Goal: Task Accomplishment & Management: Use online tool/utility

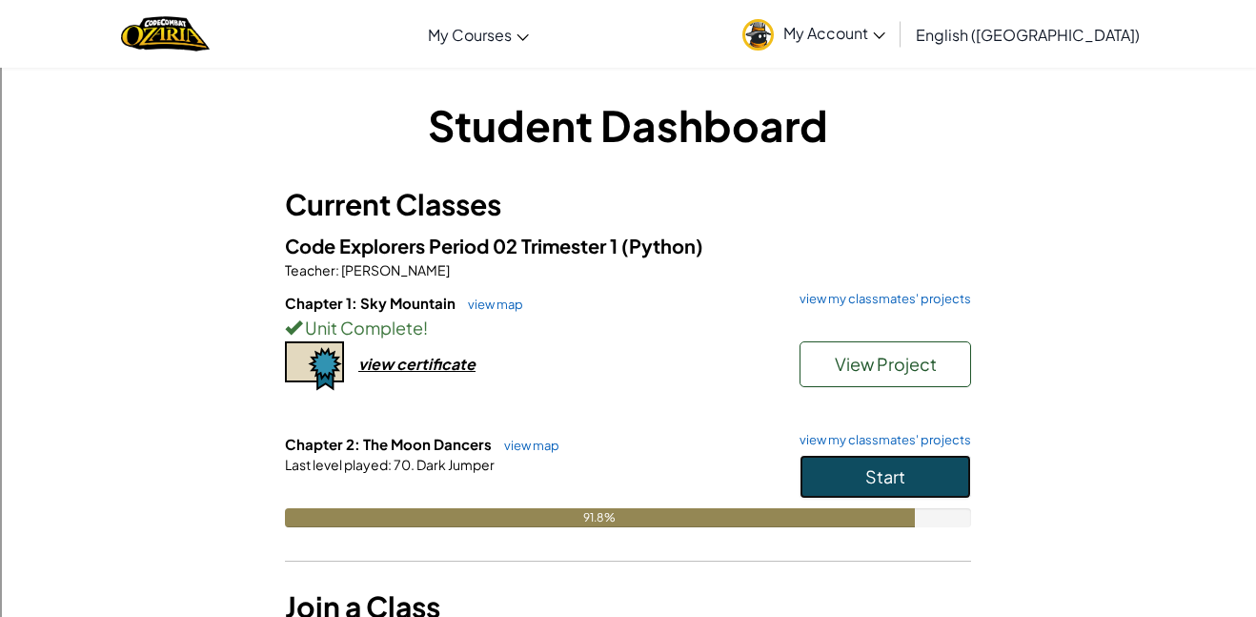
click at [816, 475] on button "Start" at bounding box center [886, 477] width 172 height 44
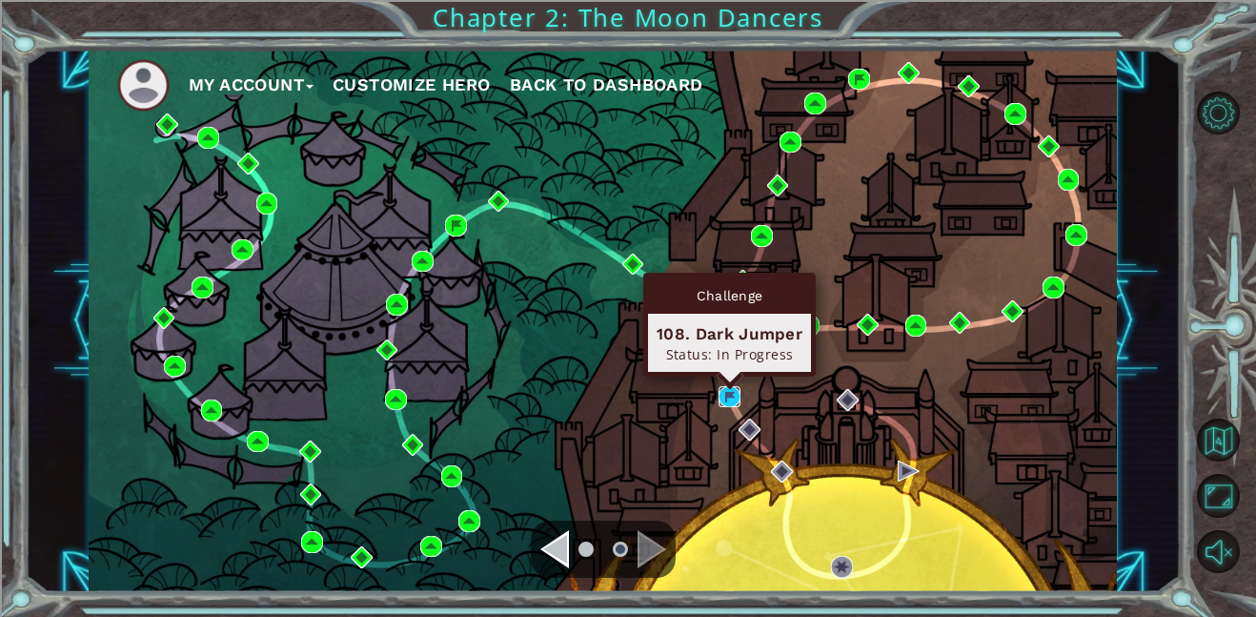
click at [727, 396] on img at bounding box center [730, 397] width 22 height 22
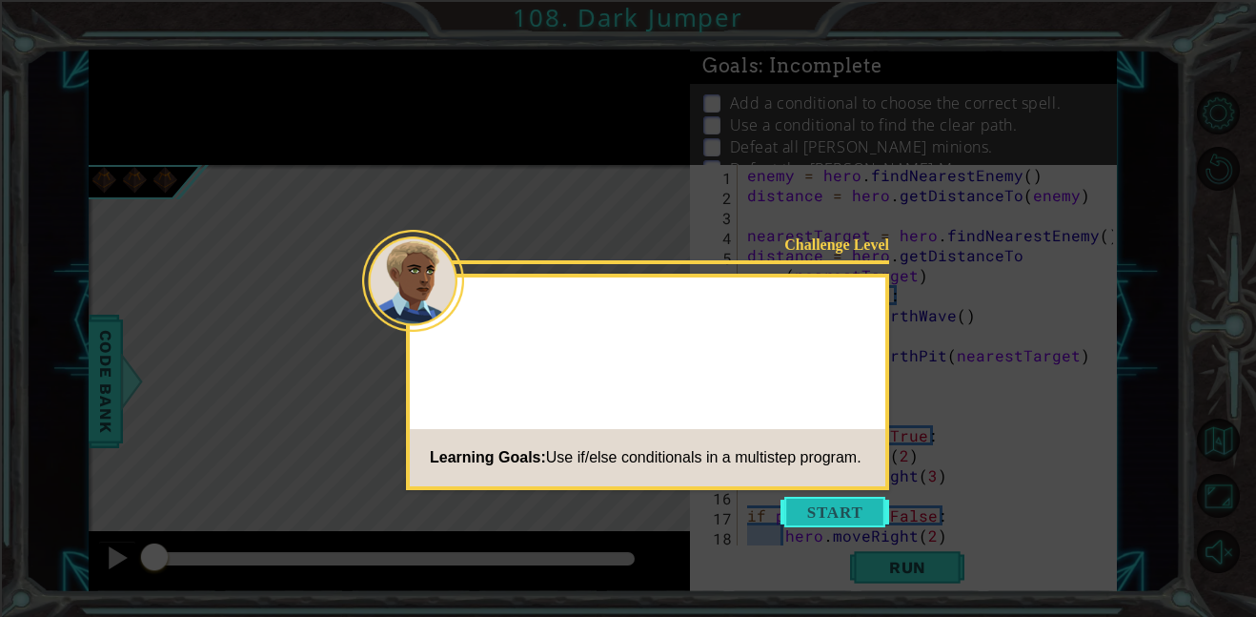
click at [810, 508] on button "Start" at bounding box center [835, 512] width 109 height 31
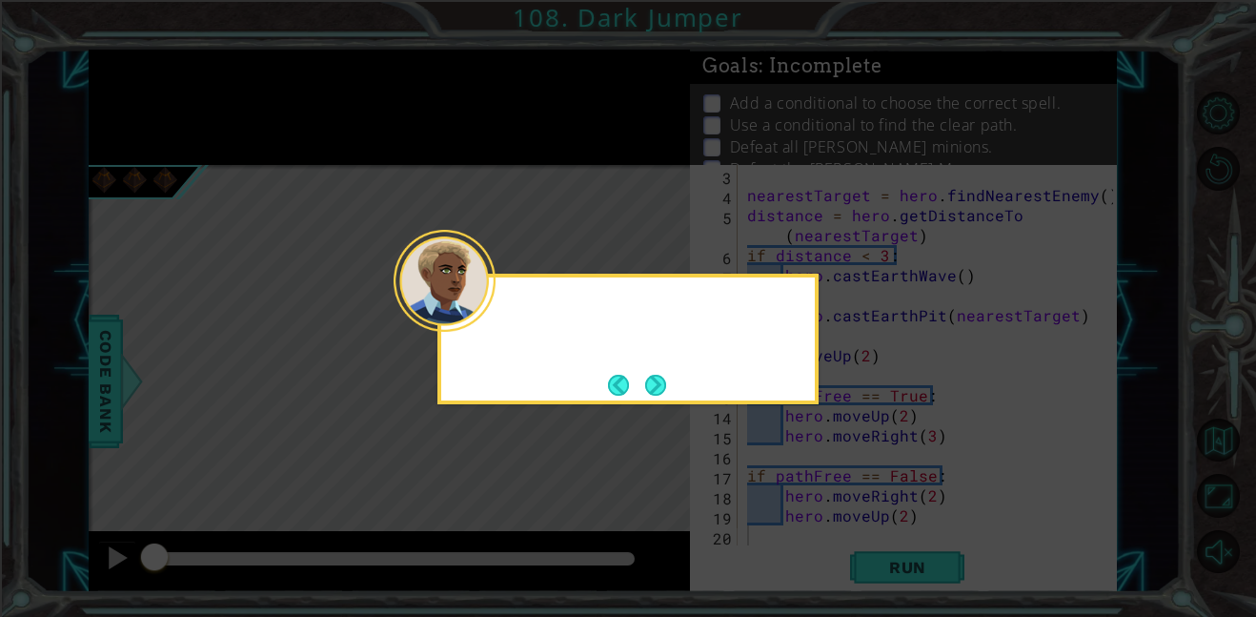
scroll to position [40, 0]
click at [654, 382] on button "Next" at bounding box center [655, 385] width 21 height 21
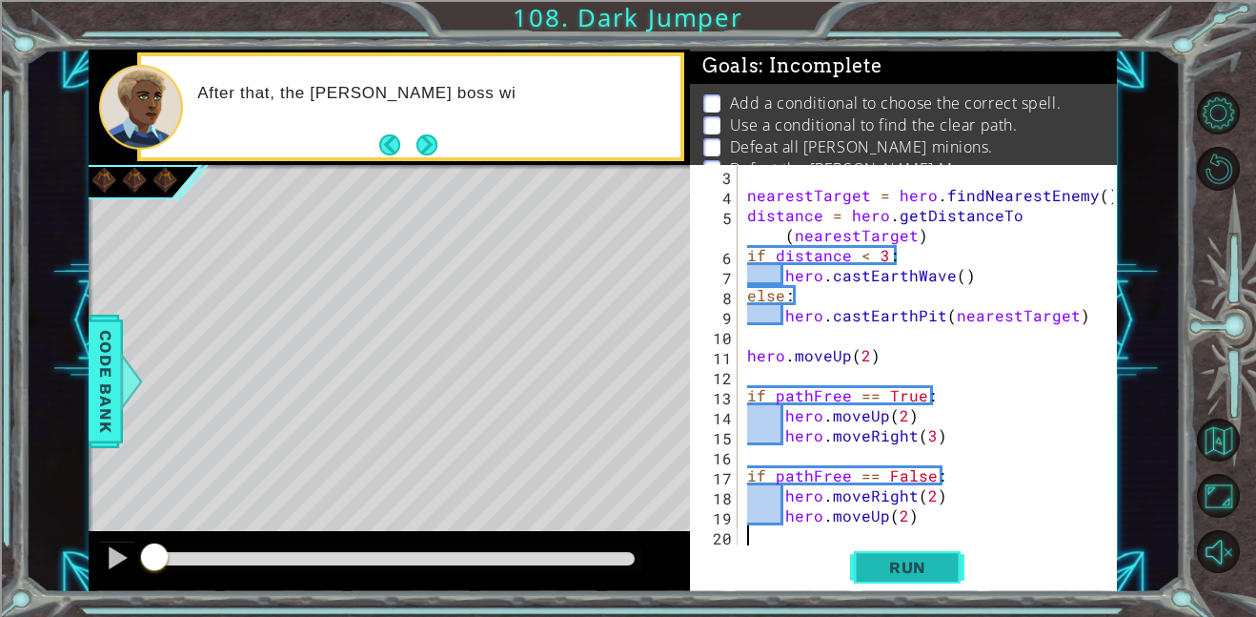
click at [926, 572] on span "Run" at bounding box center [907, 567] width 75 height 19
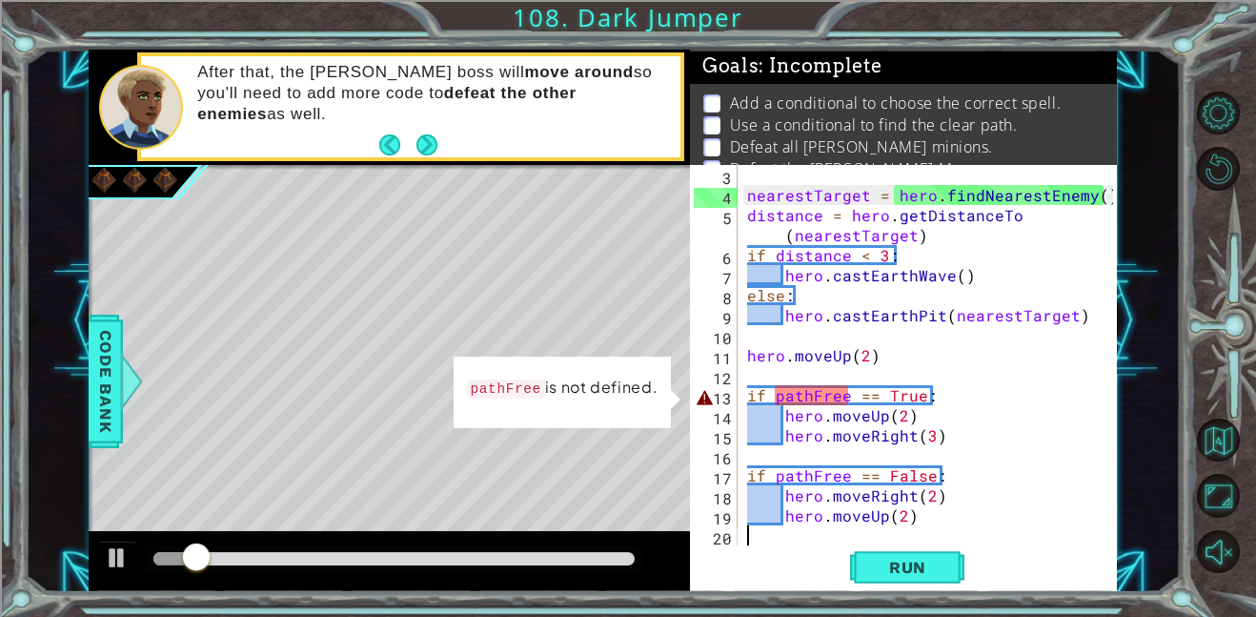
click at [786, 394] on div "nearestTarget = hero . findNearestEnemy ( ) distance = hero . getDistanceTo ( n…" at bounding box center [933, 375] width 379 height 420
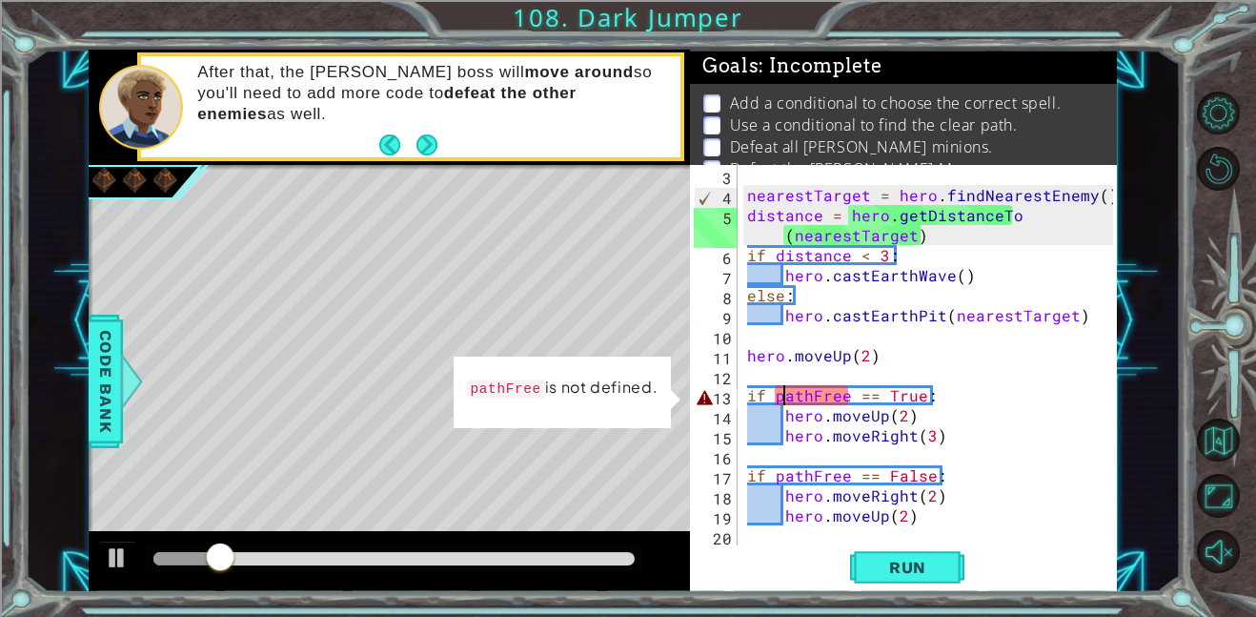
click at [983, 501] on div "nearestTarget = hero . findNearestEnemy ( ) distance = hero . getDistanceTo ( n…" at bounding box center [933, 375] width 379 height 420
type textarea "hero.moveRight(2)"
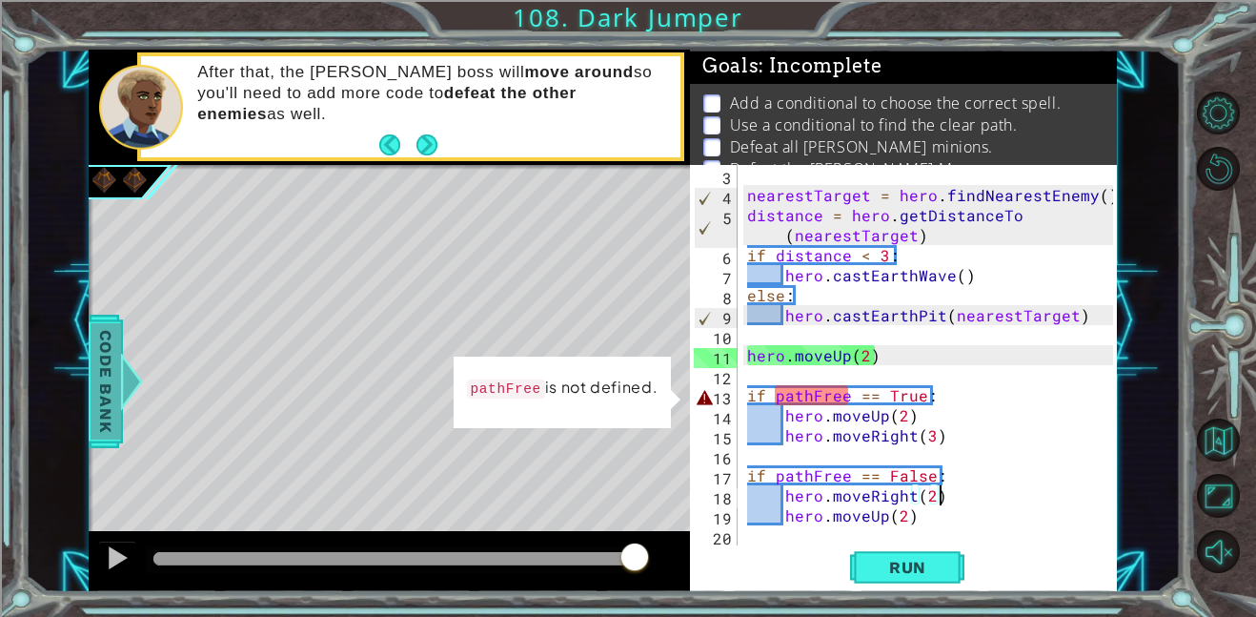
click at [105, 407] on span "Code Bank" at bounding box center [106, 381] width 31 height 116
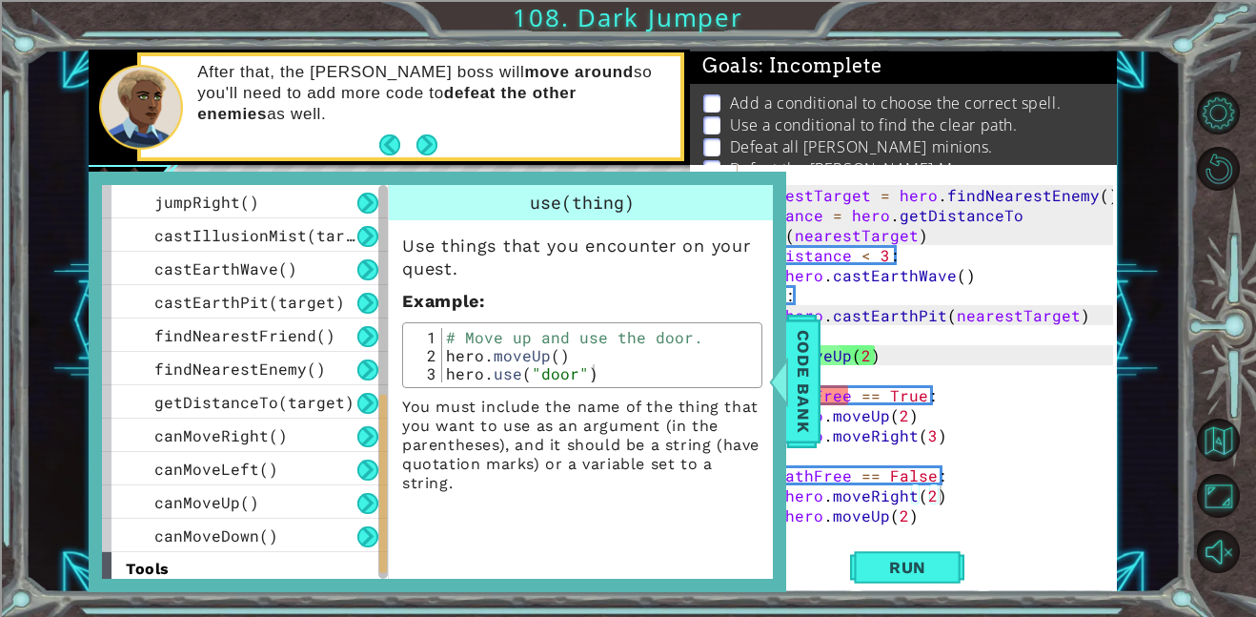
scroll to position [540, 0]
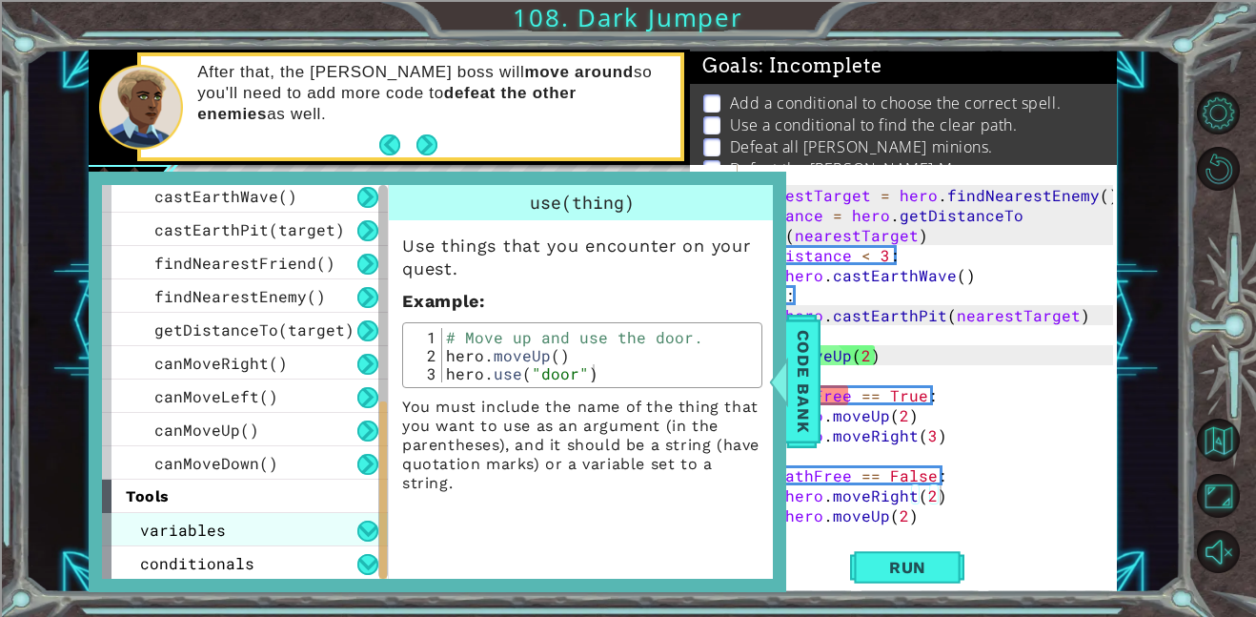
click at [220, 536] on span "variables" at bounding box center [183, 530] width 86 height 20
click at [221, 536] on span "variables" at bounding box center [183, 530] width 86 height 20
click at [242, 581] on div "methods hero use(thing) moveUp(steps) moveDown(steps) moveLeft(steps) moveRight…" at bounding box center [438, 382] width 698 height 421
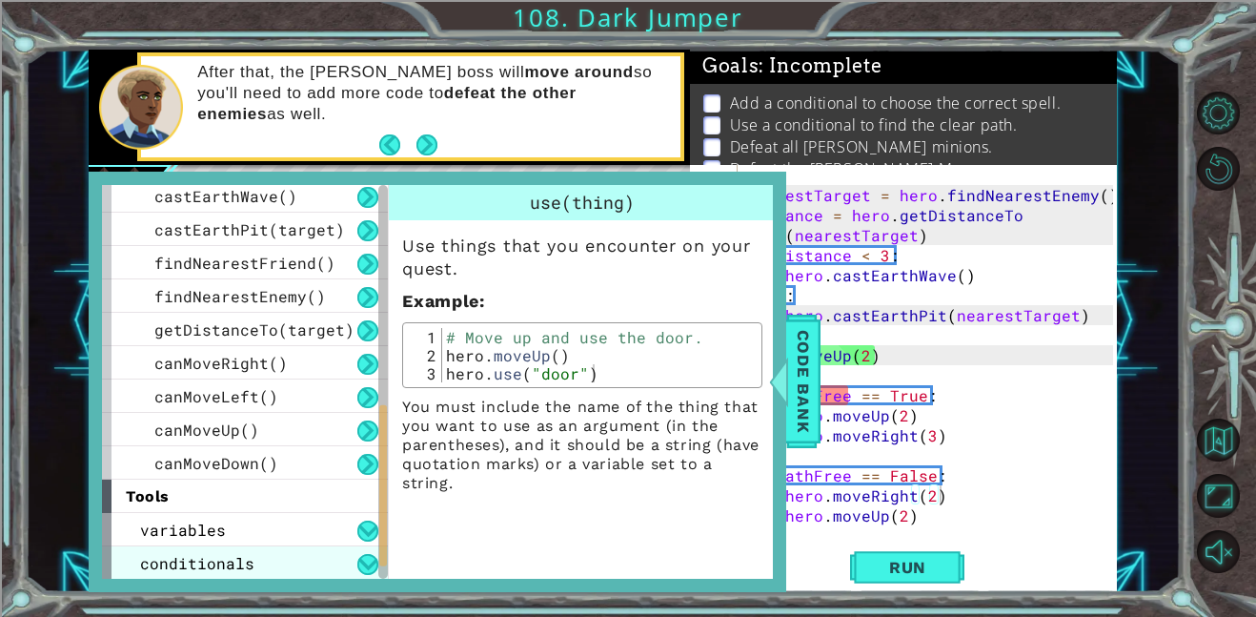
click at [231, 569] on span "conditionals" at bounding box center [197, 563] width 114 height 20
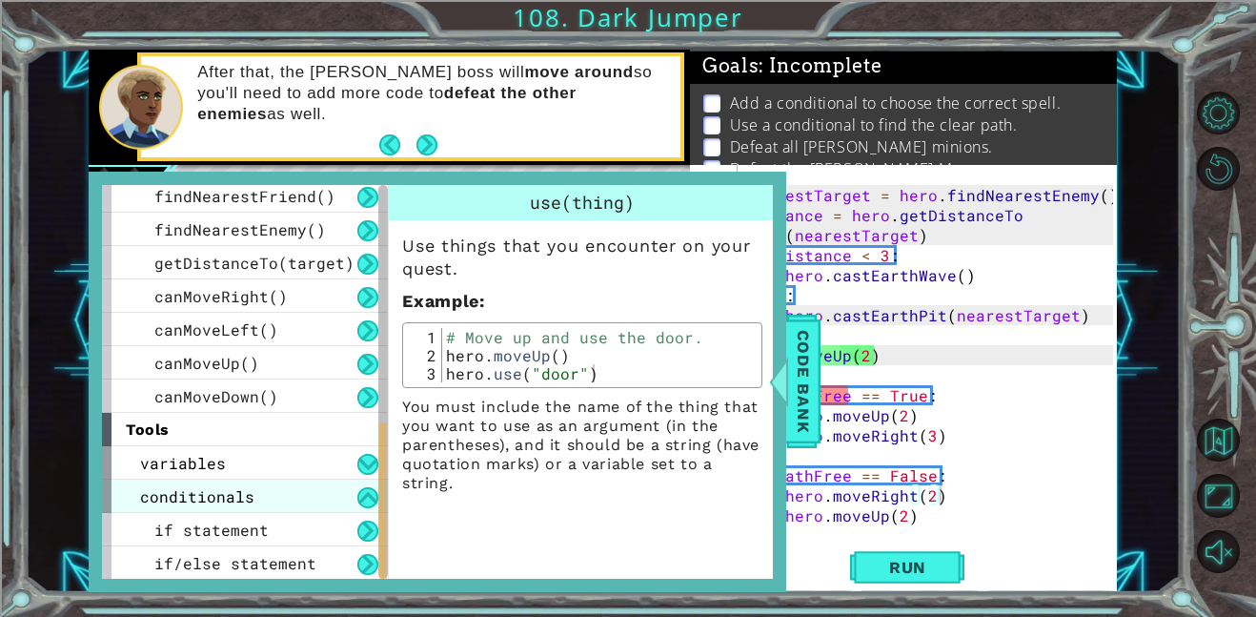
scroll to position [605, 0]
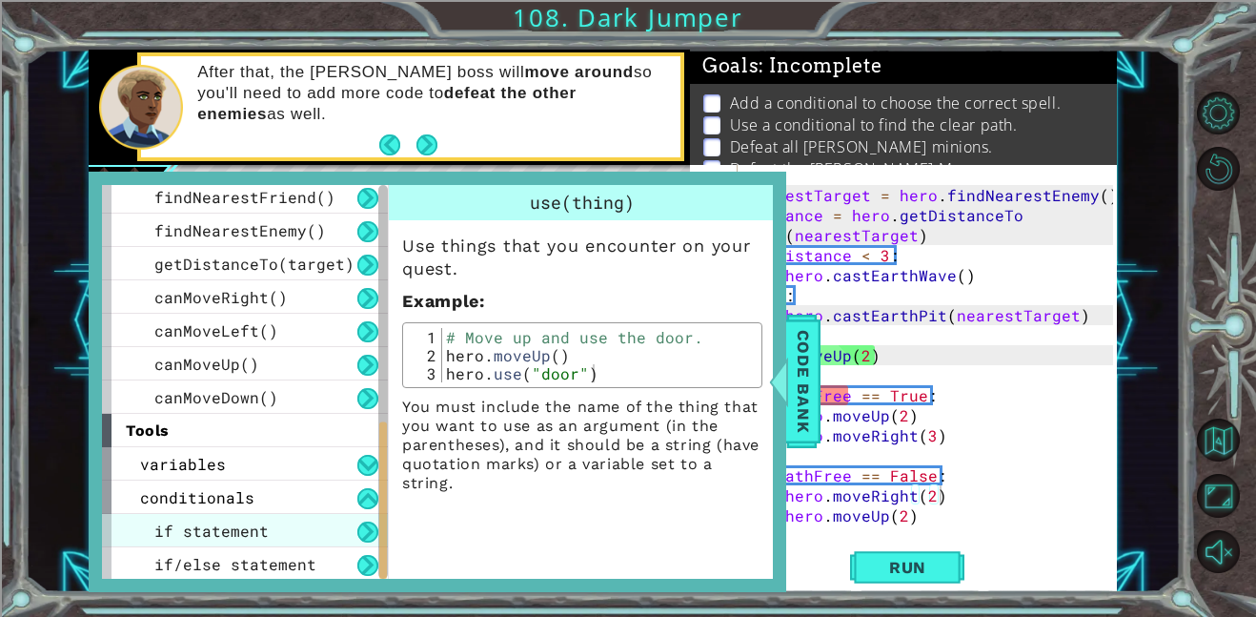
click at [227, 536] on span "if statement" at bounding box center [211, 530] width 114 height 20
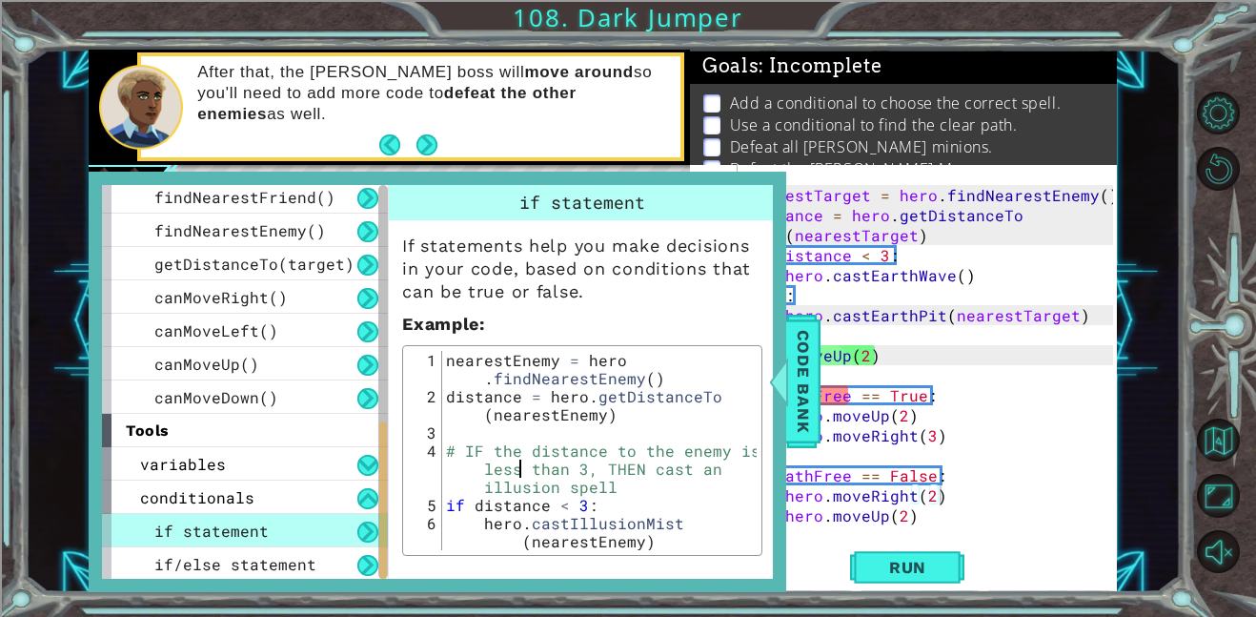
click at [532, 502] on div "nearestEnemy = hero . findNearestEnemy ( ) distance = hero . getDistanceTo ( ne…" at bounding box center [599, 487] width 315 height 272
drag, startPoint x: 542, startPoint y: 503, endPoint x: 472, endPoint y: 503, distance: 70.5
click at [472, 503] on div "nearestEnemy = hero . findNearestEnemy ( ) distance = hero . getDistanceTo ( ne…" at bounding box center [599, 487] width 315 height 272
type textarea "if distance < 3:"
click at [472, 503] on div "nearestEnemy = hero . findNearestEnemy ( ) distance = hero . getDistanceTo ( ne…" at bounding box center [599, 450] width 315 height 199
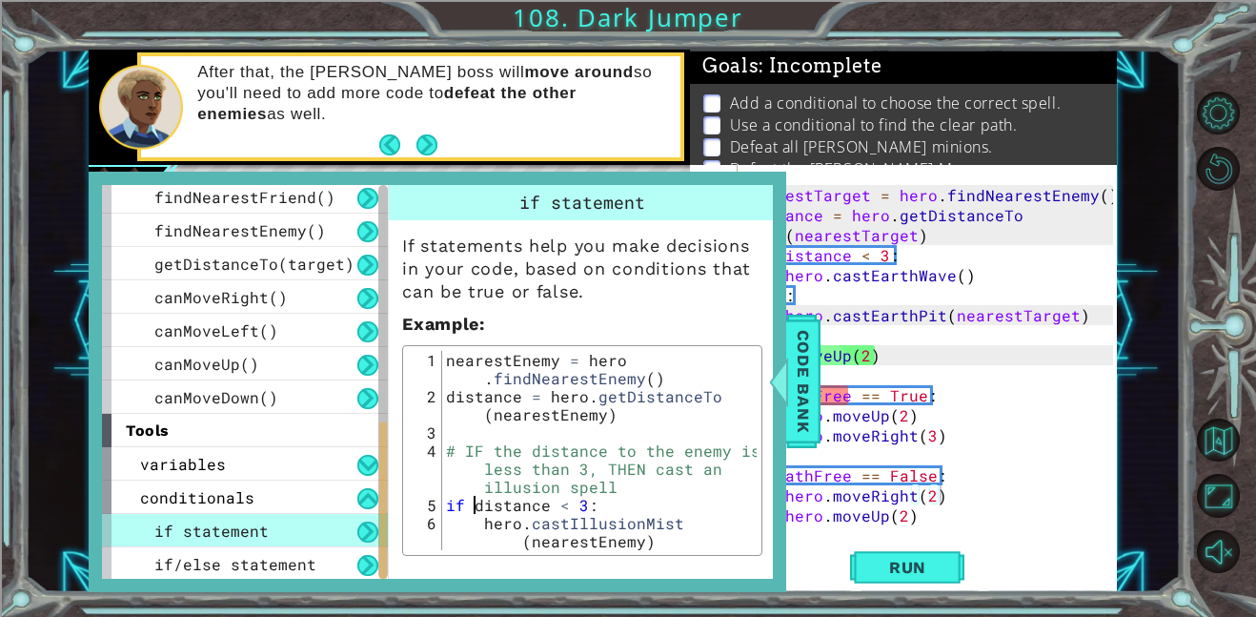
scroll to position [91, 0]
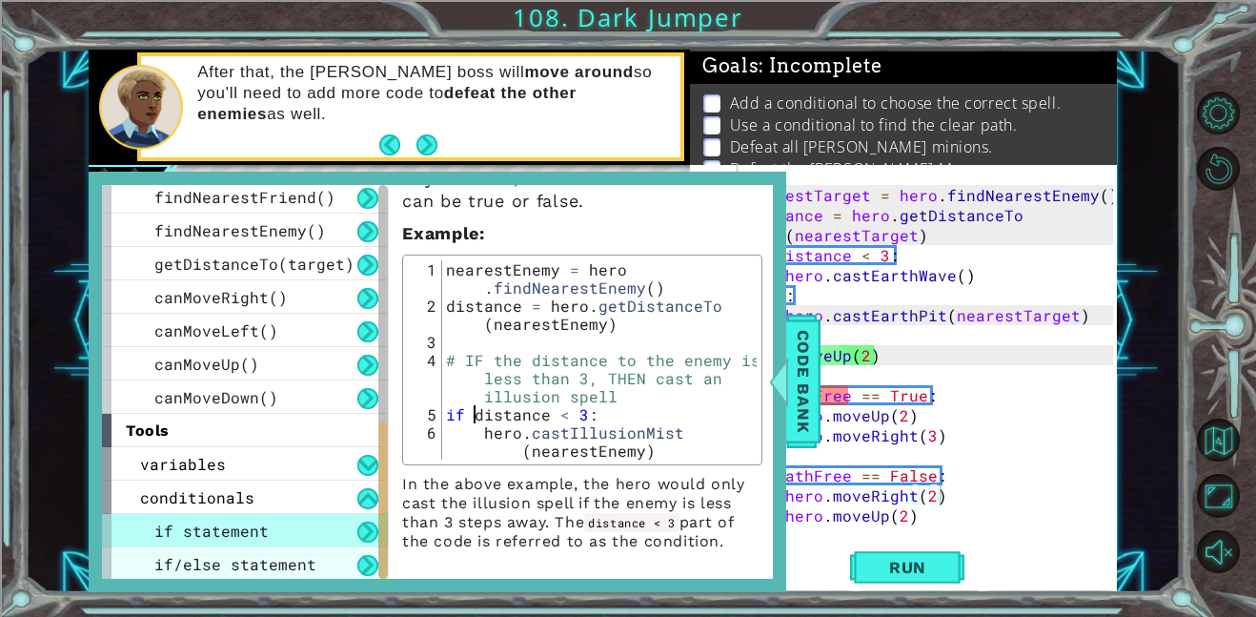
click at [341, 568] on div "if/else statement" at bounding box center [245, 563] width 286 height 33
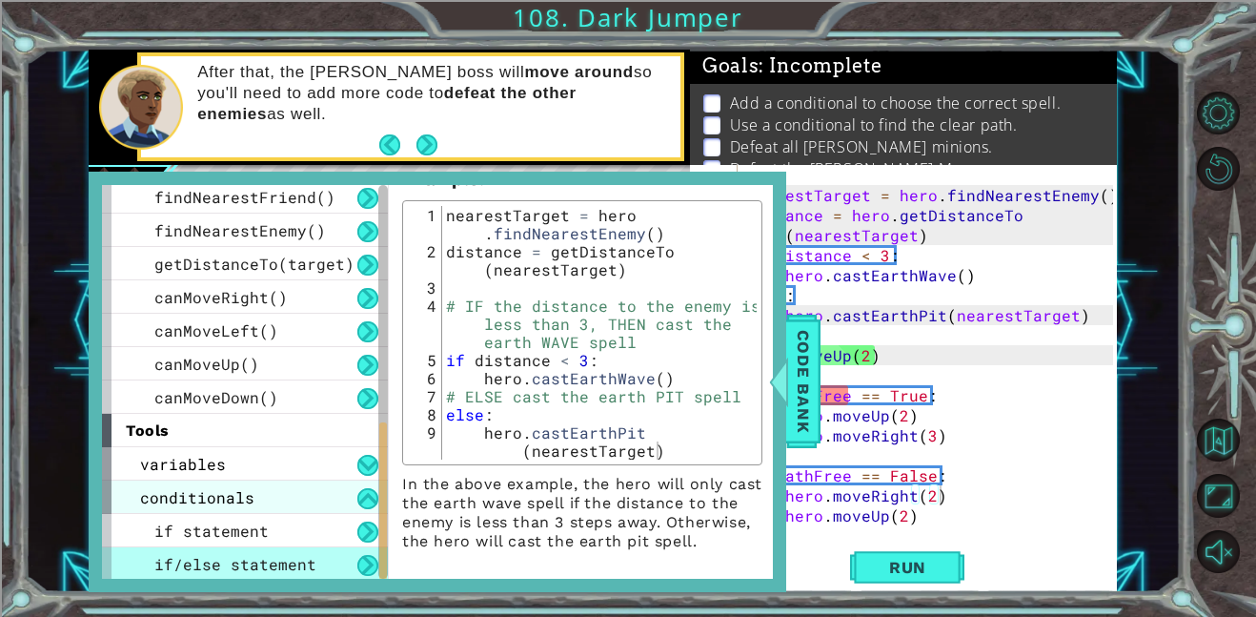
scroll to position [606, 0]
click at [294, 485] on div "conditionals" at bounding box center [245, 495] width 286 height 33
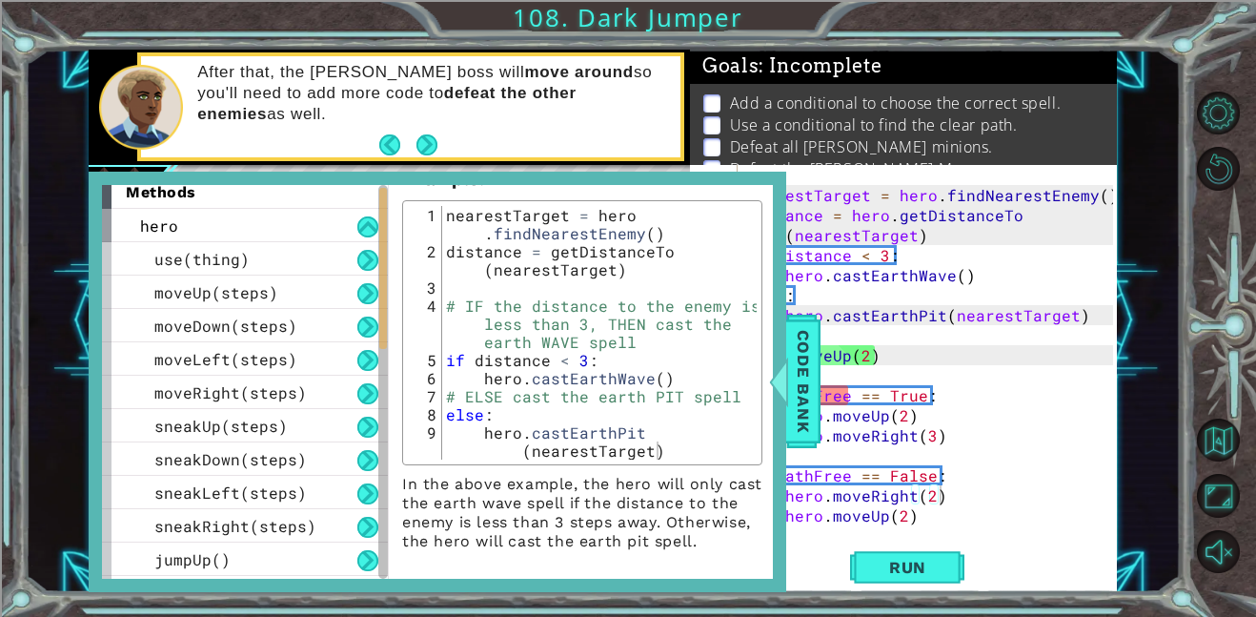
scroll to position [0, 0]
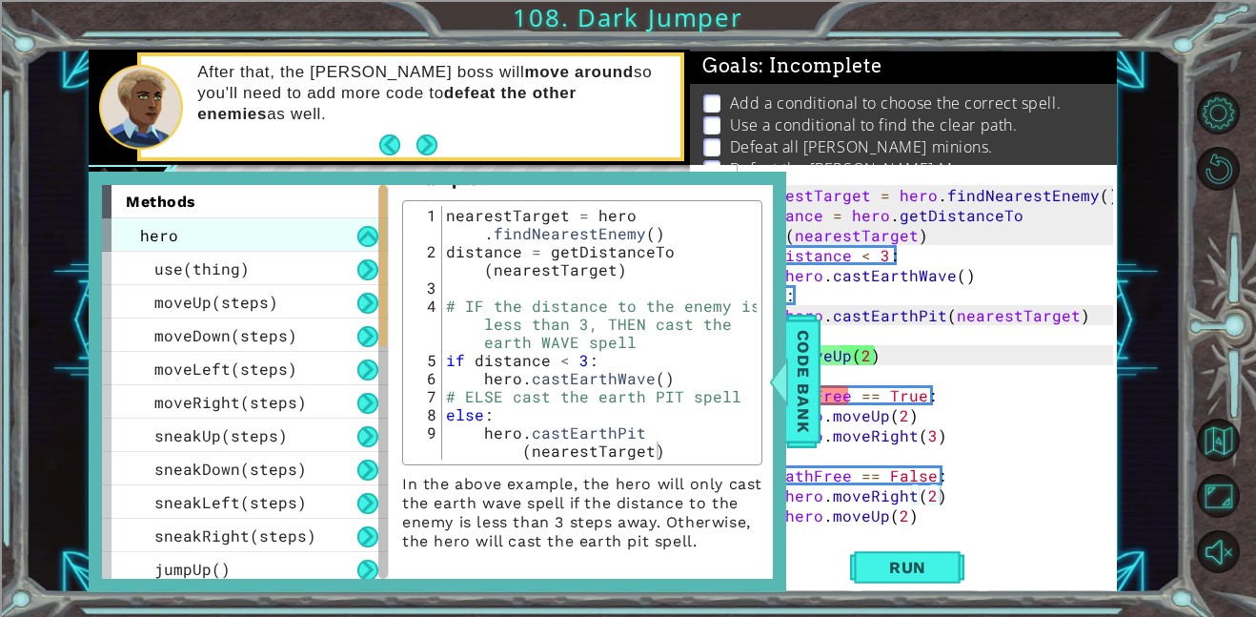
click at [307, 237] on div "hero" at bounding box center [245, 234] width 286 height 33
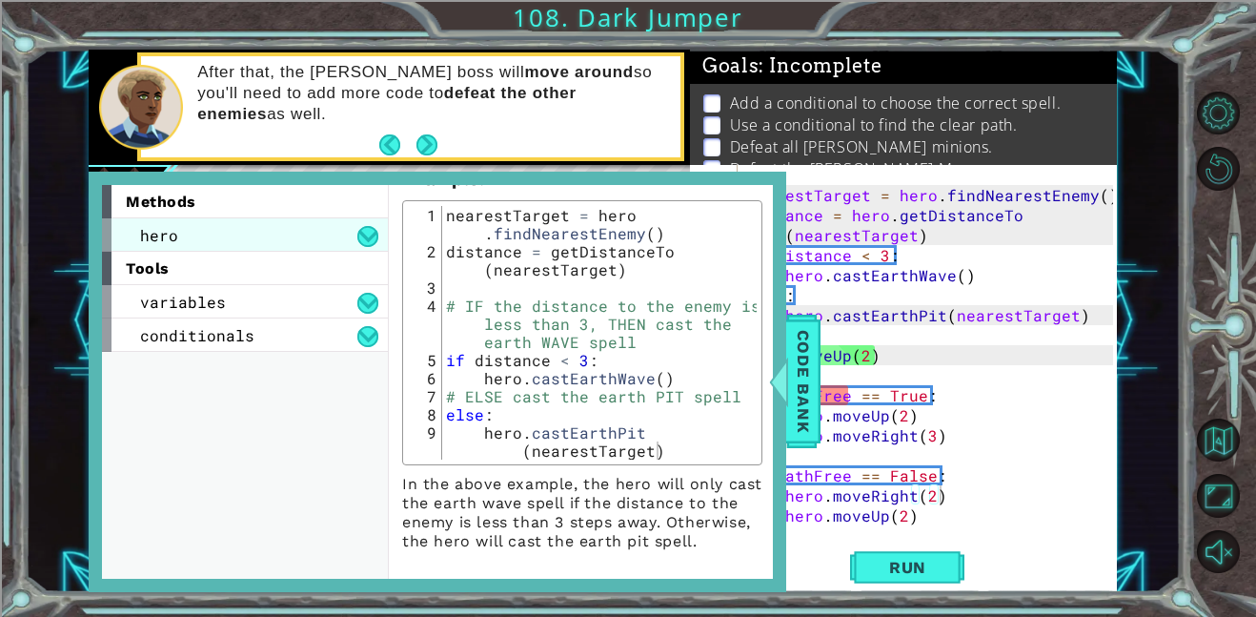
click at [307, 237] on div "hero" at bounding box center [245, 234] width 286 height 33
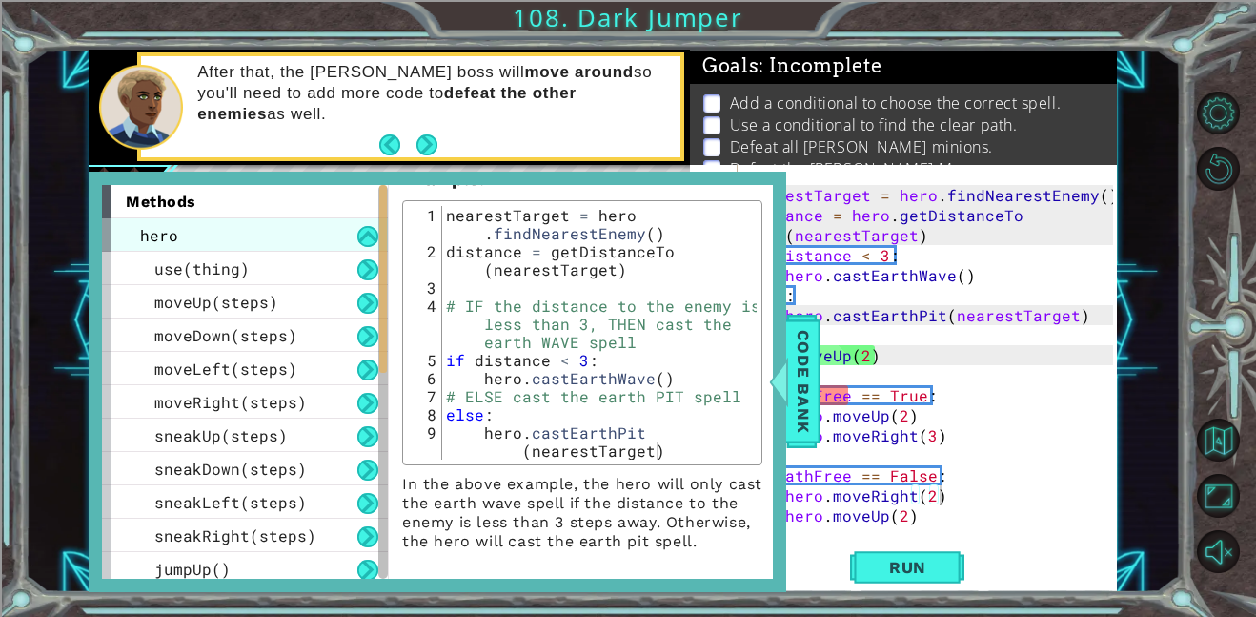
click at [307, 237] on div "hero" at bounding box center [245, 234] width 286 height 33
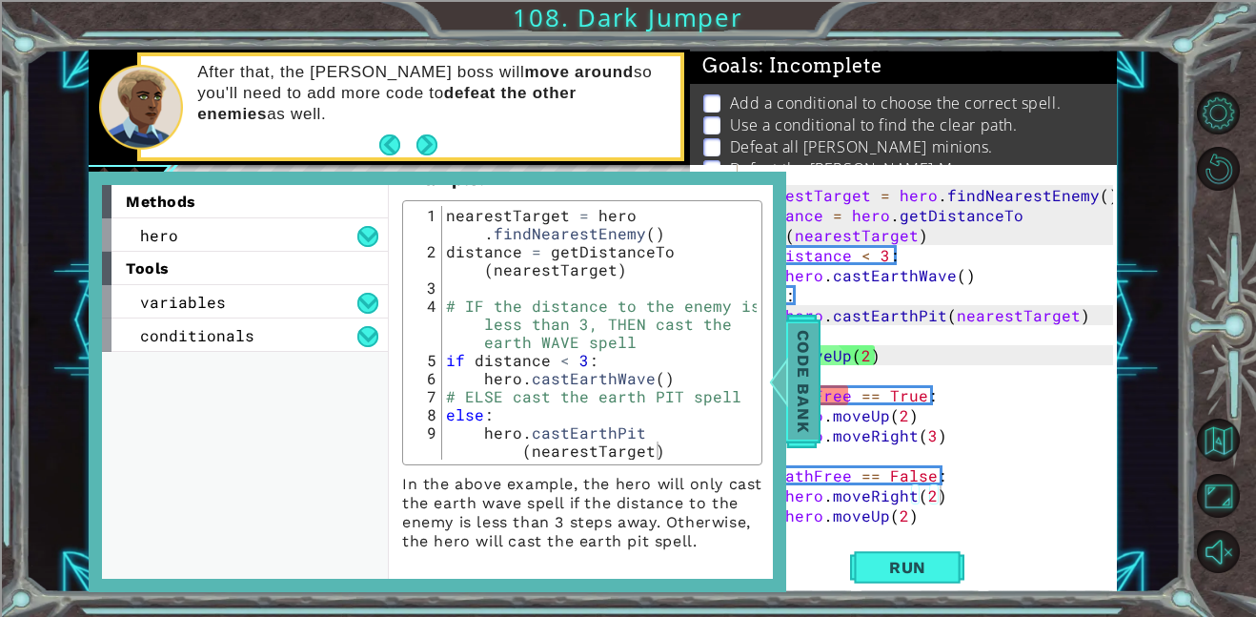
click at [792, 372] on span "Code Bank" at bounding box center [803, 381] width 31 height 116
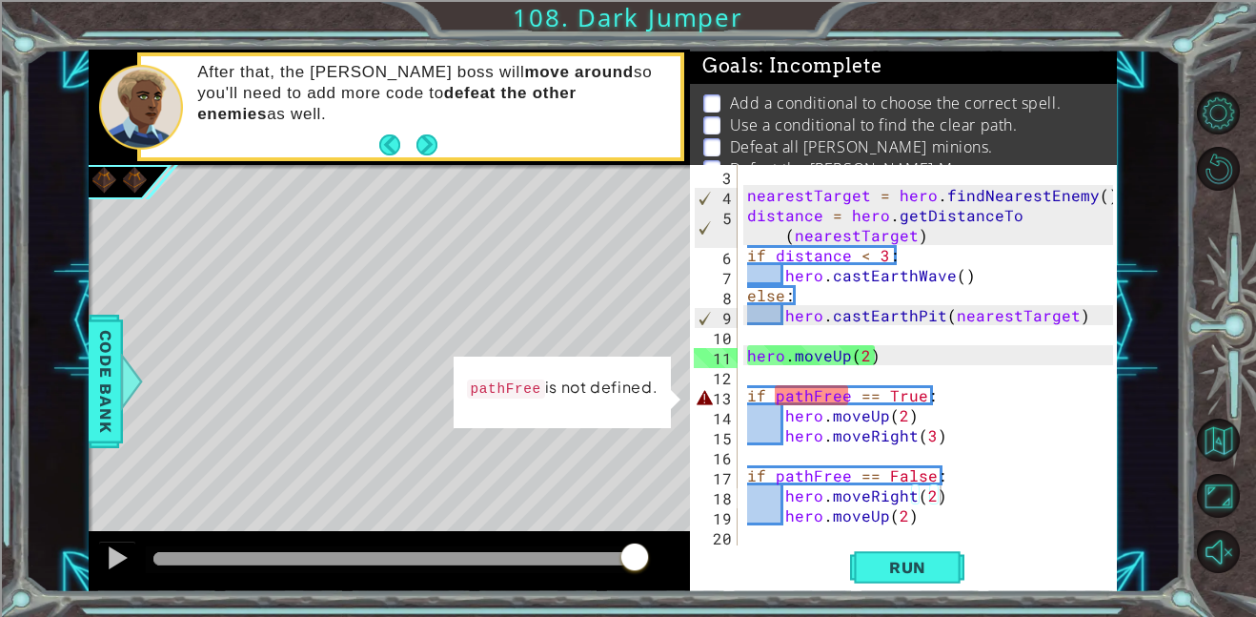
click at [866, 174] on div "nearestTarget = hero . findNearestEnemy ( ) distance = hero . getDistanceTo ( n…" at bounding box center [933, 375] width 379 height 420
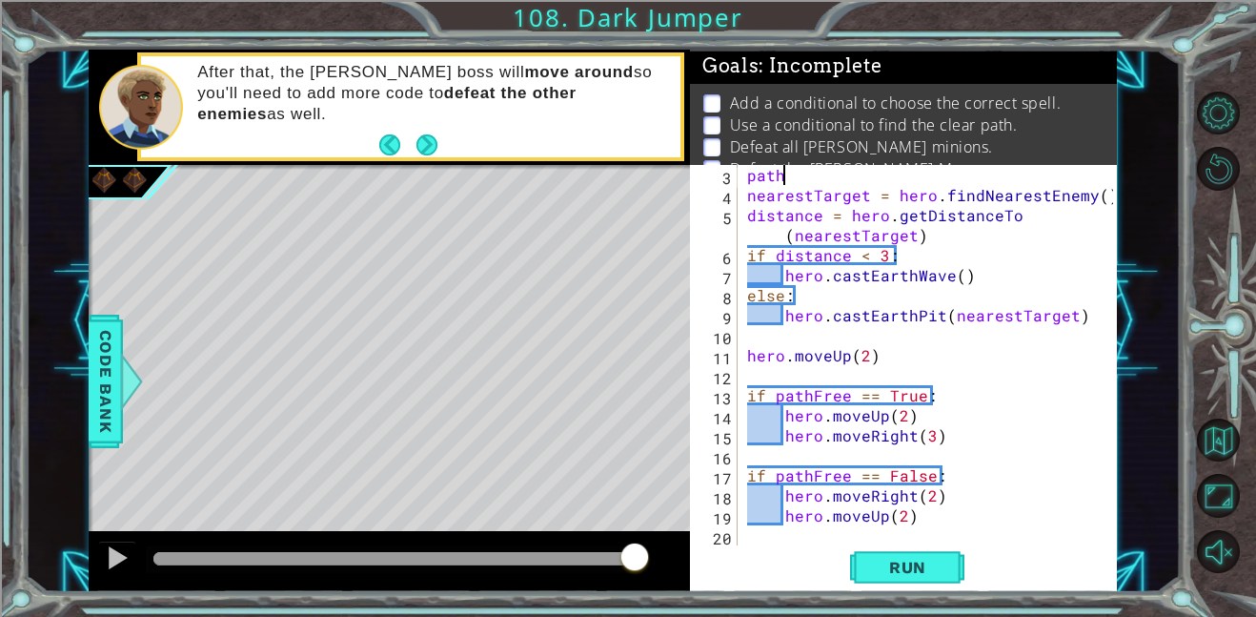
scroll to position [0, 1]
type textarea "p"
type textarea "distance = hero.getDistanceTo(enemy)"
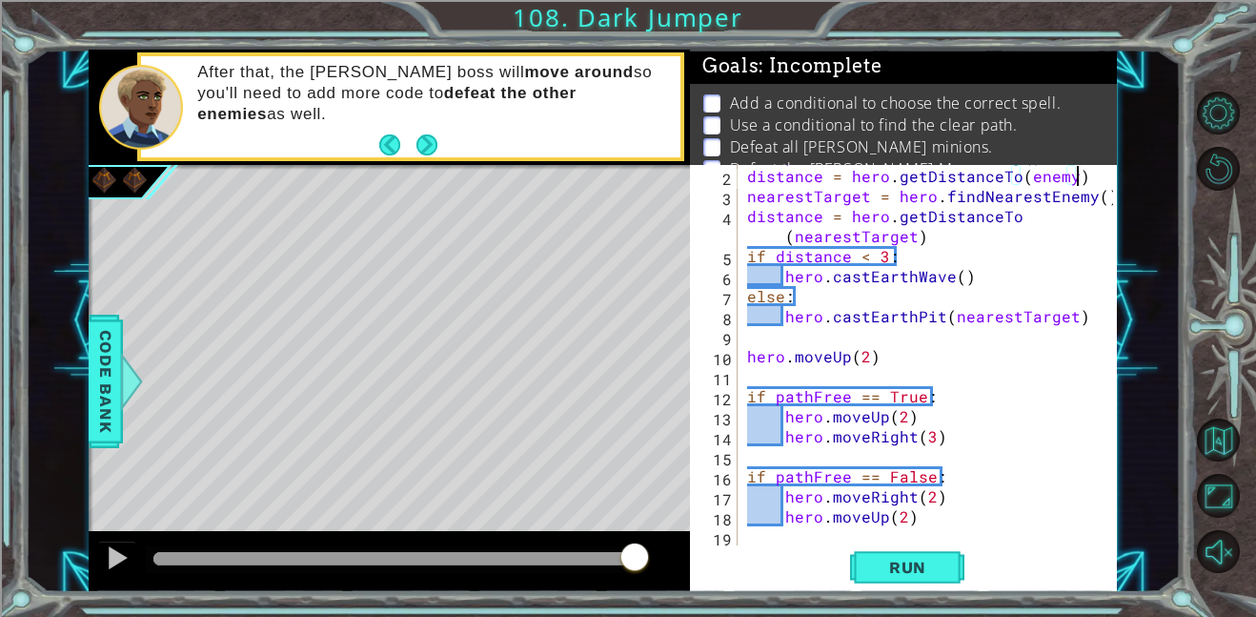
click at [783, 373] on div "enemy = hero . findNearestEnemy ( ) distance = hero . getDistanceTo ( enemy ) n…" at bounding box center [933, 356] width 379 height 420
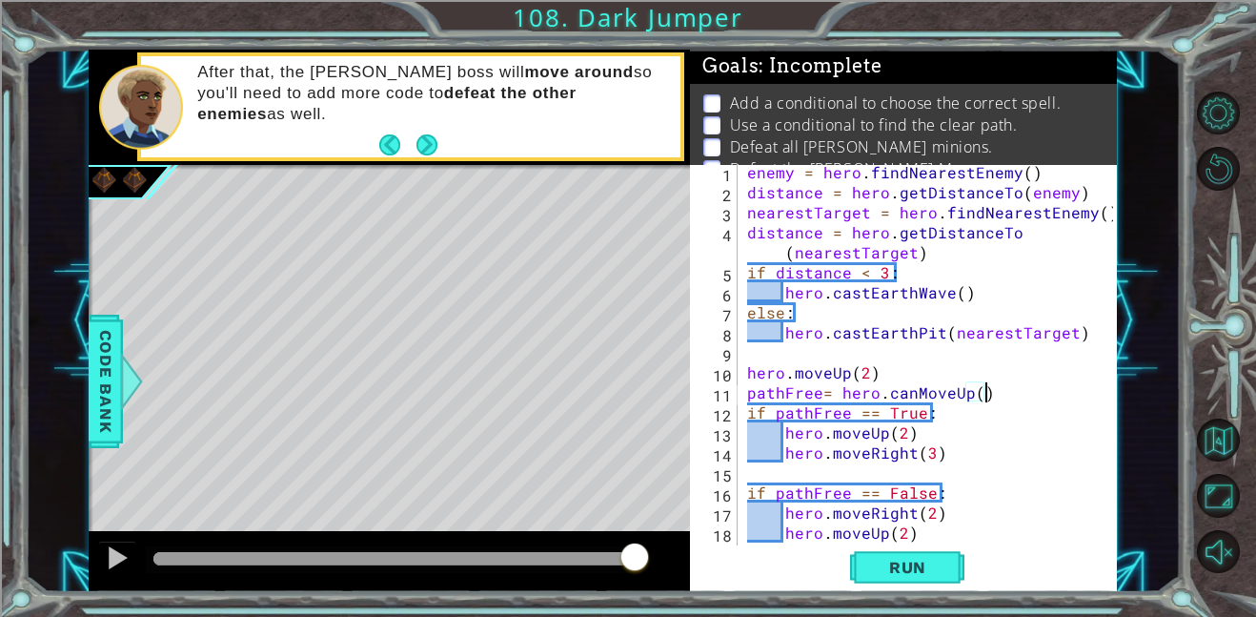
scroll to position [0, 0]
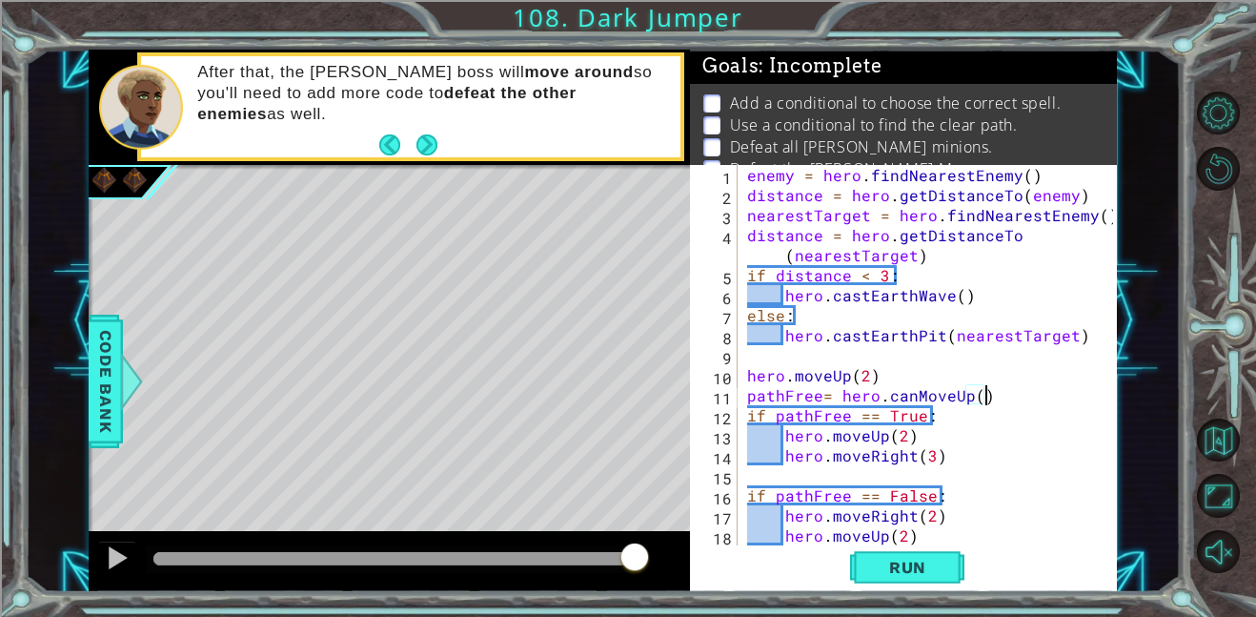
click at [480, 524] on div "Level Map" at bounding box center [529, 445] width 881 height 561
click at [881, 580] on button "Run" at bounding box center [907, 566] width 114 height 43
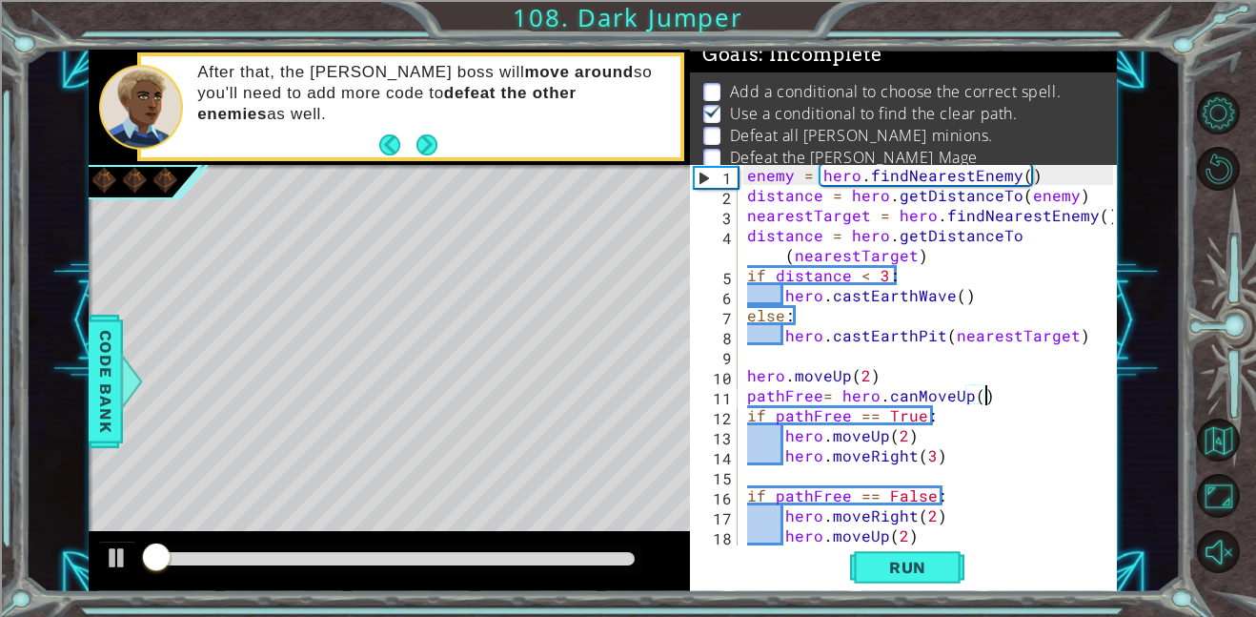
scroll to position [12, 0]
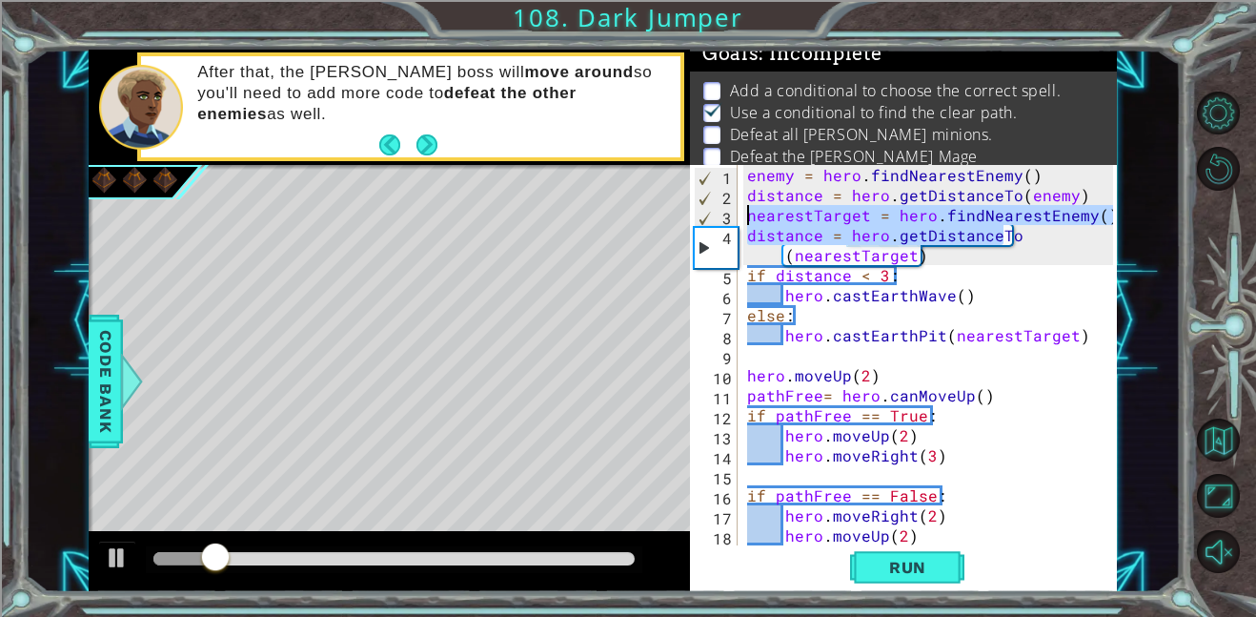
drag, startPoint x: 1013, startPoint y: 236, endPoint x: 744, endPoint y: 214, distance: 270.7
click at [744, 214] on div "enemy = hero . findNearestEnemy ( ) distance = hero . getDistanceTo ( enemy ) n…" at bounding box center [933, 375] width 379 height 420
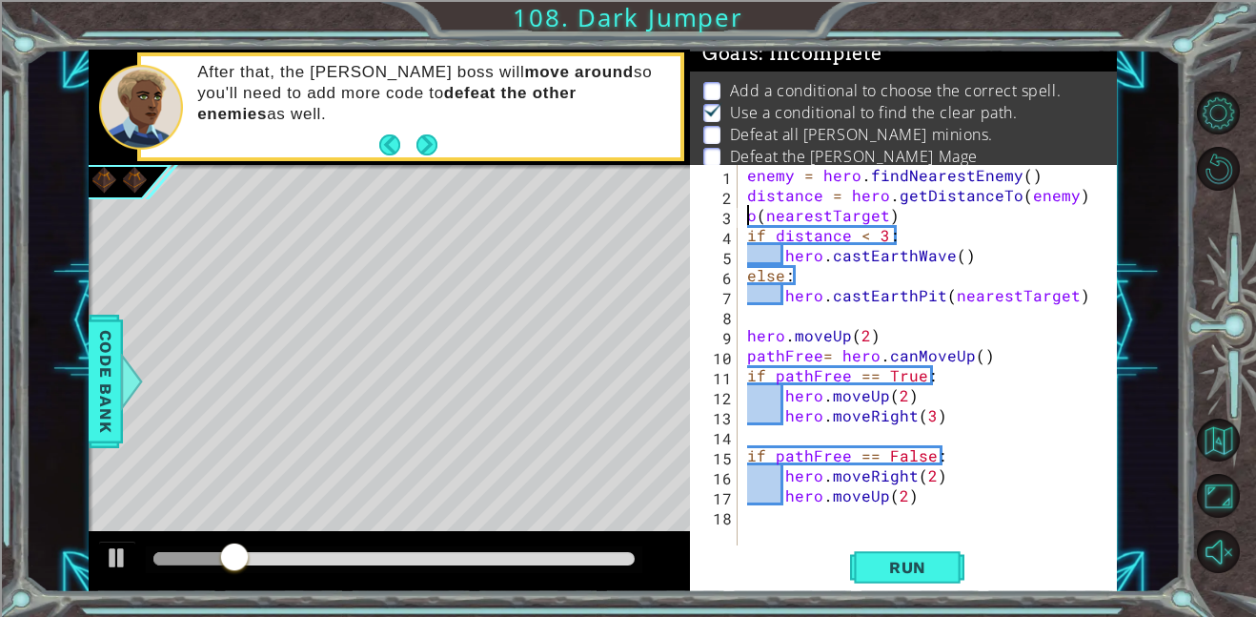
scroll to position [0, 9]
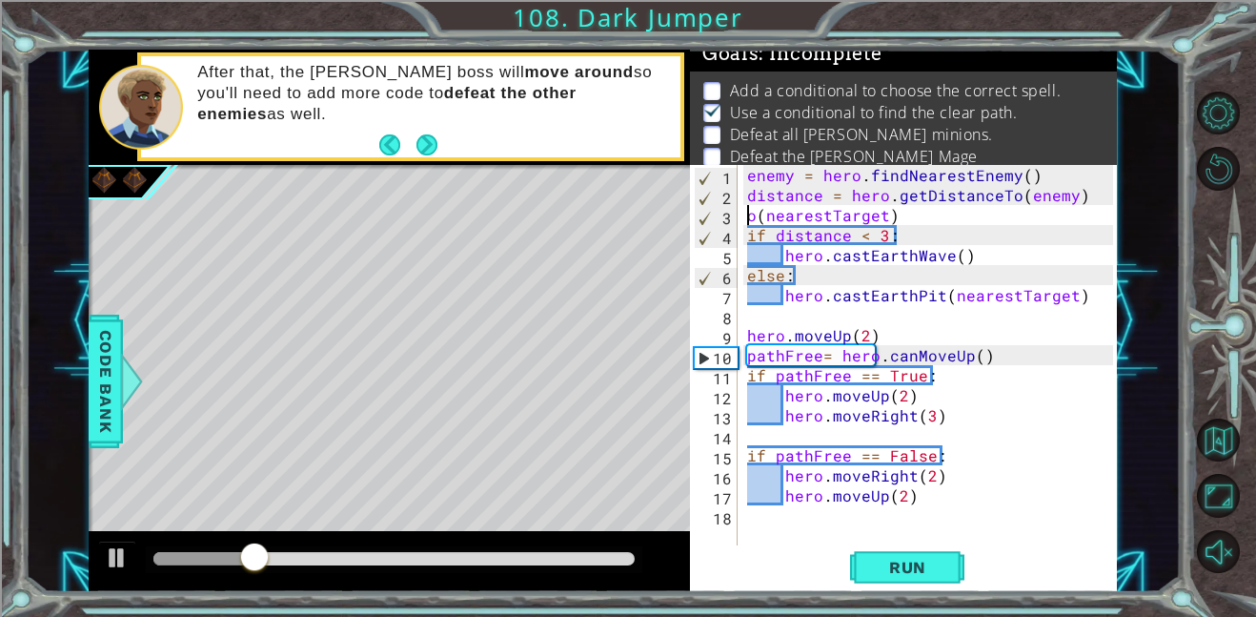
click at [896, 219] on div "enemy = hero . findNearestEnemy ( ) distance = hero . getDistanceTo ( enemy ) o…" at bounding box center [933, 375] width 379 height 420
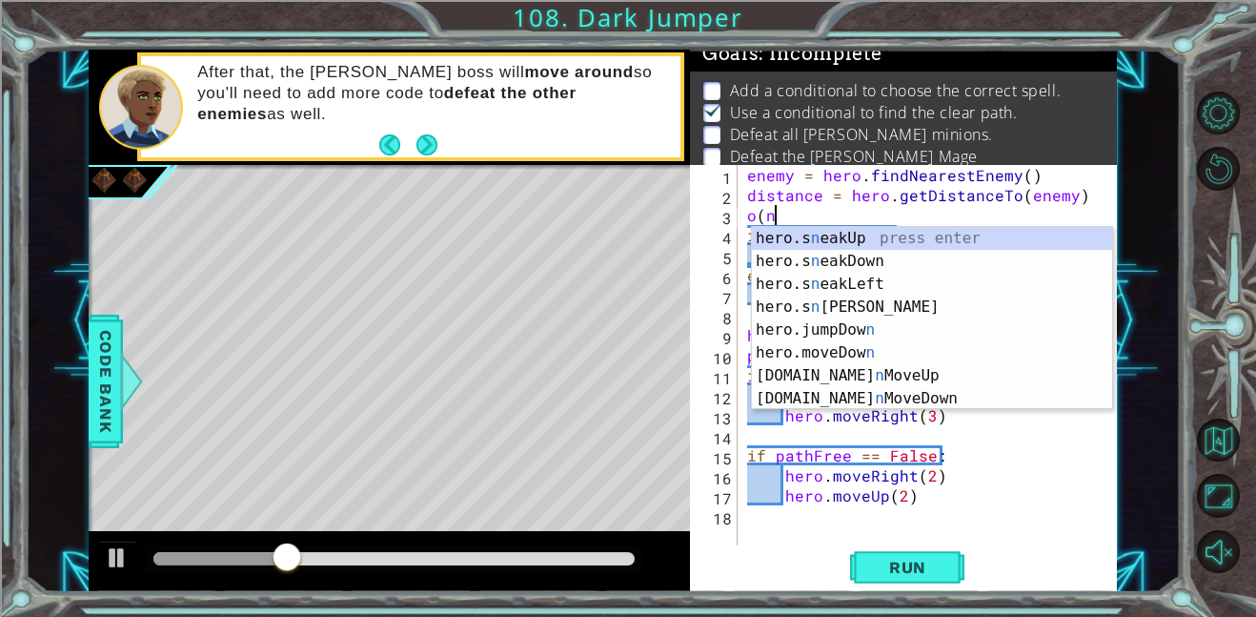
scroll to position [0, 0]
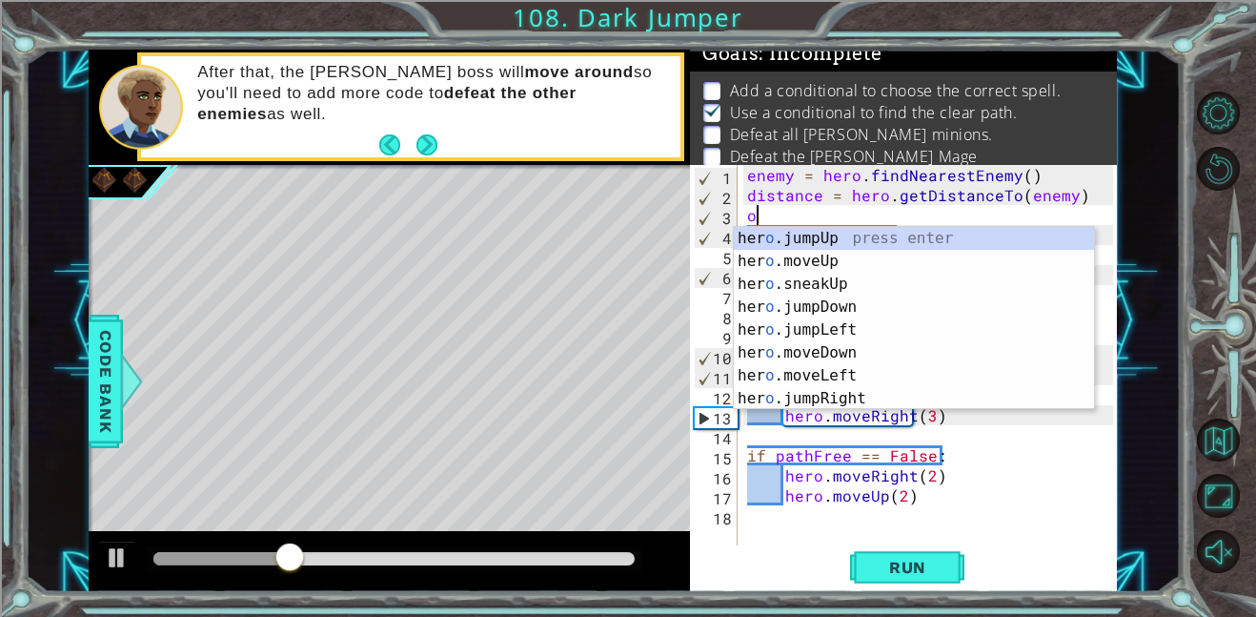
type textarea "o"
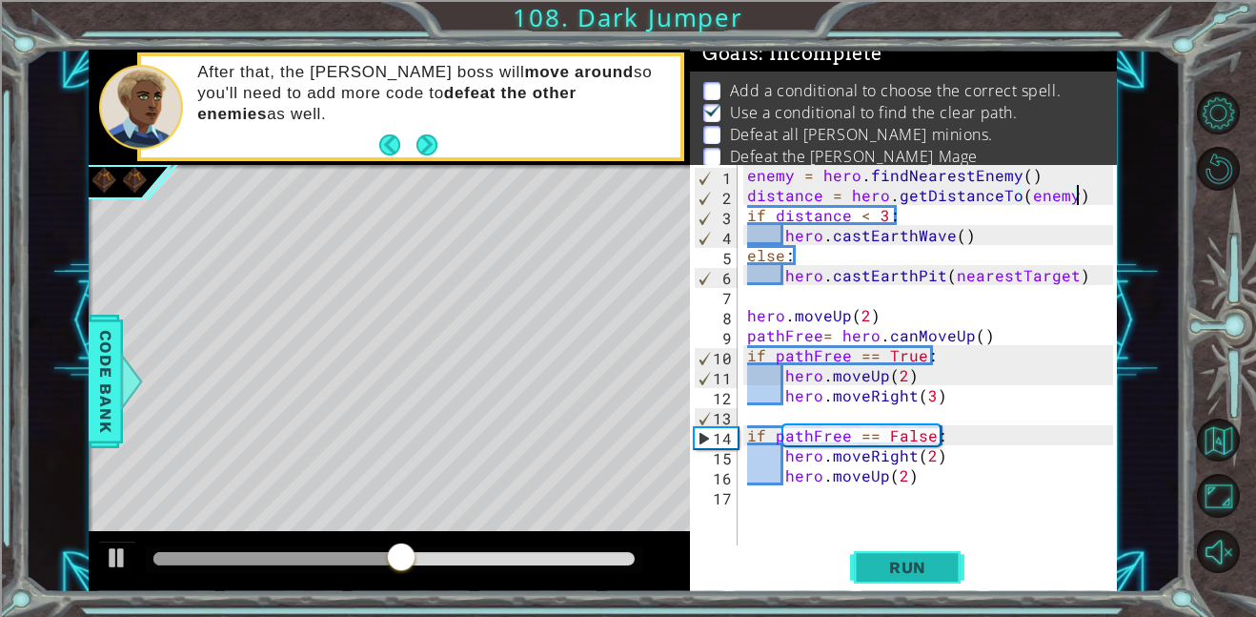
click at [926, 563] on span "Run" at bounding box center [907, 567] width 75 height 19
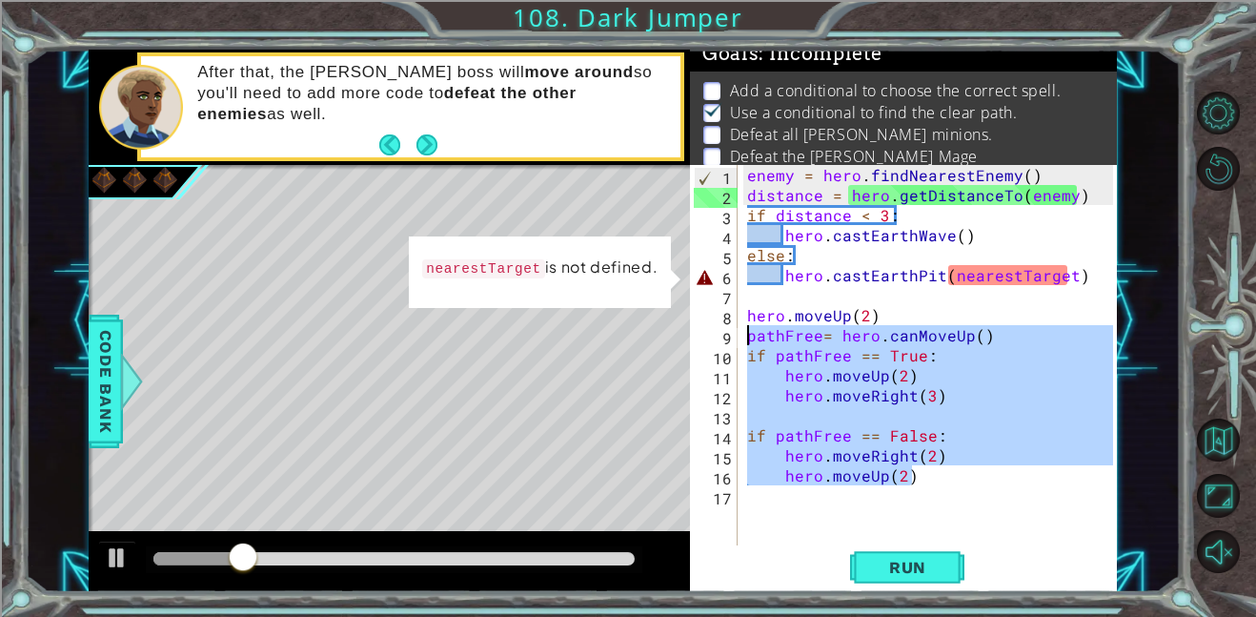
drag, startPoint x: 917, startPoint y: 479, endPoint x: 733, endPoint y: 340, distance: 230.1
click at [733, 340] on div "distance = hero.getDistanceTo(enemy) 1 2 3 4 5 6 7 8 9 10 11 12 13 14 15 16 17 …" at bounding box center [901, 355] width 423 height 380
type textarea "pathFree= hero.canMoveUp() if pathFree == True:"
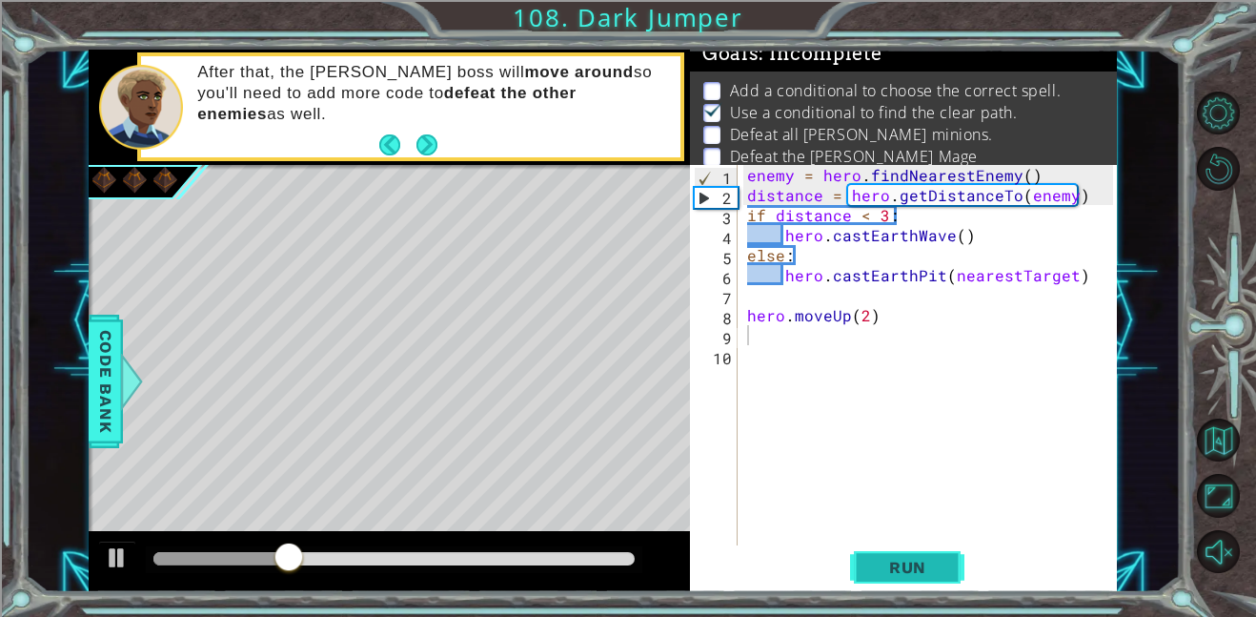
click at [878, 564] on span "Run" at bounding box center [907, 567] width 75 height 19
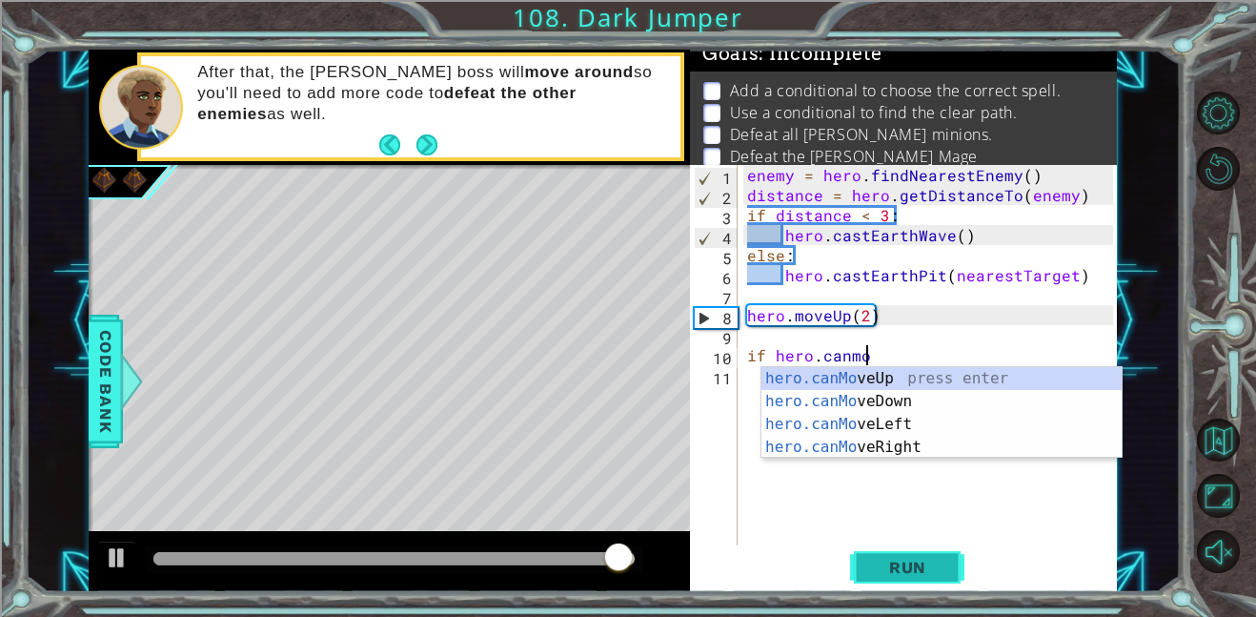
scroll to position [0, 7]
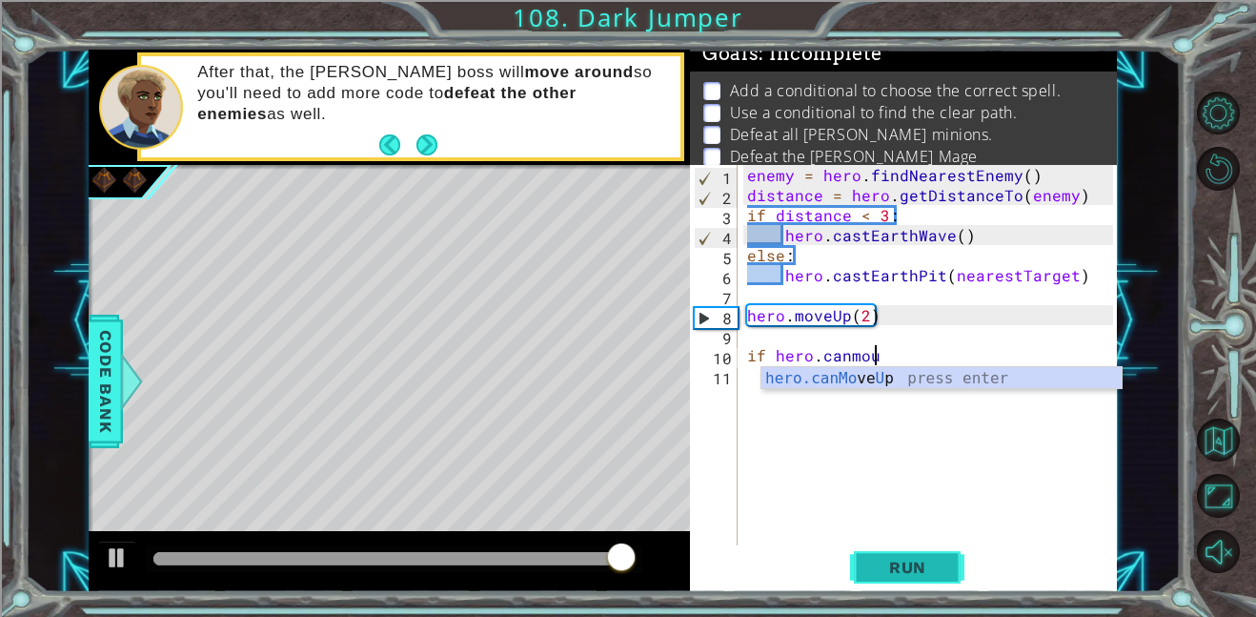
type textarea "if hero.canMoveUp()"
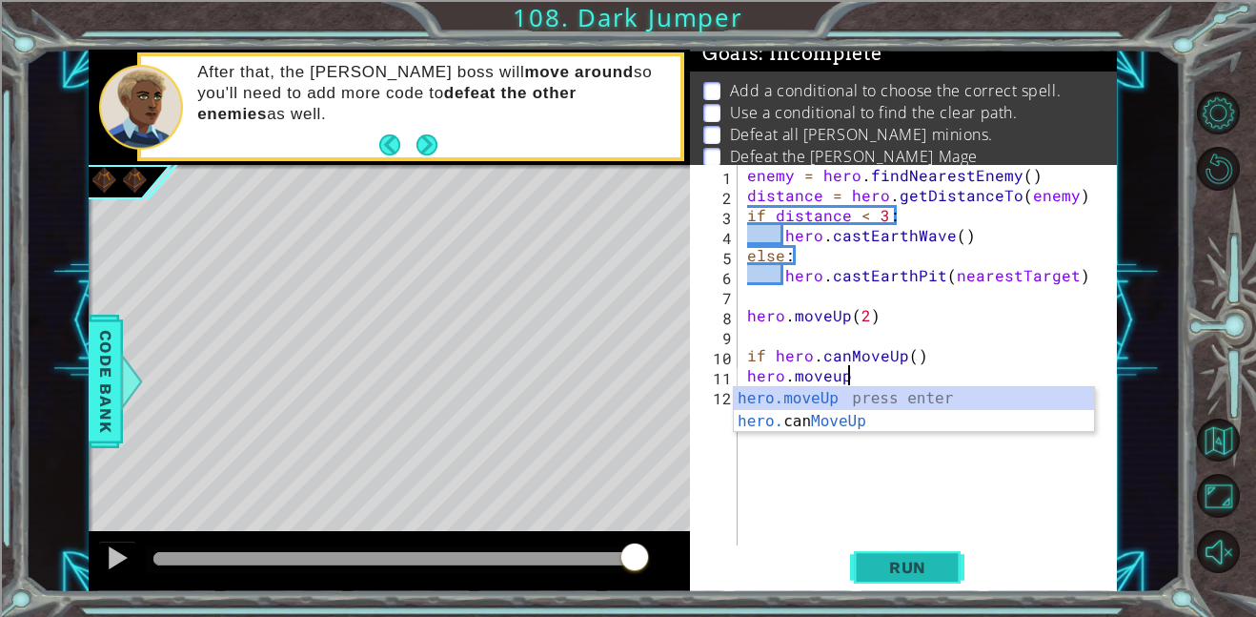
scroll to position [0, 6]
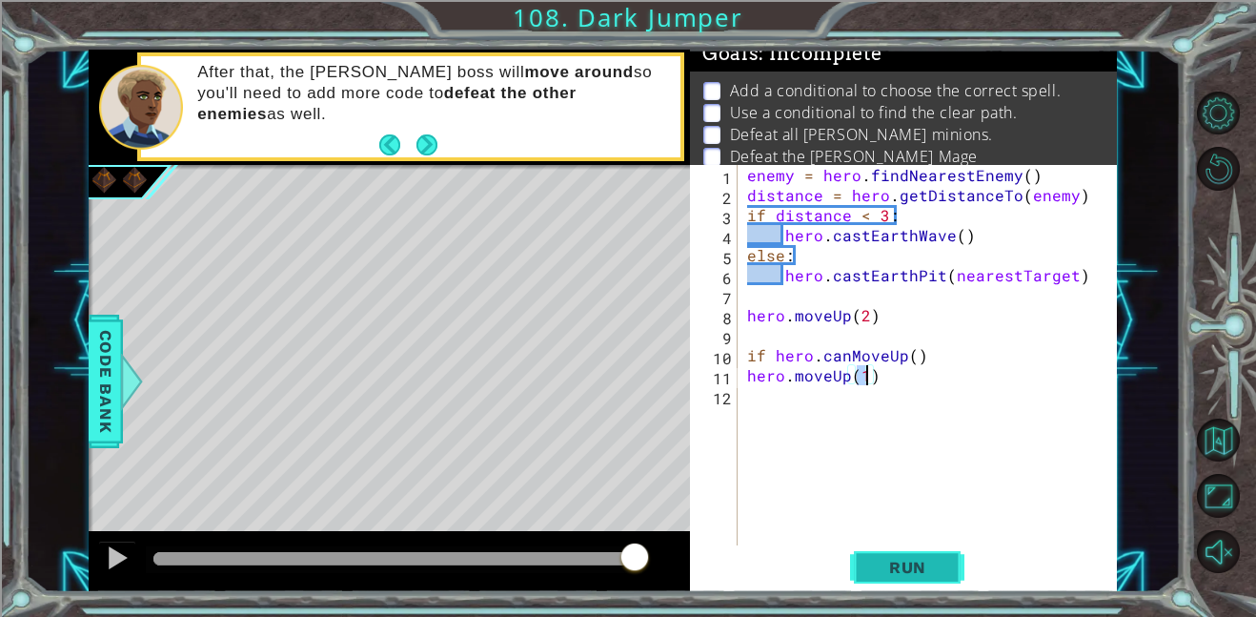
type textarea "hero.moveUp(2)"
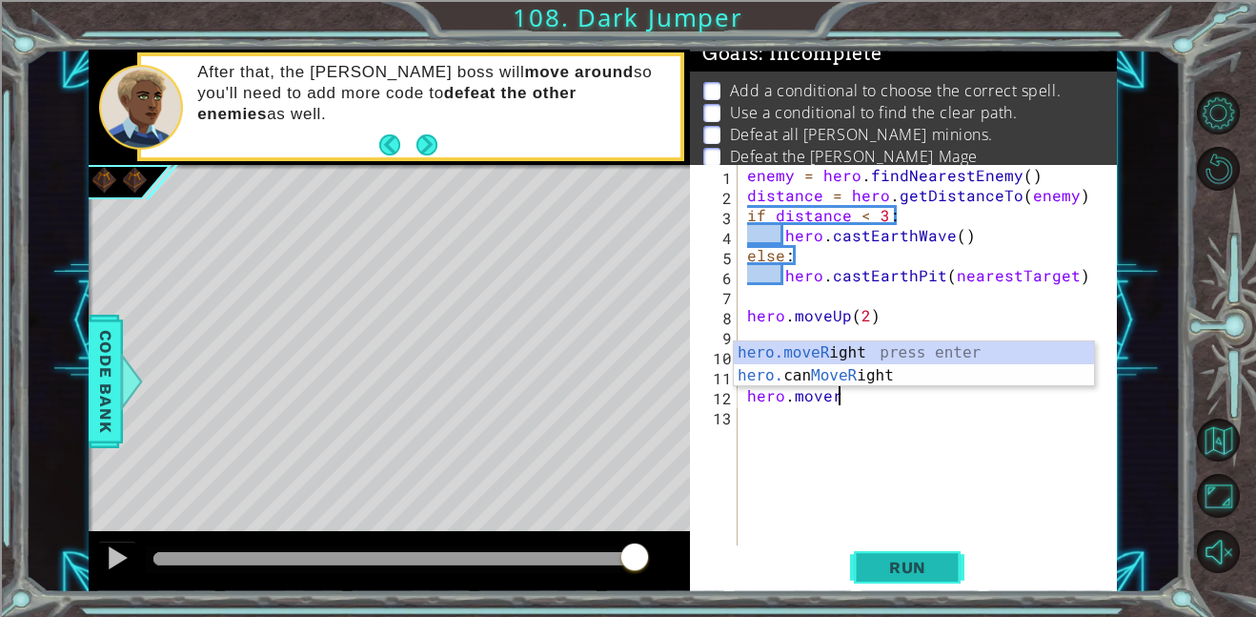
scroll to position [0, 5]
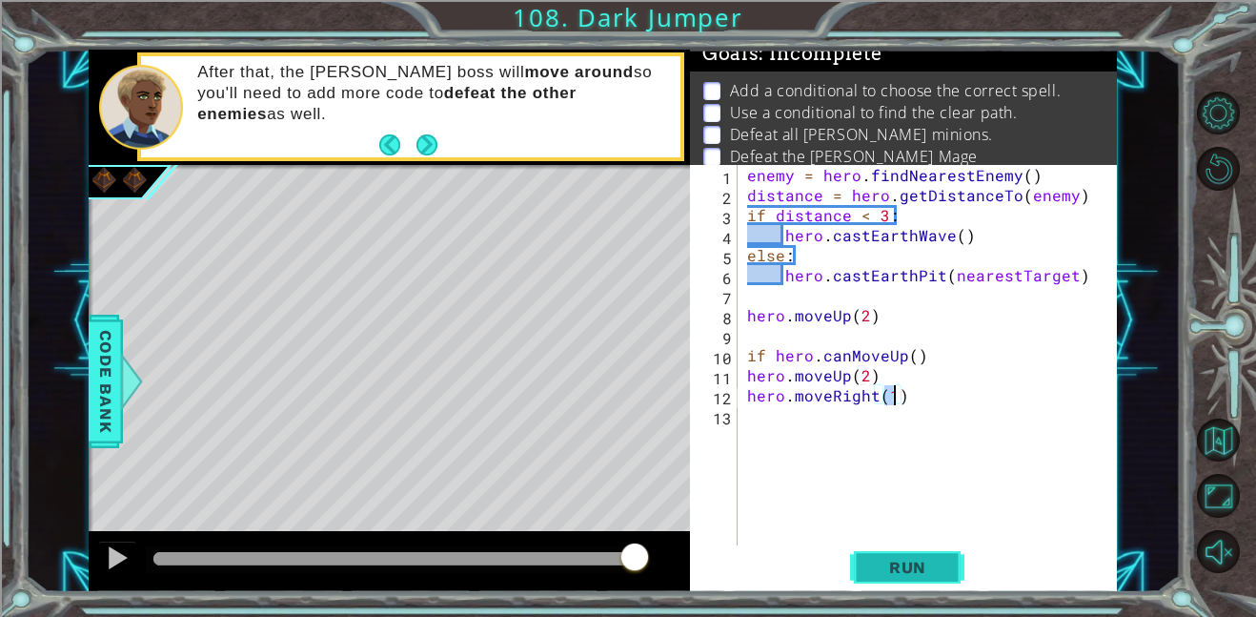
type textarea "hero.moveRight(2)"
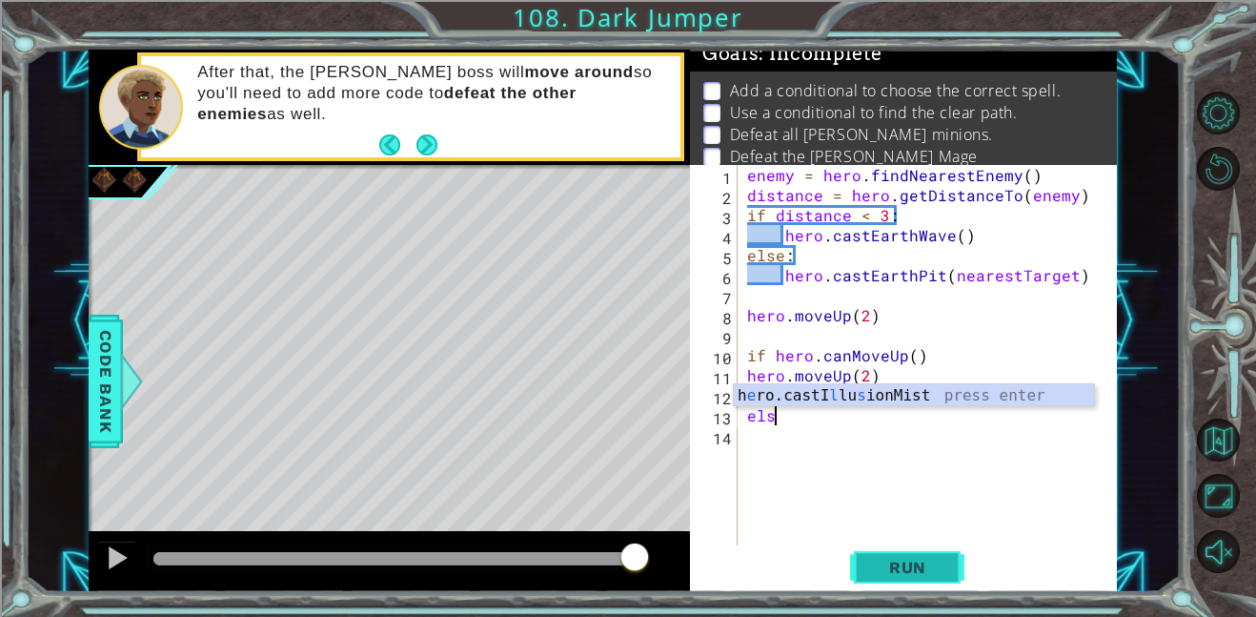
scroll to position [0, 1]
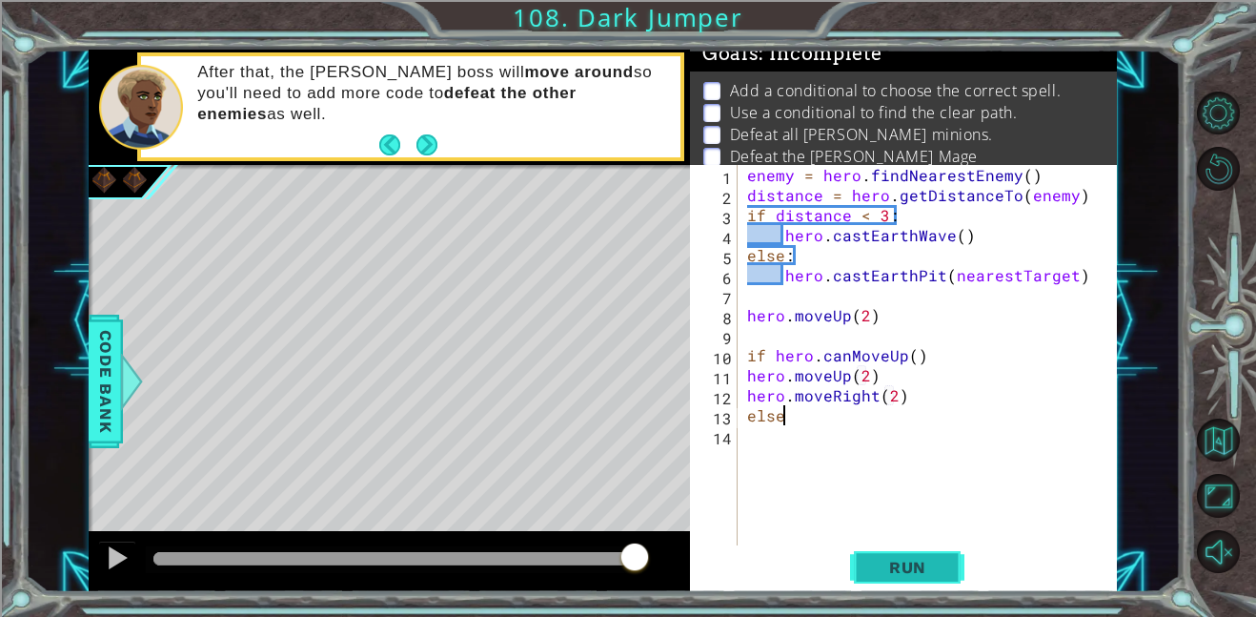
type textarea "else:"
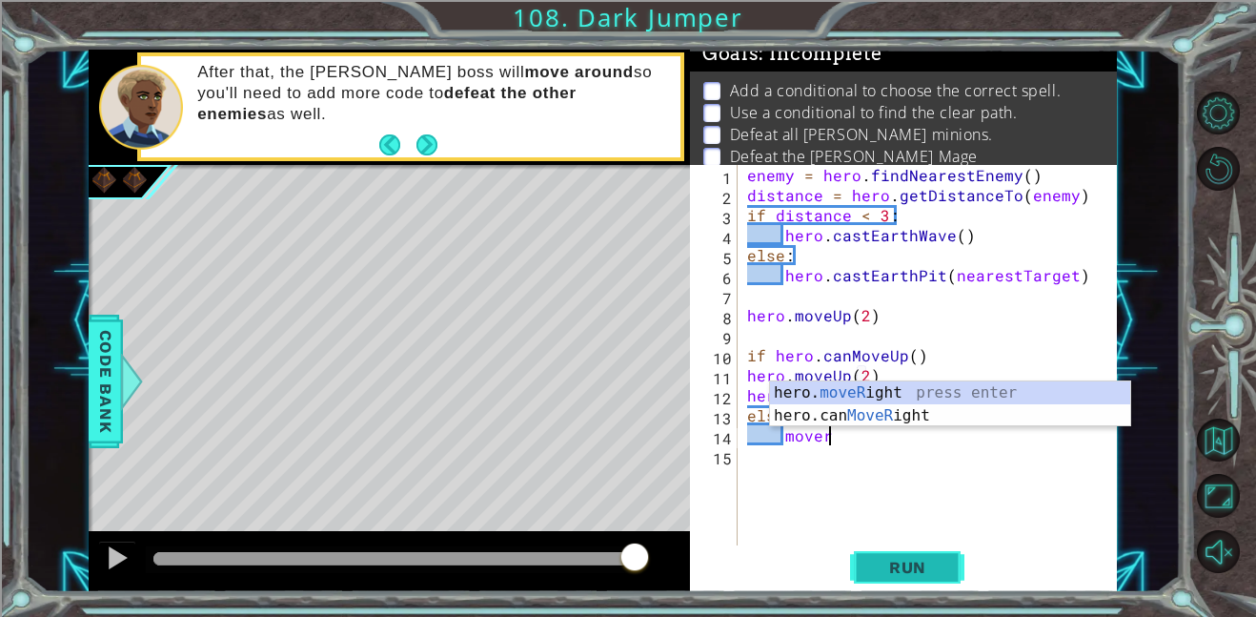
scroll to position [0, 4]
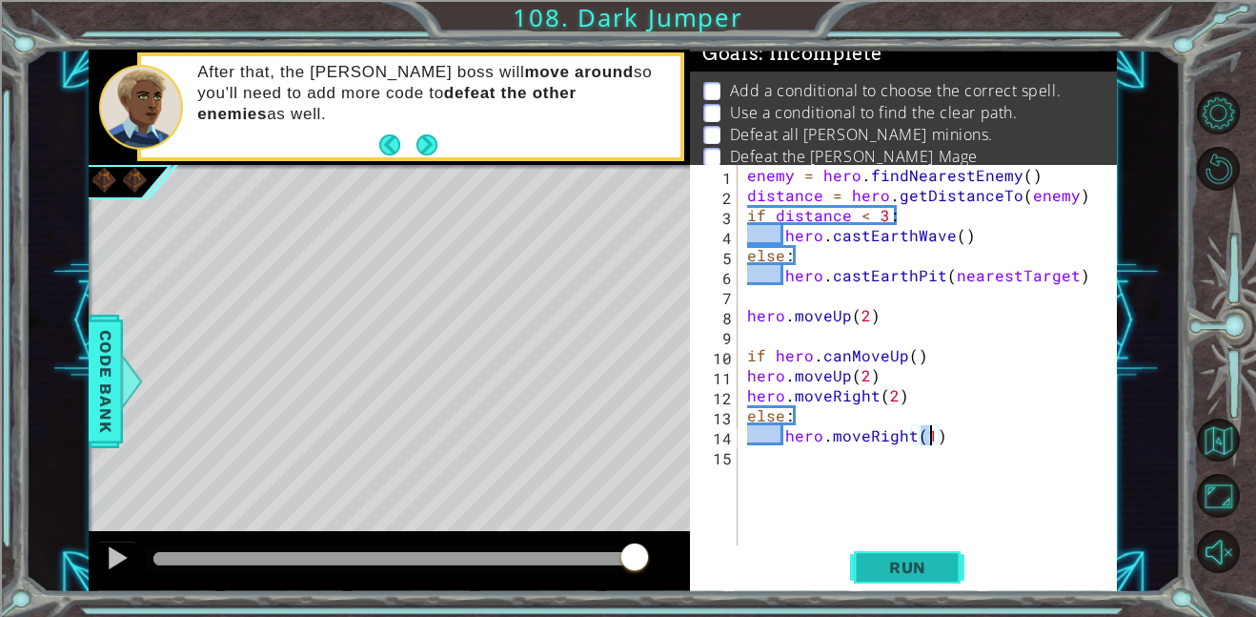
type textarea "hero.moveRight(2)"
click at [916, 568] on span "Run" at bounding box center [907, 567] width 75 height 19
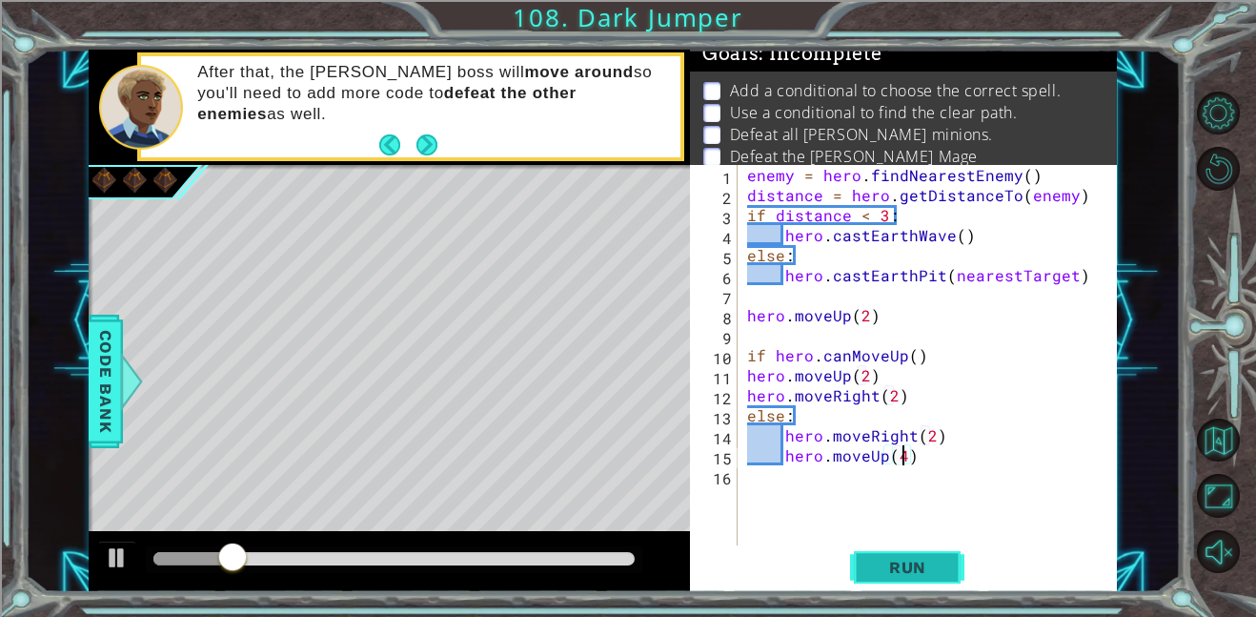
click at [945, 553] on button "Run" at bounding box center [907, 566] width 114 height 43
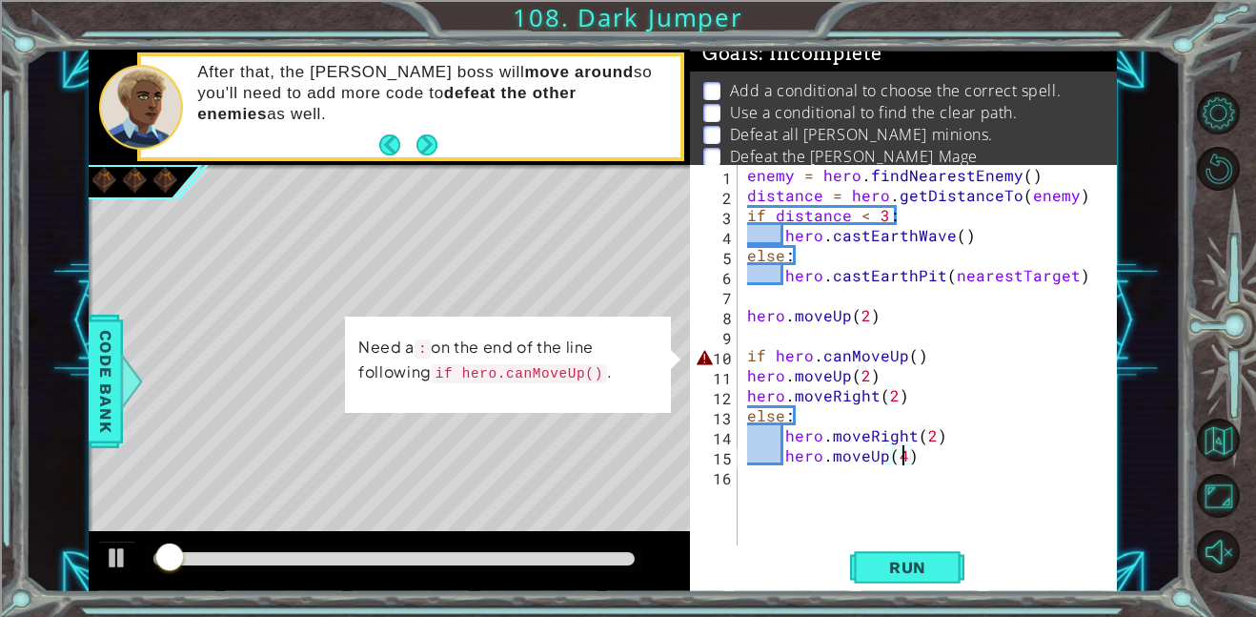
click at [774, 356] on div "enemy = hero . findNearestEnemy ( ) distance = hero . getDistanceTo ( enemy ) i…" at bounding box center [933, 375] width 379 height 420
click at [767, 356] on div "enemy = hero . findNearestEnemy ( ) distance = hero . getDistanceTo ( enemy ) i…" at bounding box center [933, 375] width 379 height 420
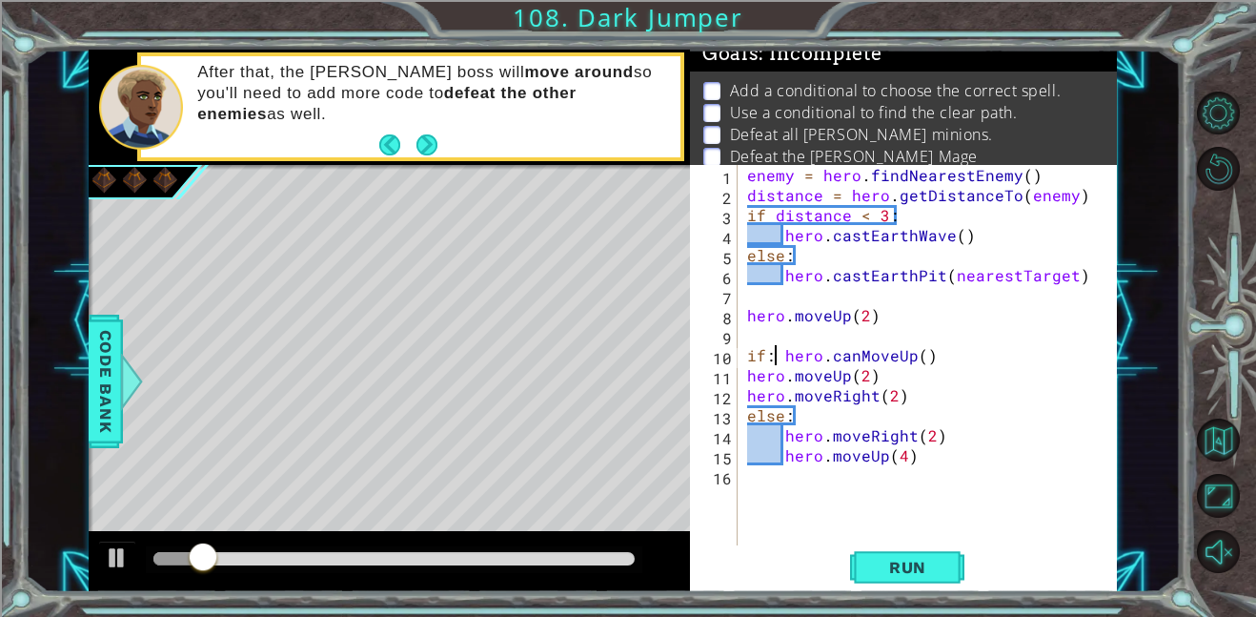
scroll to position [0, 1]
click at [920, 561] on span "Run" at bounding box center [907, 567] width 75 height 19
click at [913, 571] on span "Run" at bounding box center [907, 567] width 75 height 19
click at [890, 560] on span "Run" at bounding box center [907, 567] width 75 height 19
click at [918, 357] on div "enemy = hero . findNearestEnemy ( ) distance = hero . getDistanceTo ( enemy ) i…" at bounding box center [933, 375] width 379 height 420
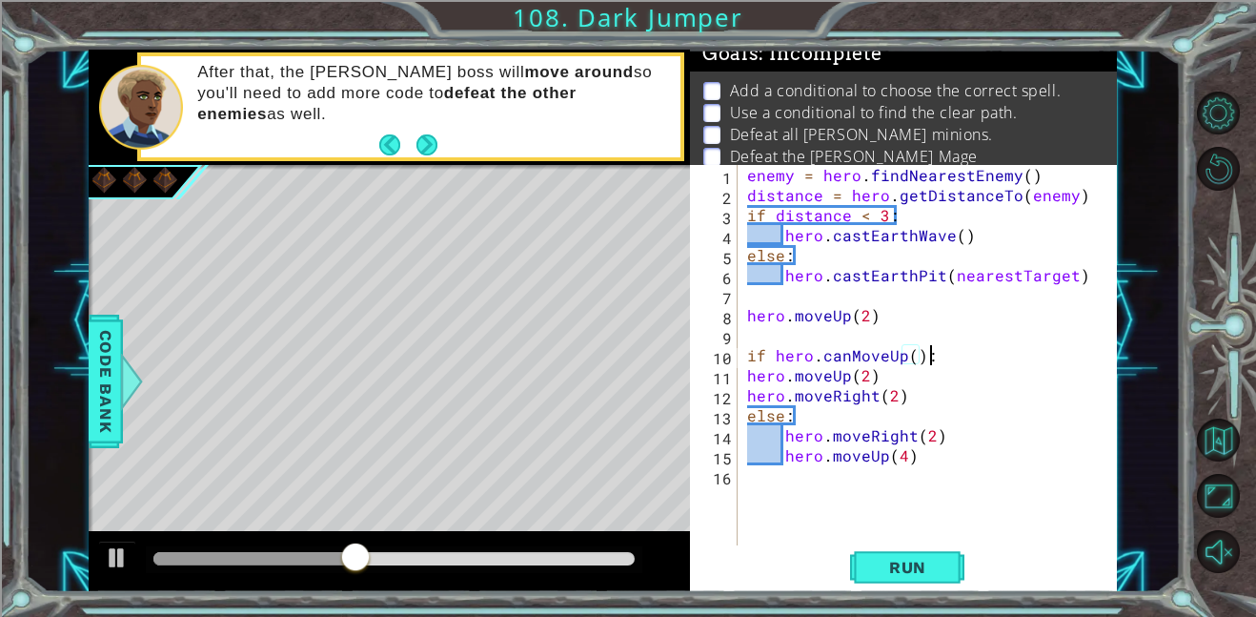
scroll to position [0, 10]
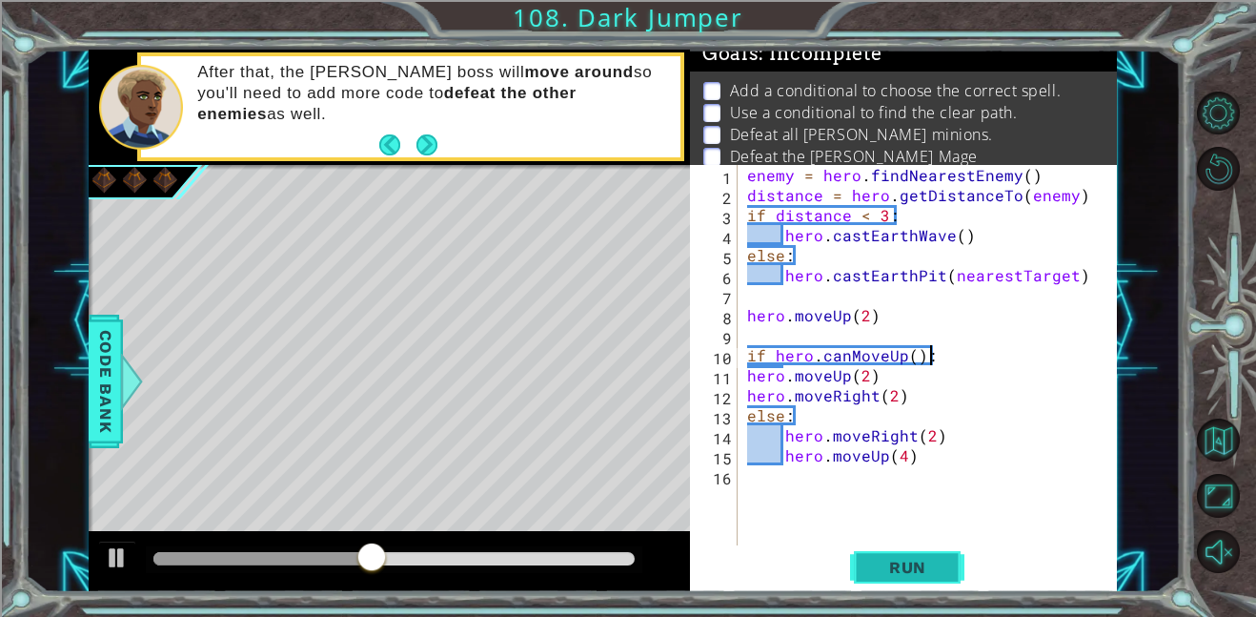
click at [908, 549] on button "Run" at bounding box center [907, 566] width 114 height 43
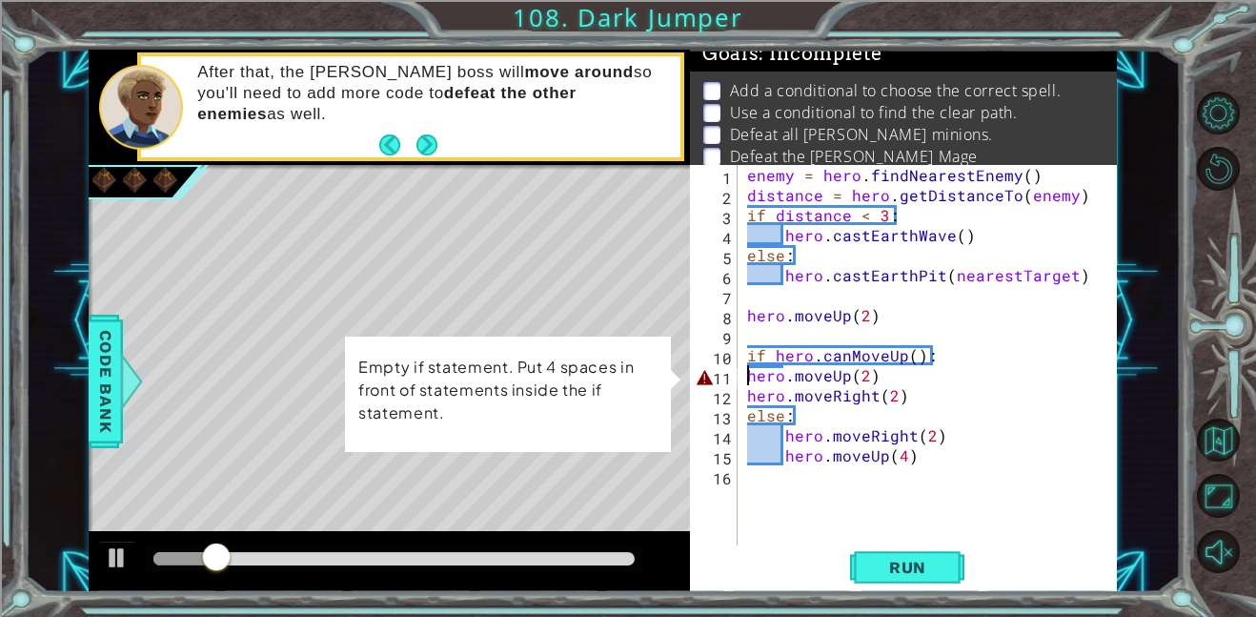
click at [745, 377] on div "enemy = hero . findNearestEnemy ( ) distance = hero . getDistanceTo ( enemy ) i…" at bounding box center [933, 375] width 379 height 420
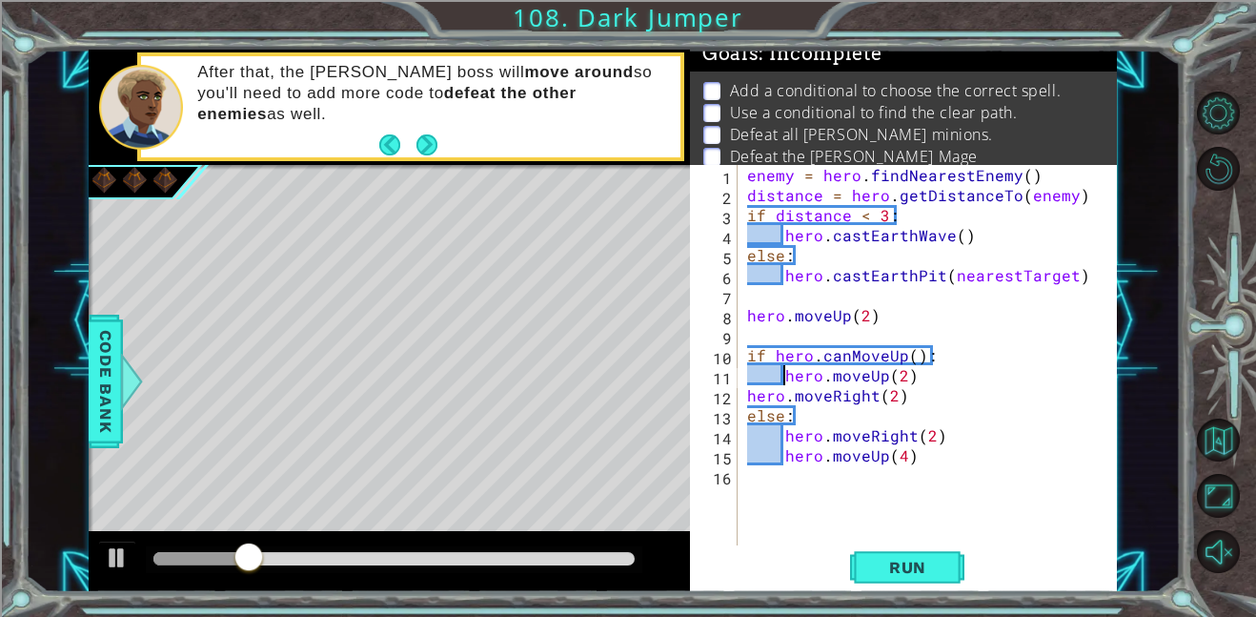
click at [752, 391] on div "enemy = hero . findNearestEnemy ( ) distance = hero . getDistanceTo ( enemy ) i…" at bounding box center [933, 375] width 379 height 420
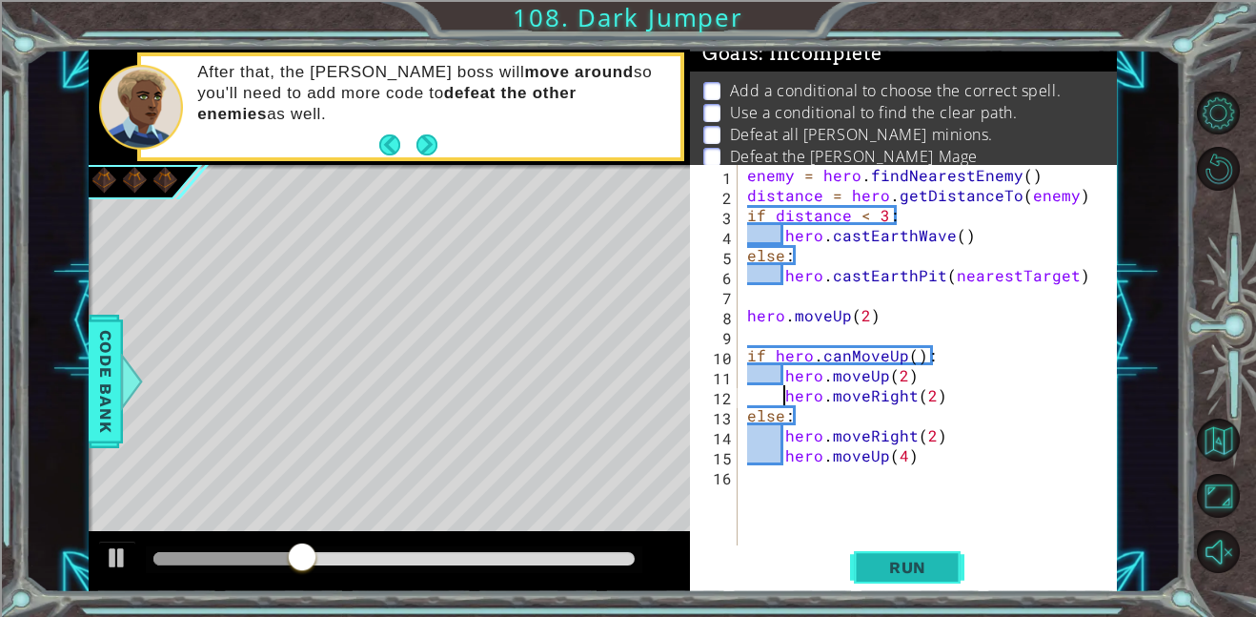
click at [888, 558] on span "Run" at bounding box center [907, 567] width 75 height 19
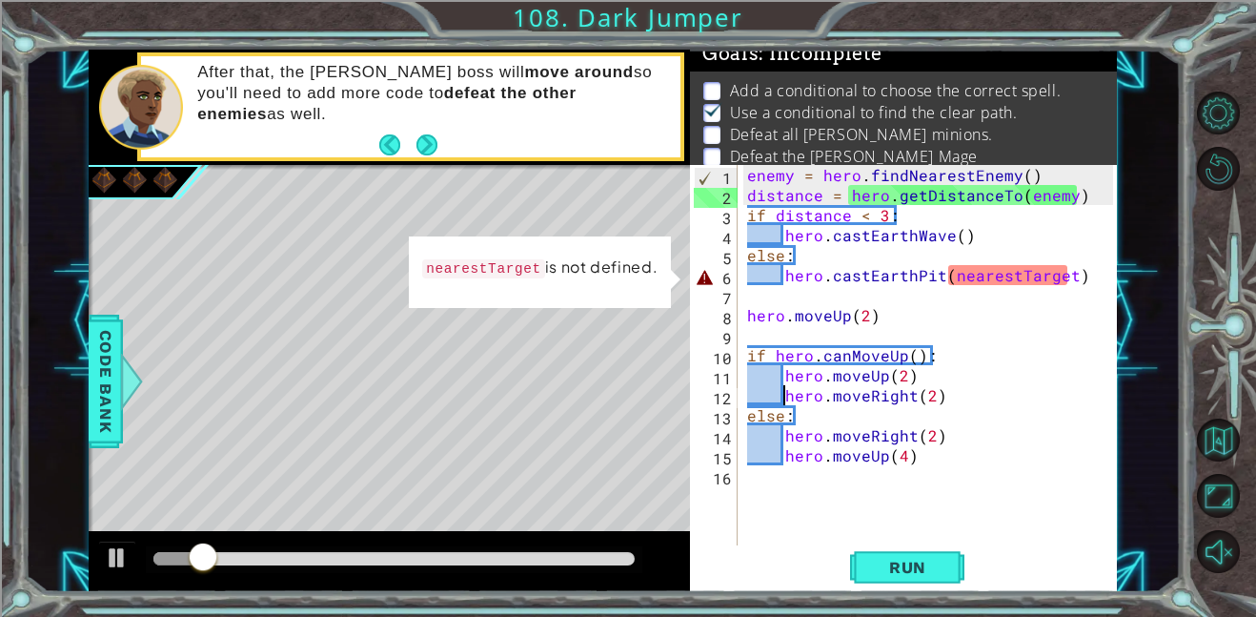
click at [1069, 277] on div "enemy = hero . findNearestEnemy ( ) distance = hero . getDistanceTo ( enemy ) i…" at bounding box center [933, 375] width 379 height 420
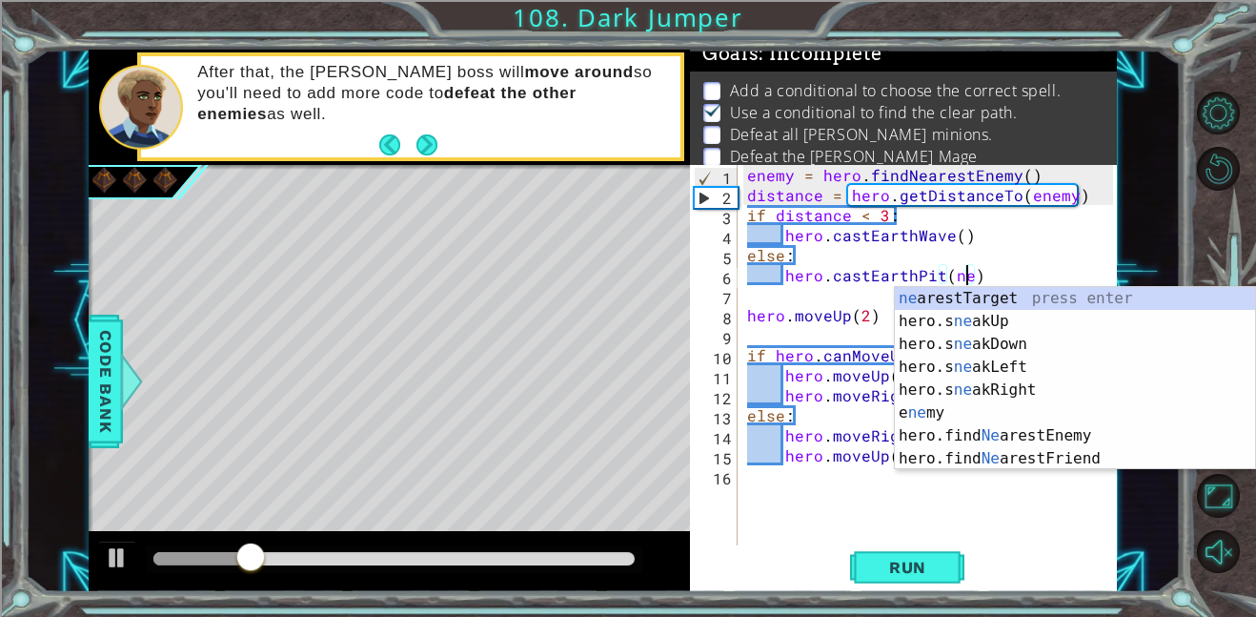
type textarea "hero.castEarthPit()"
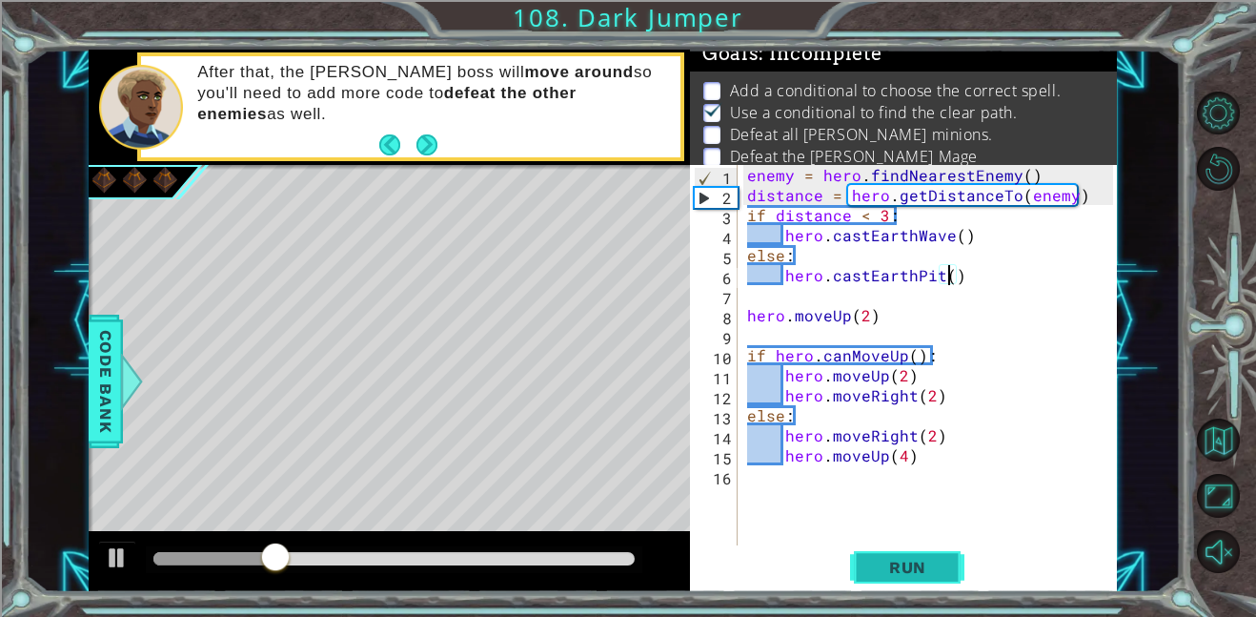
click at [924, 562] on span "Run" at bounding box center [907, 567] width 75 height 19
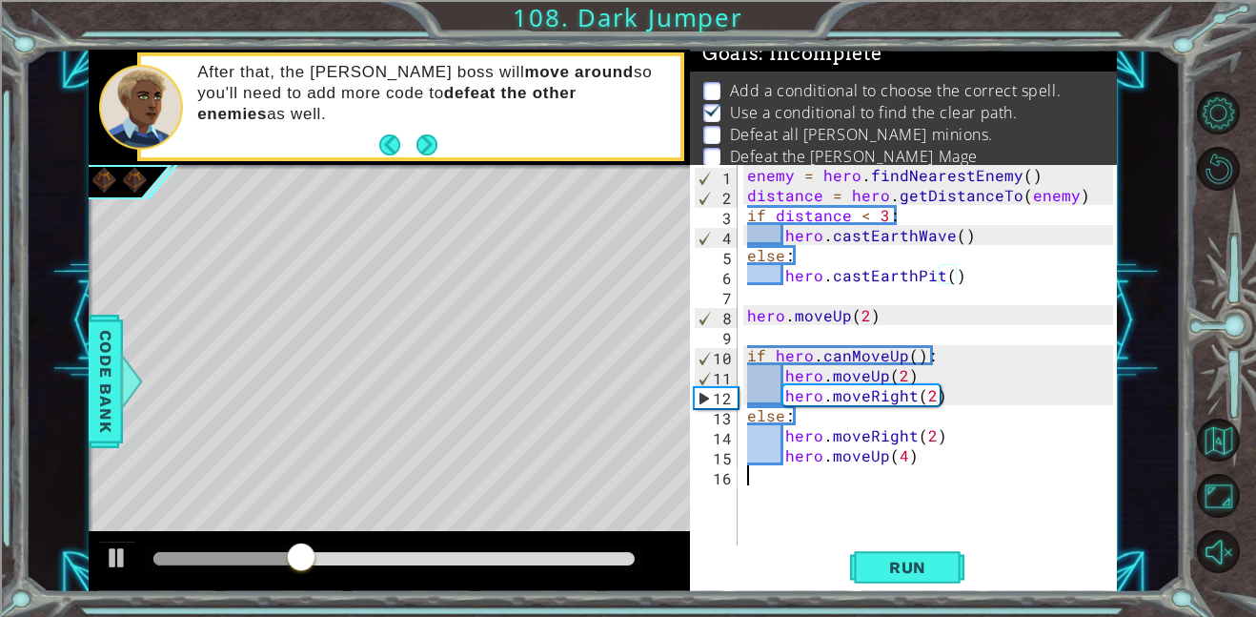
click at [836, 500] on div "enemy = hero . findNearestEnemy ( ) distance = hero . getDistanceTo ( enemy ) i…" at bounding box center [933, 375] width 379 height 420
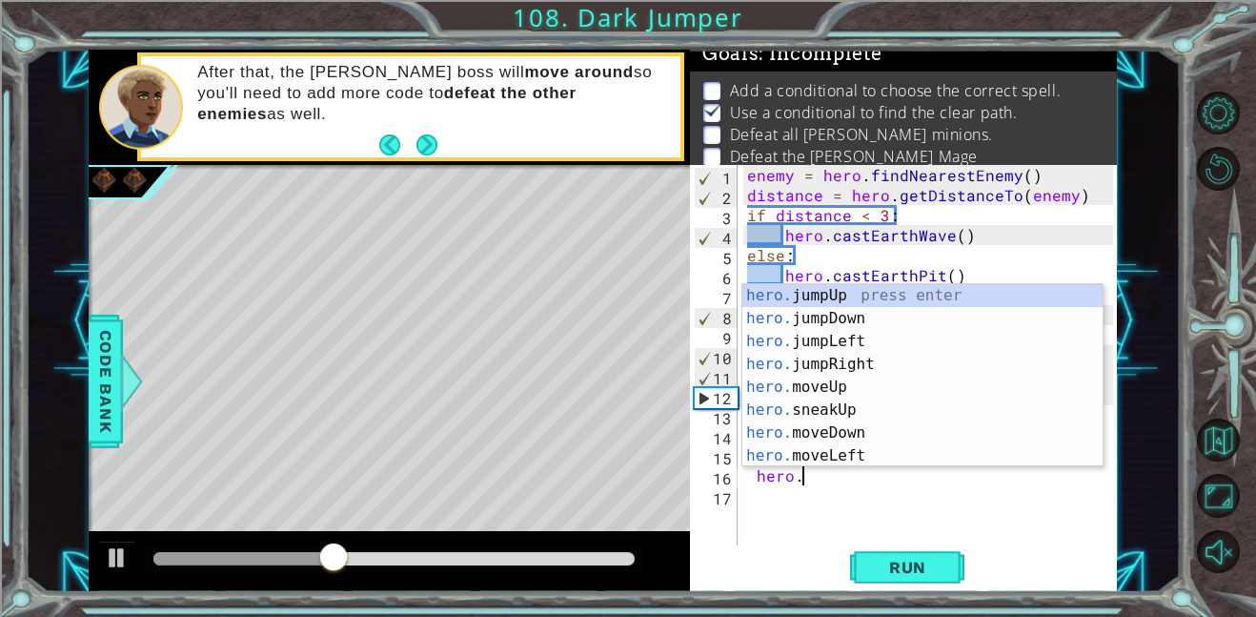
scroll to position [0, 3]
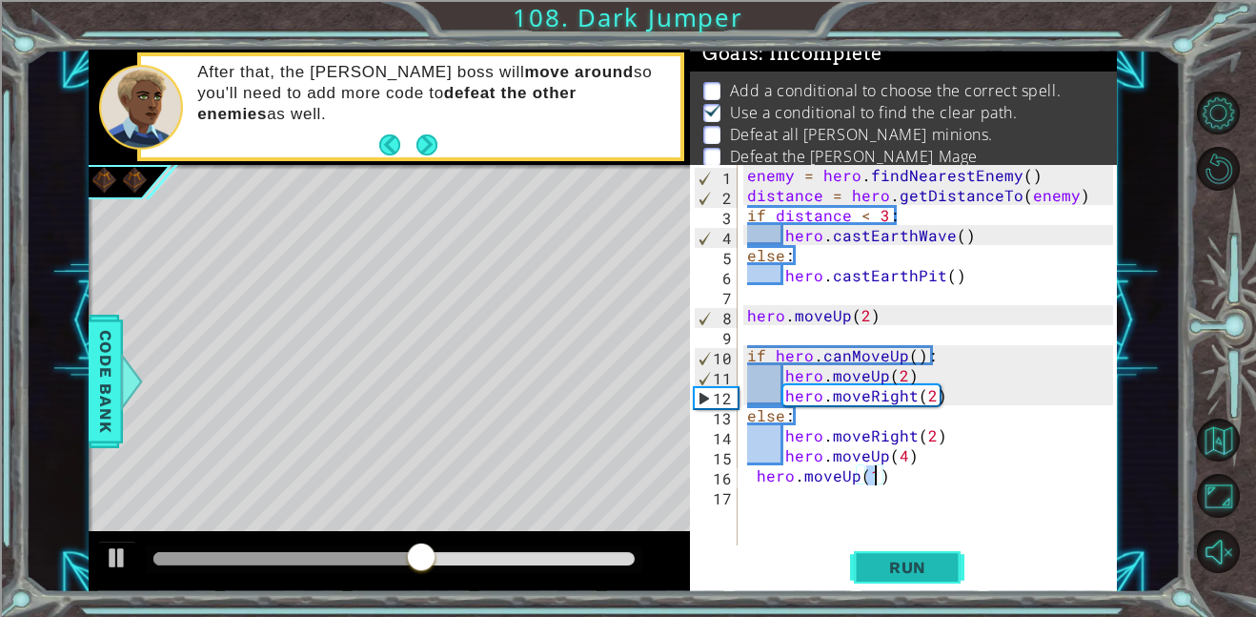
click at [887, 559] on span "Run" at bounding box center [907, 567] width 75 height 19
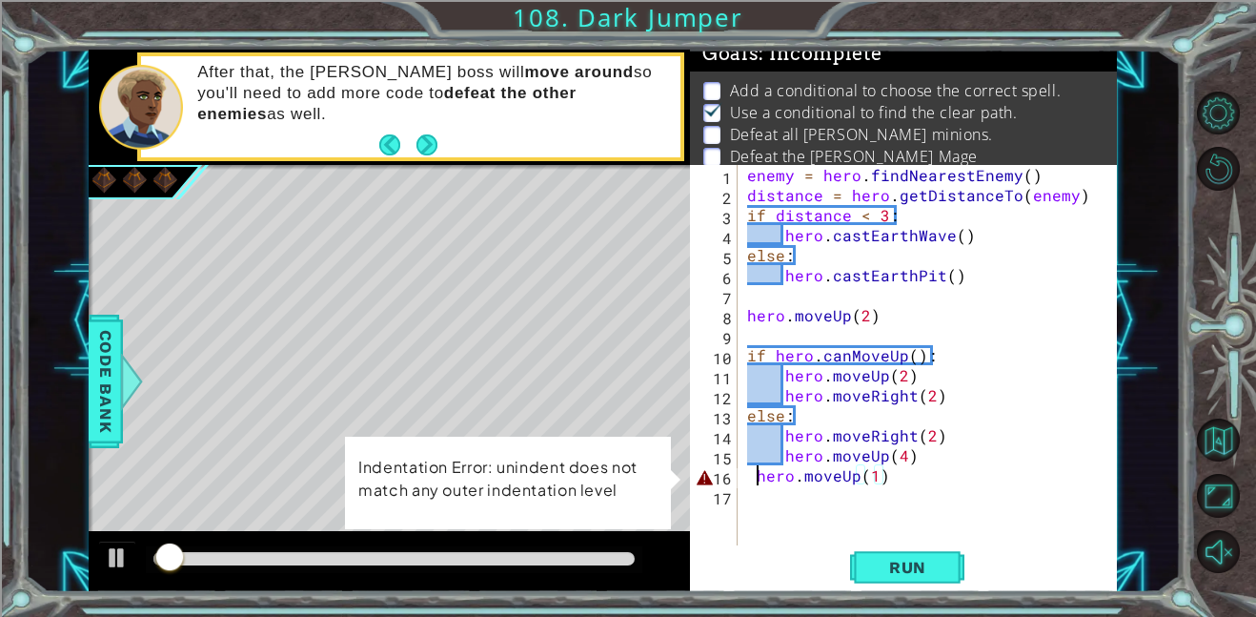
click at [758, 477] on div "enemy = hero . findNearestEnemy ( ) distance = hero . getDistanceTo ( enemy ) i…" at bounding box center [933, 375] width 379 height 420
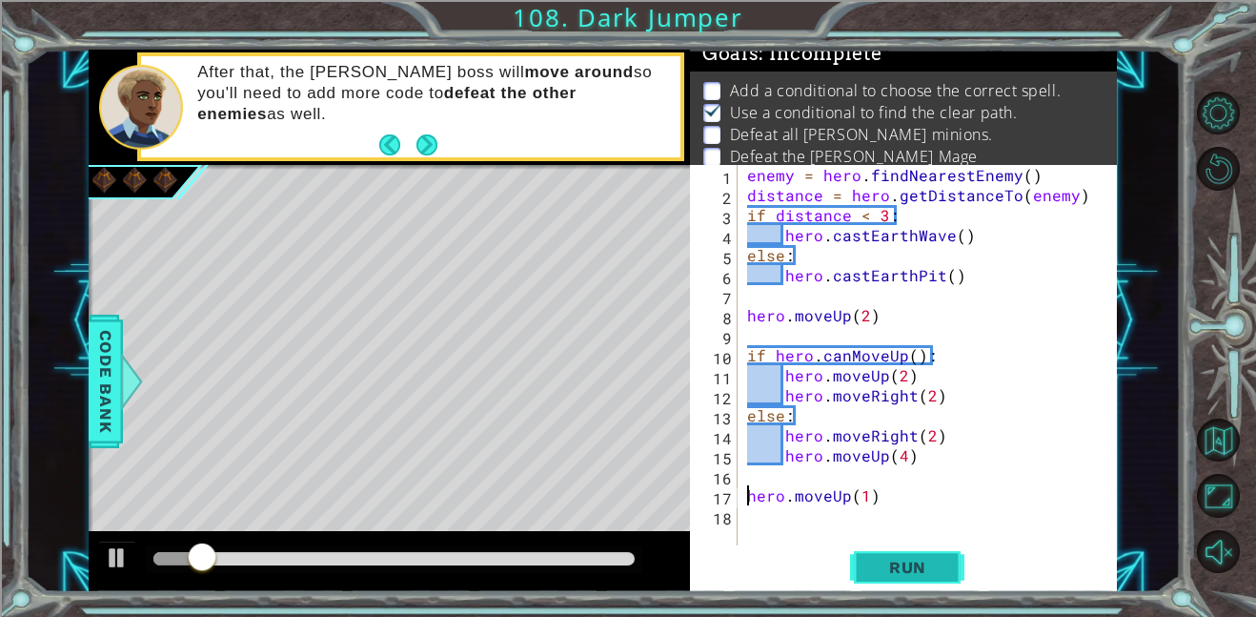
click at [865, 572] on button "Run" at bounding box center [907, 566] width 114 height 43
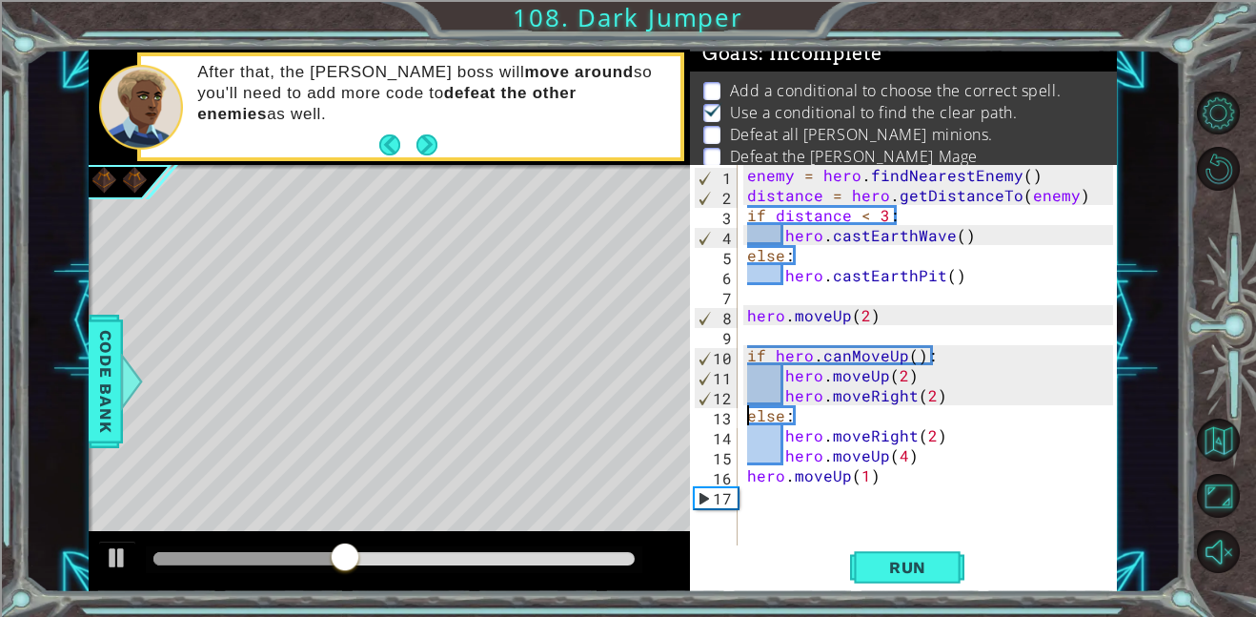
click at [747, 415] on div "enemy = hero . findNearestEnemy ( ) distance = hero . getDistanceTo ( enemy ) i…" at bounding box center [933, 375] width 379 height 420
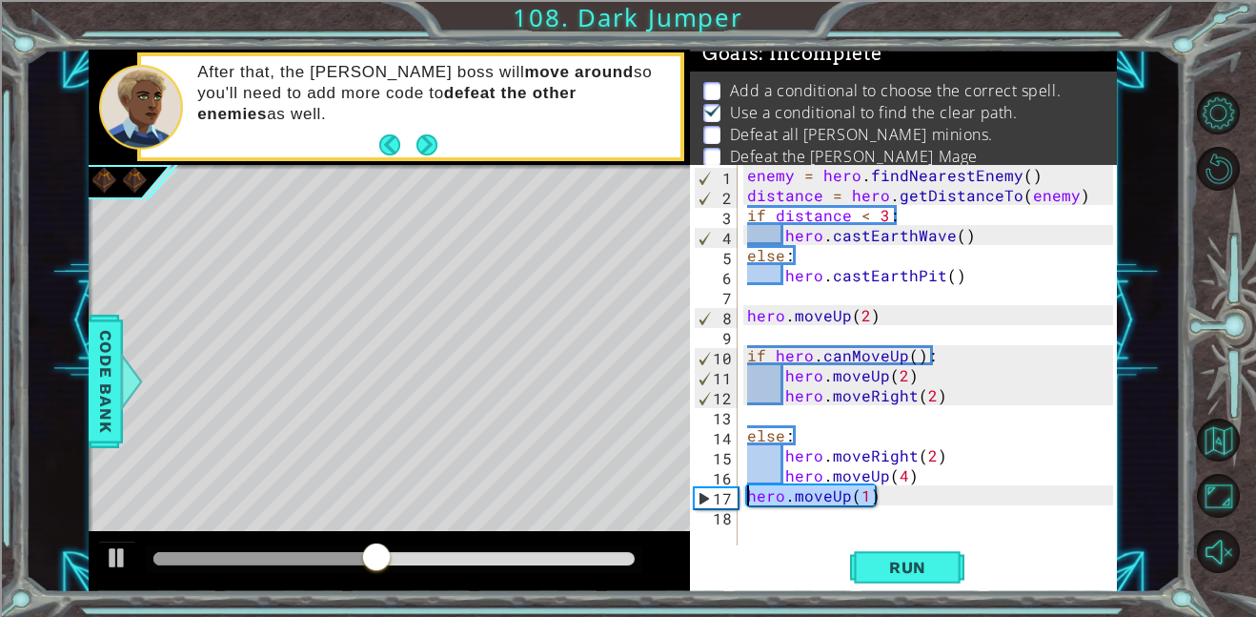
drag, startPoint x: 881, startPoint y: 500, endPoint x: 734, endPoint y: 501, distance: 146.8
click at [734, 501] on div "else: 1 2 3 4 5 6 7 8 9 10 11 12 13 14 15 16 17 18 enemy = hero . findNearestEn…" at bounding box center [901, 355] width 423 height 380
type textarea "else:"
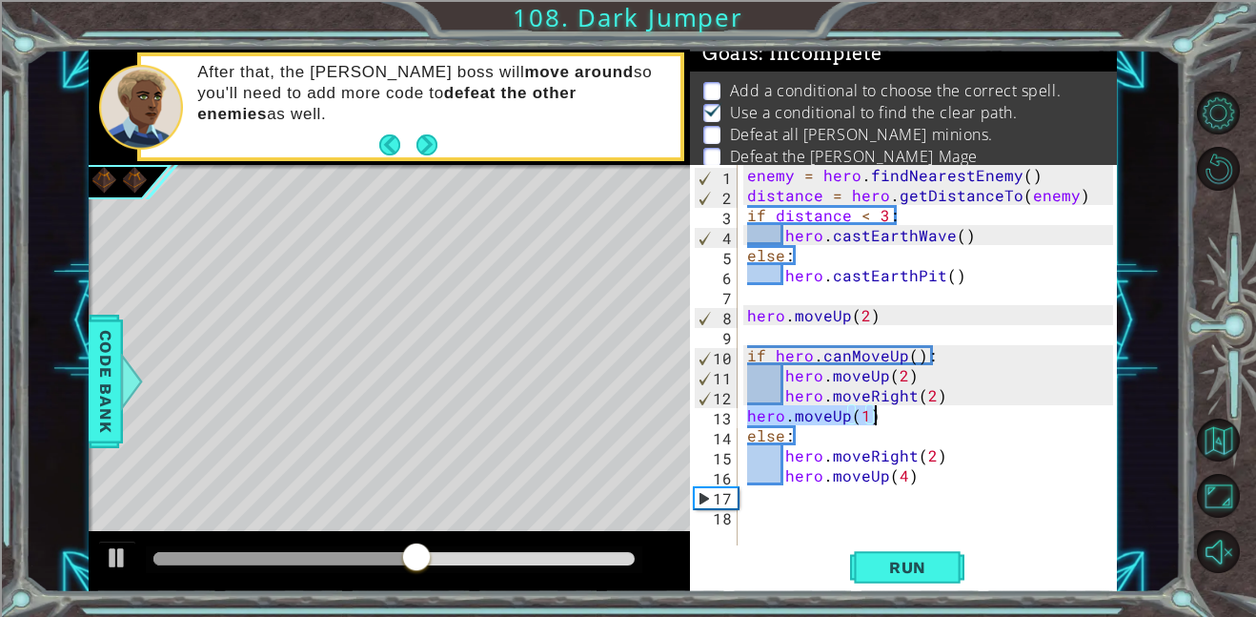
click at [746, 417] on div "enemy = hero . findNearestEnemy ( ) distance = hero . getDistanceTo ( enemy ) i…" at bounding box center [929, 355] width 370 height 380
type textarea "hero.moveUp(1)"
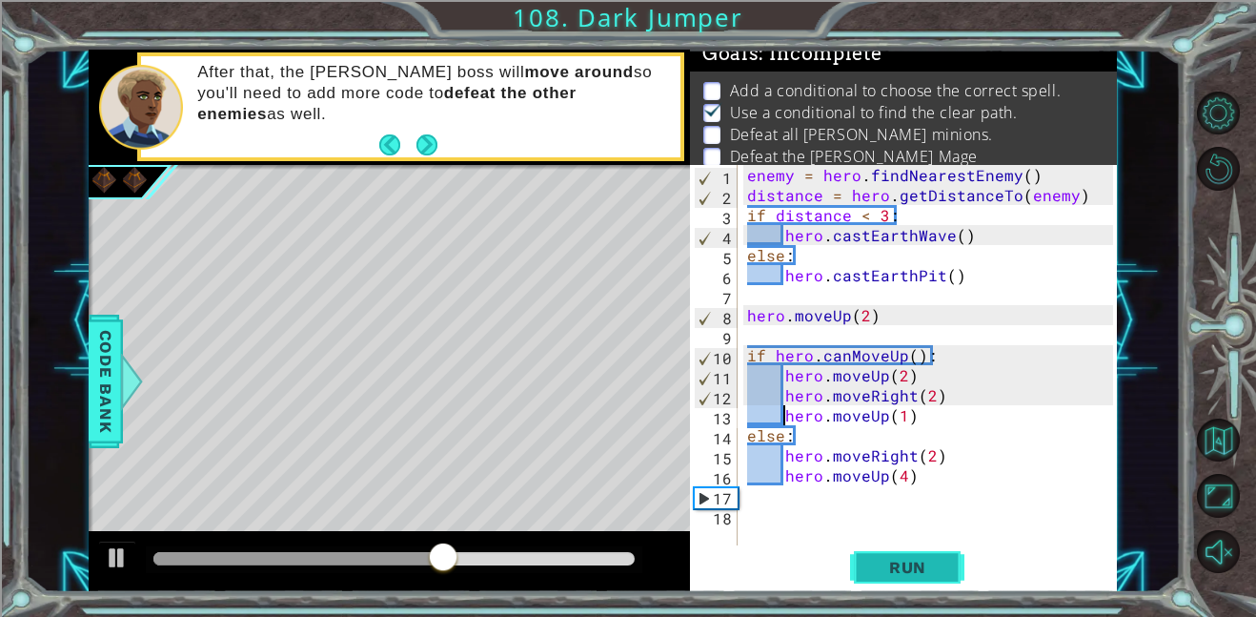
click at [920, 555] on button "Run" at bounding box center [907, 566] width 114 height 43
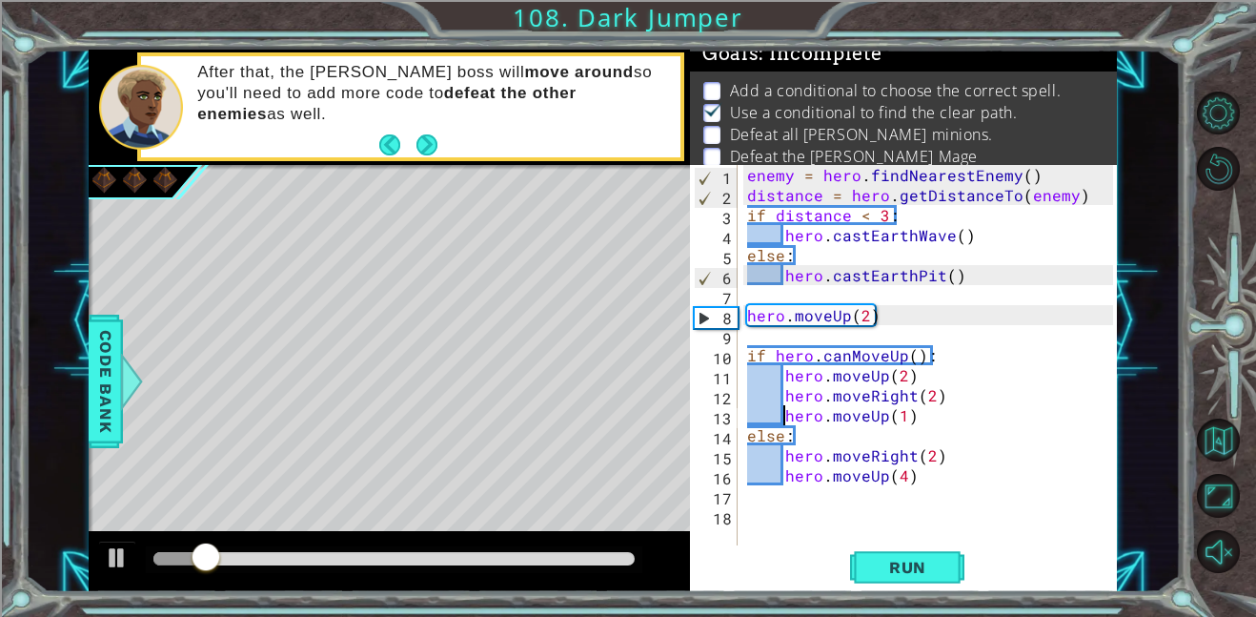
click at [785, 510] on div "enemy = hero . findNearestEnemy ( ) distance = hero . getDistanceTo ( enemy ) i…" at bounding box center [933, 375] width 379 height 420
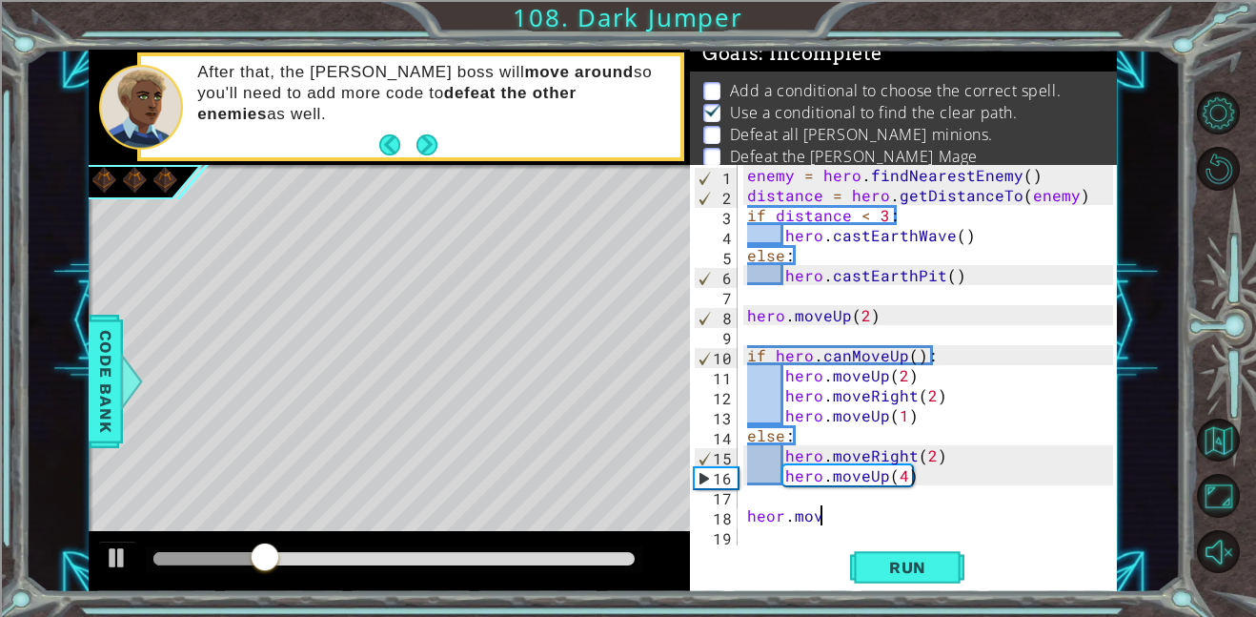
scroll to position [0, 4]
type textarea "heor.moveright"
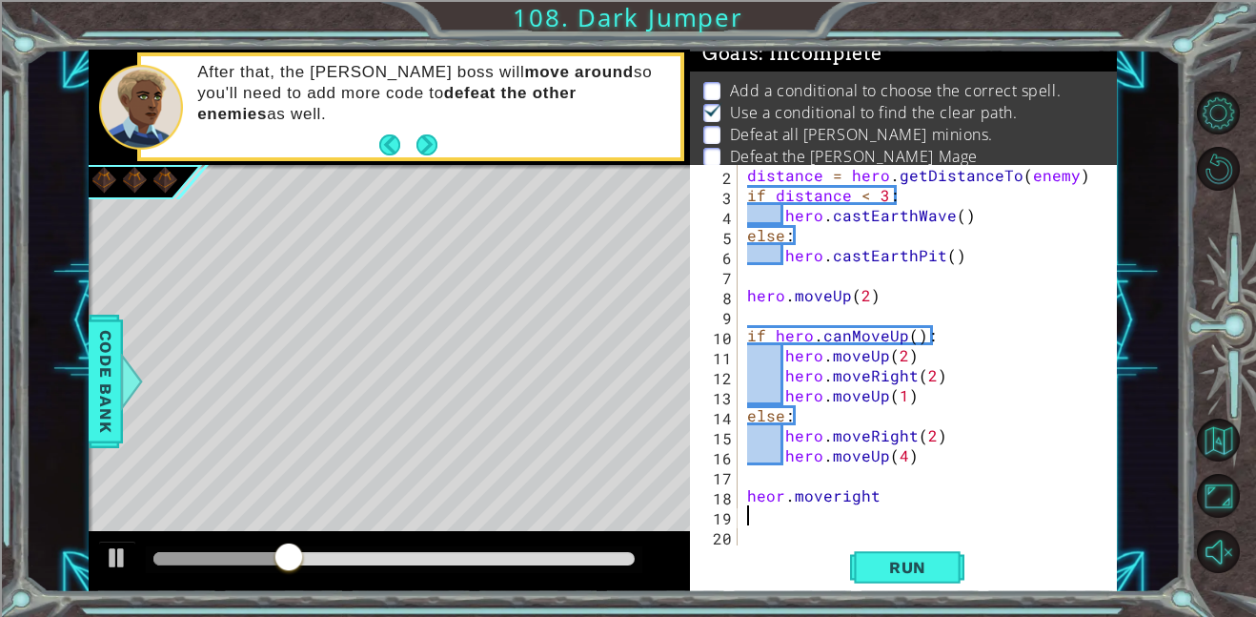
scroll to position [20, 0]
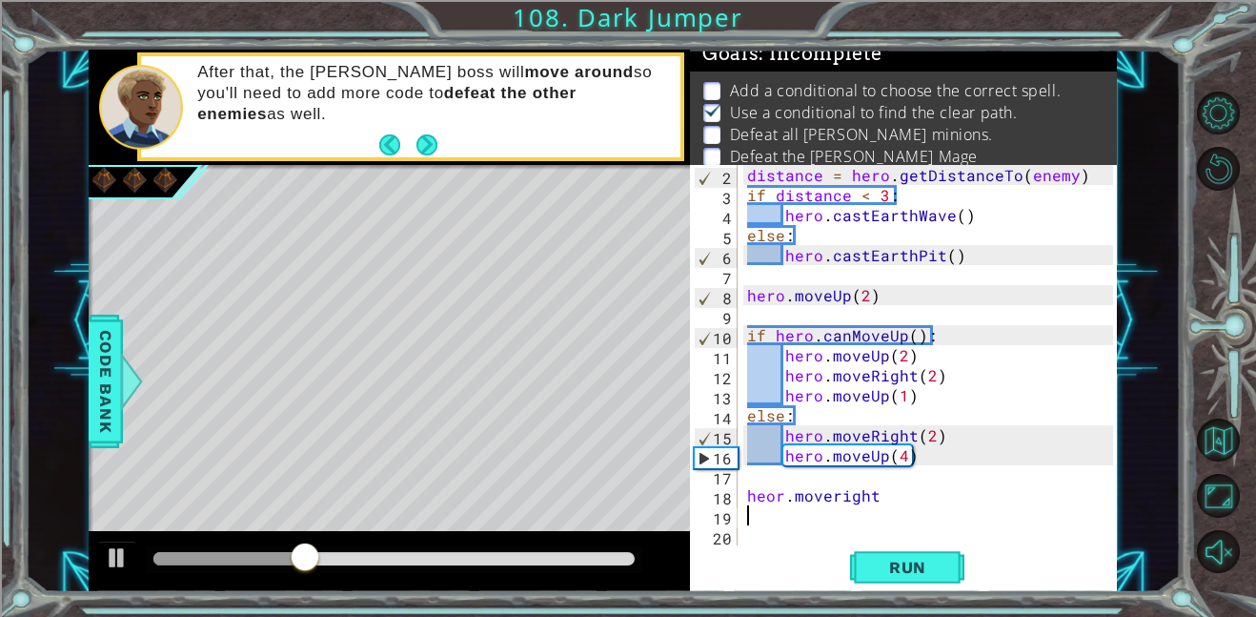
type textarea "\"
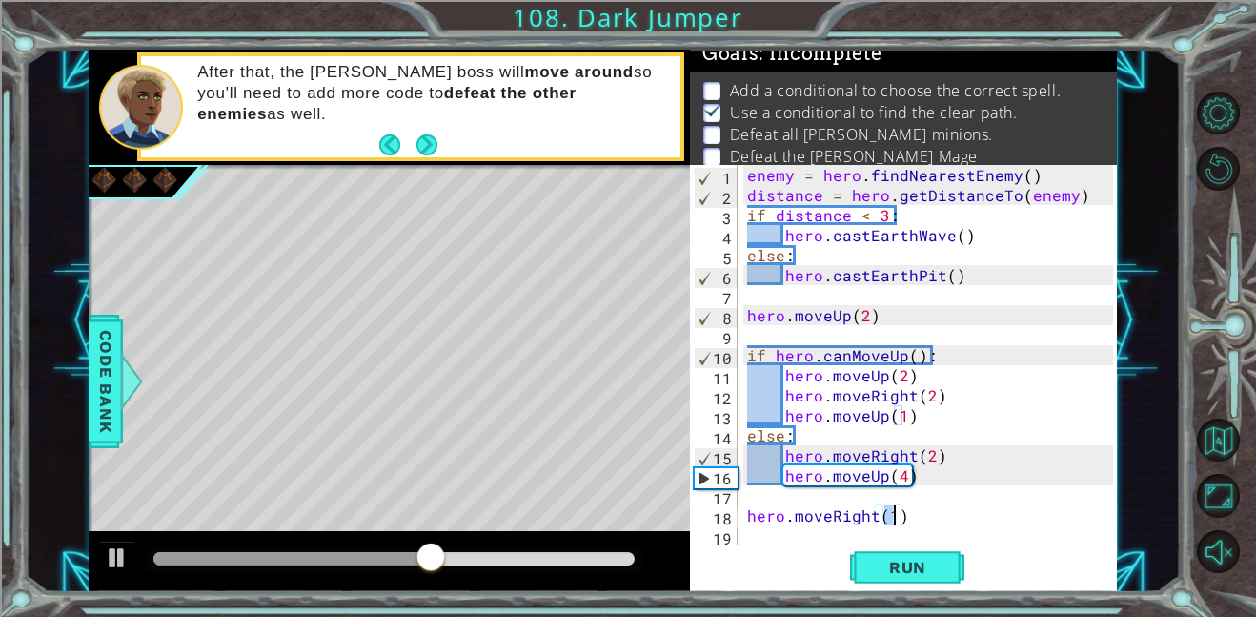
scroll to position [0, 9]
click at [899, 562] on span "Run" at bounding box center [907, 567] width 75 height 19
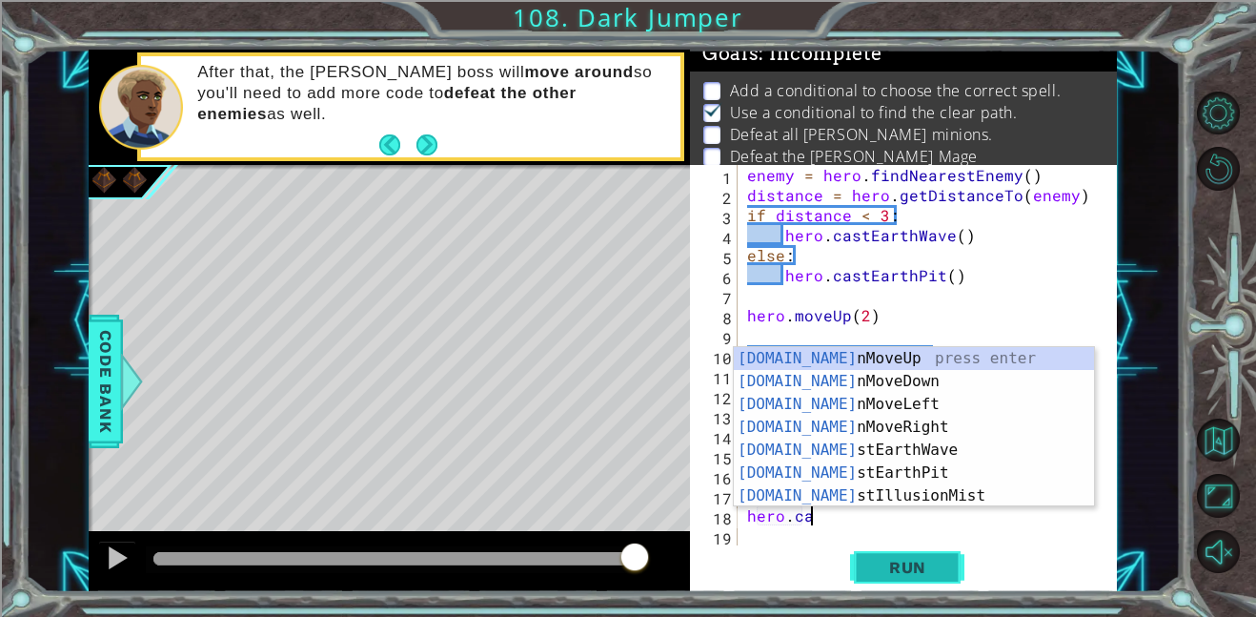
scroll to position [0, 3]
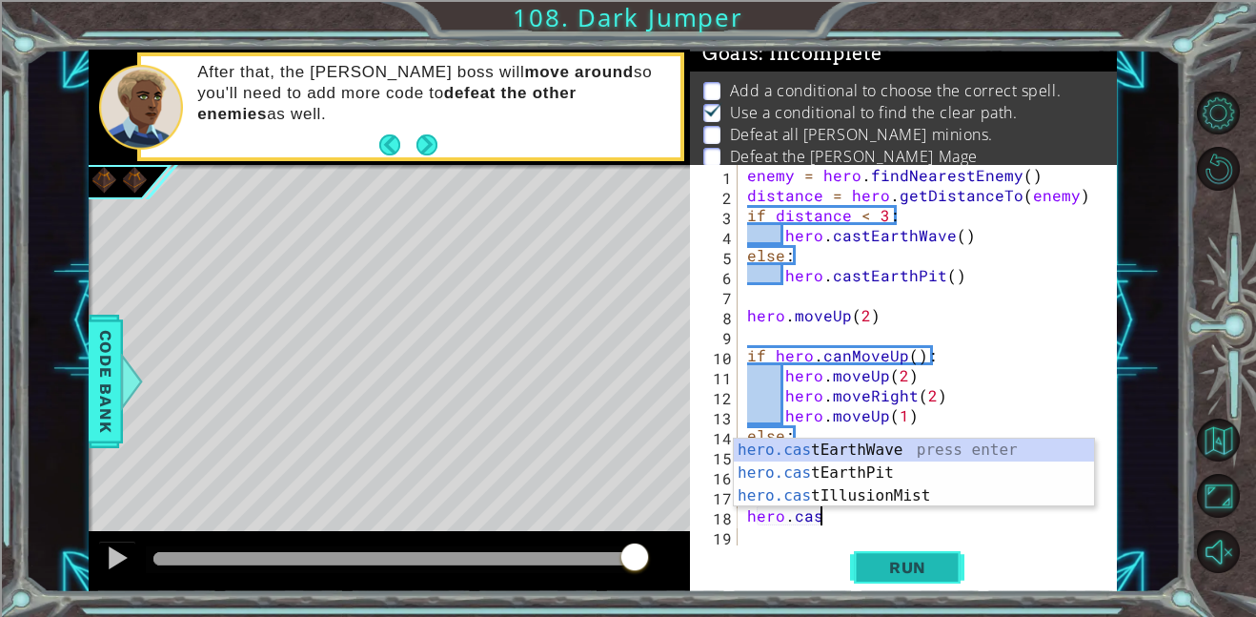
type textarea "hero.cast"
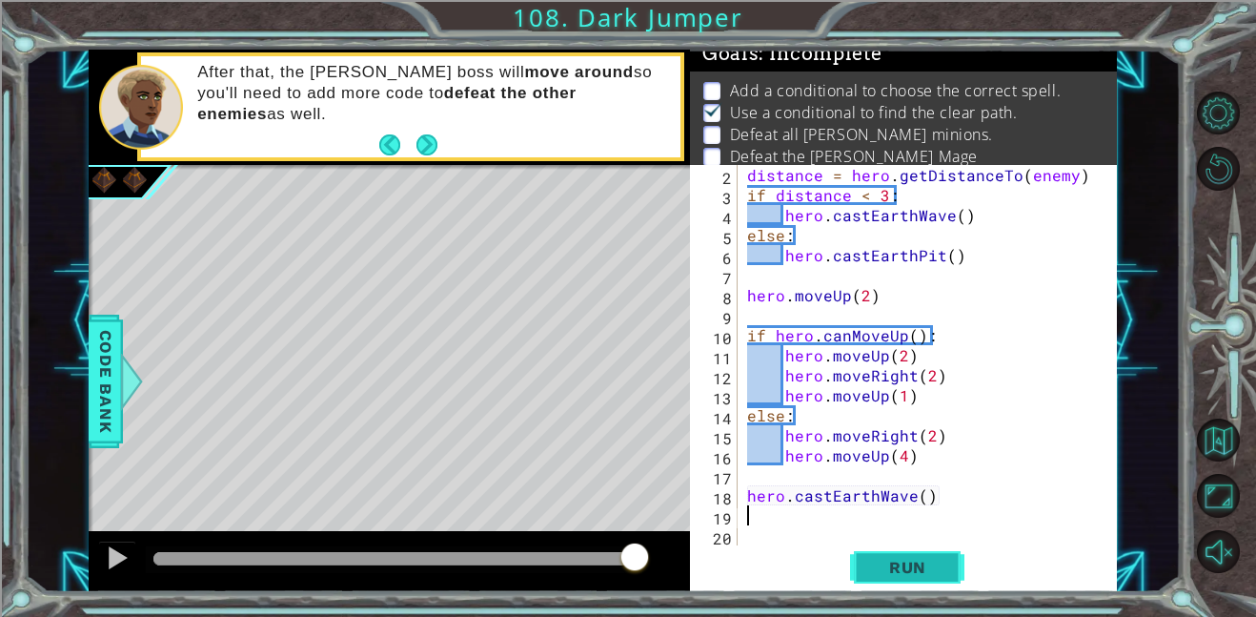
scroll to position [20, 0]
click at [922, 569] on span "Run" at bounding box center [907, 567] width 75 height 19
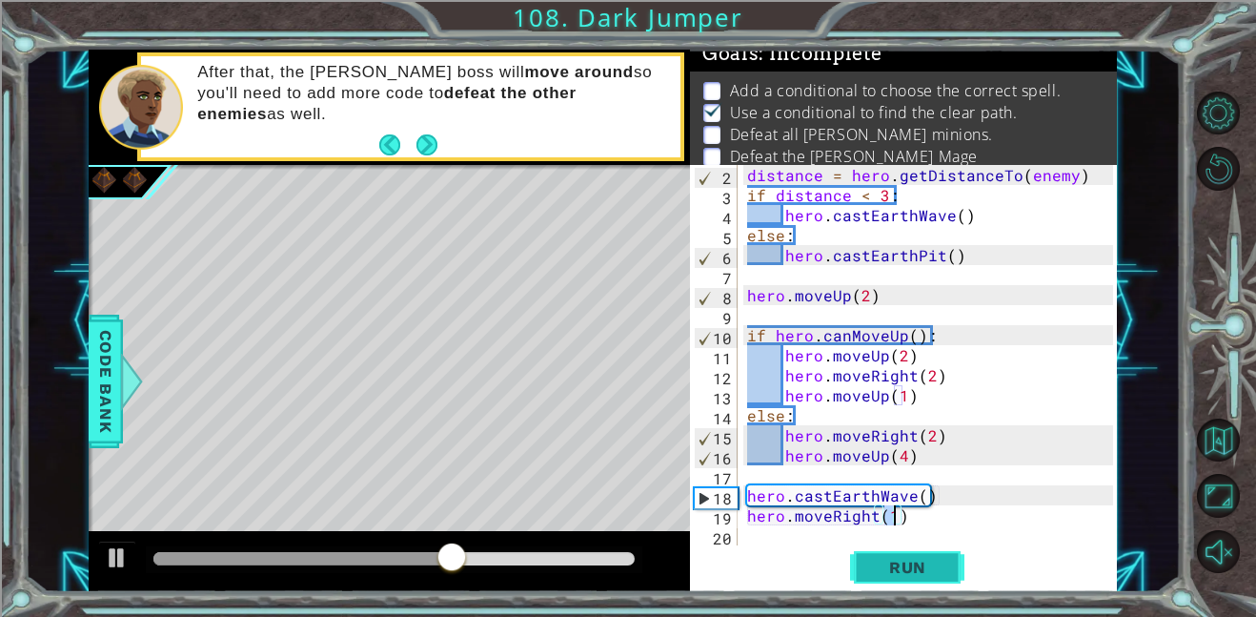
scroll to position [0, 9]
click at [884, 572] on span "Run" at bounding box center [907, 567] width 75 height 19
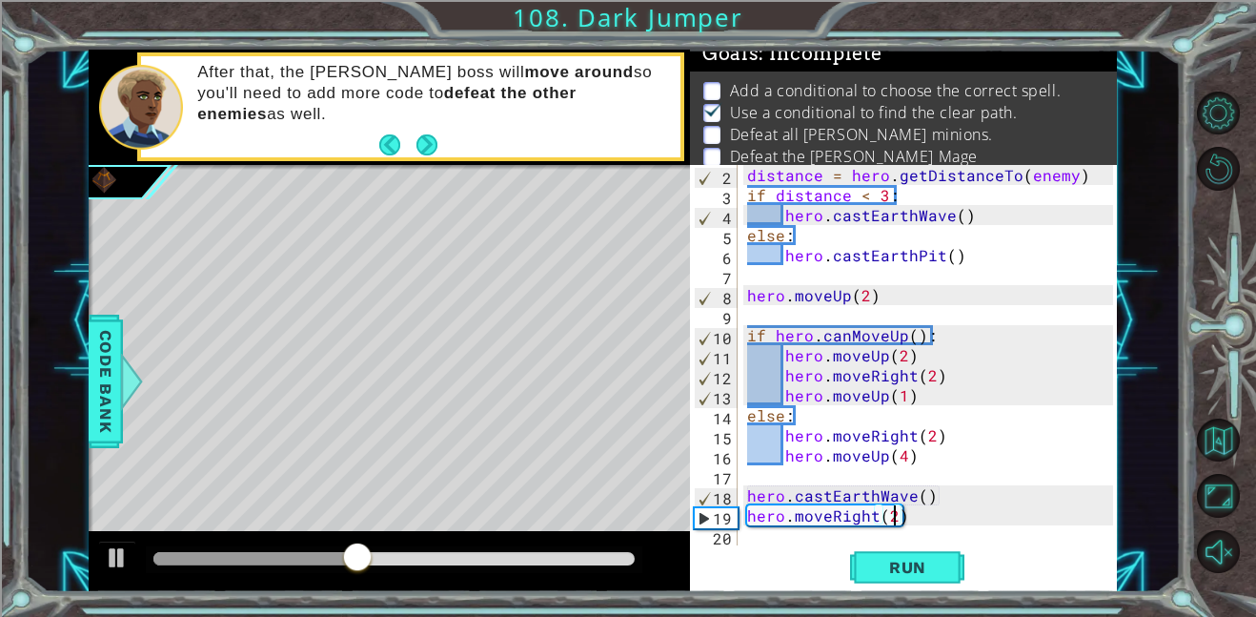
click at [921, 502] on div "distance = hero . getDistanceTo ( enemy ) if distance < 3 : hero . castEarthWav…" at bounding box center [933, 375] width 379 height 420
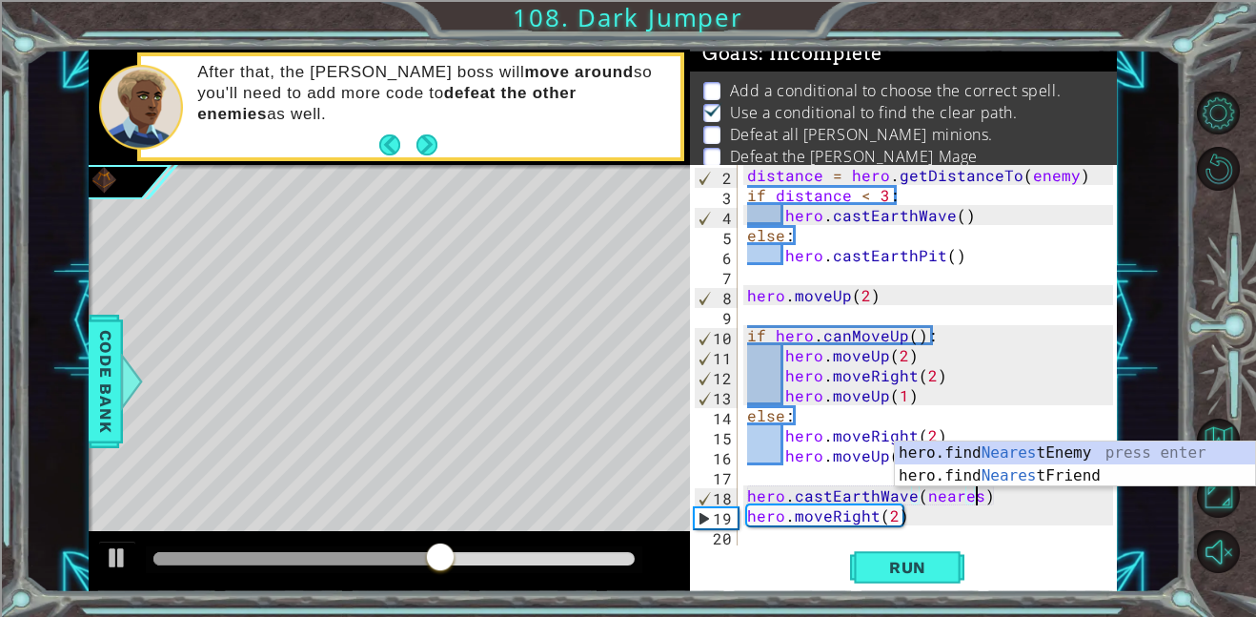
scroll to position [0, 14]
click at [1150, 446] on div "hero.find Nearest Enemy press enter hero.find Nearest Friend press enter" at bounding box center [1075, 487] width 360 height 92
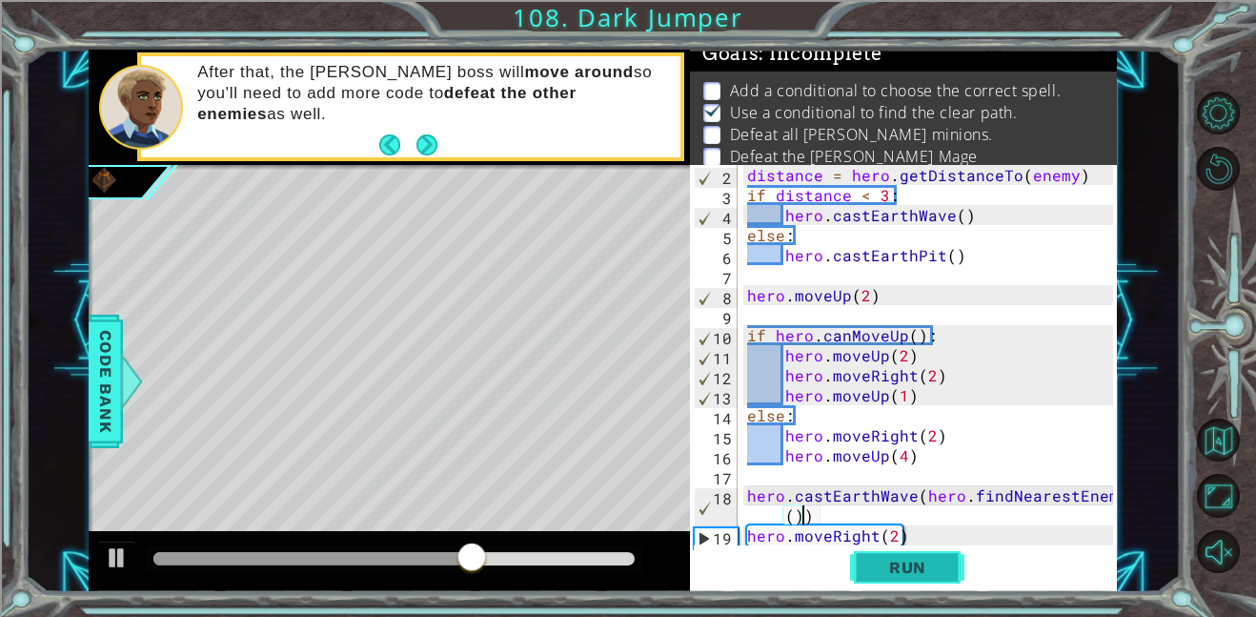
click at [920, 571] on span "Run" at bounding box center [907, 567] width 75 height 19
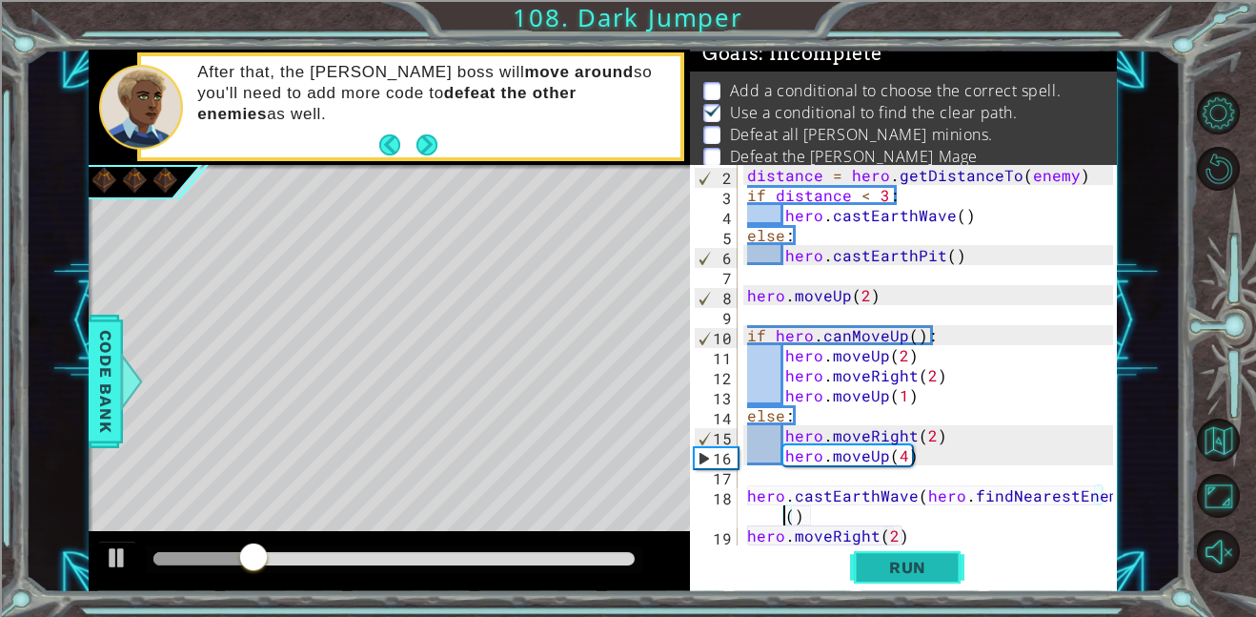
scroll to position [0, 23]
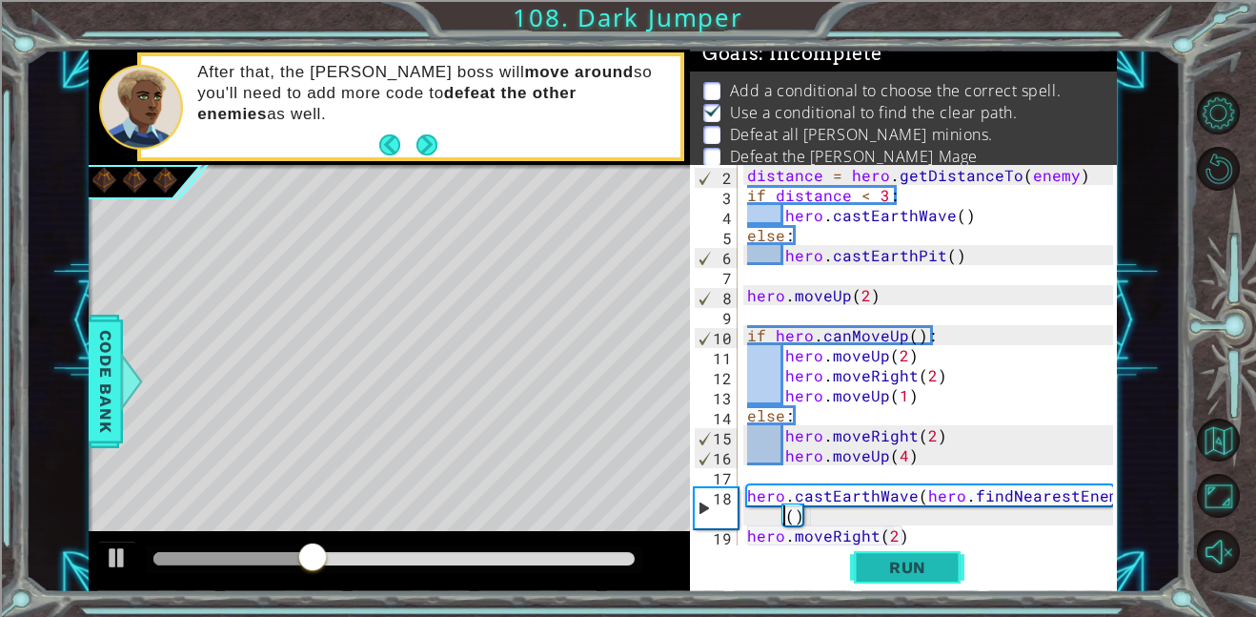
click at [903, 565] on span "Run" at bounding box center [907, 567] width 75 height 19
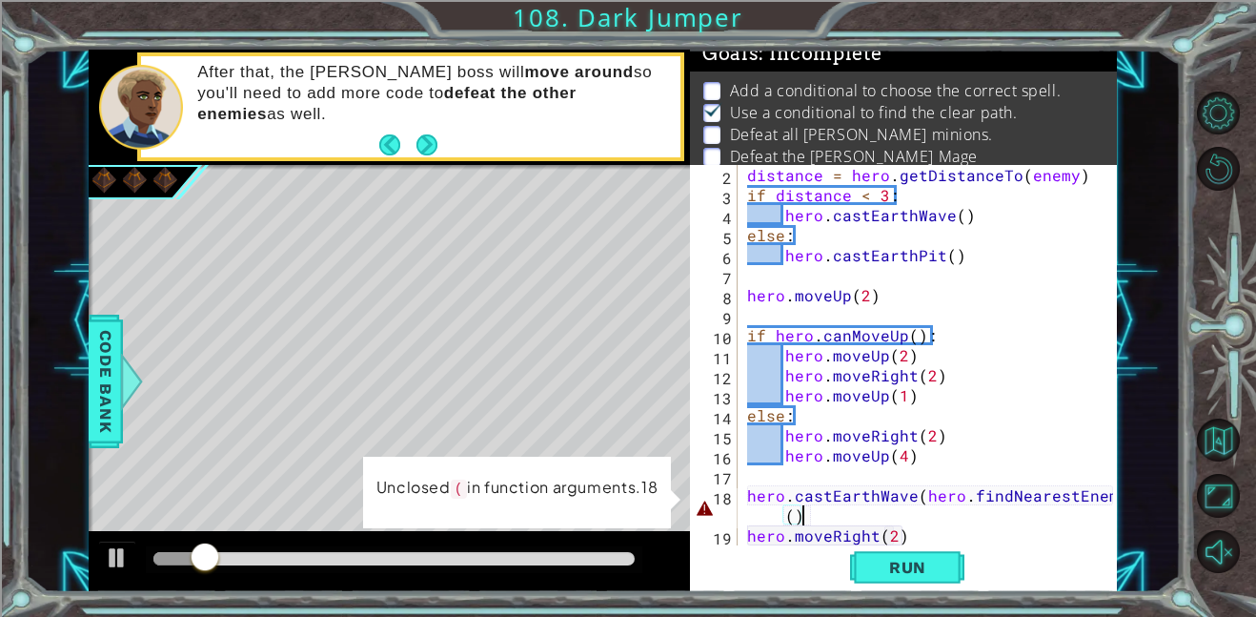
click at [800, 516] on div "distance = hero . getDistanceTo ( enemy ) if distance < 3 : hero . castEarthWav…" at bounding box center [933, 375] width 379 height 420
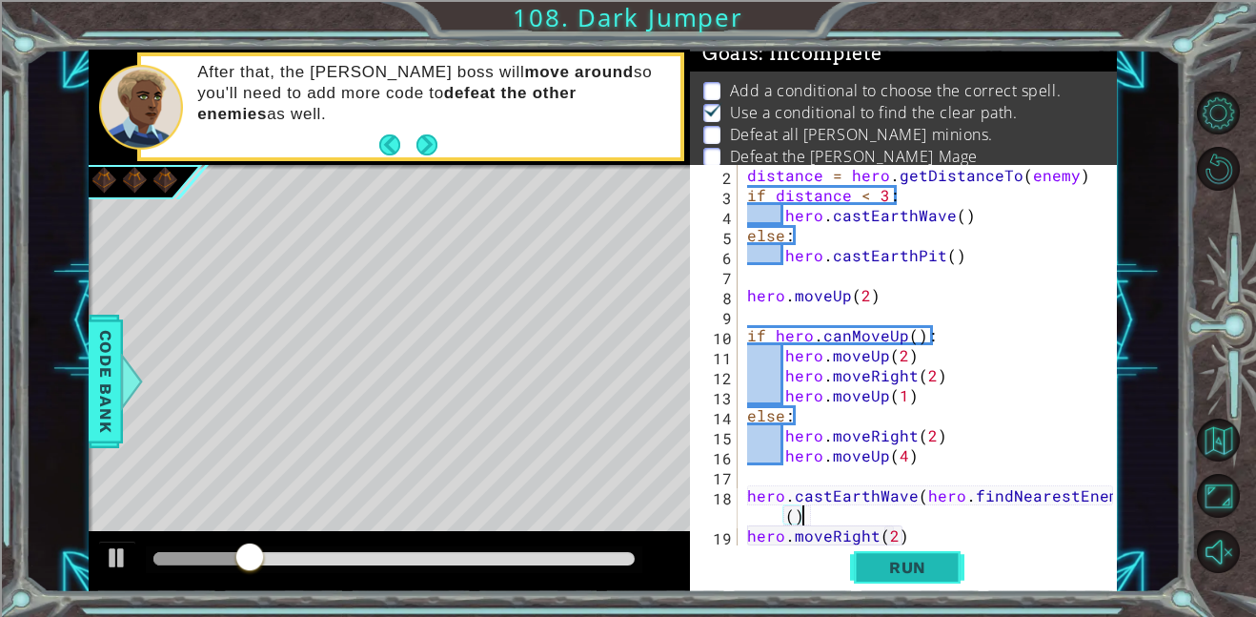
click at [867, 556] on button "Run" at bounding box center [907, 566] width 114 height 43
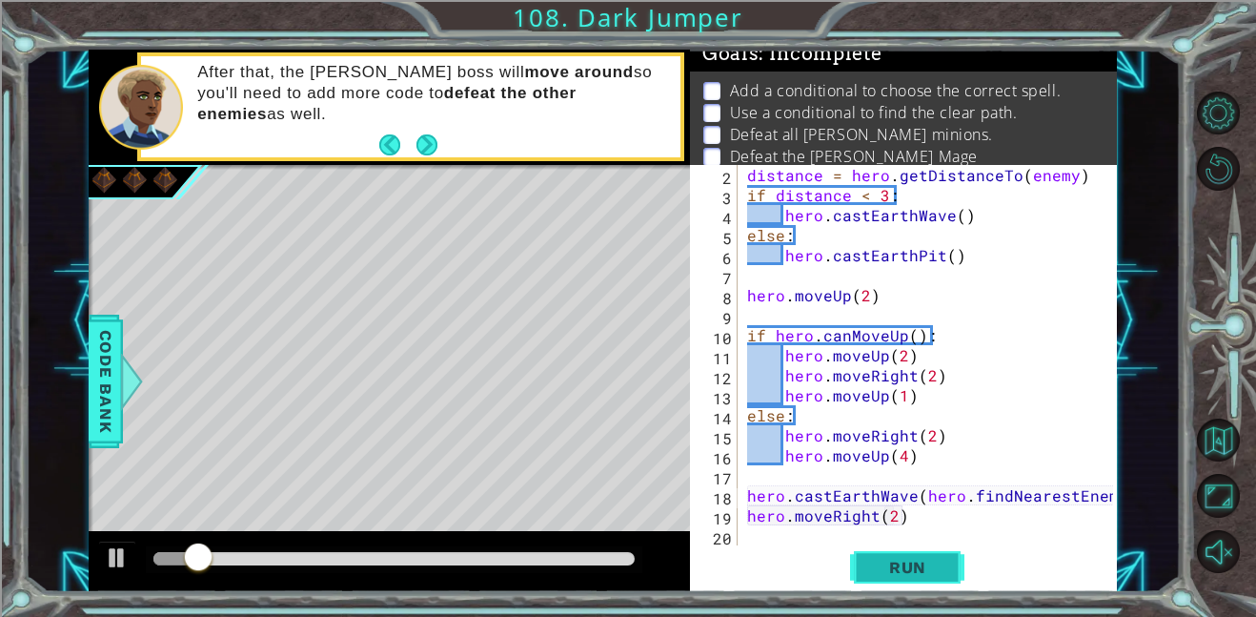
scroll to position [0, 22]
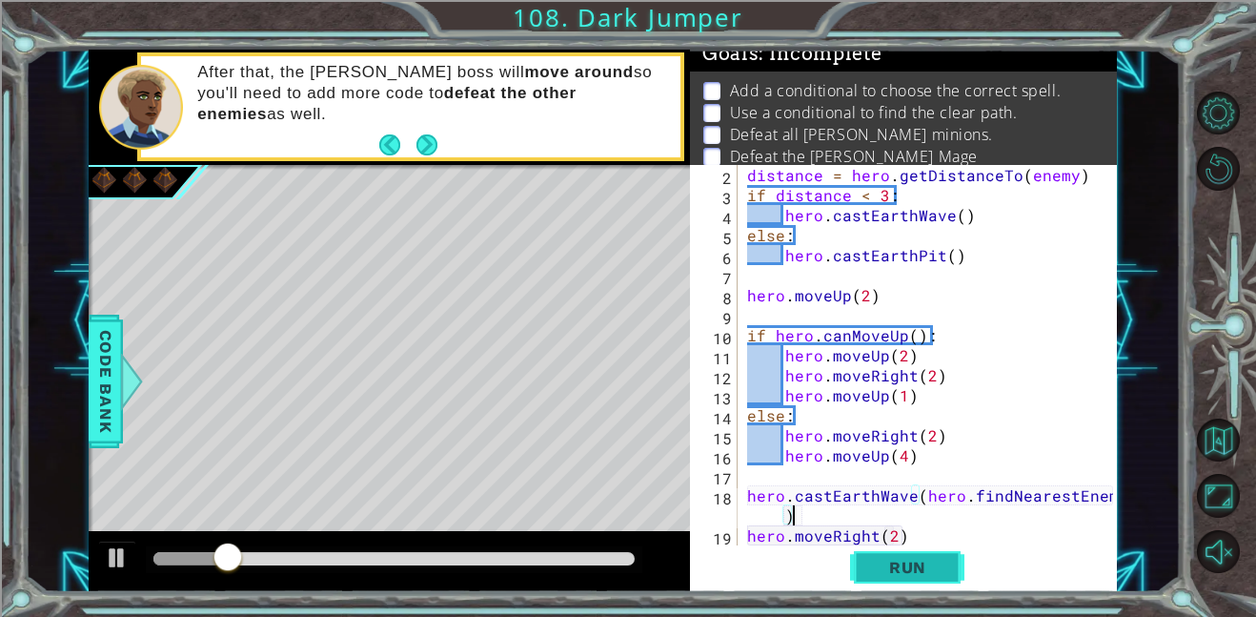
click at [879, 567] on span "Run" at bounding box center [907, 567] width 75 height 19
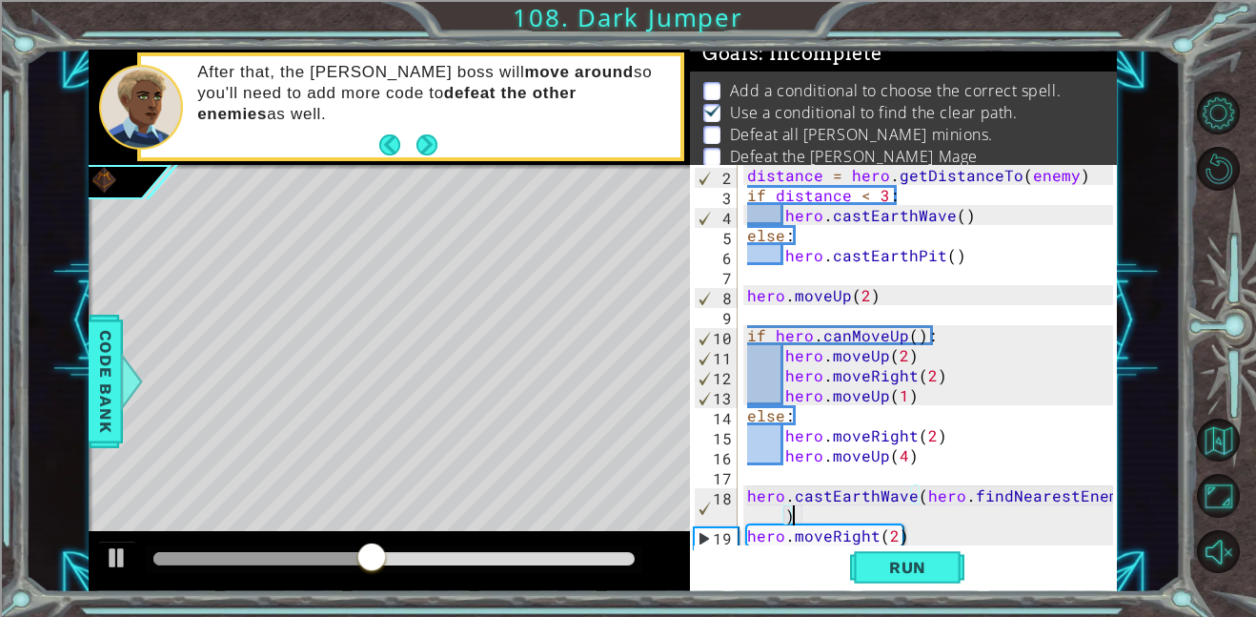
scroll to position [40, 0]
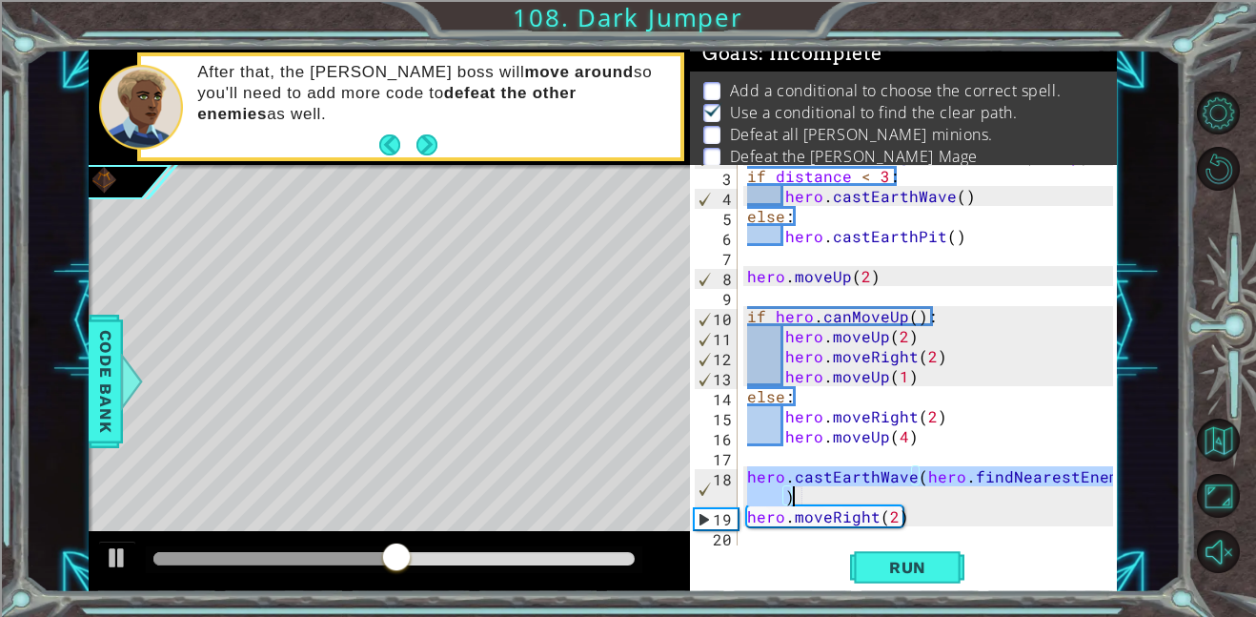
drag, startPoint x: 745, startPoint y: 479, endPoint x: 804, endPoint y: 497, distance: 60.9
click at [804, 497] on div "distance = hero . getDistanceTo ( enemy ) if distance < 3 : hero . castEarthWav…" at bounding box center [933, 356] width 379 height 420
type textarea "hero.moveRight(2)"
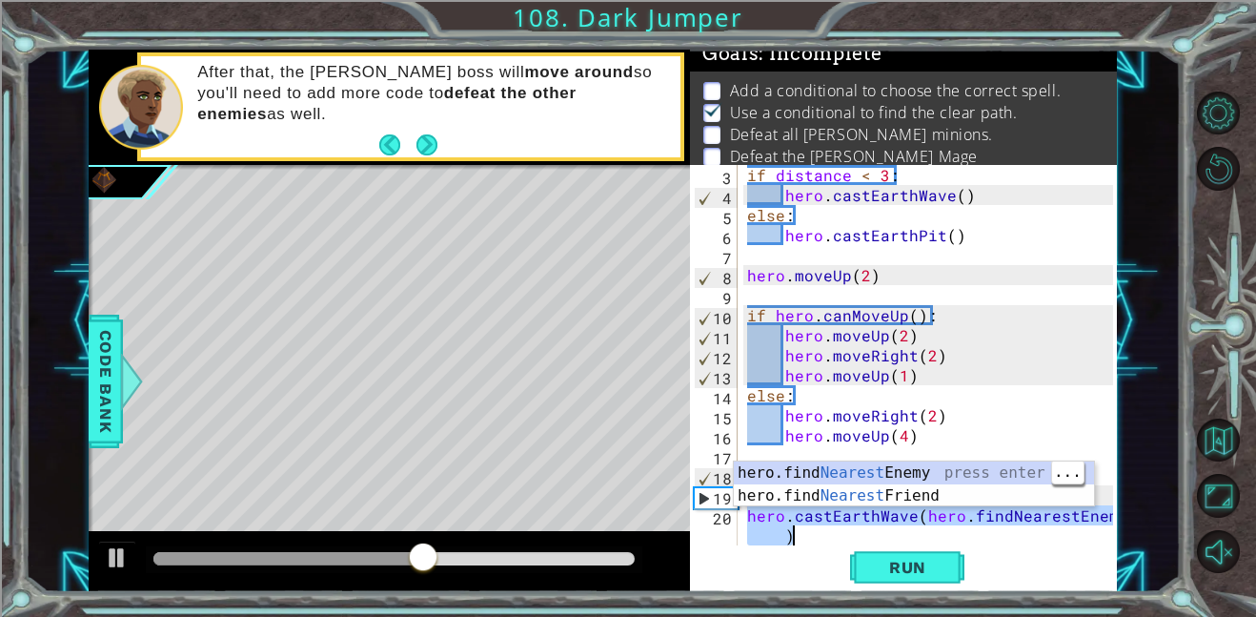
type textarea "hero.[PERSON_NAME](hero.findNearestEnemy)"
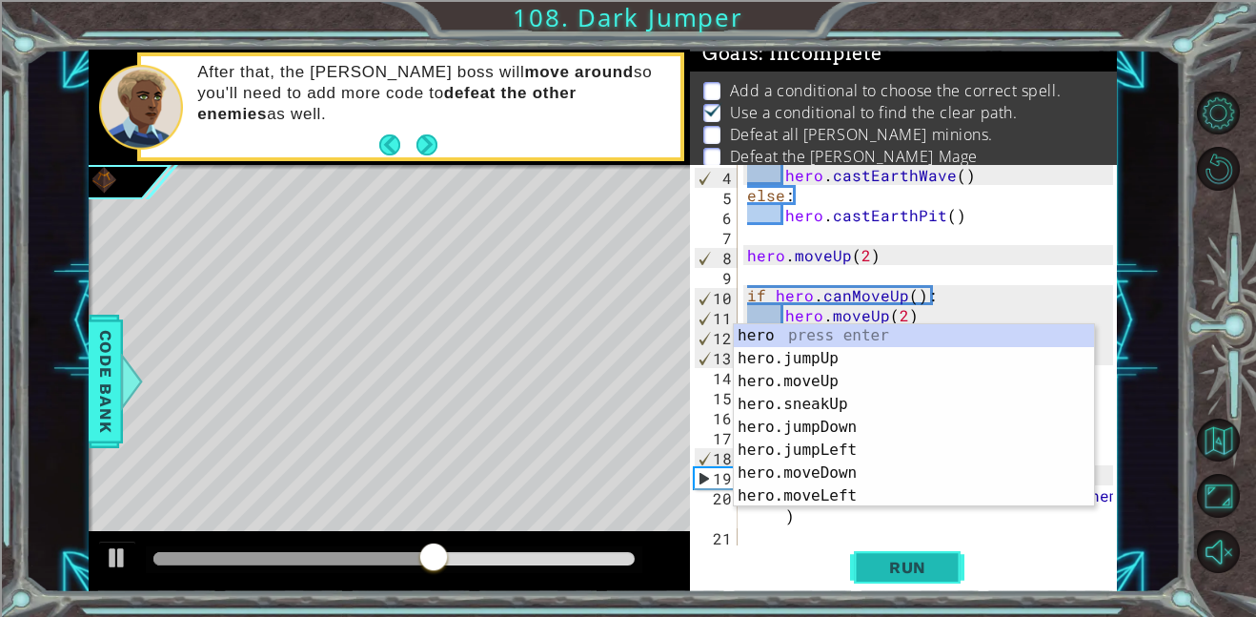
click at [870, 558] on span "Run" at bounding box center [907, 567] width 75 height 19
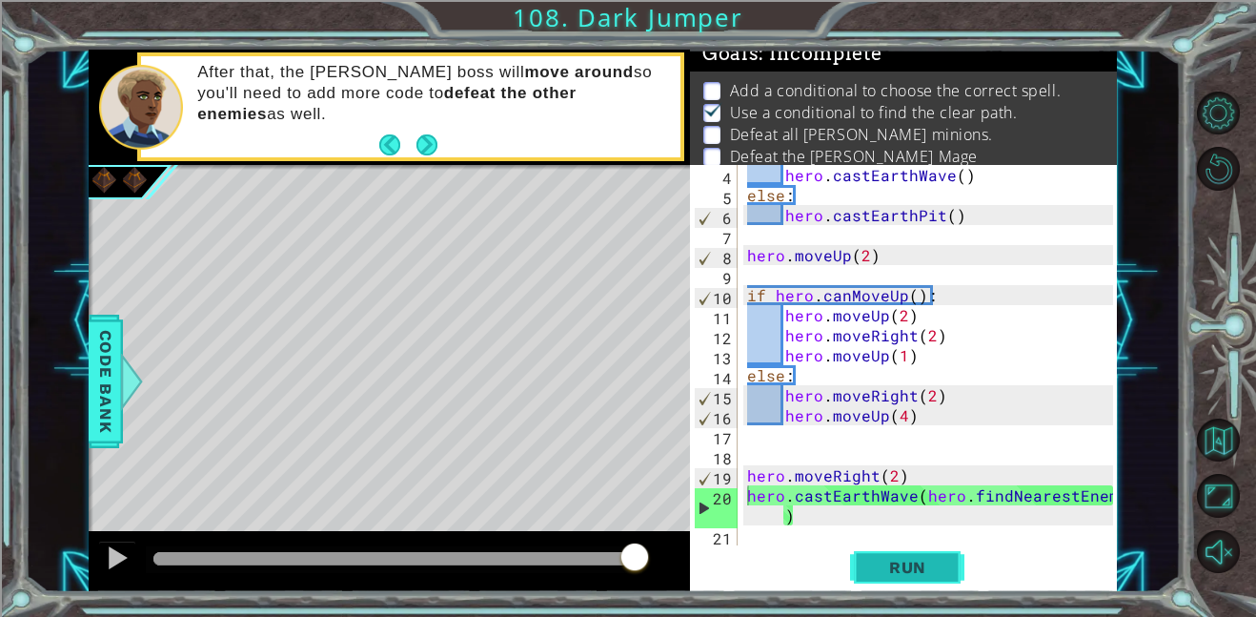
click at [863, 553] on button "Run" at bounding box center [907, 566] width 114 height 43
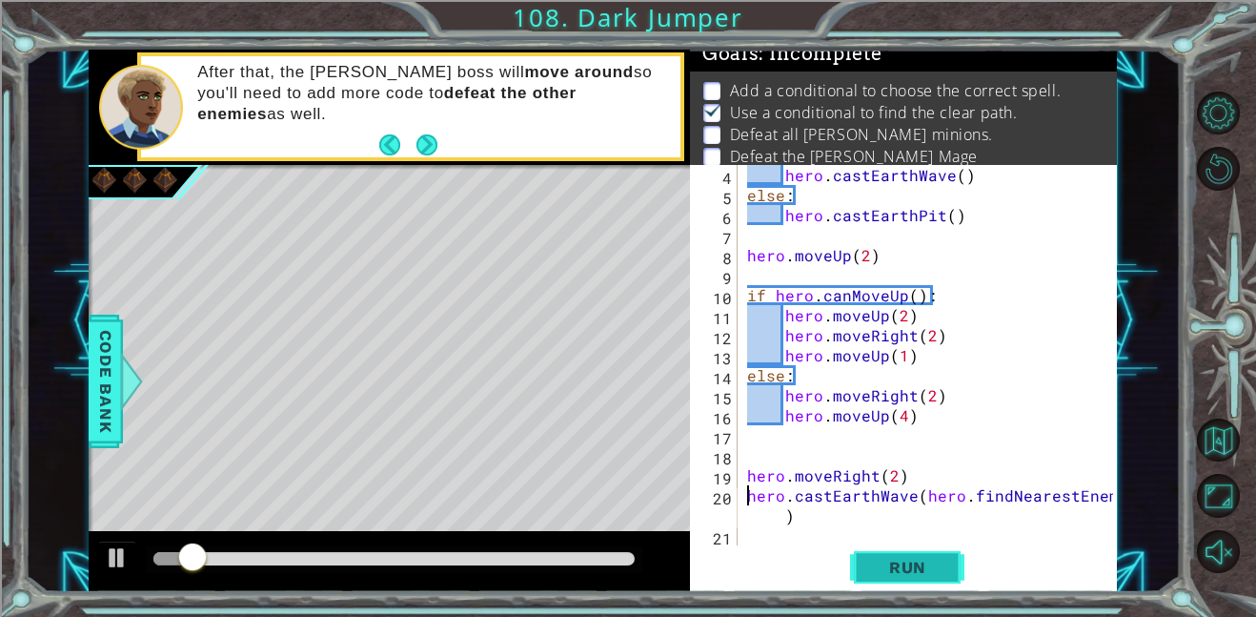
click at [863, 553] on button "Run" at bounding box center [907, 566] width 114 height 43
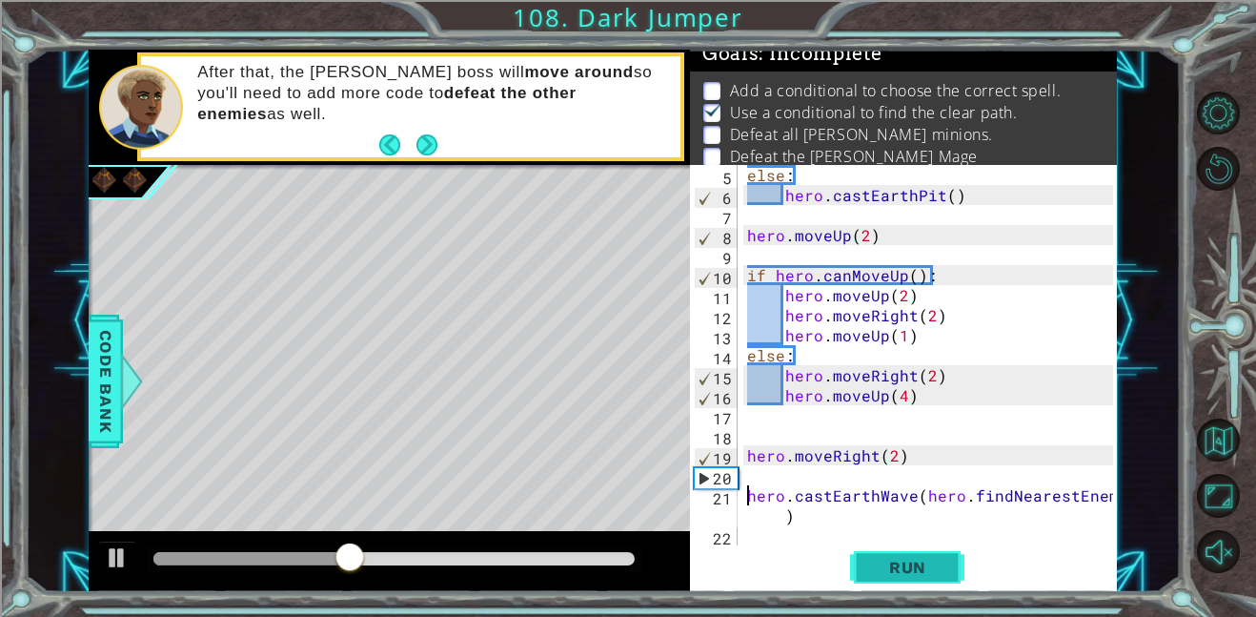
scroll to position [80, 0]
click at [920, 568] on span "Run" at bounding box center [907, 567] width 75 height 19
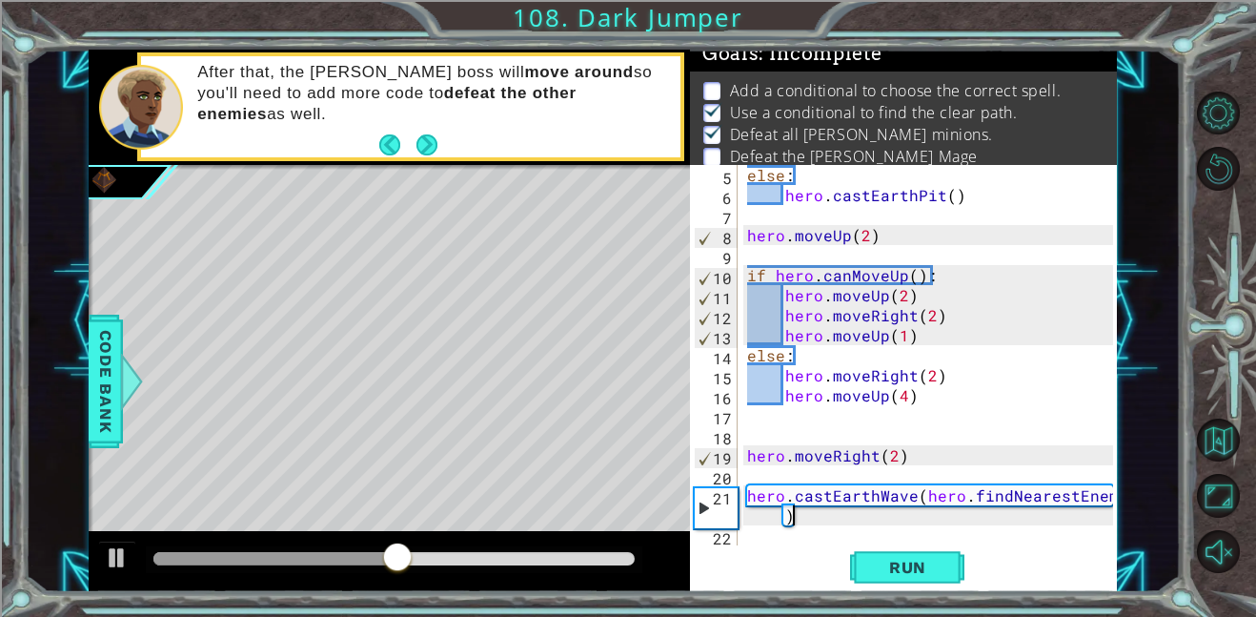
click at [835, 520] on div "else : hero . castEarthPit ( ) hero . moveUp ( 2 ) if hero . canMoveUp ( ) : he…" at bounding box center [933, 375] width 379 height 420
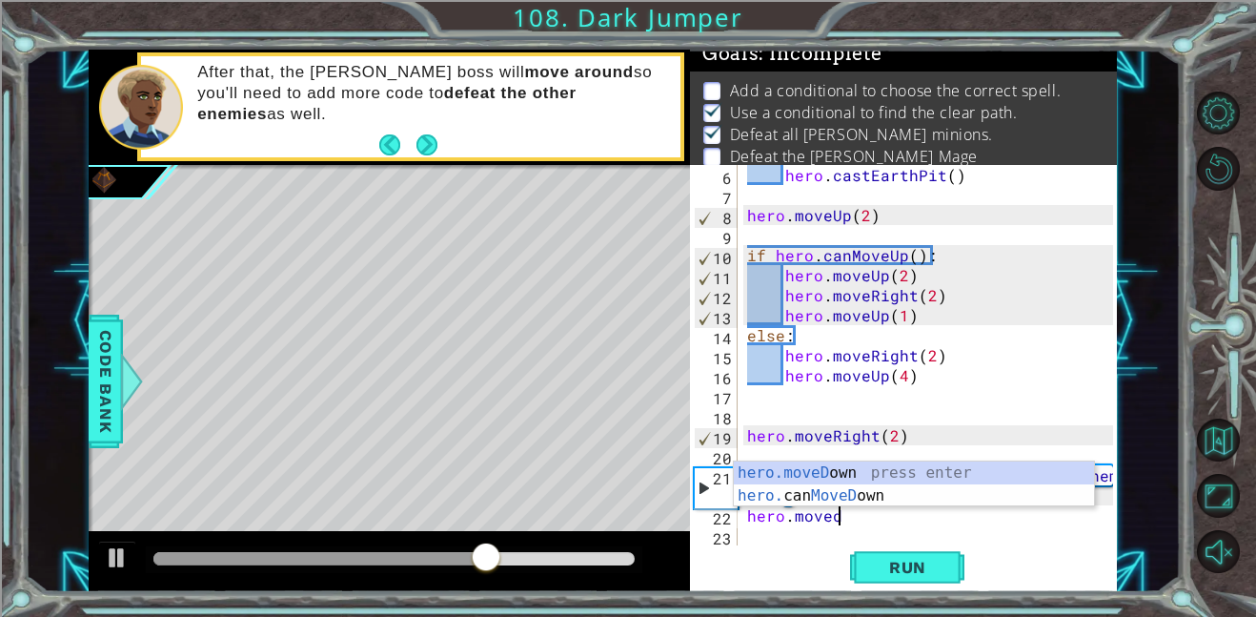
scroll to position [0, 5]
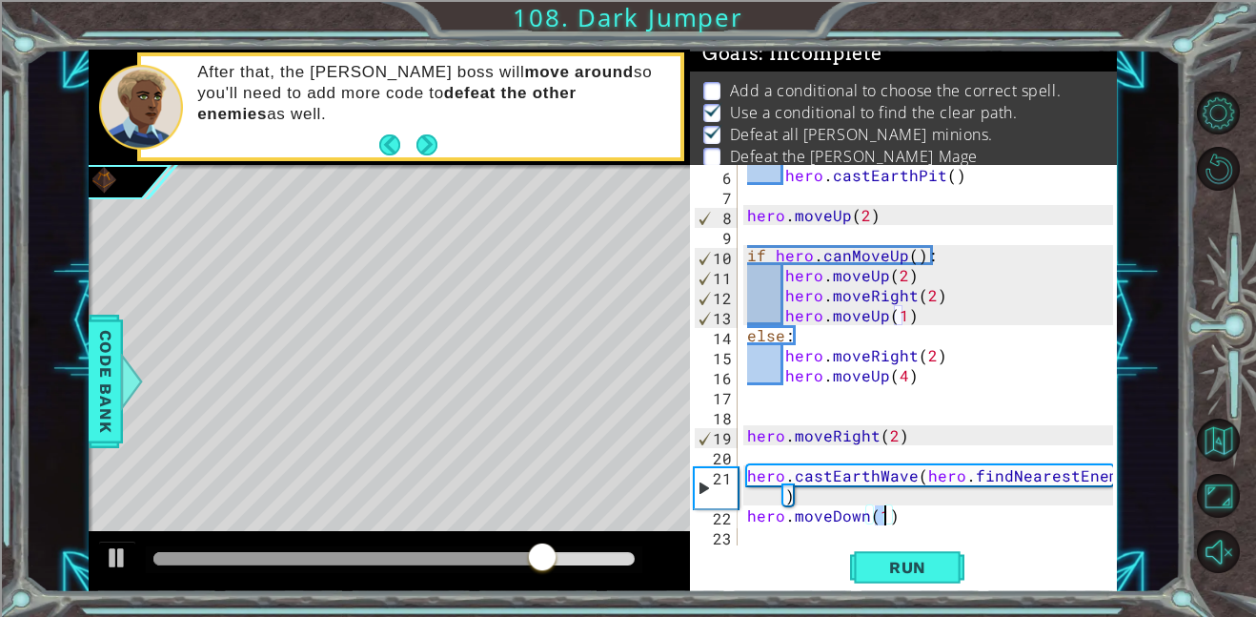
type textarea "hero.moveDown(2)"
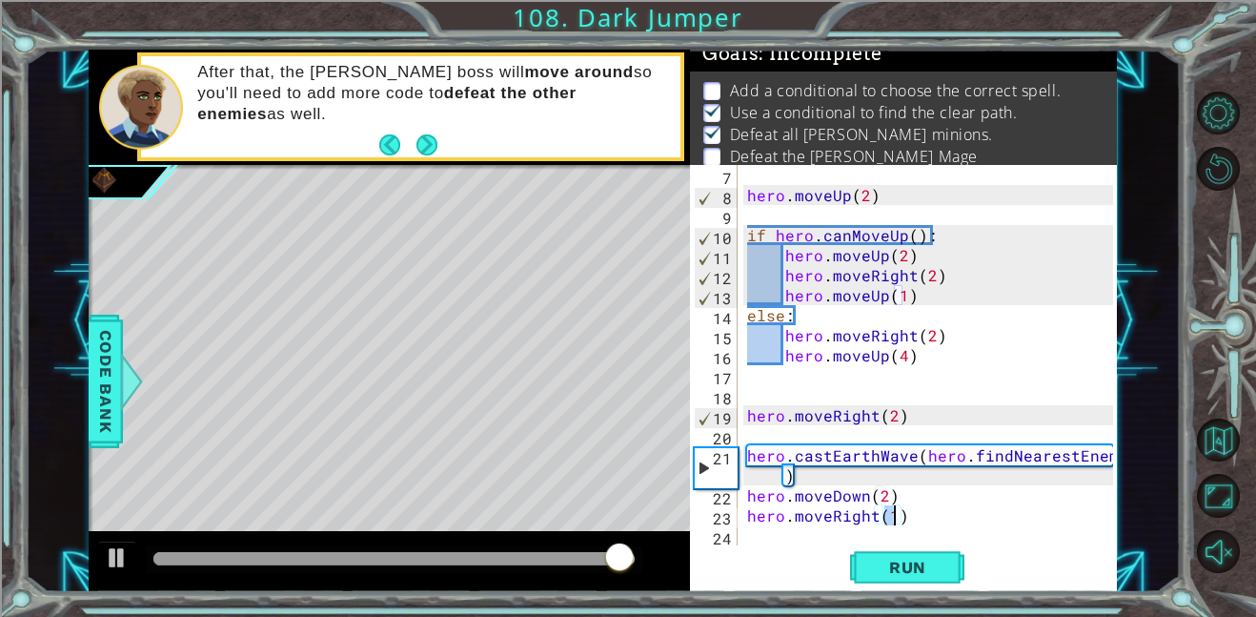
scroll to position [0, 9]
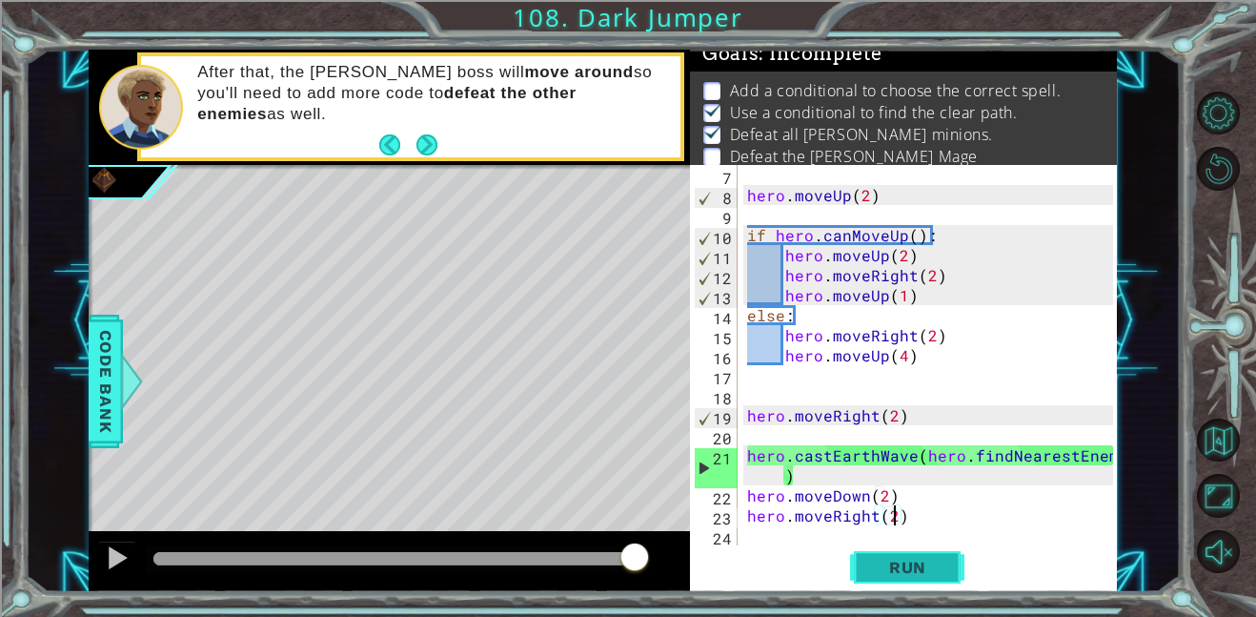
type textarea "hero.moveRight(2)"
click at [924, 559] on span "Run" at bounding box center [907, 567] width 75 height 19
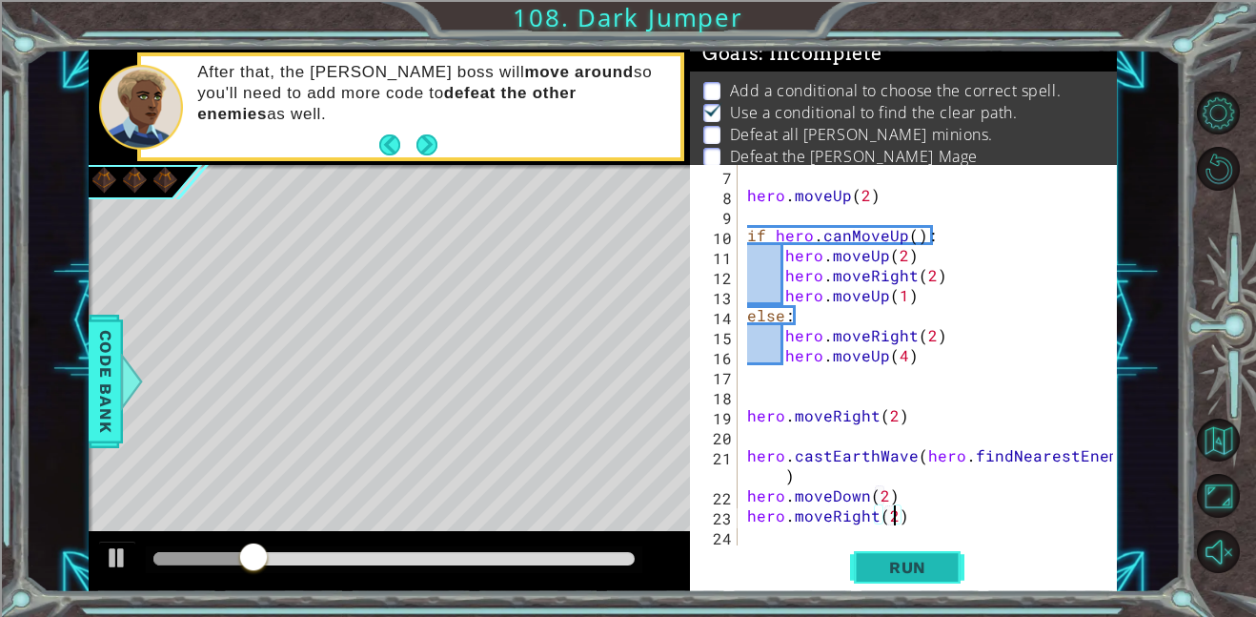
click at [897, 573] on span "Run" at bounding box center [907, 567] width 75 height 19
click at [897, 538] on div "hero . moveUp ( 2 ) if hero . canMoveUp ( ) : hero . moveUp ( 2 ) hero . moveRi…" at bounding box center [933, 375] width 379 height 420
click at [905, 563] on span "Run" at bounding box center [907, 567] width 75 height 19
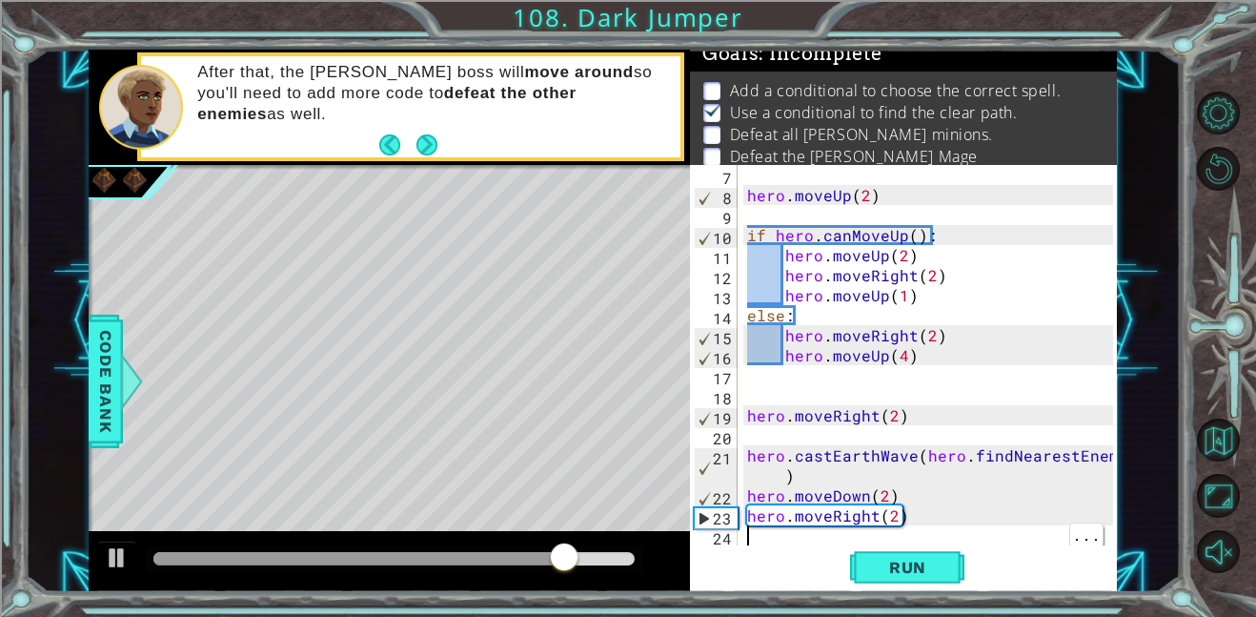
scroll to position [120, 0]
click at [785, 476] on div "hero . moveUp ( 2 ) if hero . canMoveUp ( ) : hero . moveUp ( 2 ) hero . moveRi…" at bounding box center [933, 375] width 379 height 420
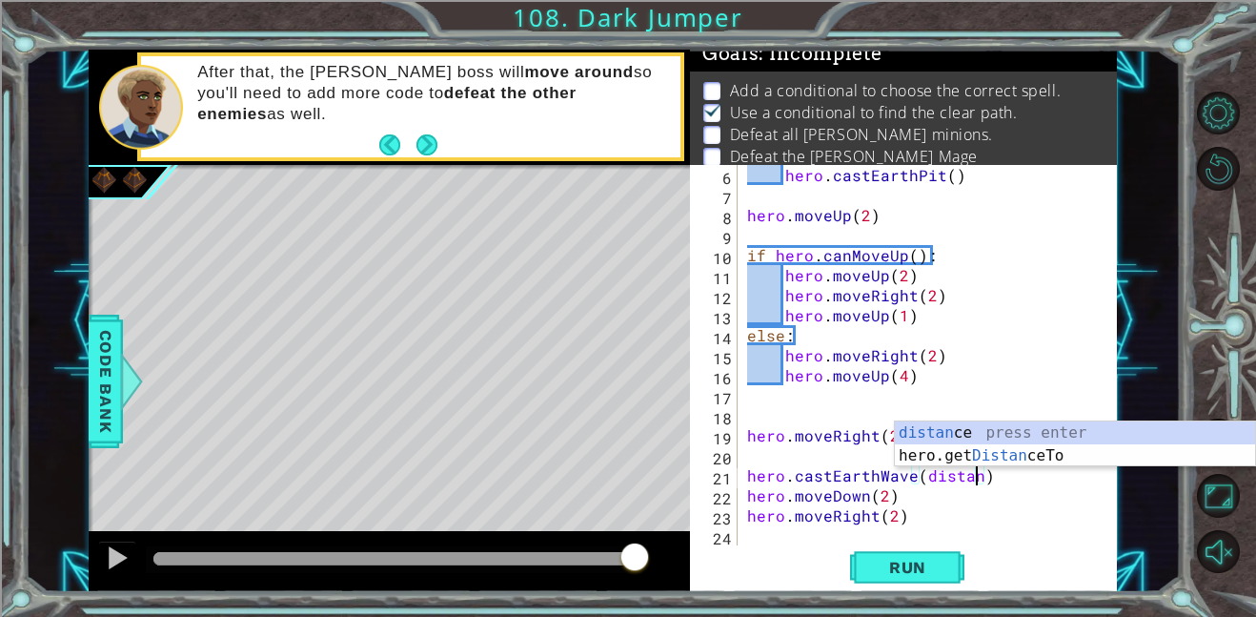
scroll to position [0, 14]
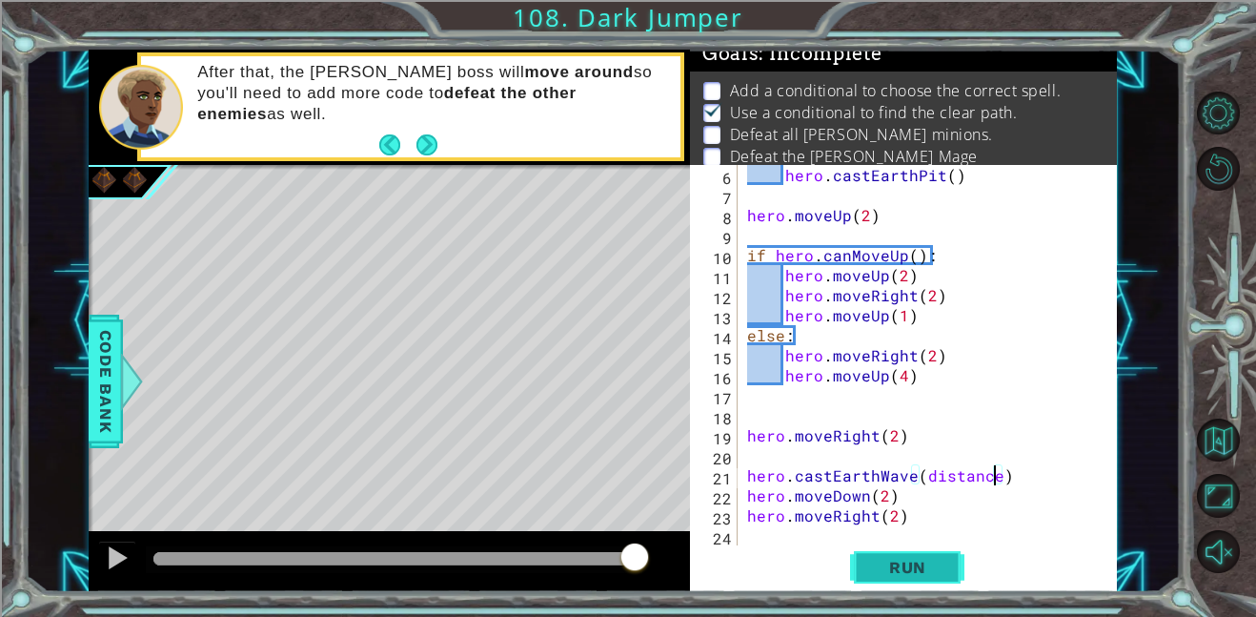
type textarea "hero.castEarthWave(distance)"
click at [904, 556] on button "Run" at bounding box center [907, 566] width 114 height 43
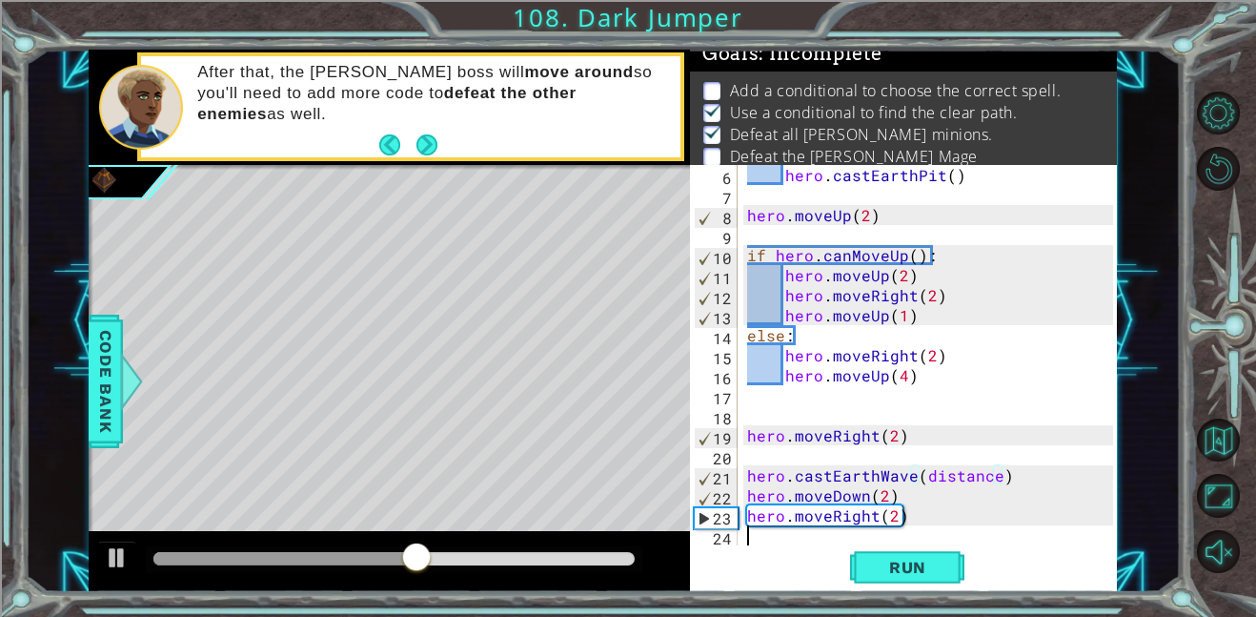
click at [869, 539] on div "hero . castEarthPit ( ) hero . moveUp ( 2 ) if hero . canMoveUp ( ) : hero . mo…" at bounding box center [933, 375] width 379 height 420
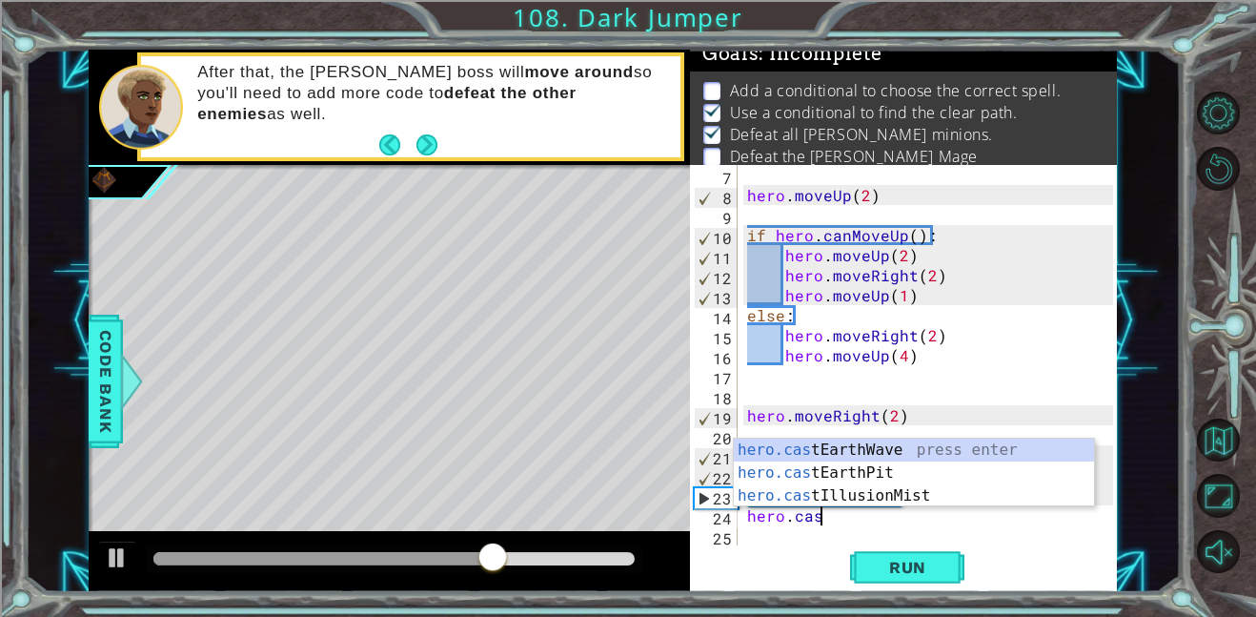
scroll to position [0, 4]
click at [872, 471] on div "hero.cast EarthWave press enter hero.cast EarthPit press enter hero.cast Illusi…" at bounding box center [914, 496] width 360 height 114
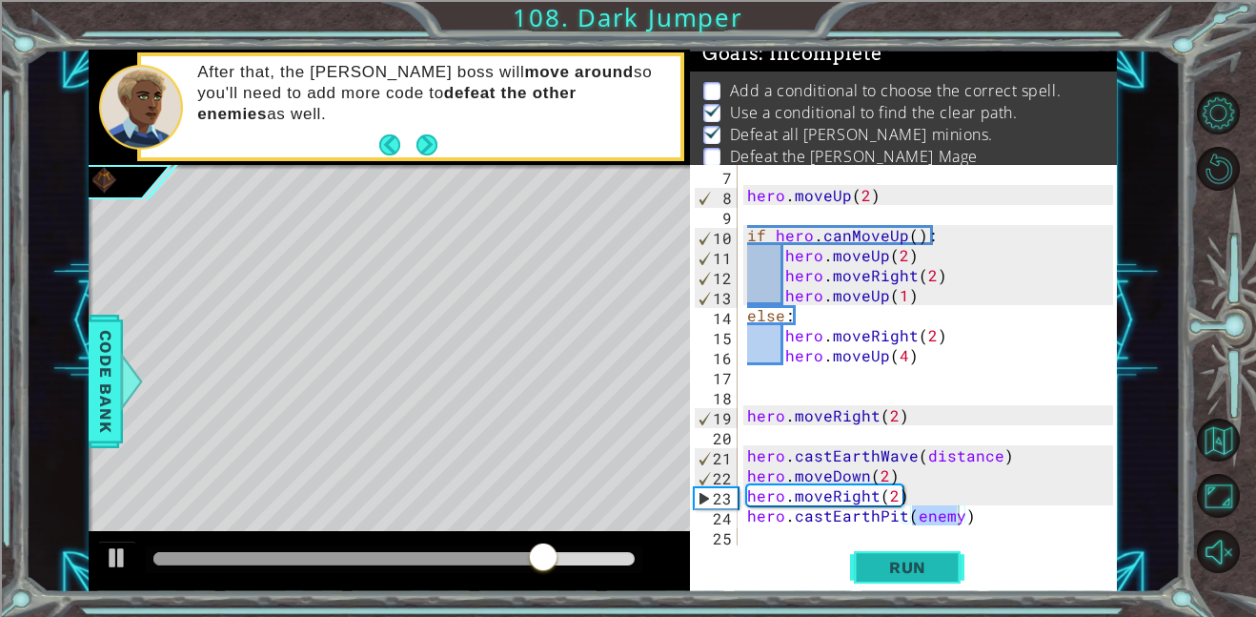
click at [908, 571] on span "Run" at bounding box center [907, 567] width 75 height 19
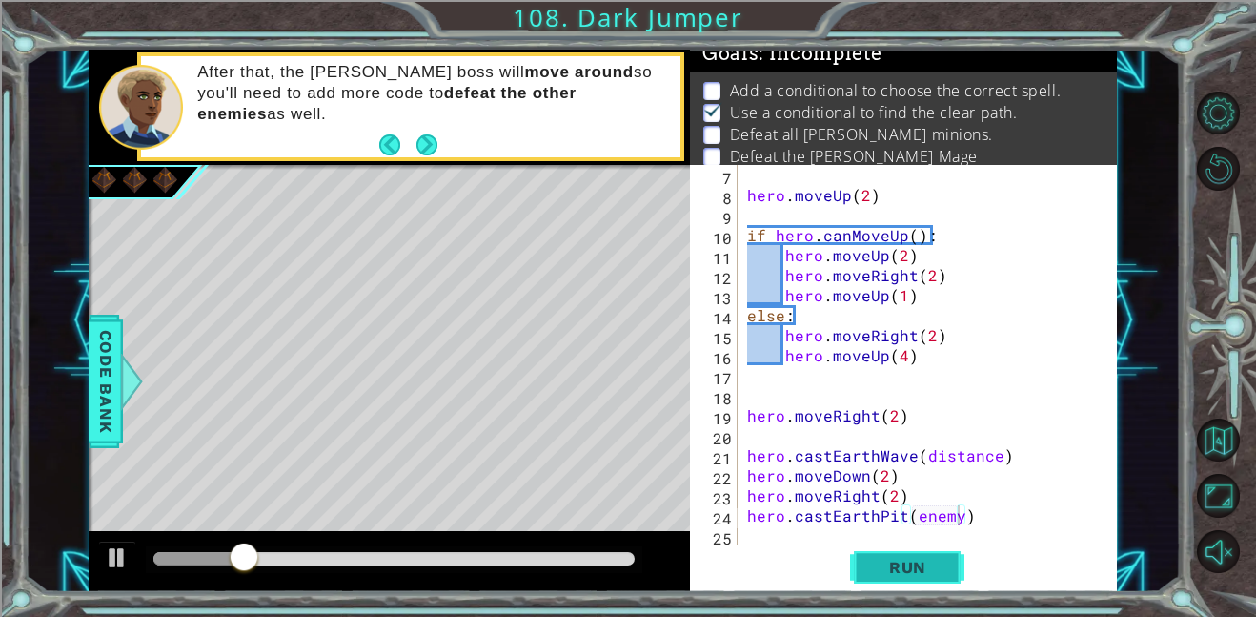
click at [908, 571] on span "Run" at bounding box center [907, 567] width 75 height 19
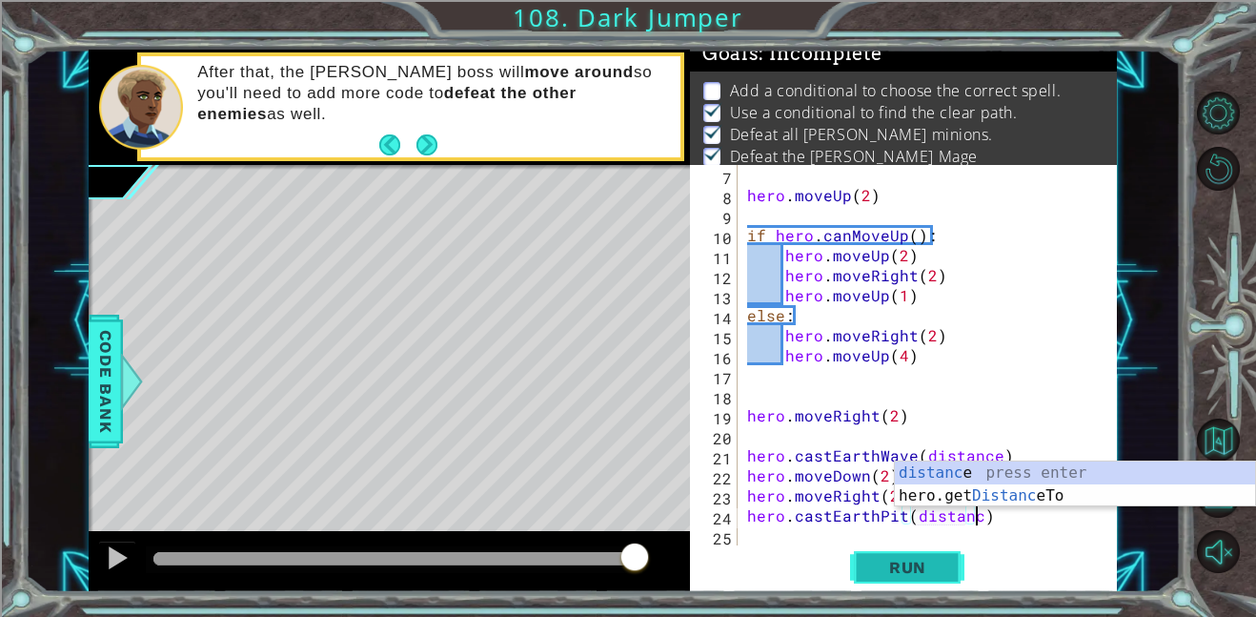
scroll to position [0, 14]
click at [932, 566] on span "Run" at bounding box center [907, 567] width 75 height 19
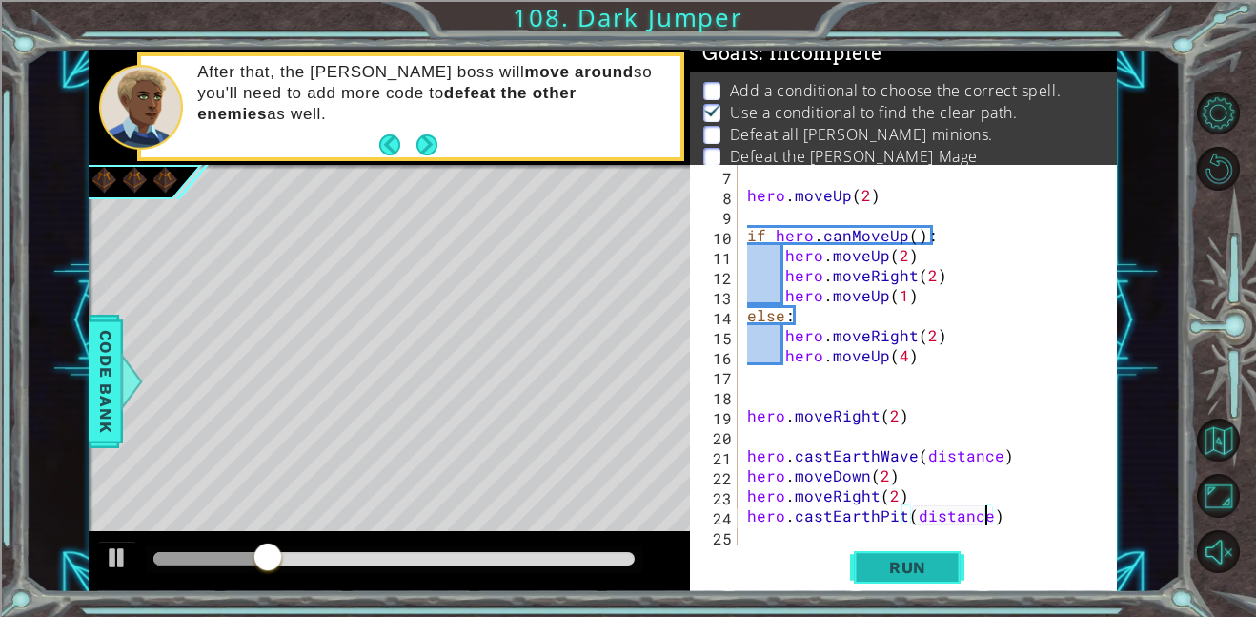
click at [896, 581] on button "Run" at bounding box center [907, 566] width 114 height 43
click at [793, 556] on div "Run" at bounding box center [907, 566] width 427 height 43
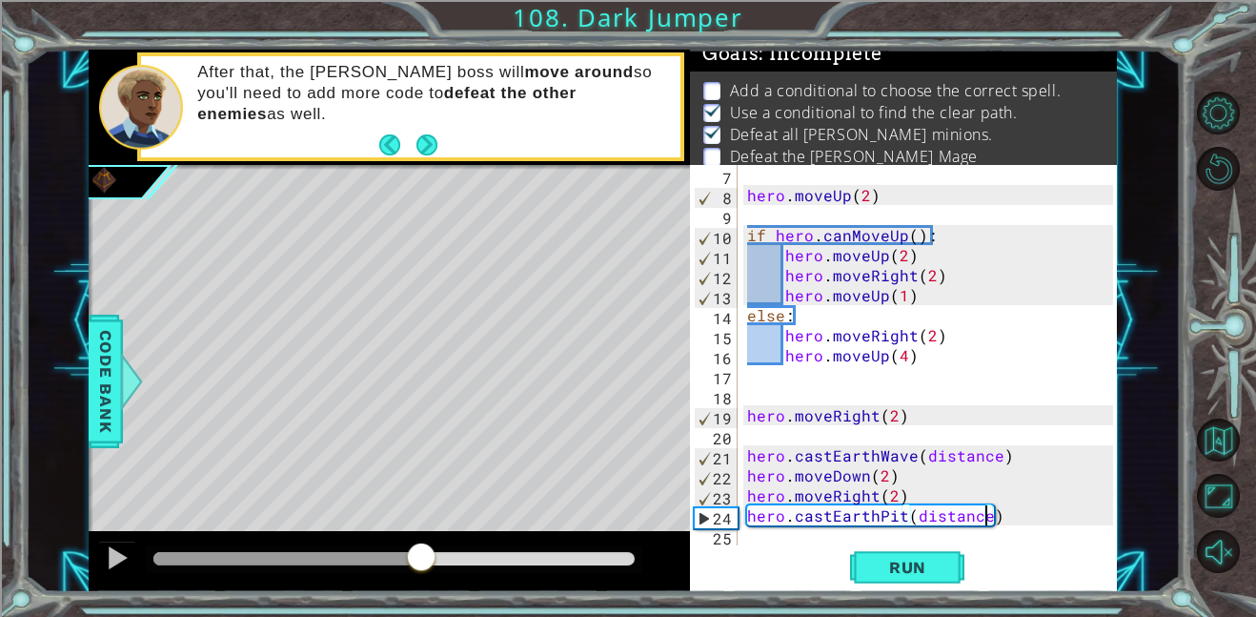
drag, startPoint x: 220, startPoint y: 556, endPoint x: 423, endPoint y: 562, distance: 203.2
click at [423, 562] on div at bounding box center [421, 558] width 34 height 34
click at [345, 527] on div "Level Map" at bounding box center [529, 445] width 881 height 561
click at [418, 567] on div at bounding box center [394, 559] width 497 height 27
click at [418, 562] on div at bounding box center [353, 558] width 401 height 13
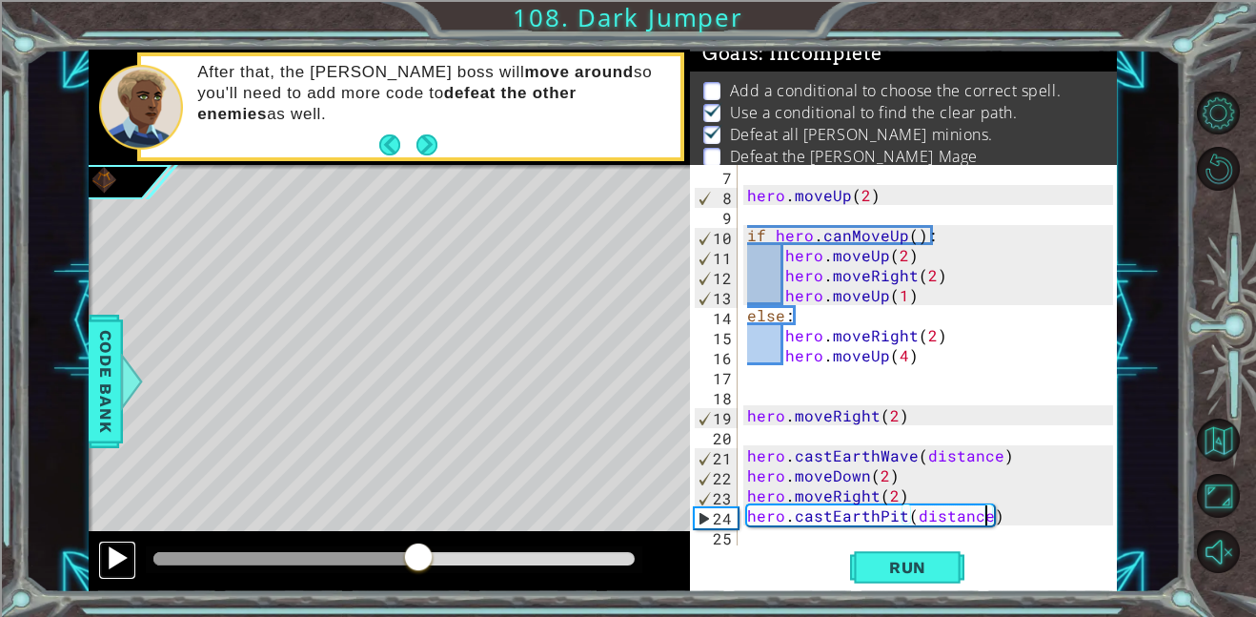
click at [121, 566] on div at bounding box center [117, 557] width 25 height 25
click at [276, 566] on div at bounding box center [394, 559] width 497 height 27
click at [290, 554] on div at bounding box center [221, 558] width 136 height 13
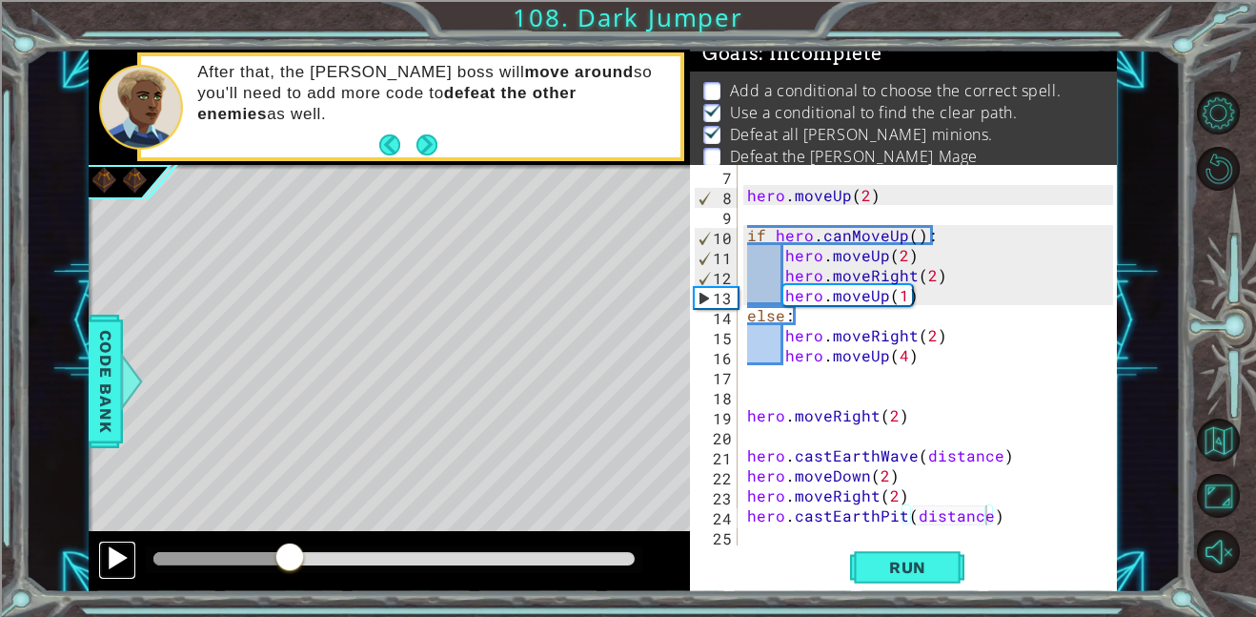
click at [117, 561] on div at bounding box center [117, 557] width 25 height 25
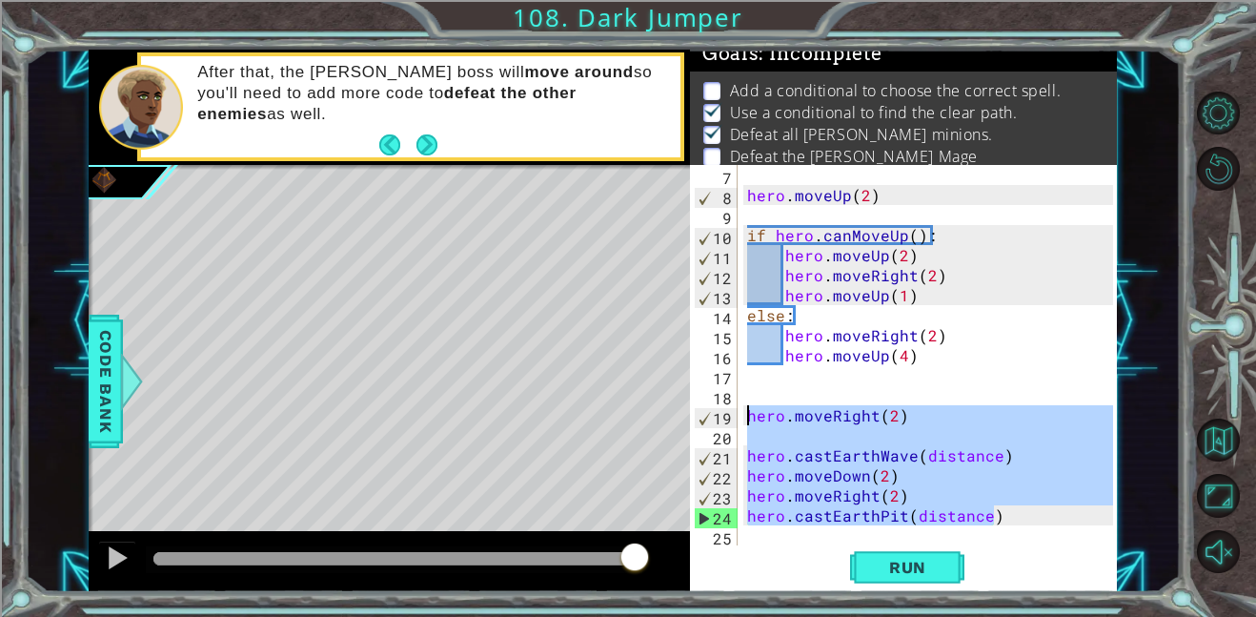
drag, startPoint x: 997, startPoint y: 521, endPoint x: 748, endPoint y: 415, distance: 270.7
click at [748, 415] on div "hero . moveUp ( 2 ) if hero . canMoveUp ( ) : hero . moveUp ( 2 ) hero . moveRi…" at bounding box center [933, 375] width 379 height 420
type textarea "hero.moveRight(2)"
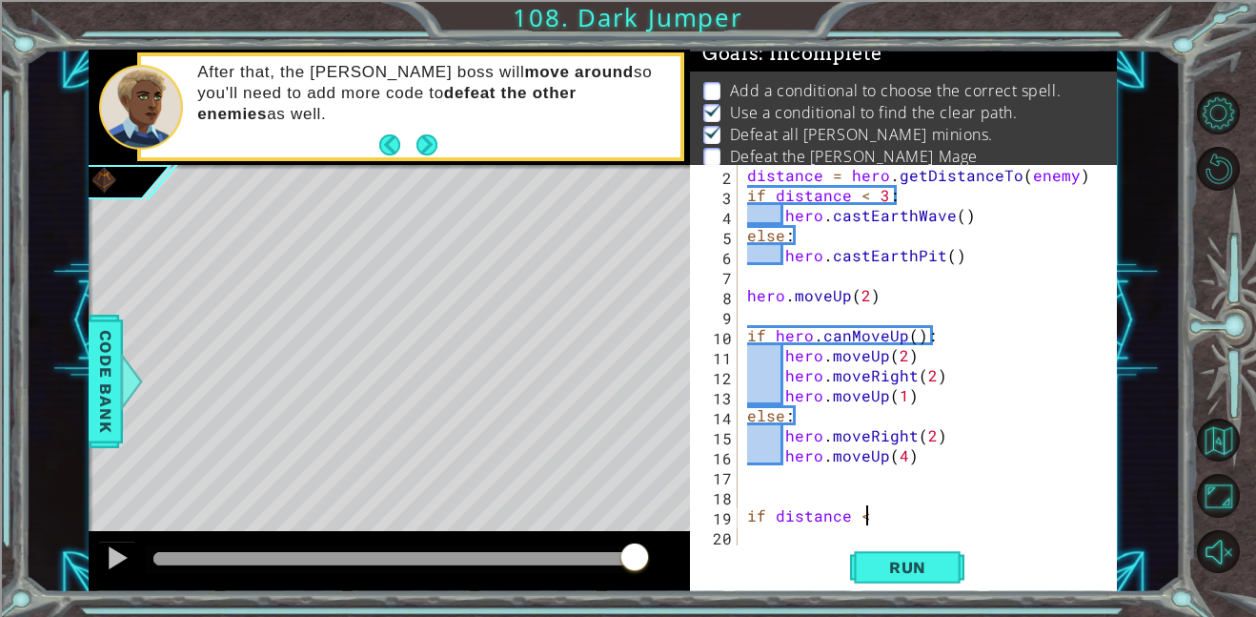
scroll to position [0, 7]
type textarea "if distance <3:"
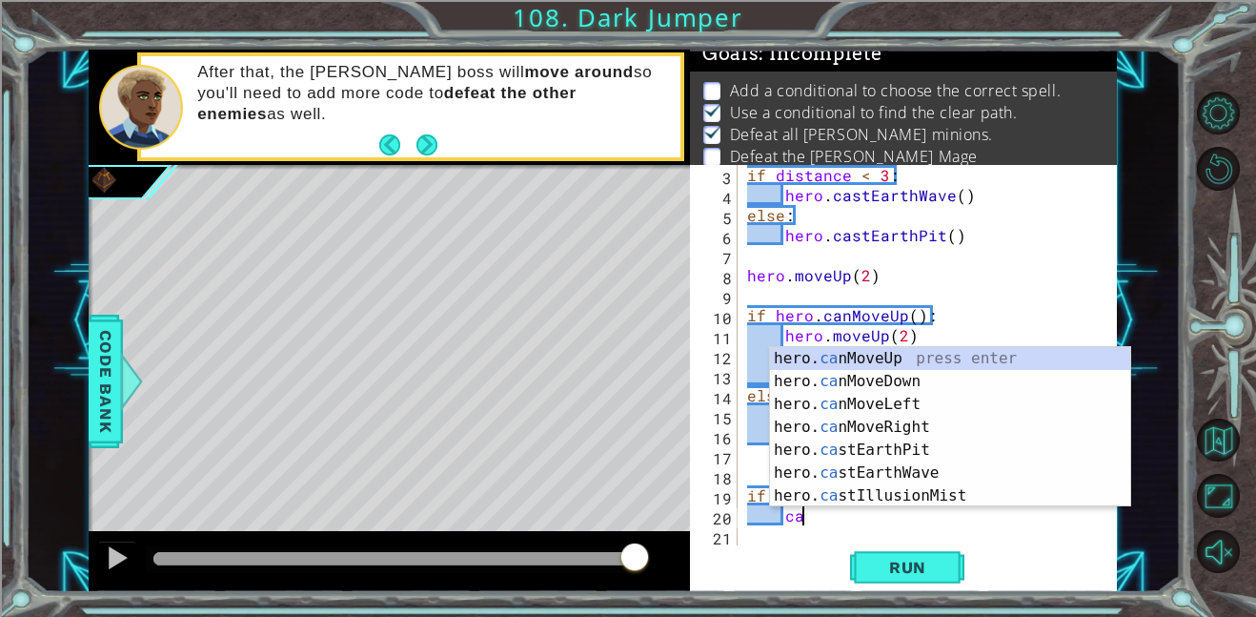
scroll to position [0, 3]
type textarea "cast"
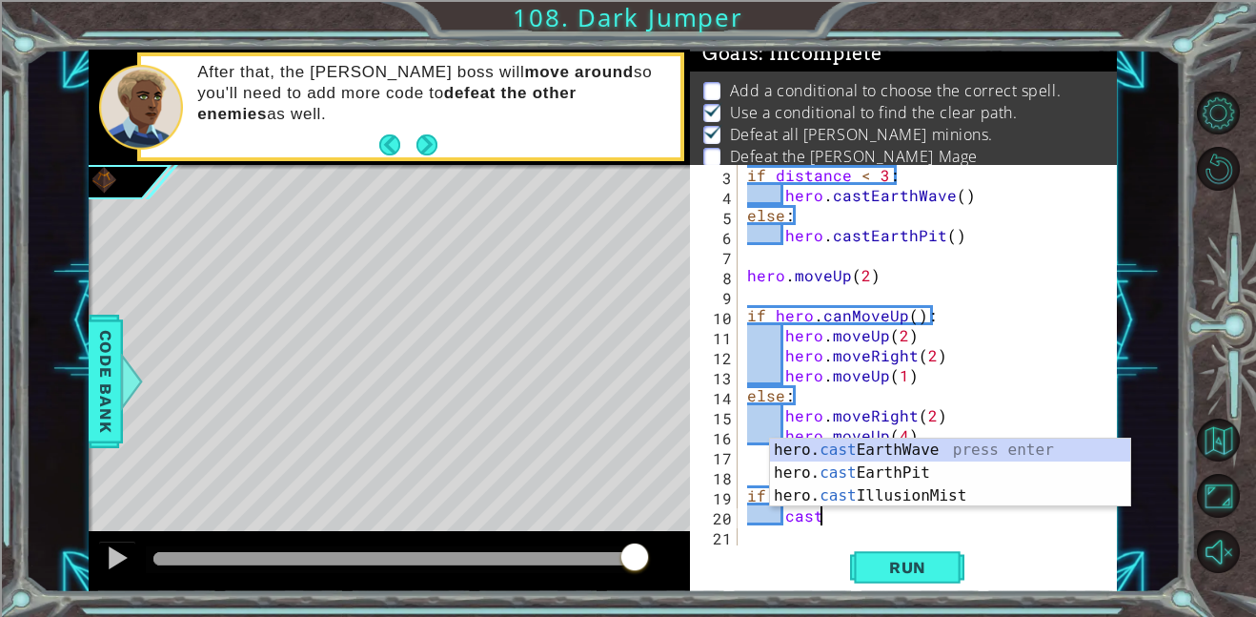
scroll to position [60, 0]
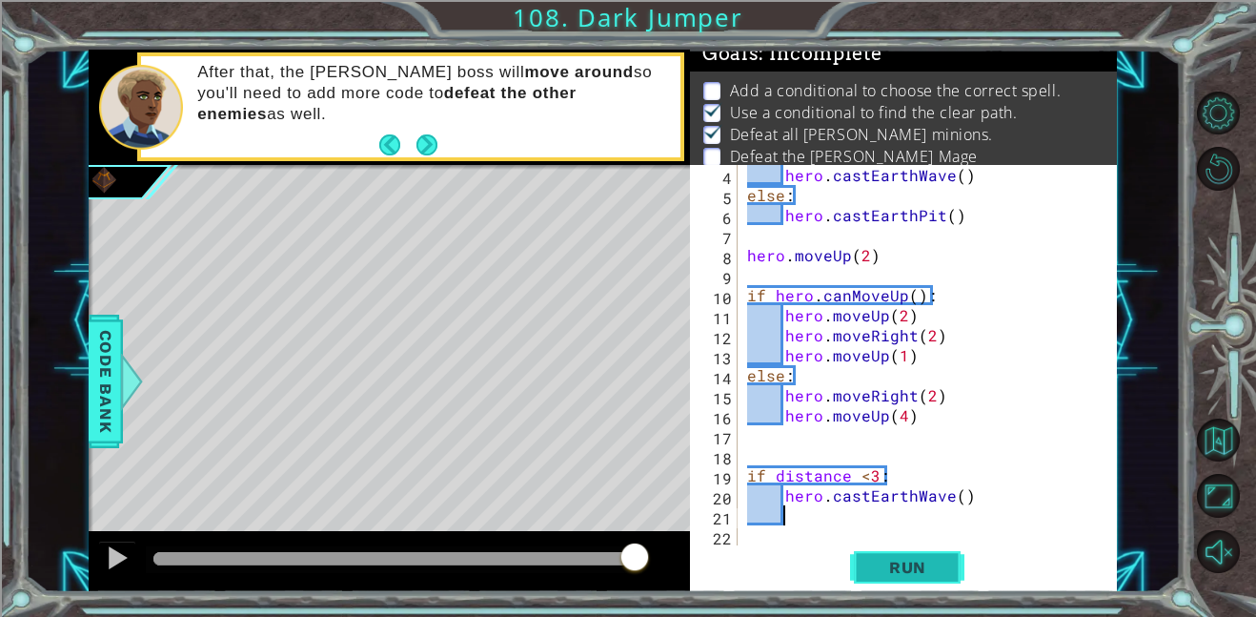
click at [872, 564] on span "Run" at bounding box center [907, 567] width 75 height 19
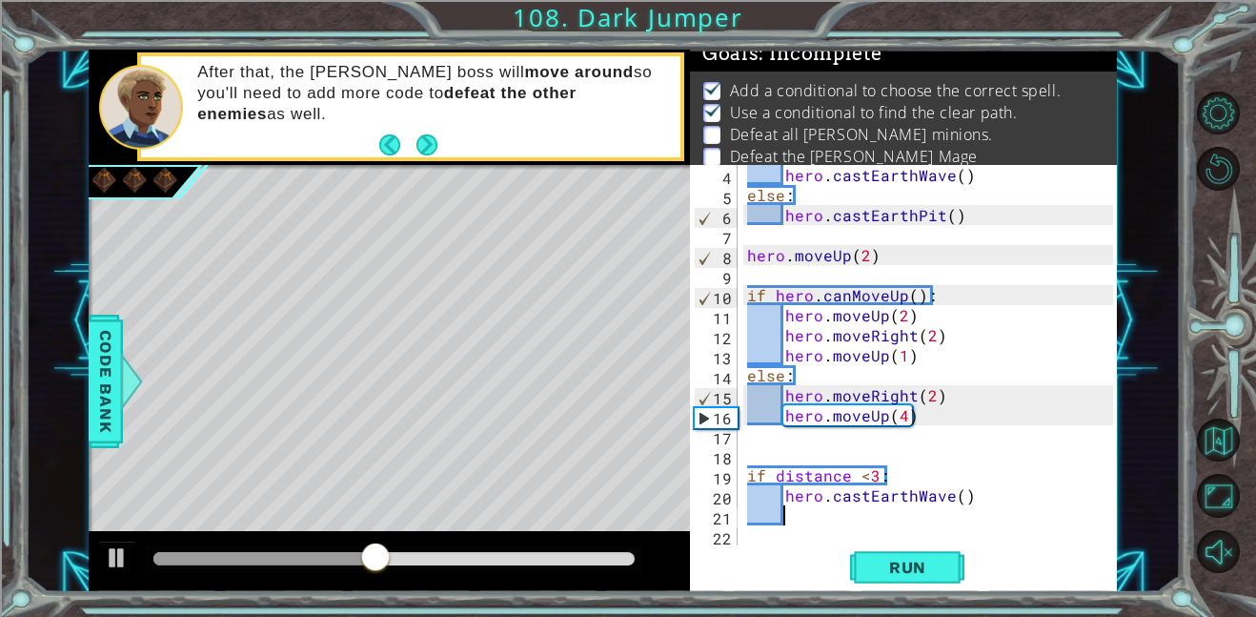
click at [901, 415] on div "hero . castEarthWave ( ) else : hero . castEarthPit ( ) hero . moveUp ( 2 ) if …" at bounding box center [933, 375] width 379 height 420
type textarea "hero.moveUp(3)"
click at [864, 581] on button "Run" at bounding box center [907, 566] width 114 height 43
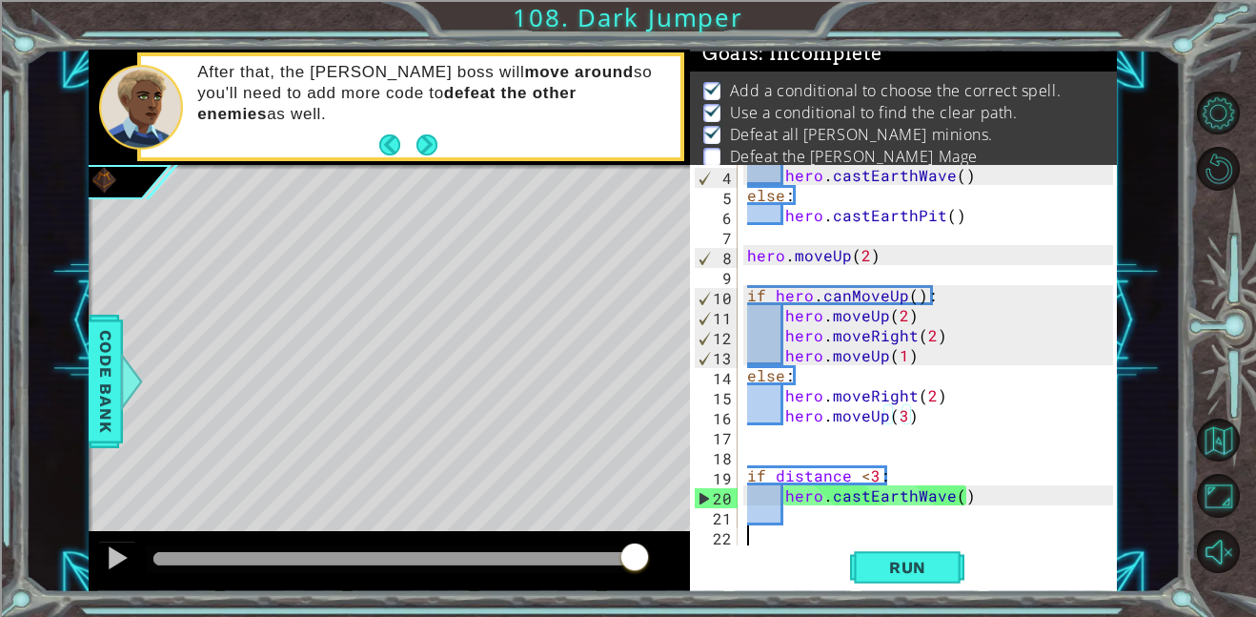
click at [797, 536] on div "hero . castEarthWave ( ) else : hero . castEarthPit ( ) hero . moveUp ( 2 ) if …" at bounding box center [933, 375] width 379 height 420
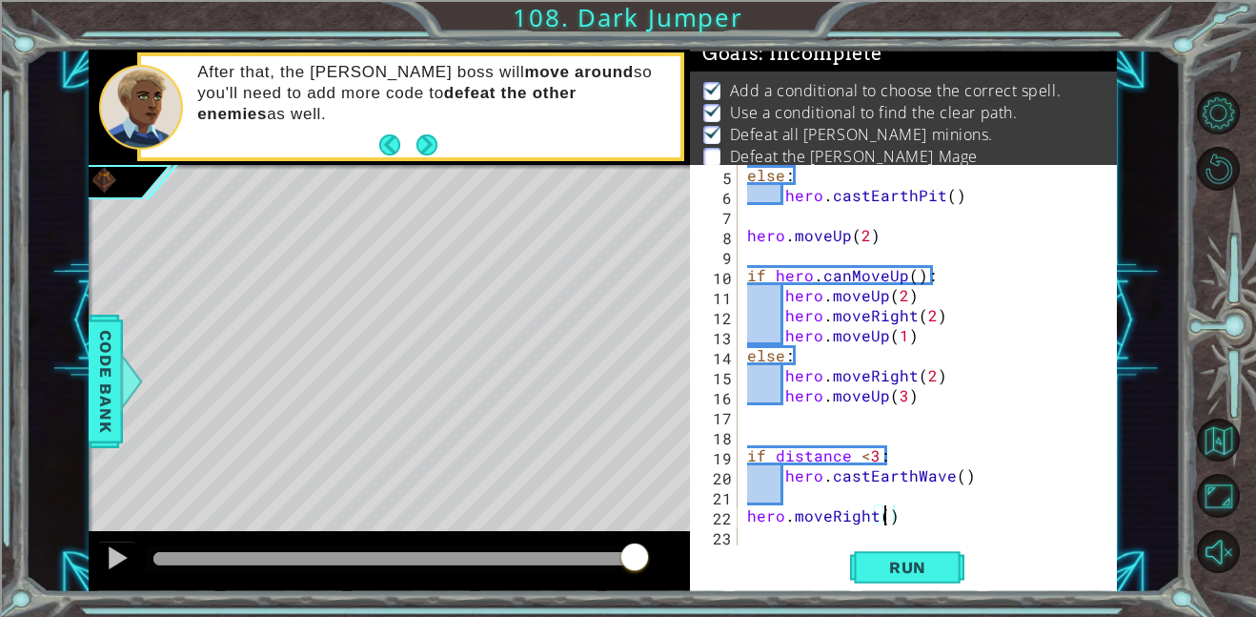
type textarea "hero.moveRight(2)"
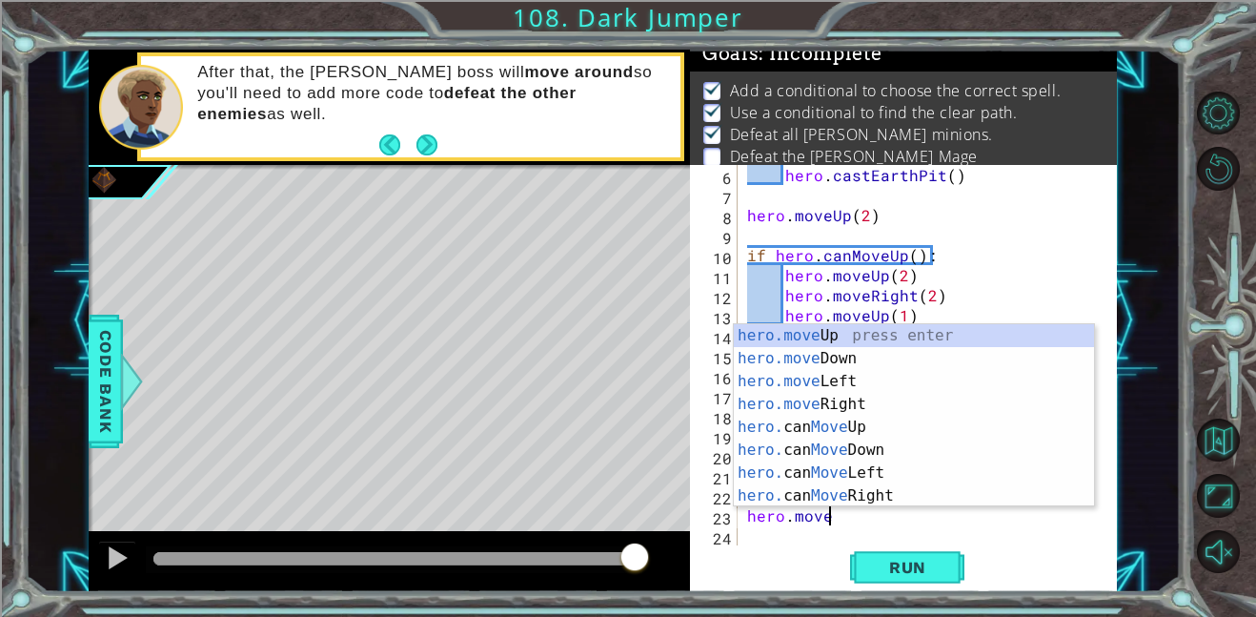
scroll to position [0, 5]
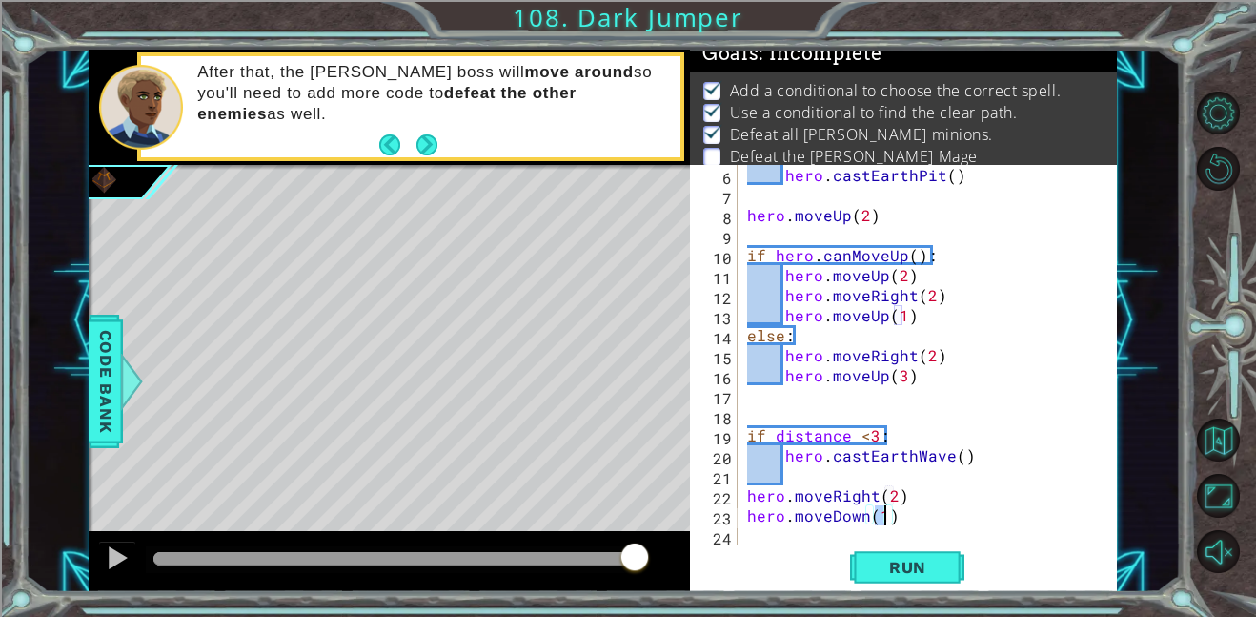
type textarea "hero.moveDown(2)"
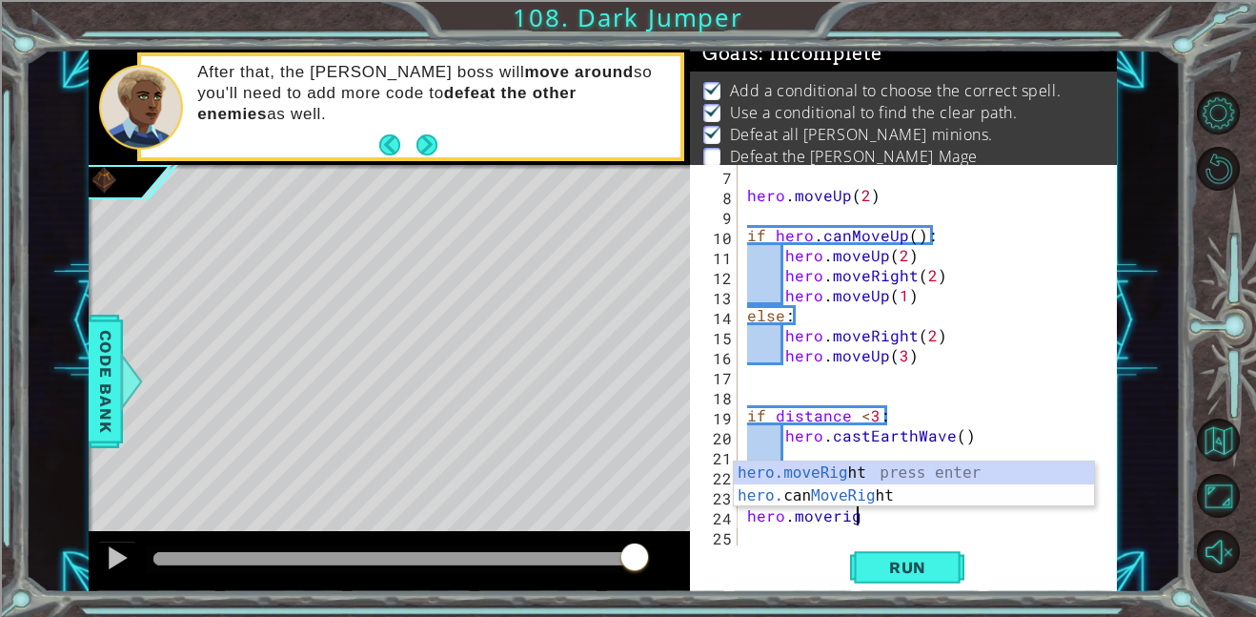
scroll to position [0, 7]
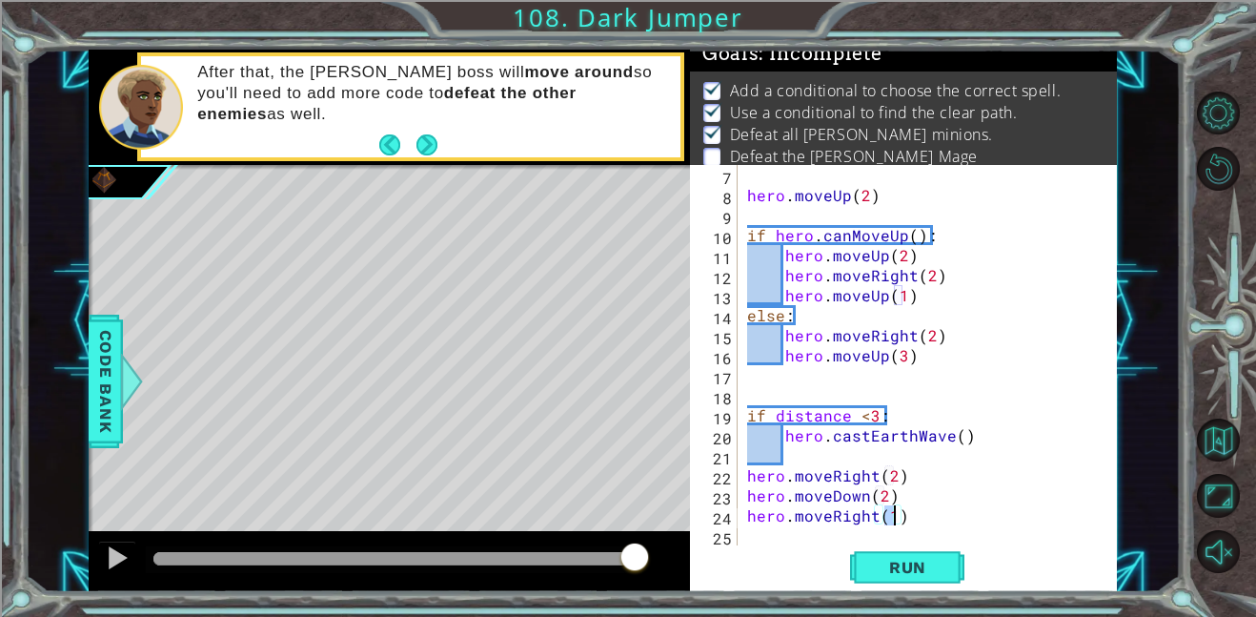
type textarea "hero.moveRight(2)"
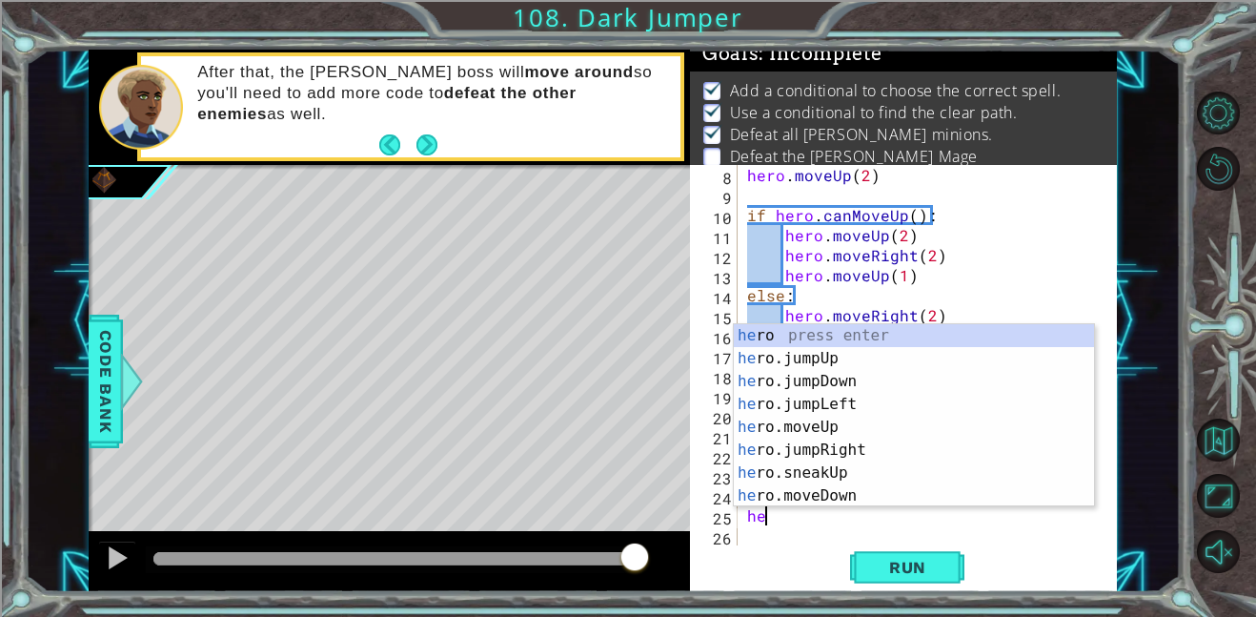
type textarea "h"
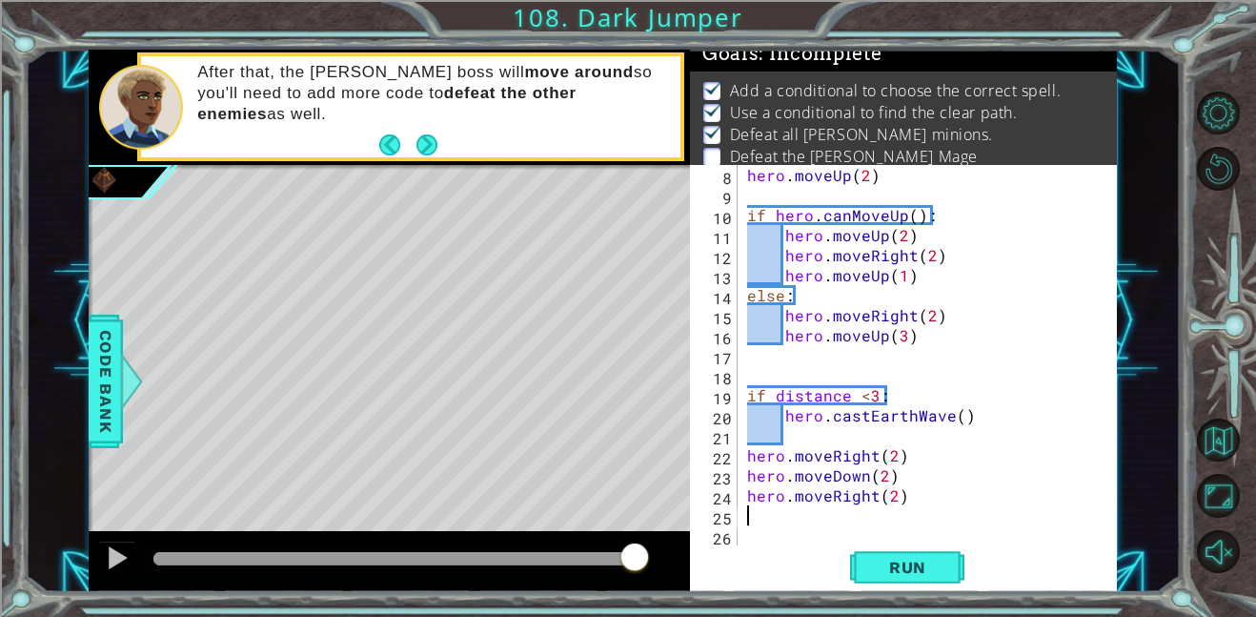
type textarea "f"
type textarea "if distance <3:"
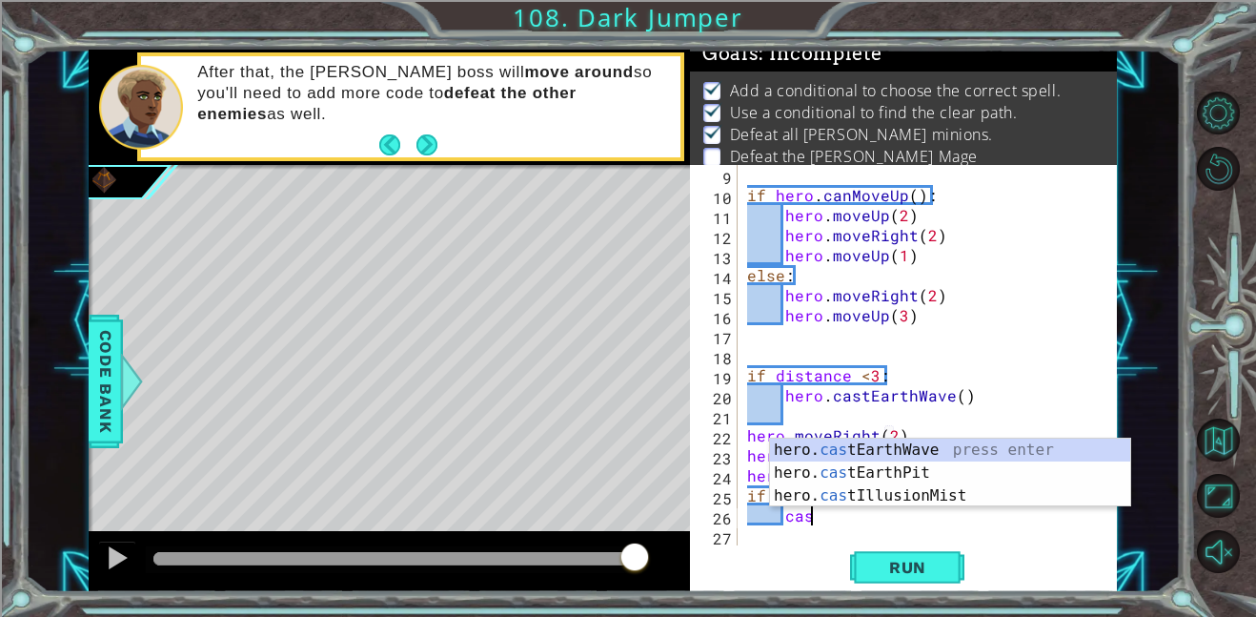
scroll to position [0, 3]
type textarea "cast"
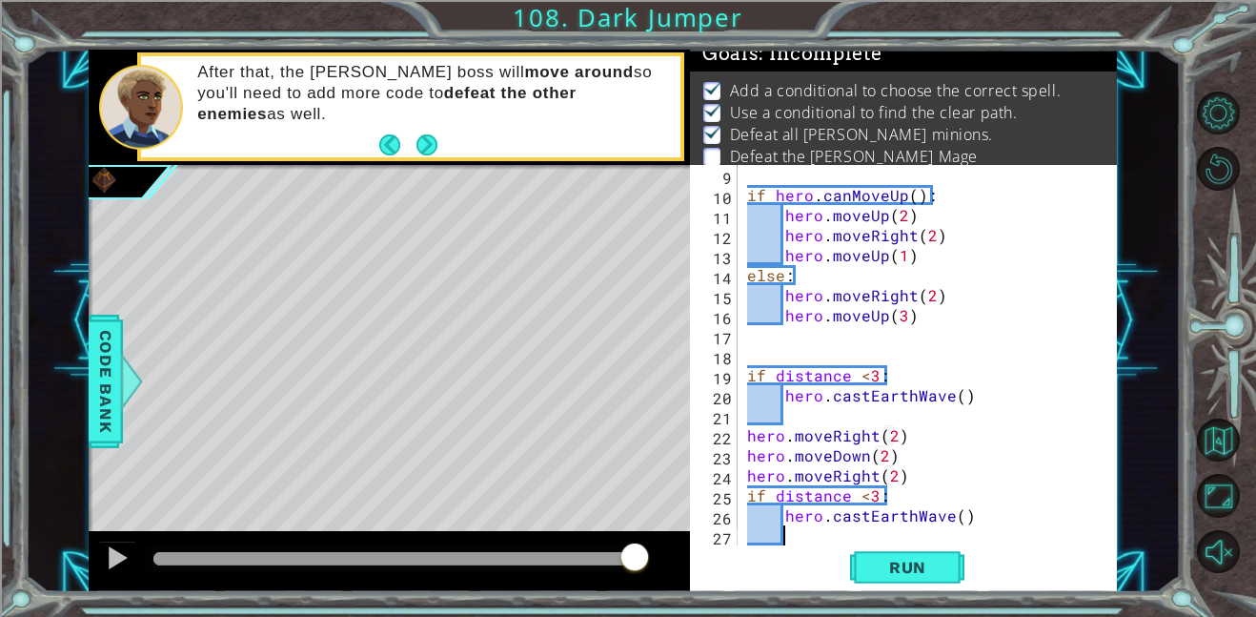
scroll to position [180, 0]
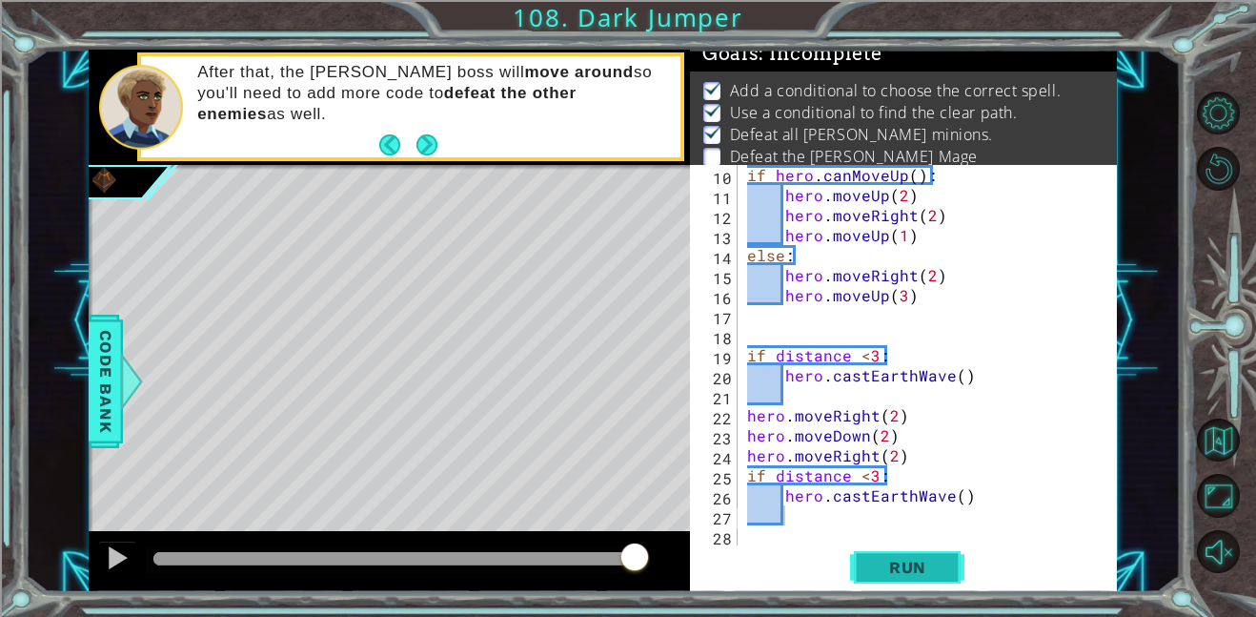
click at [857, 565] on button "Run" at bounding box center [907, 566] width 114 height 43
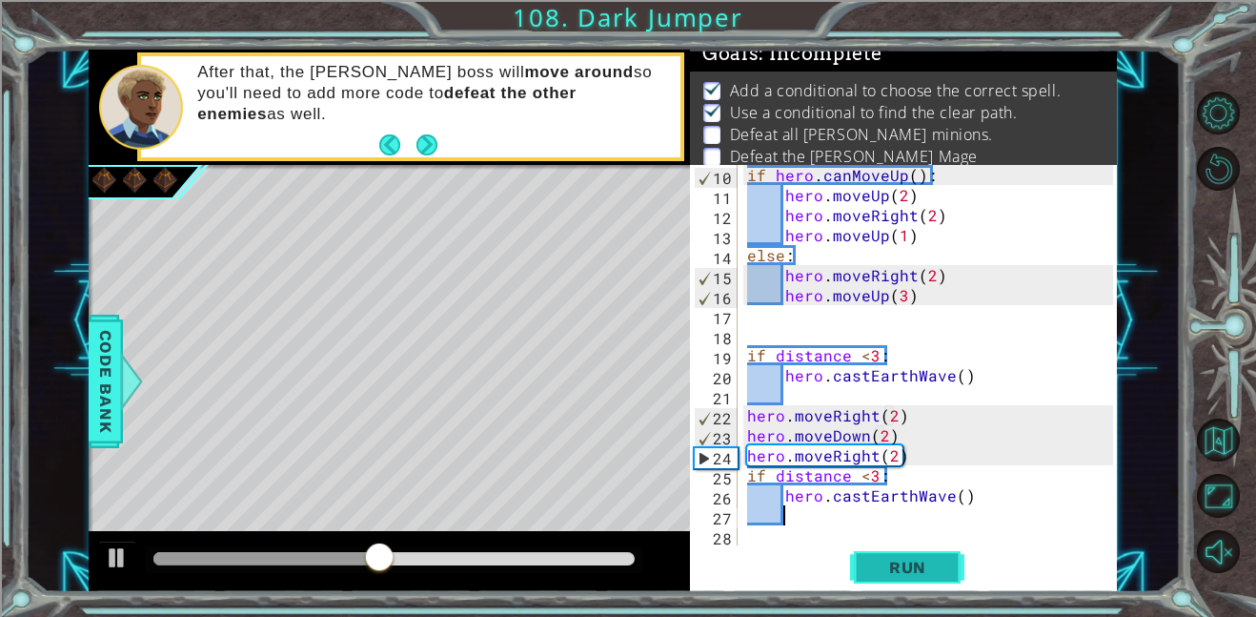
click at [921, 565] on span "Run" at bounding box center [907, 567] width 75 height 19
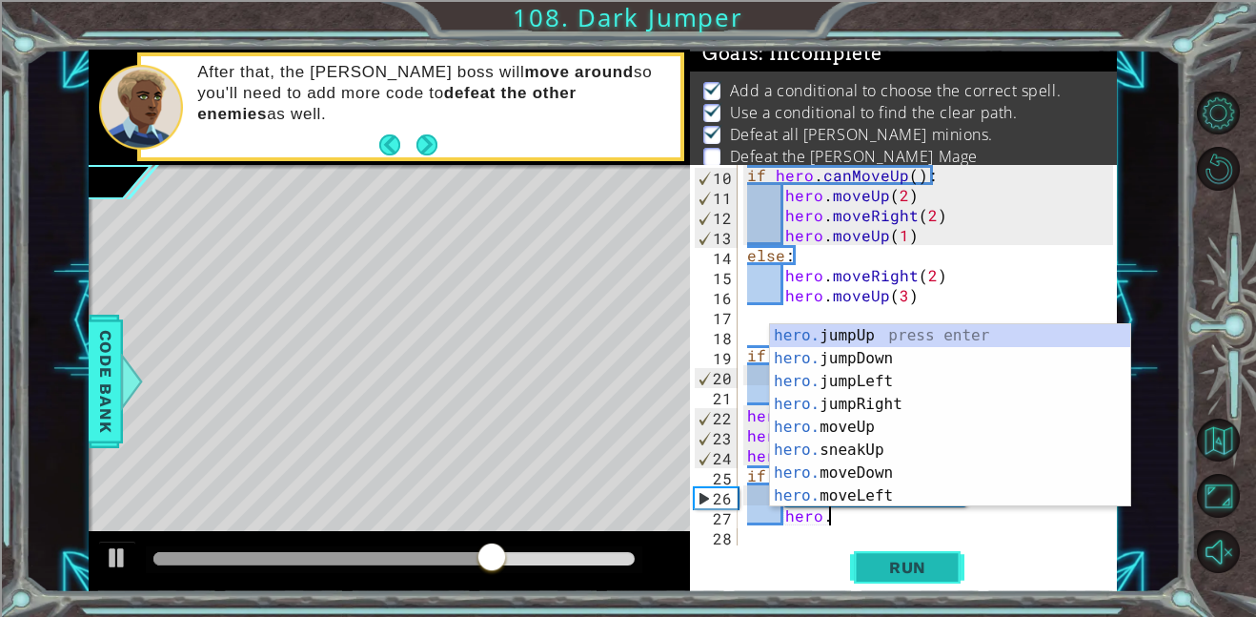
scroll to position [0, 5]
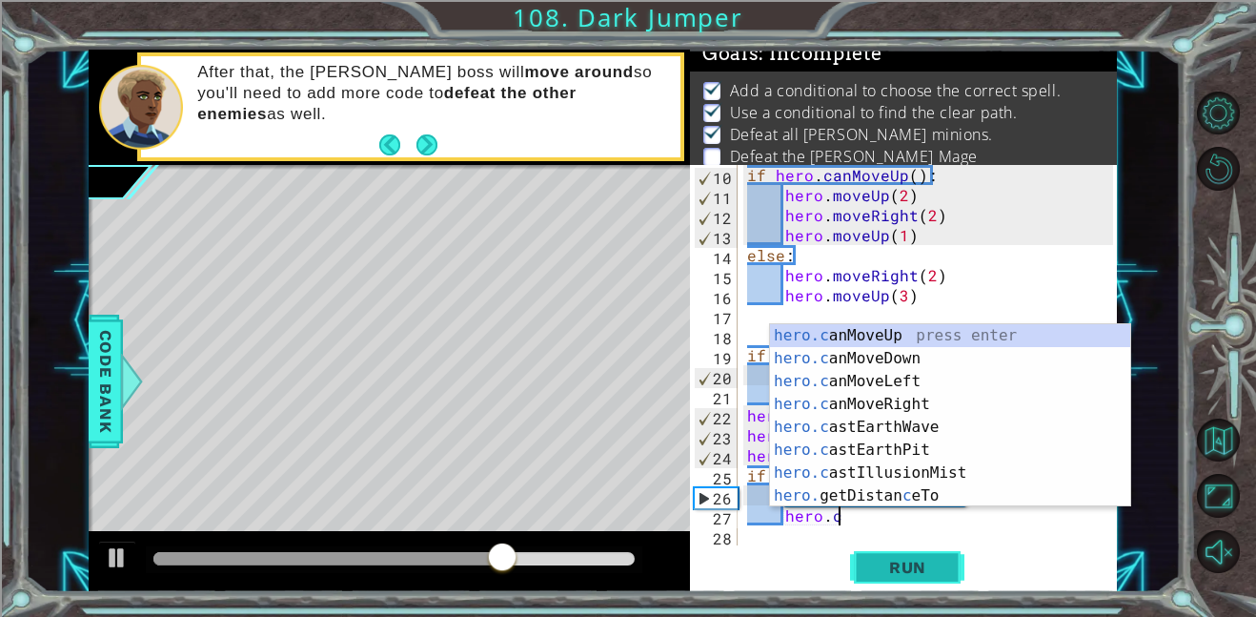
type textarea "[DOMAIN_NAME]"
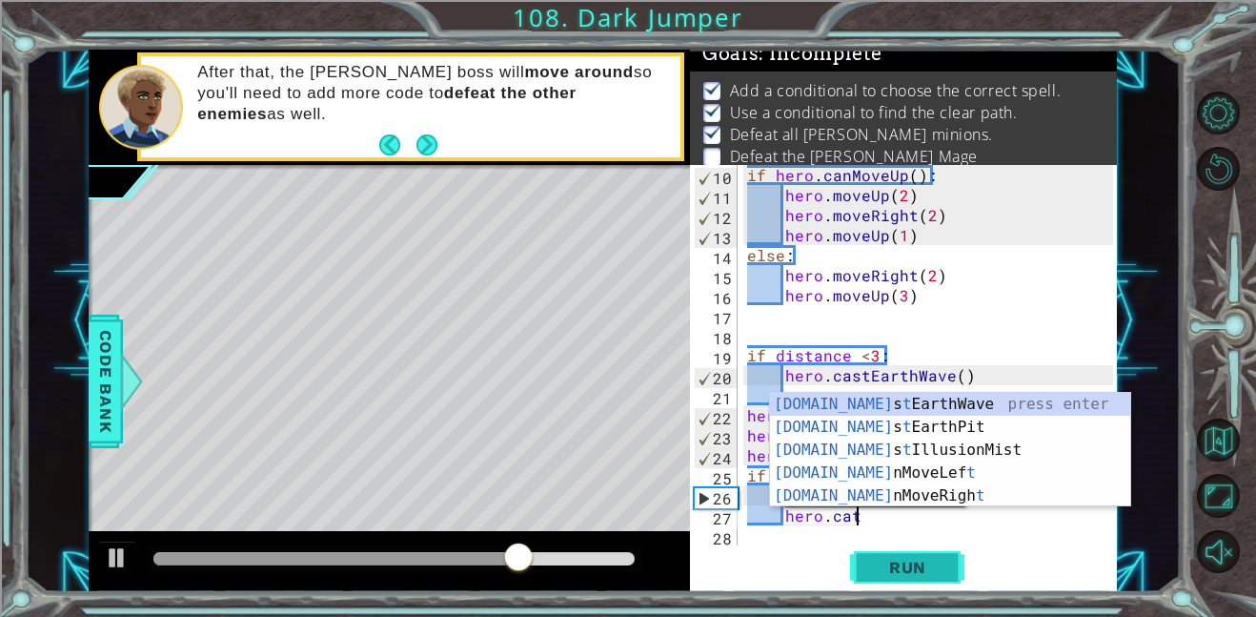
scroll to position [200, 0]
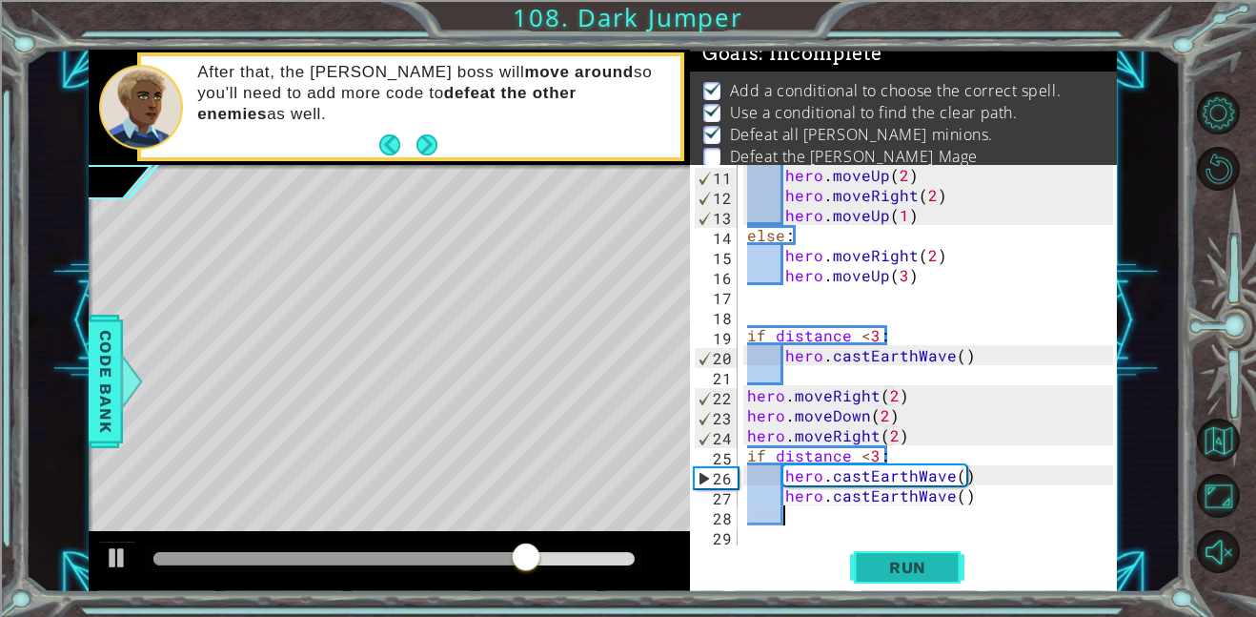
click at [915, 559] on span "Run" at bounding box center [907, 567] width 75 height 19
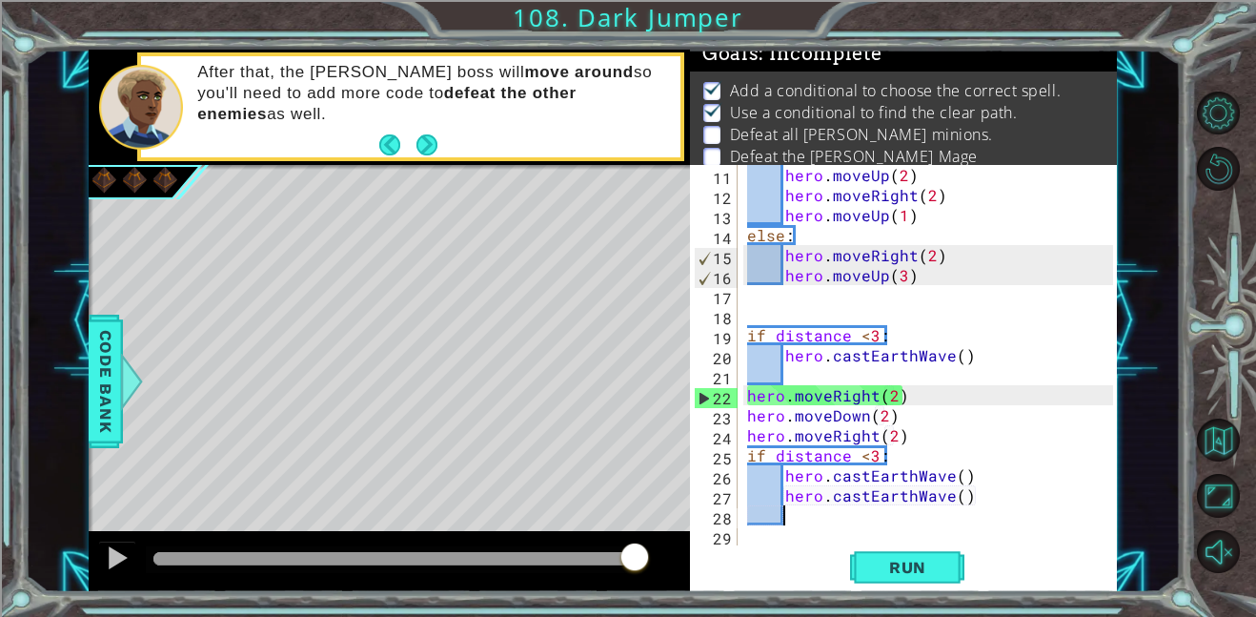
click at [818, 366] on div "hero . moveUp ( 2 ) hero . moveRight ( 2 ) hero . moveUp ( 1 ) else : hero . mo…" at bounding box center [933, 375] width 379 height 420
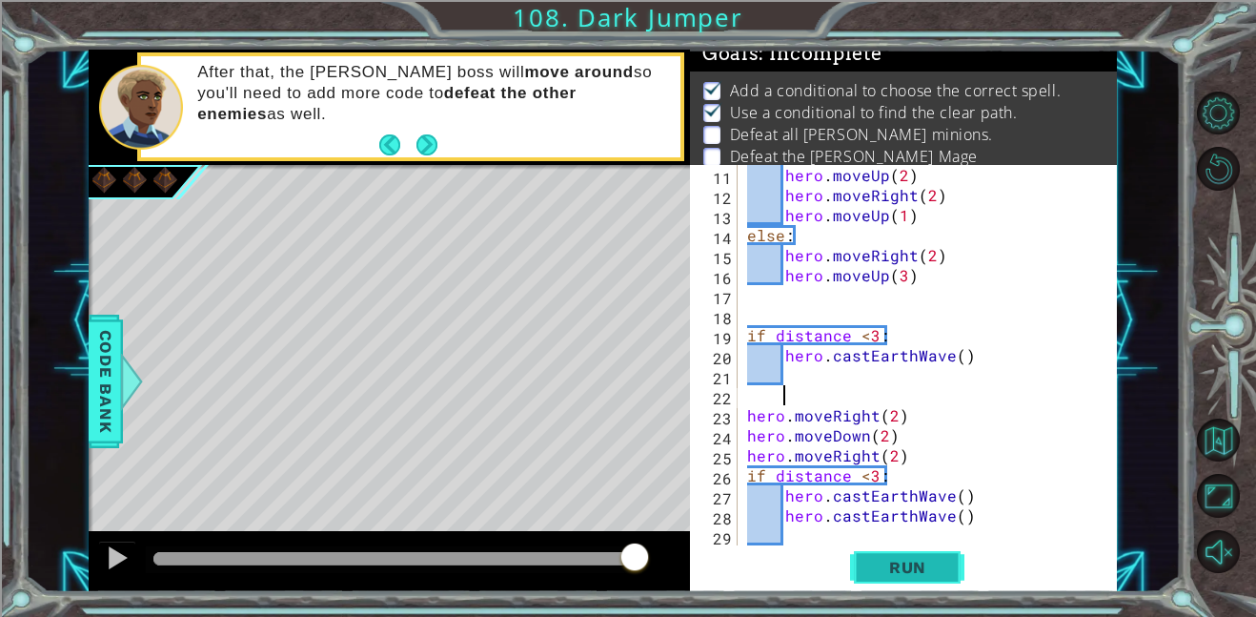
click at [918, 556] on button "Run" at bounding box center [907, 566] width 114 height 43
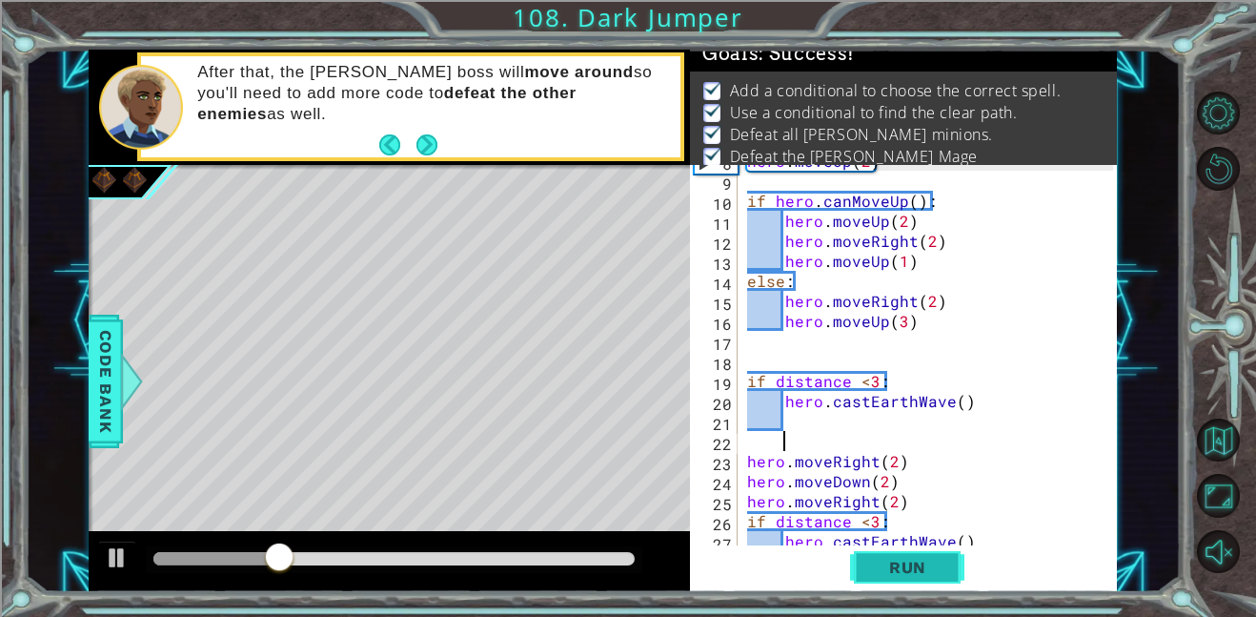
scroll to position [163, 0]
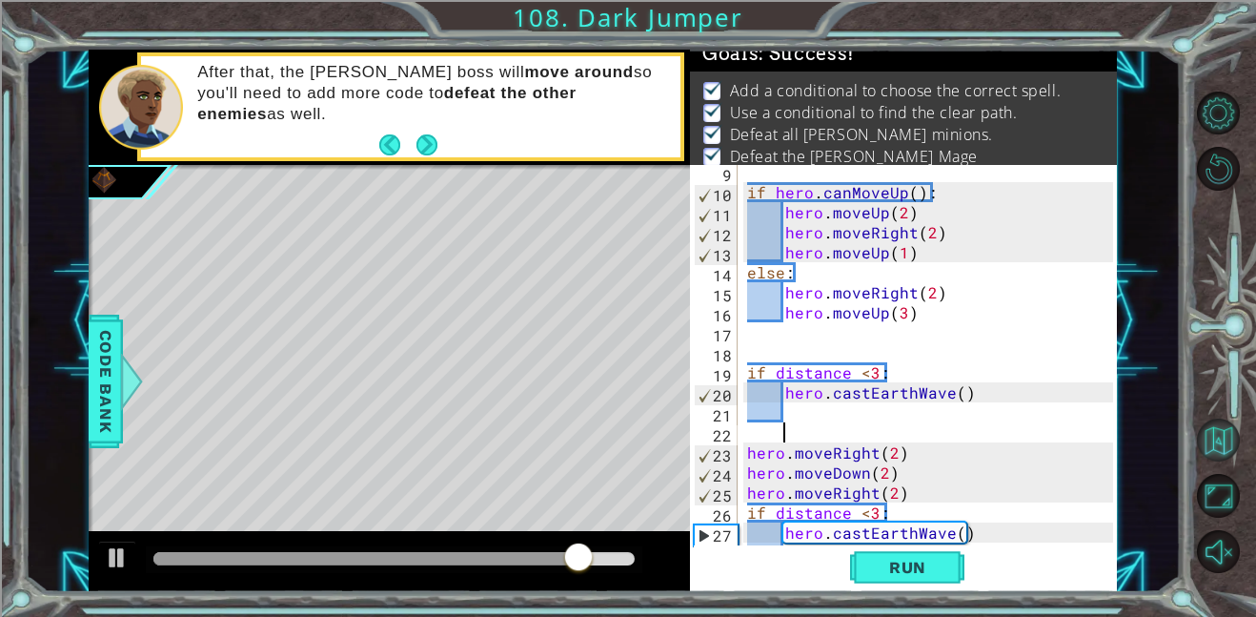
click at [1198, 424] on button "Back to Map" at bounding box center [1218, 439] width 43 height 43
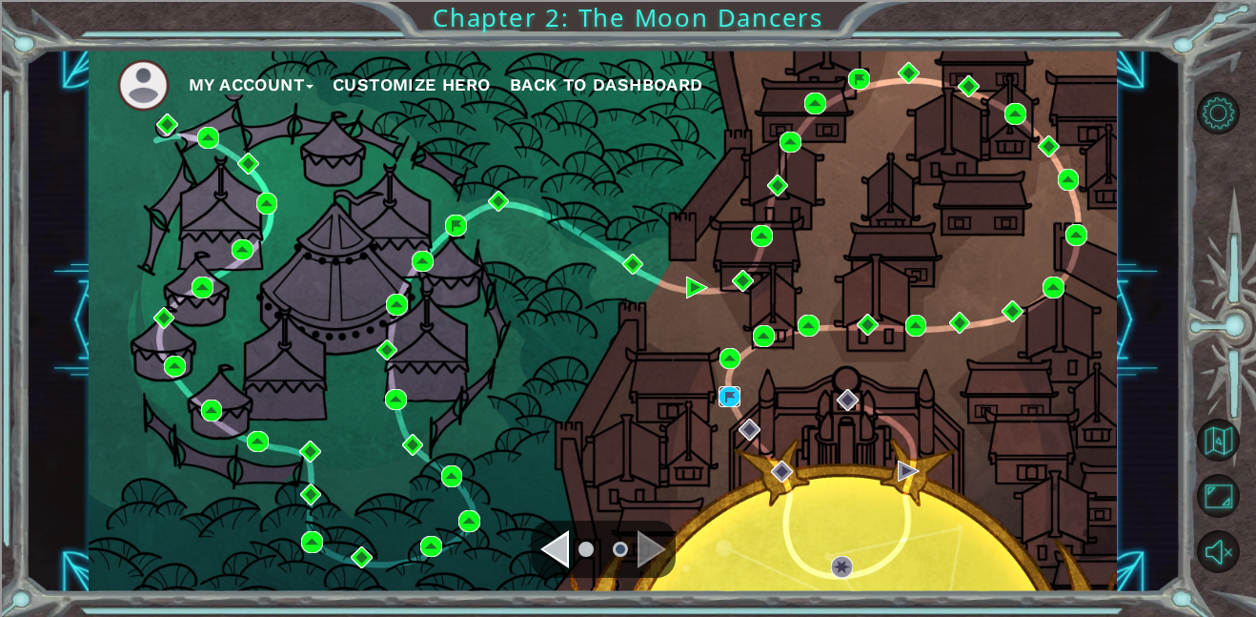
click at [730, 393] on img at bounding box center [730, 397] width 22 height 22
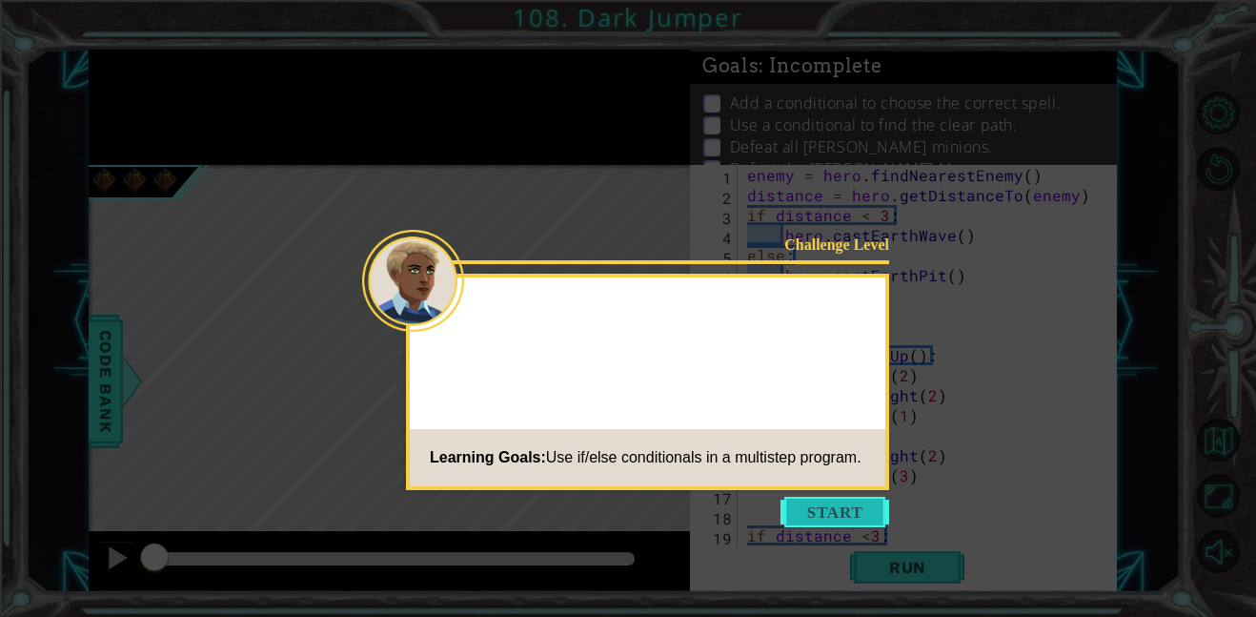
click at [853, 515] on button "Start" at bounding box center [835, 512] width 109 height 31
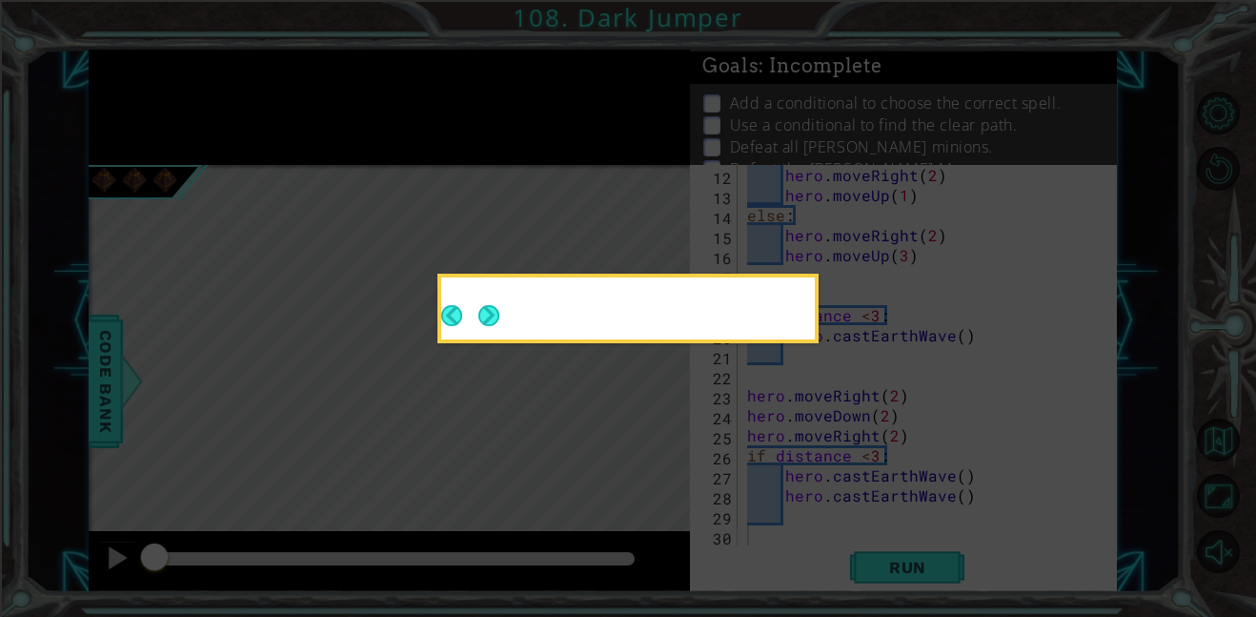
scroll to position [220, 0]
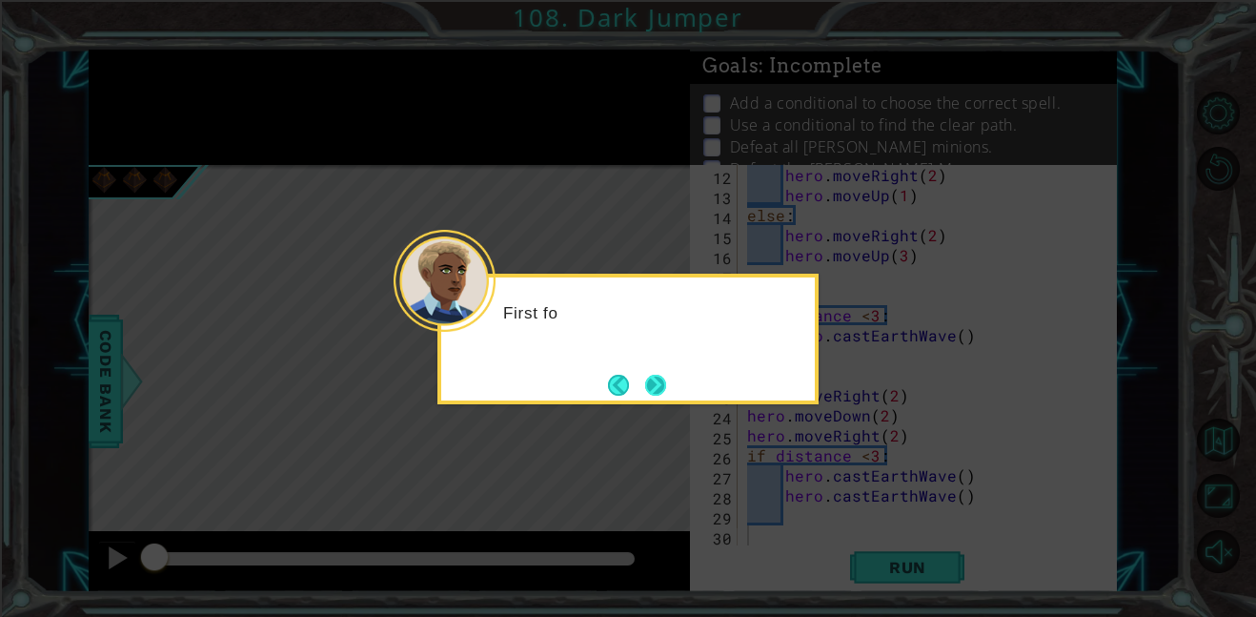
click at [663, 387] on button "Next" at bounding box center [655, 385] width 21 height 21
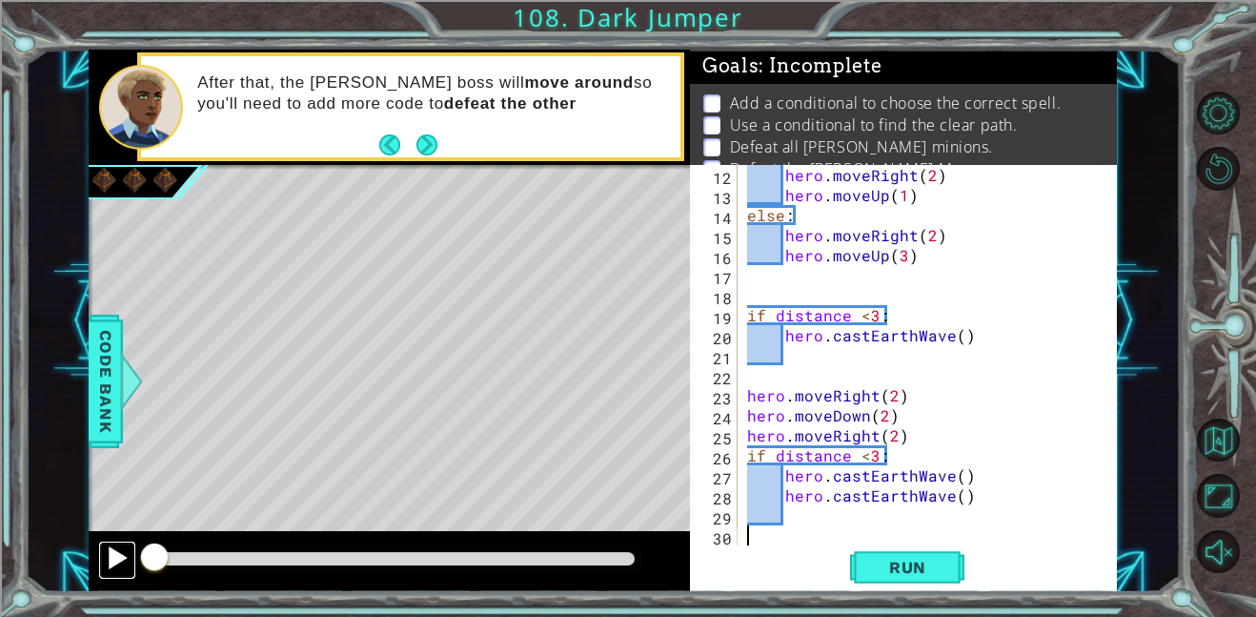
click at [105, 561] on div at bounding box center [117, 557] width 25 height 25
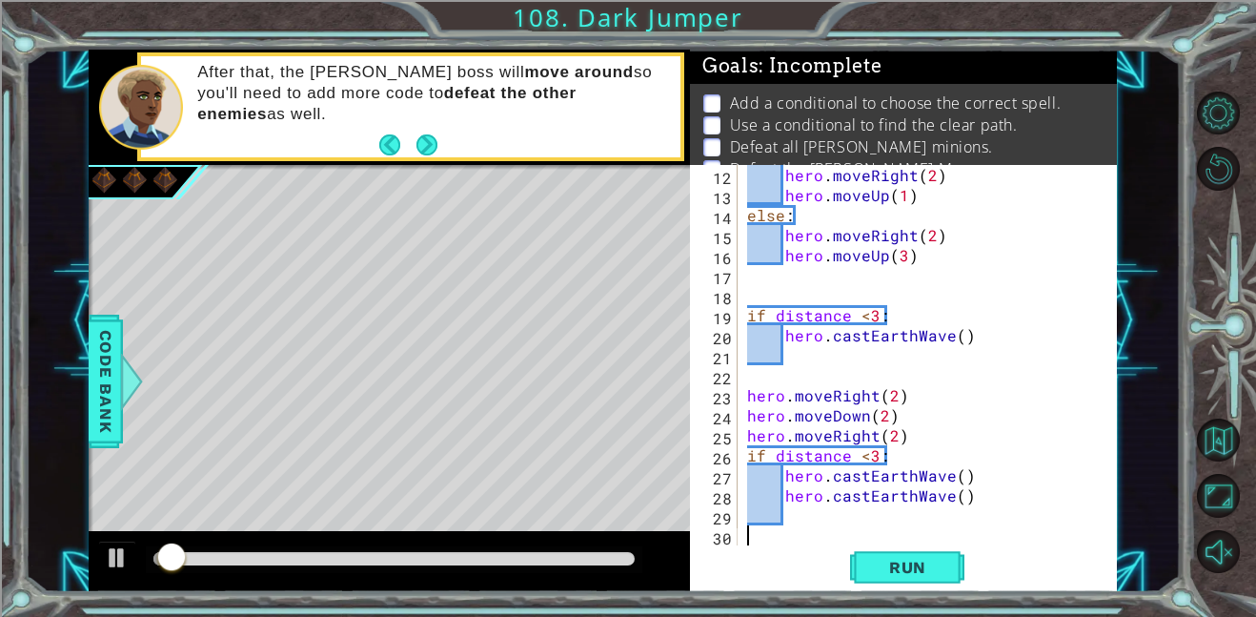
click at [186, 547] on div at bounding box center [171, 558] width 34 height 34
click at [302, 556] on div at bounding box center [393, 558] width 481 height 13
click at [407, 563] on div at bounding box center [393, 558] width 481 height 13
click at [521, 555] on div at bounding box center [393, 558] width 481 height 13
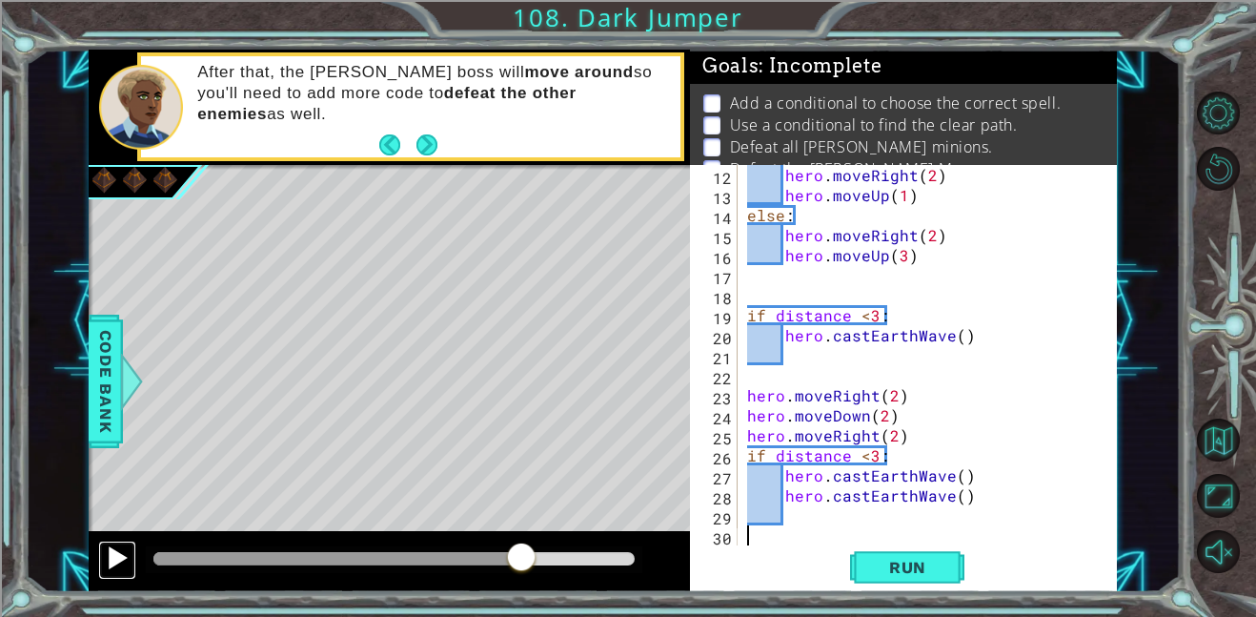
click at [115, 567] on div at bounding box center [117, 557] width 25 height 25
click at [190, 554] on div at bounding box center [354, 558] width 402 height 13
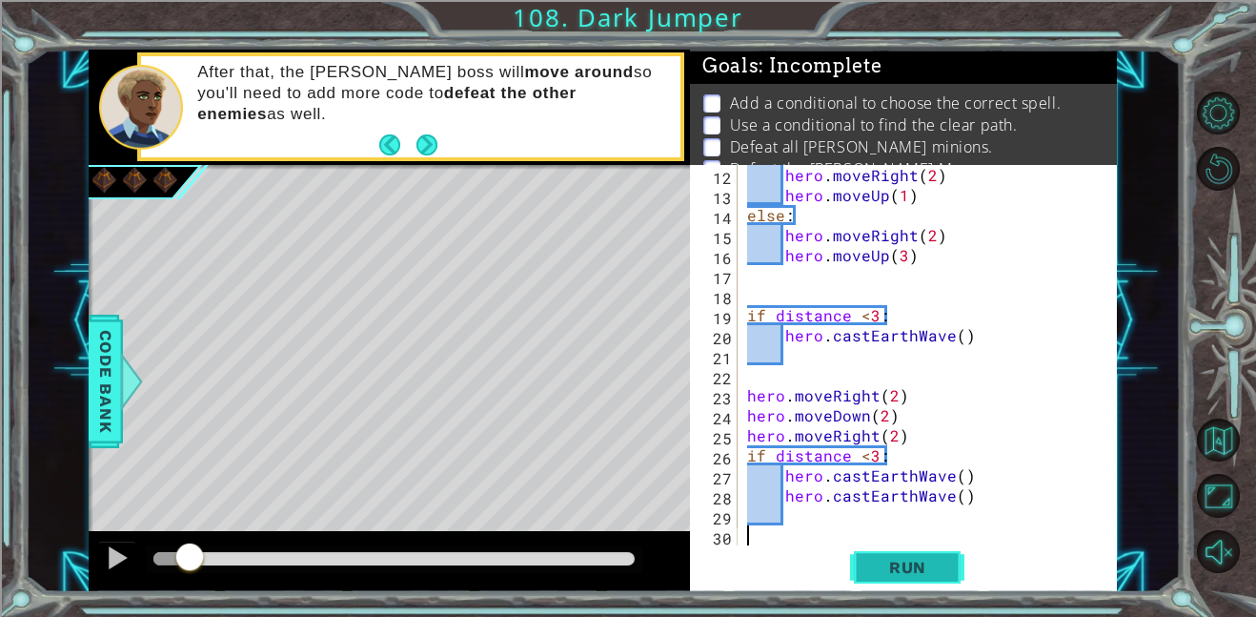
click at [928, 564] on span "Run" at bounding box center [907, 567] width 75 height 19
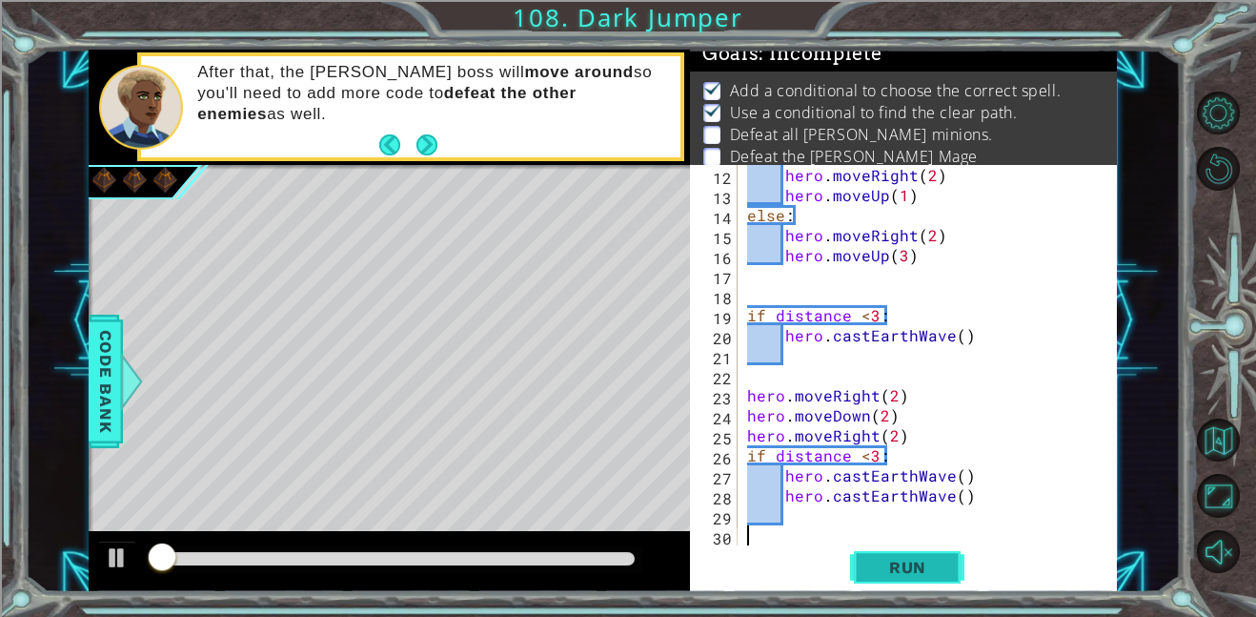
click at [914, 550] on button "Run" at bounding box center [907, 566] width 114 height 43
click at [919, 554] on button "Run" at bounding box center [907, 566] width 114 height 43
click at [909, 562] on span "Run" at bounding box center [907, 567] width 75 height 19
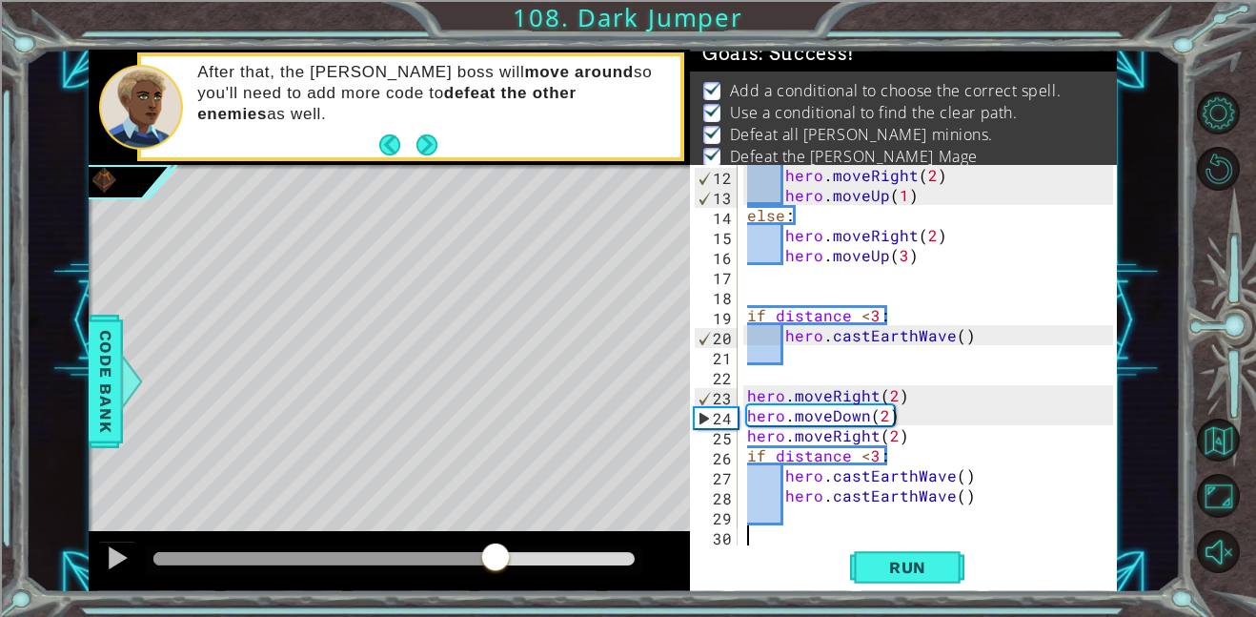
drag, startPoint x: 349, startPoint y: 567, endPoint x: 498, endPoint y: 567, distance: 148.7
click at [498, 567] on div at bounding box center [496, 558] width 34 height 34
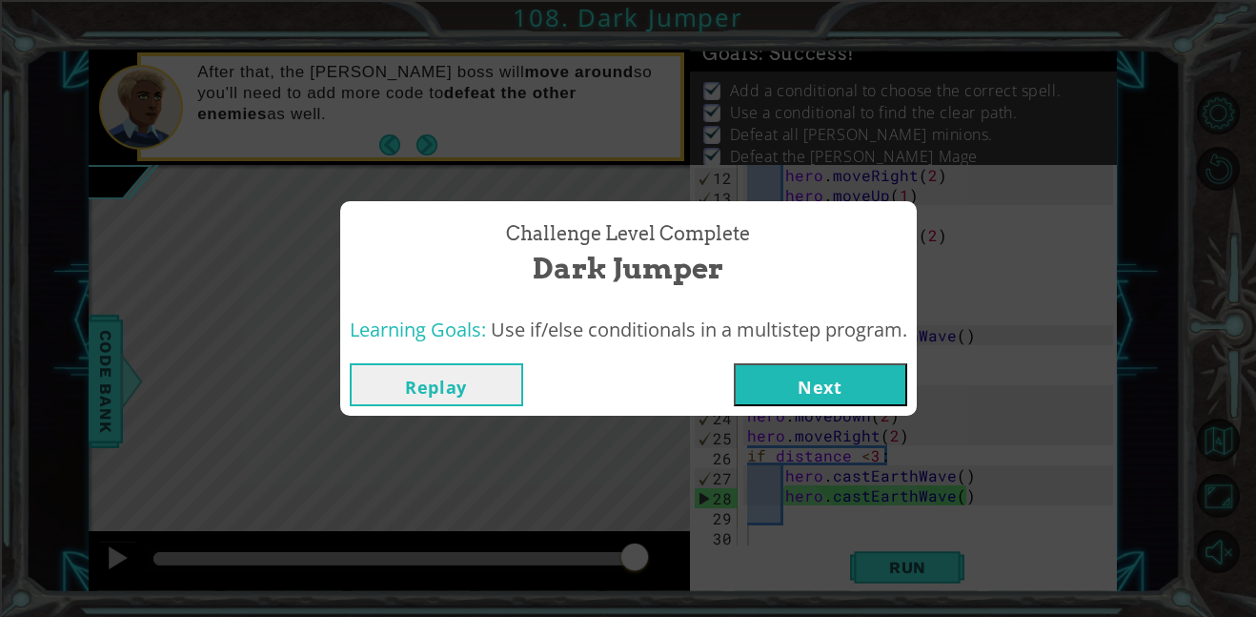
click at [843, 383] on button "Next" at bounding box center [820, 384] width 173 height 43
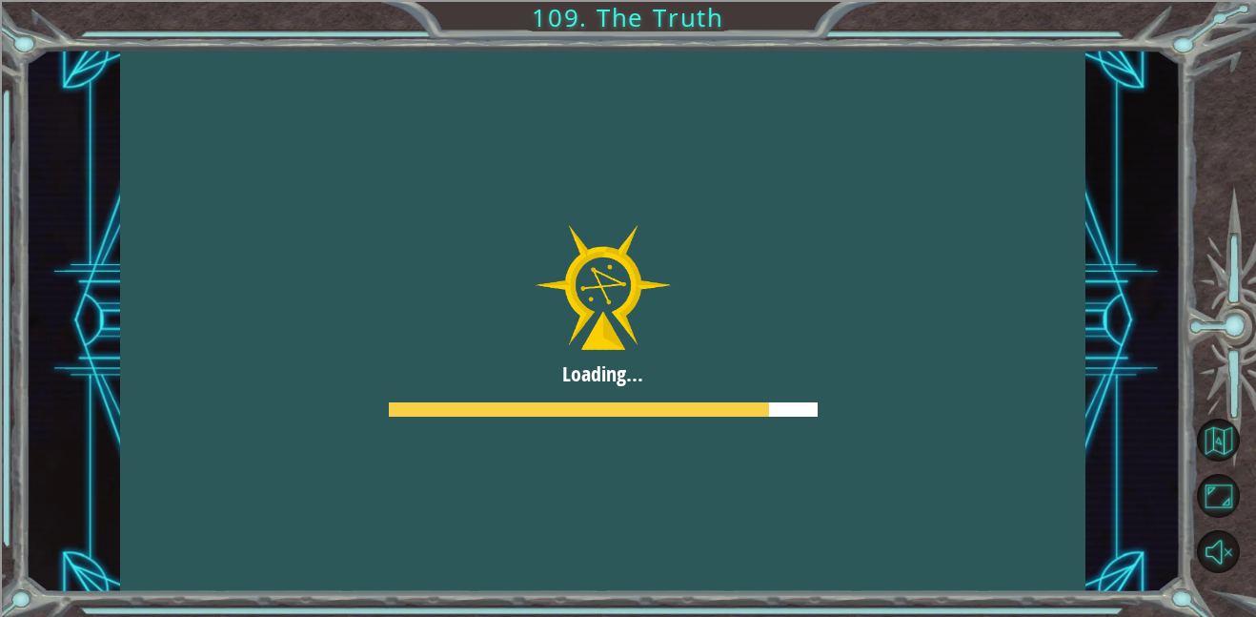
click at [994, 426] on div at bounding box center [603, 321] width 966 height 542
click at [986, 425] on div at bounding box center [603, 321] width 966 height 542
click at [969, 433] on div at bounding box center [603, 321] width 966 height 542
click at [958, 457] on div at bounding box center [603, 321] width 966 height 542
click at [973, 449] on div at bounding box center [603, 321] width 966 height 542
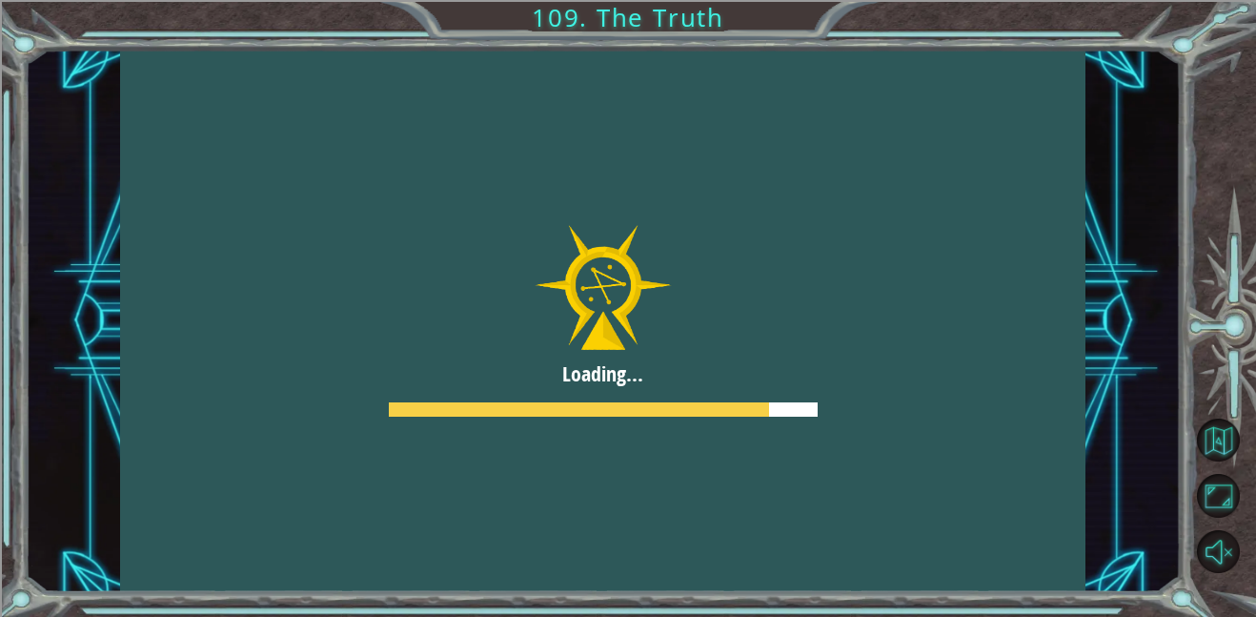
click at [1020, 354] on div at bounding box center [603, 321] width 966 height 542
click at [983, 433] on div at bounding box center [603, 321] width 966 height 542
click at [1030, 344] on div at bounding box center [603, 321] width 966 height 542
click at [975, 432] on div at bounding box center [603, 321] width 966 height 542
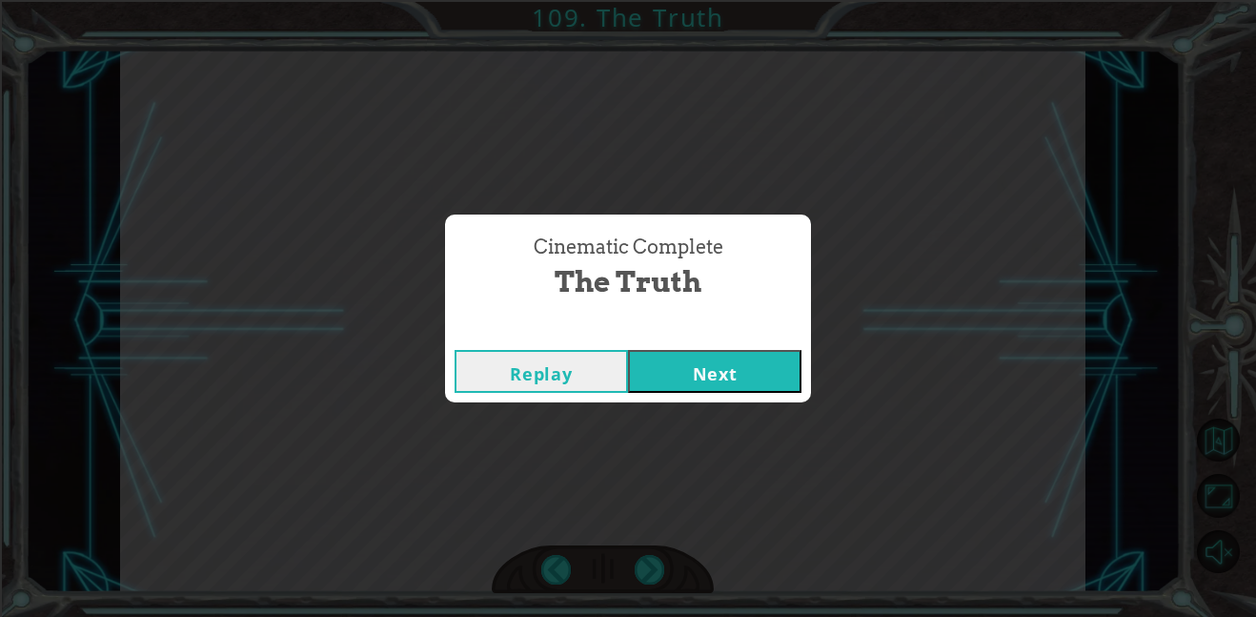
click at [724, 363] on button "Next" at bounding box center [714, 371] width 173 height 43
click at [664, 376] on button "Next" at bounding box center [714, 371] width 173 height 43
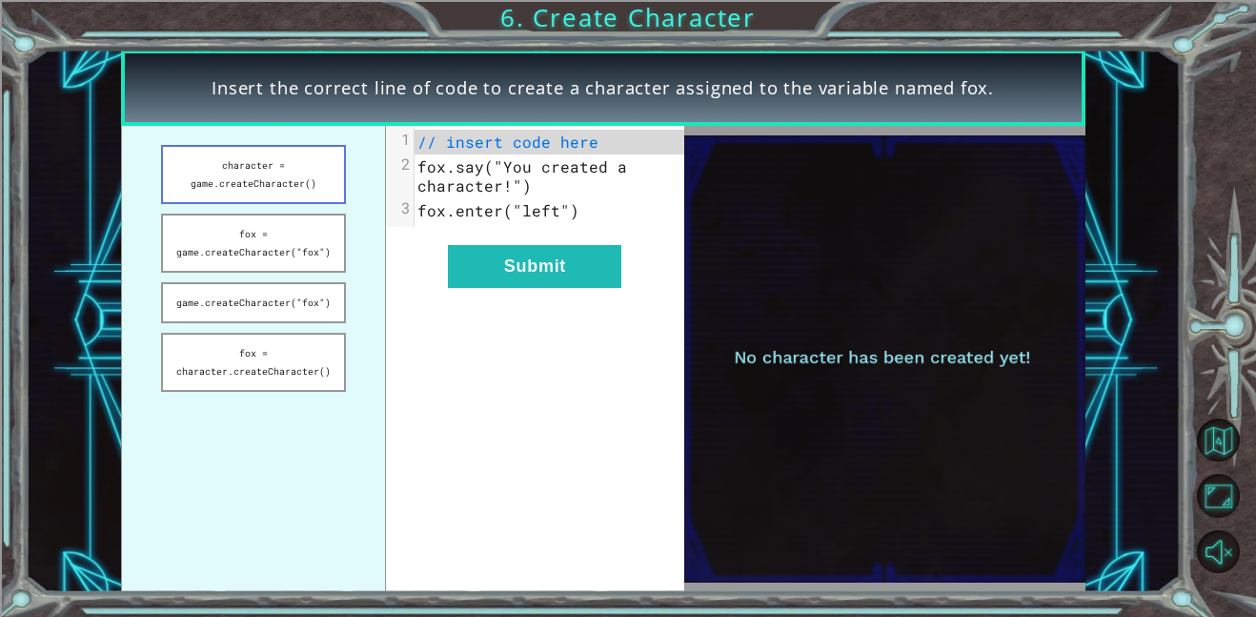
click at [321, 184] on button "character = game.createCharacter()" at bounding box center [253, 174] width 185 height 59
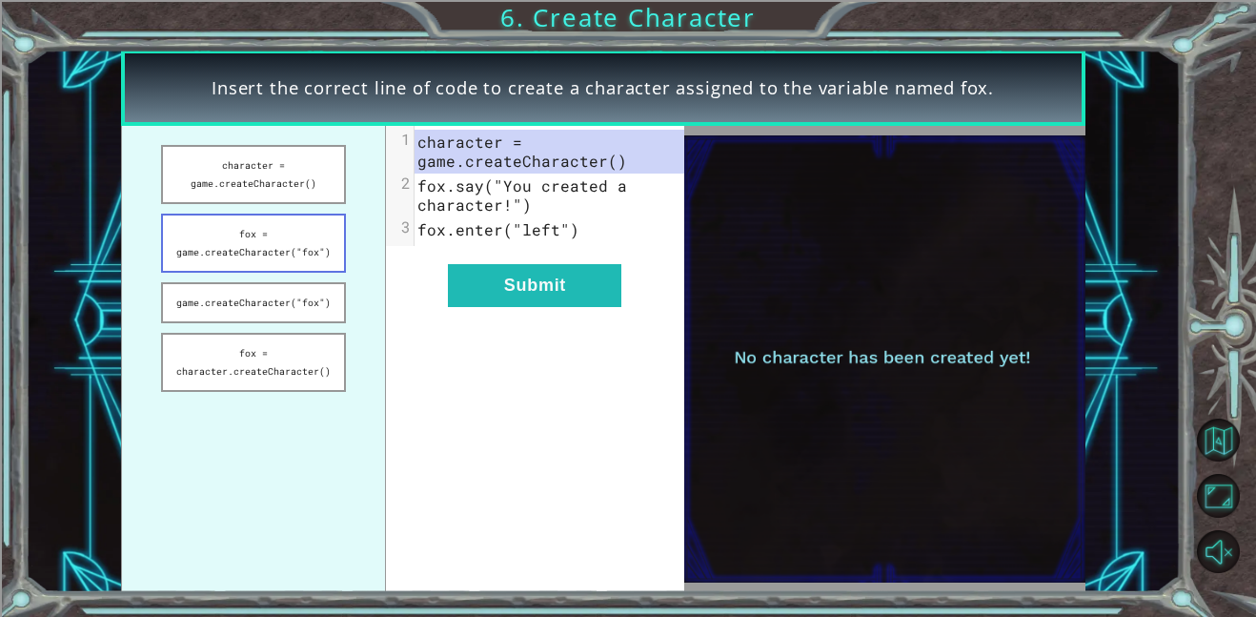
click at [325, 224] on button "fox = game.createCharacter("fox")" at bounding box center [253, 243] width 185 height 59
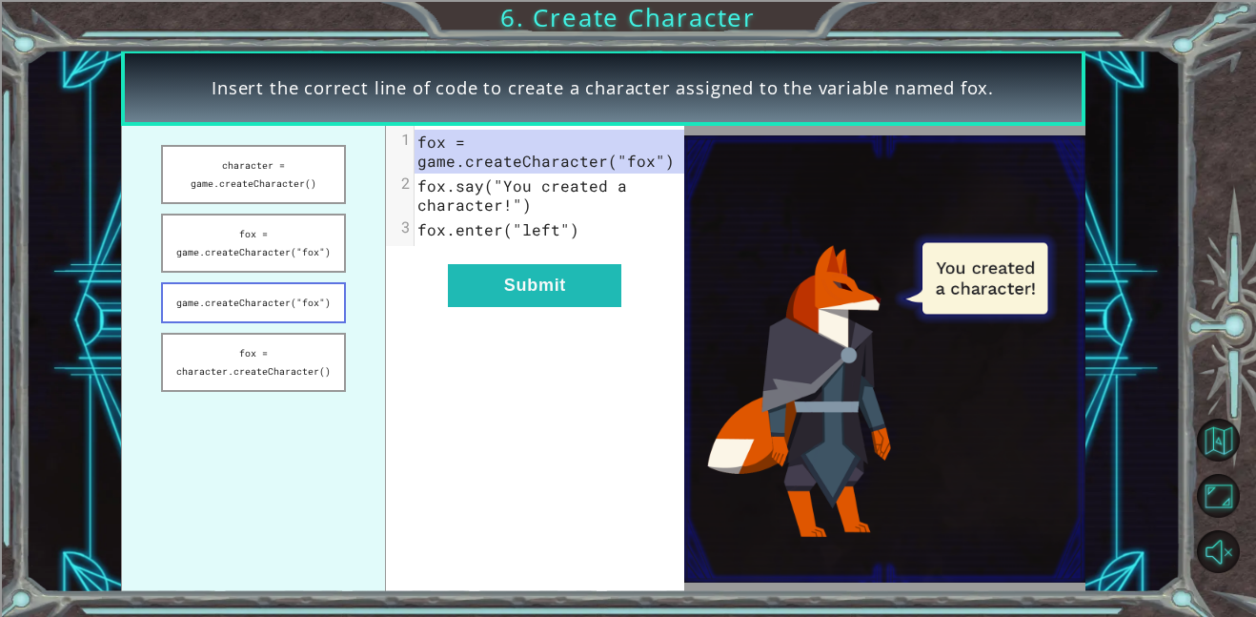
click at [316, 292] on button "game.createCharacter("fox")" at bounding box center [253, 302] width 185 height 41
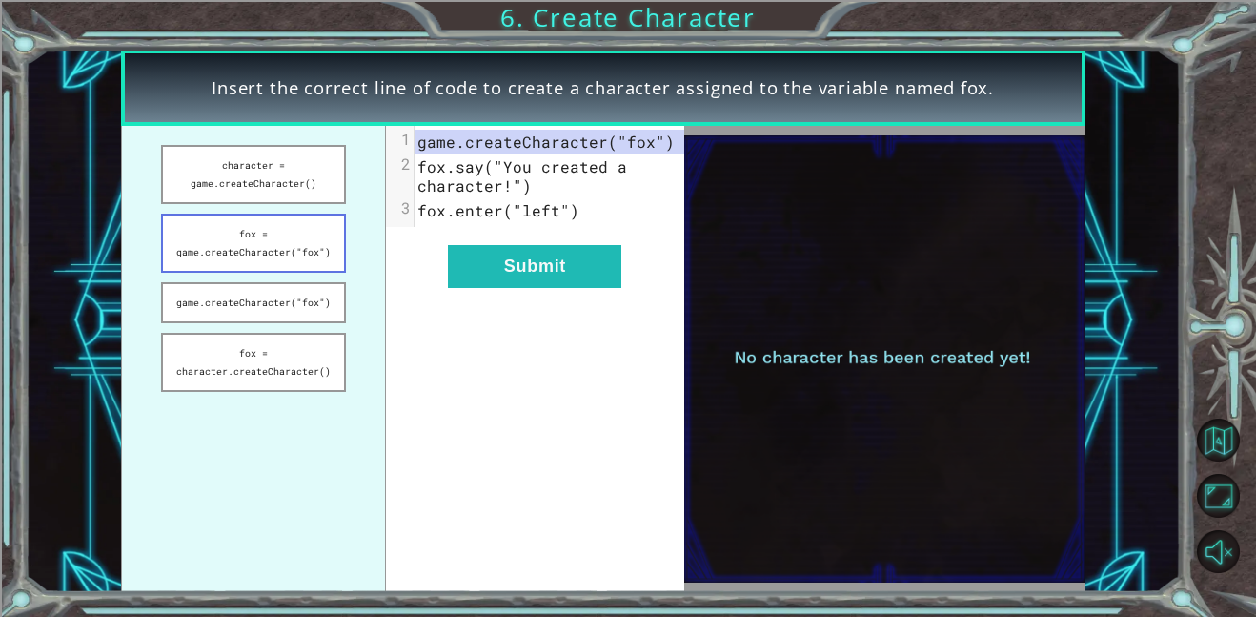
click at [289, 257] on button "fox = game.createCharacter("fox")" at bounding box center [253, 243] width 185 height 59
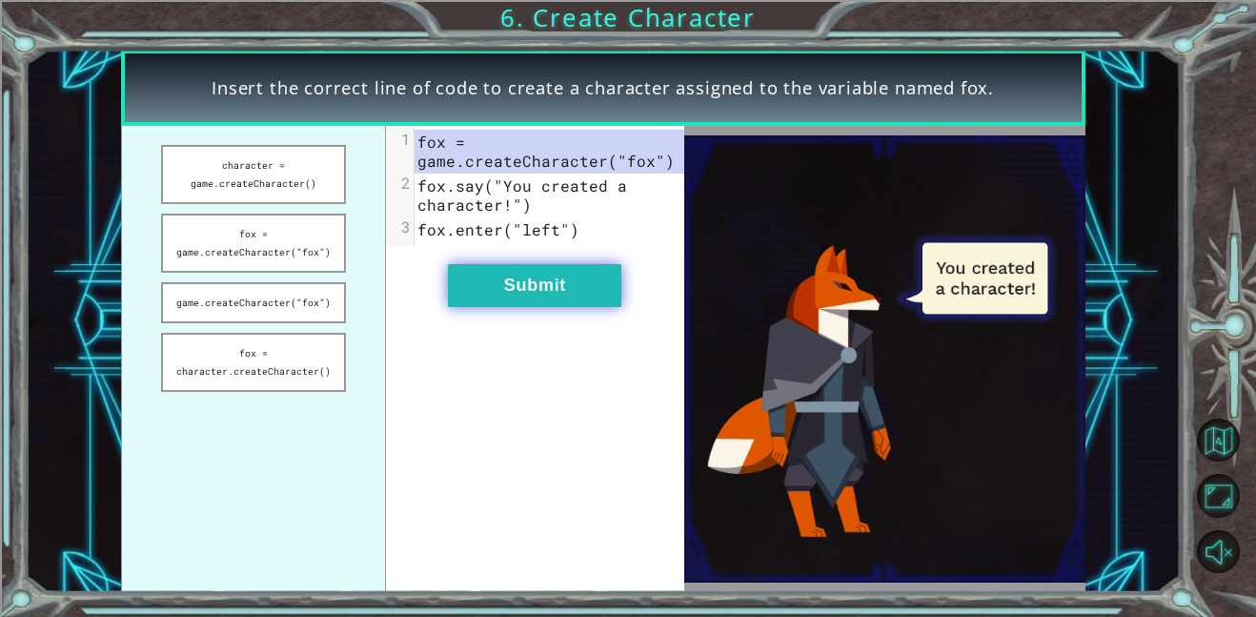
click at [488, 284] on button "Submit" at bounding box center [534, 285] width 173 height 43
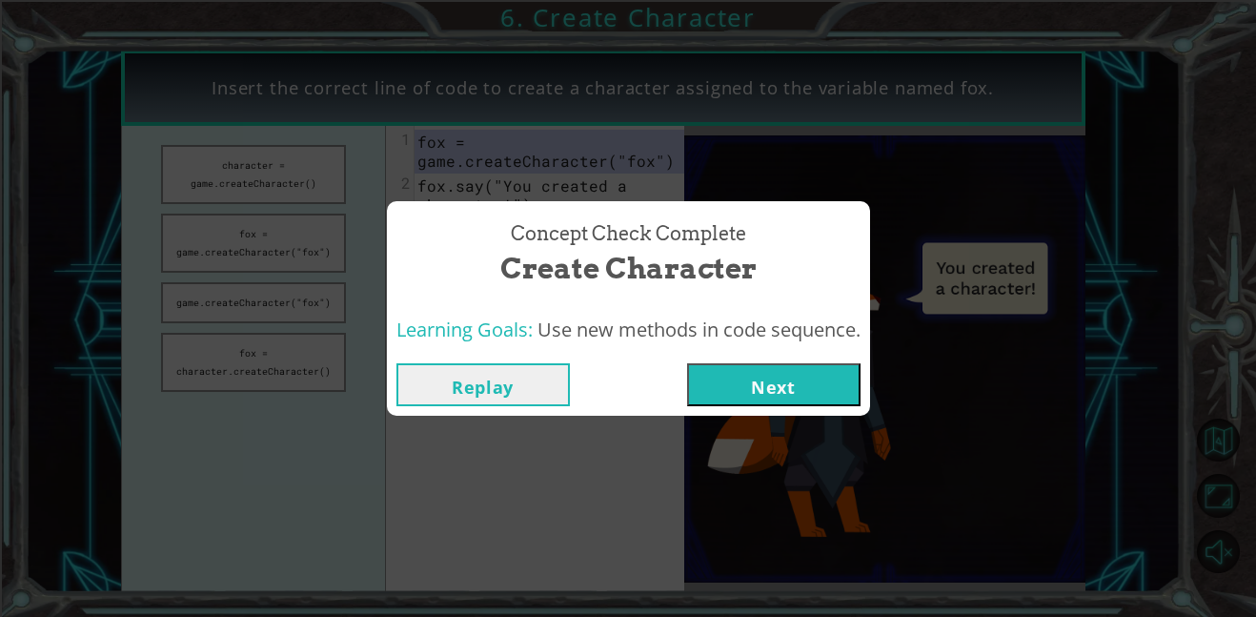
click at [746, 385] on button "Next" at bounding box center [773, 384] width 173 height 43
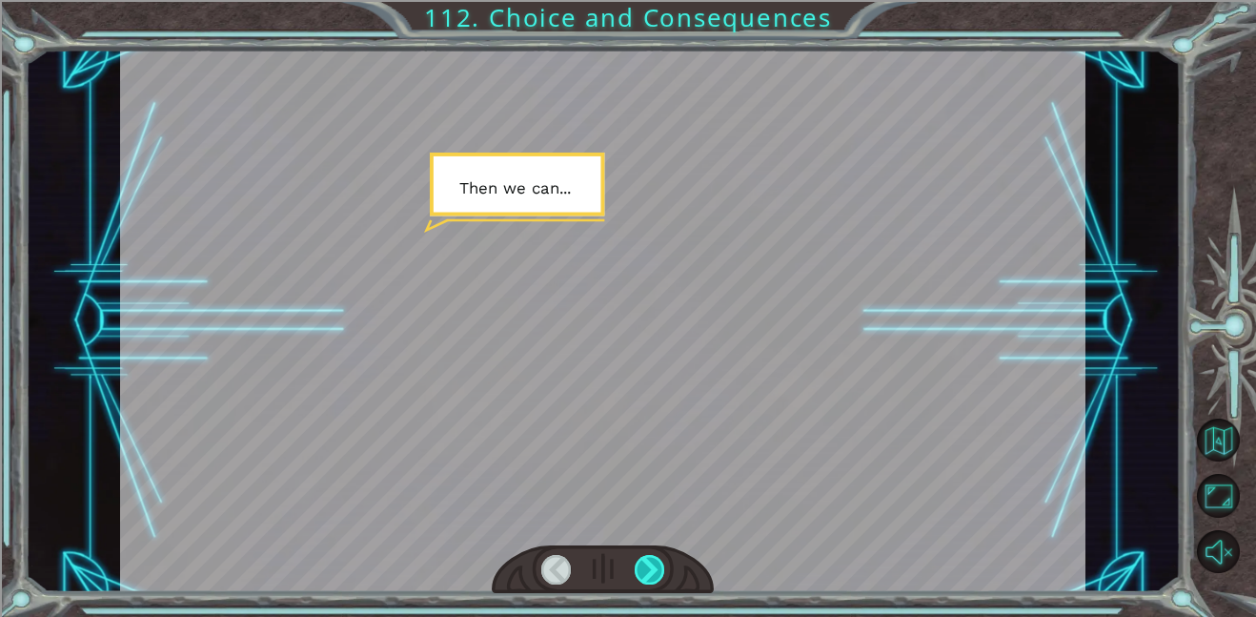
click at [646, 561] on div at bounding box center [650, 570] width 31 height 30
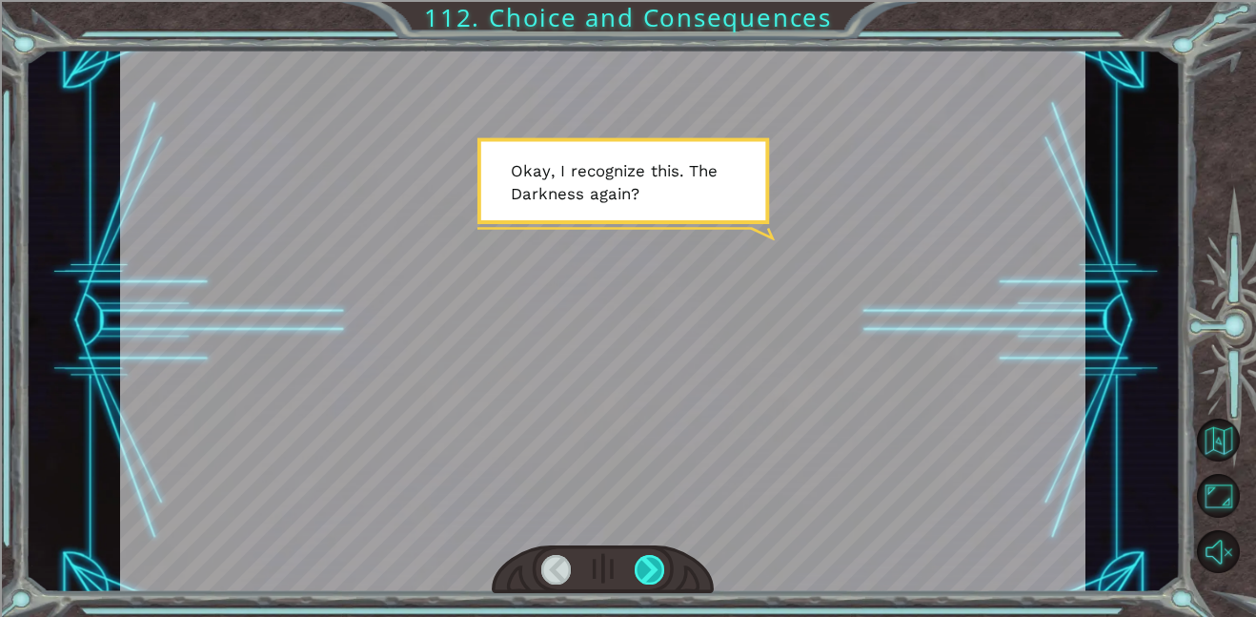
click at [646, 561] on div at bounding box center [650, 570] width 31 height 30
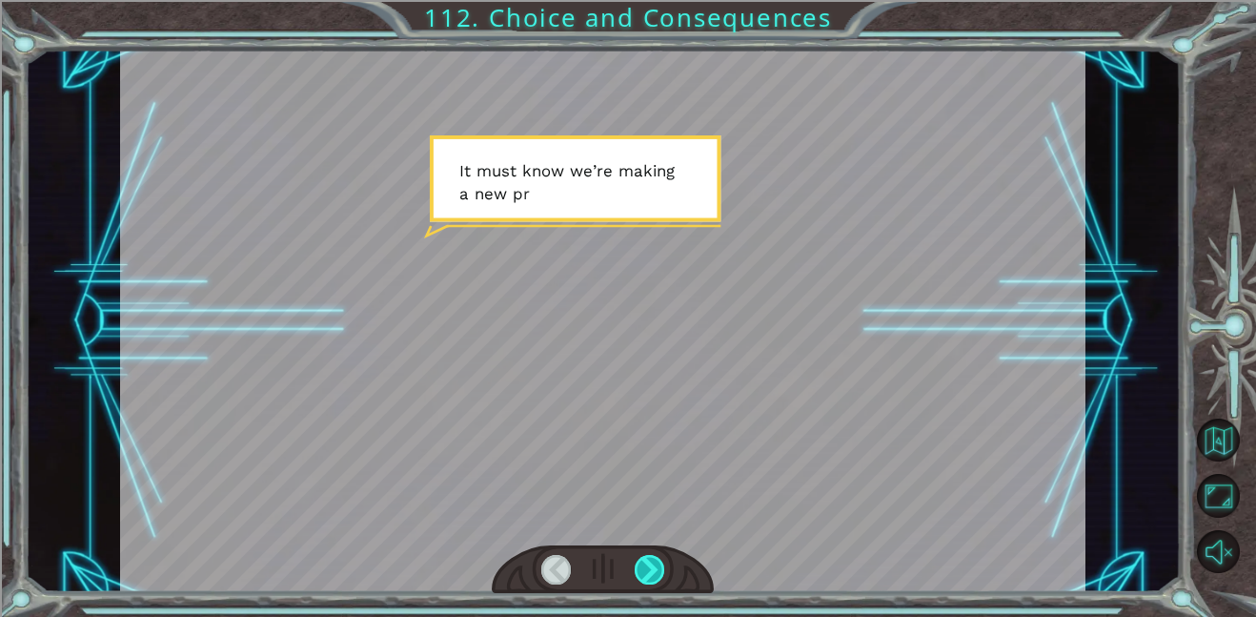
click at [646, 561] on div at bounding box center [650, 570] width 31 height 30
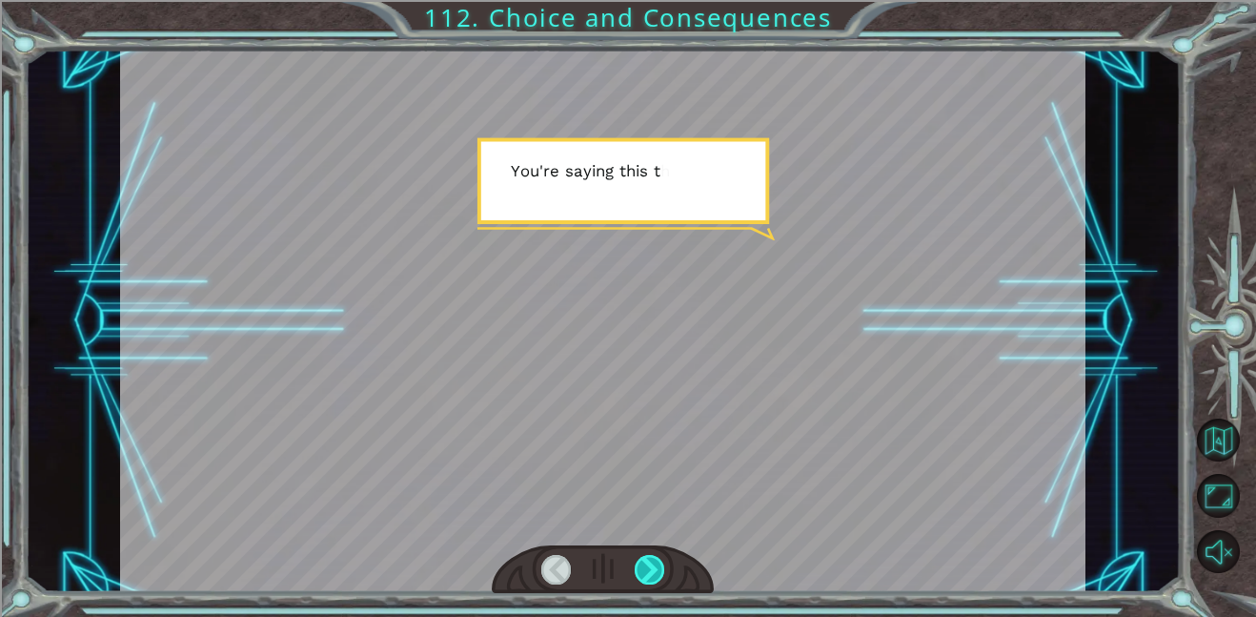
click at [646, 561] on div at bounding box center [650, 570] width 31 height 30
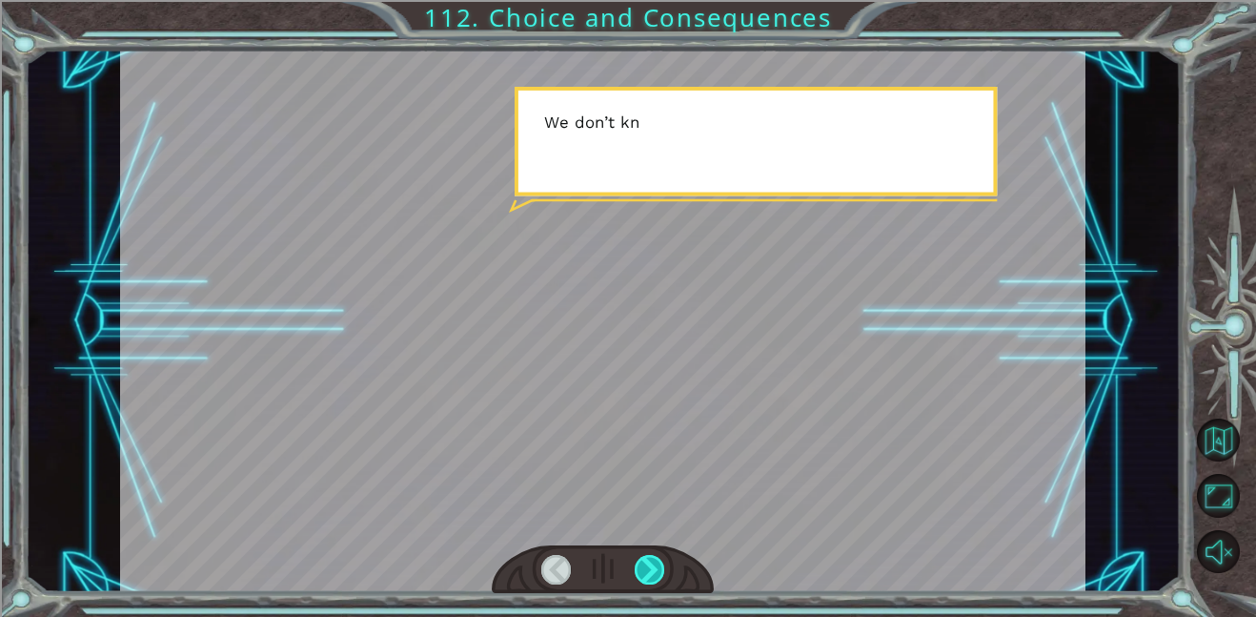
click at [646, 561] on div at bounding box center [650, 570] width 31 height 30
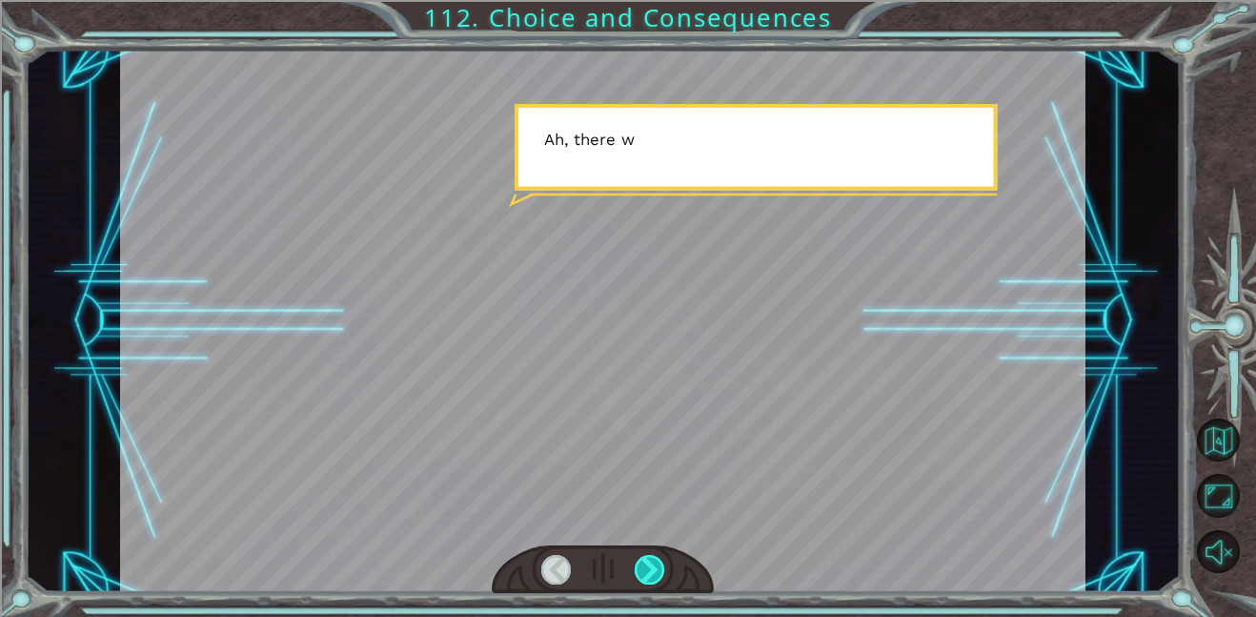
click at [646, 561] on div at bounding box center [650, 570] width 31 height 30
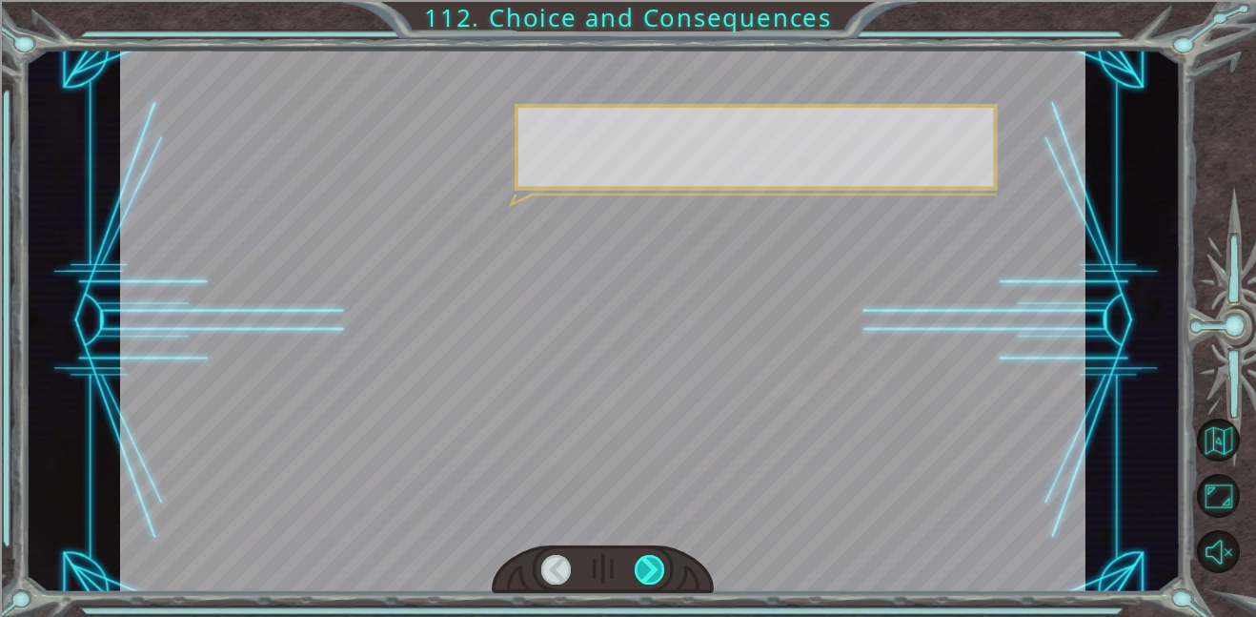
click at [646, 561] on div at bounding box center [650, 570] width 31 height 30
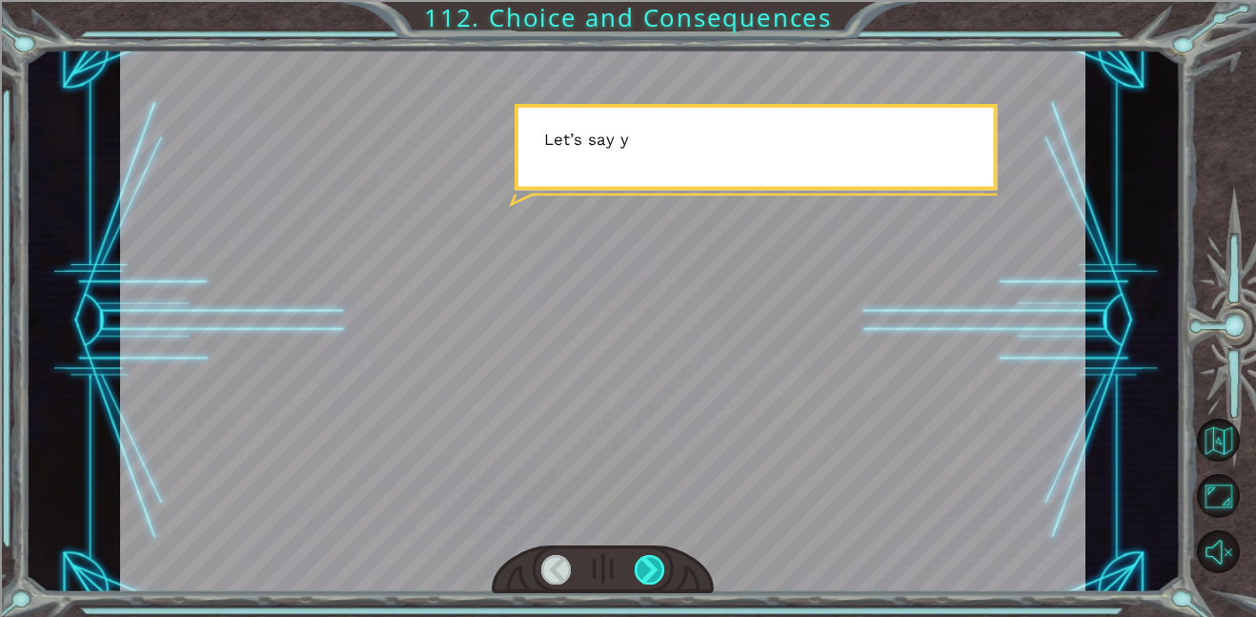
click at [646, 561] on div at bounding box center [650, 570] width 31 height 30
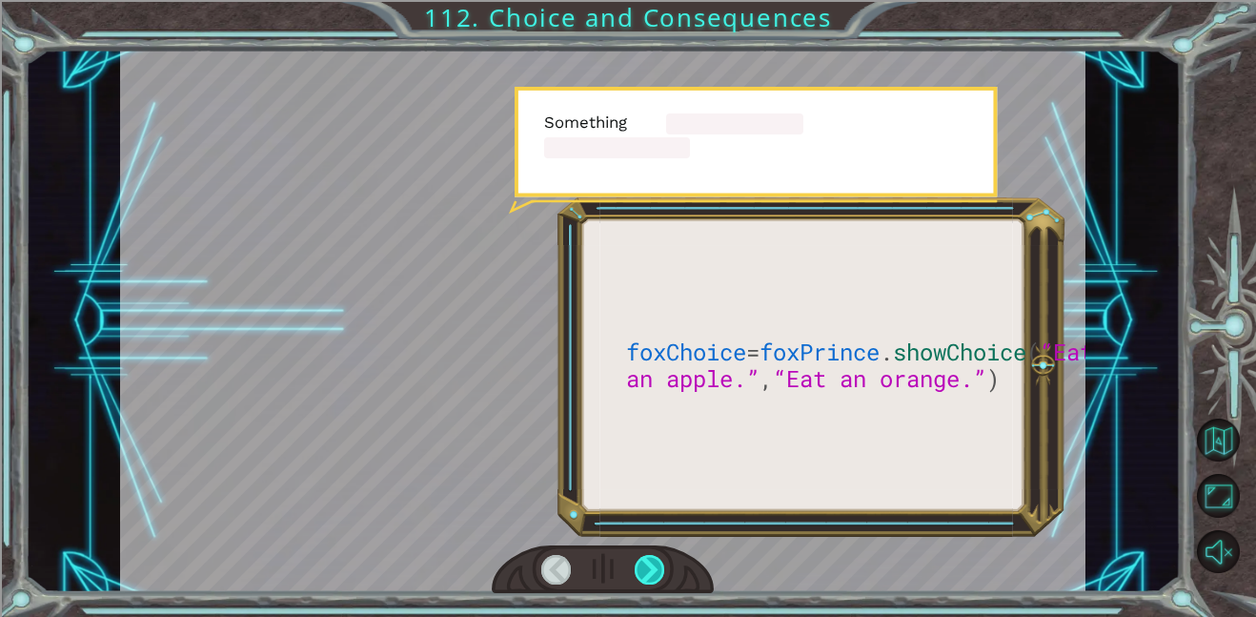
click at [646, 561] on div at bounding box center [650, 570] width 31 height 30
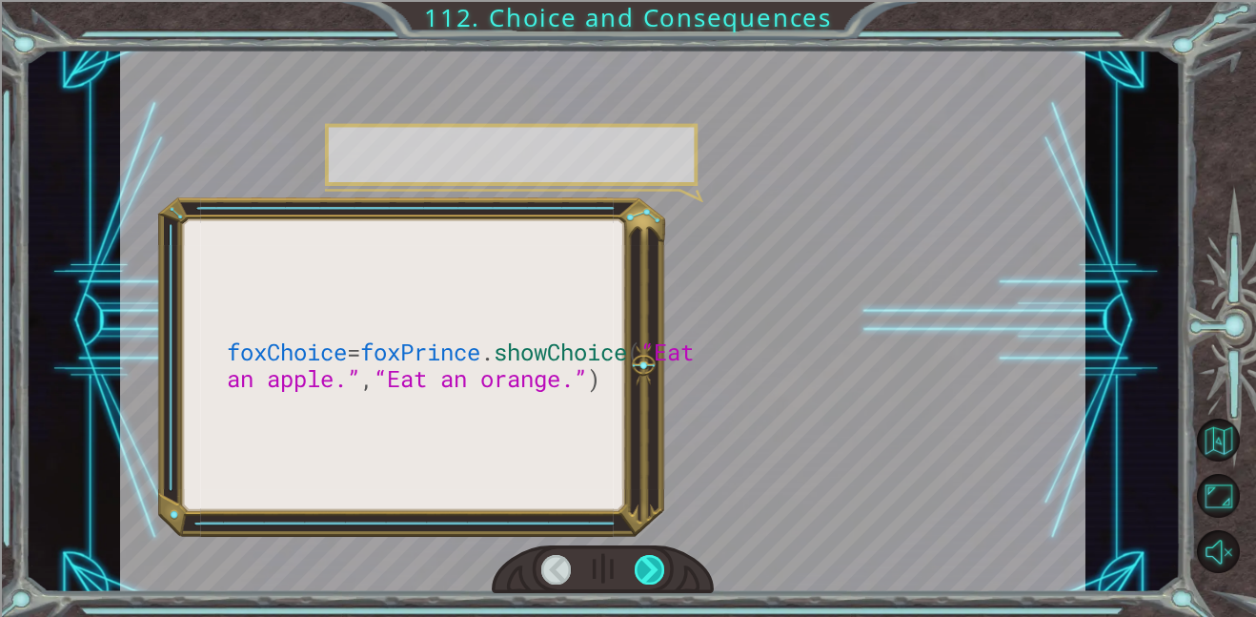
click at [646, 561] on div at bounding box center [650, 570] width 31 height 30
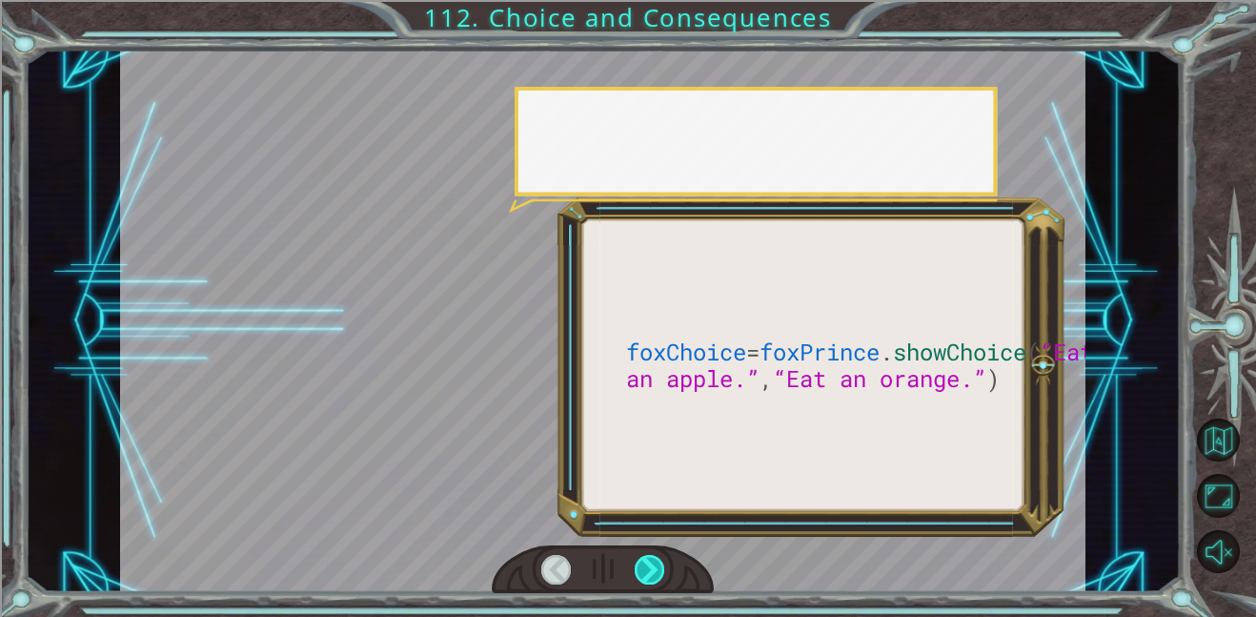
click at [646, 561] on div at bounding box center [650, 570] width 31 height 30
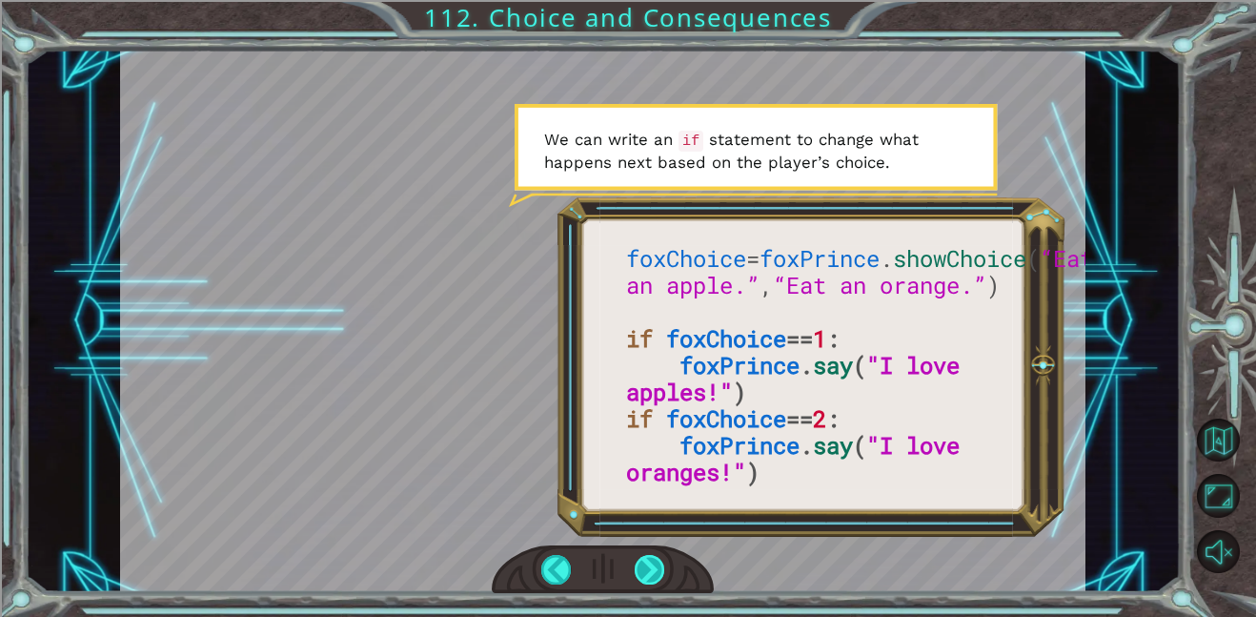
click at [651, 574] on div at bounding box center [650, 570] width 31 height 30
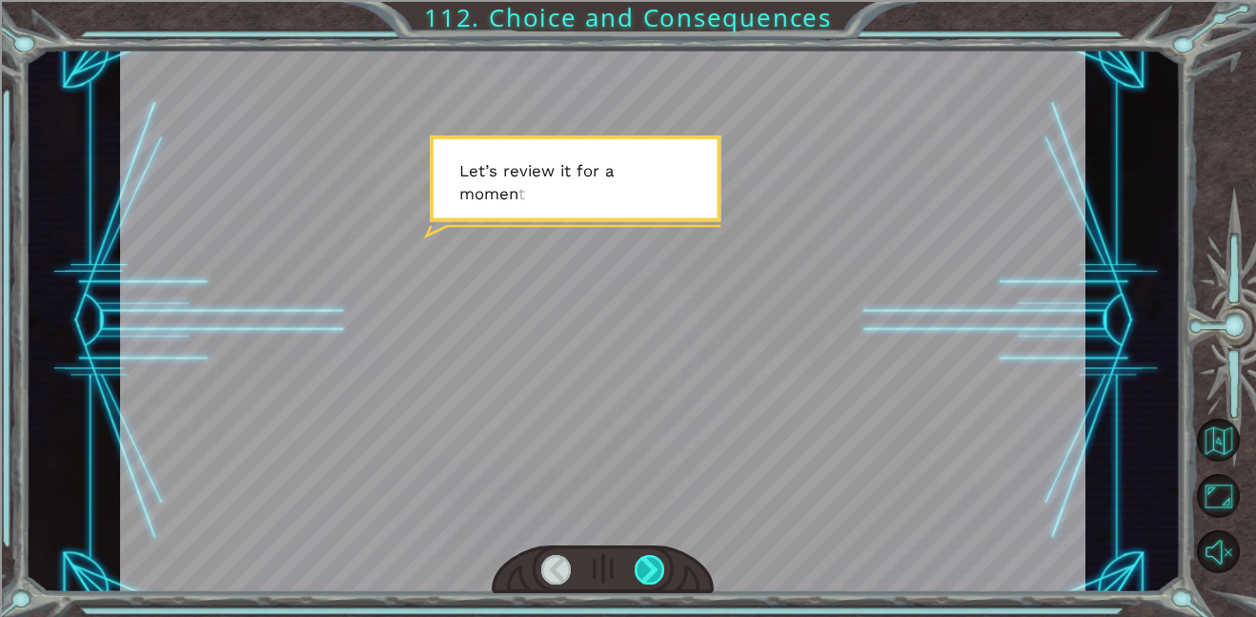
click at [651, 574] on div at bounding box center [650, 570] width 31 height 30
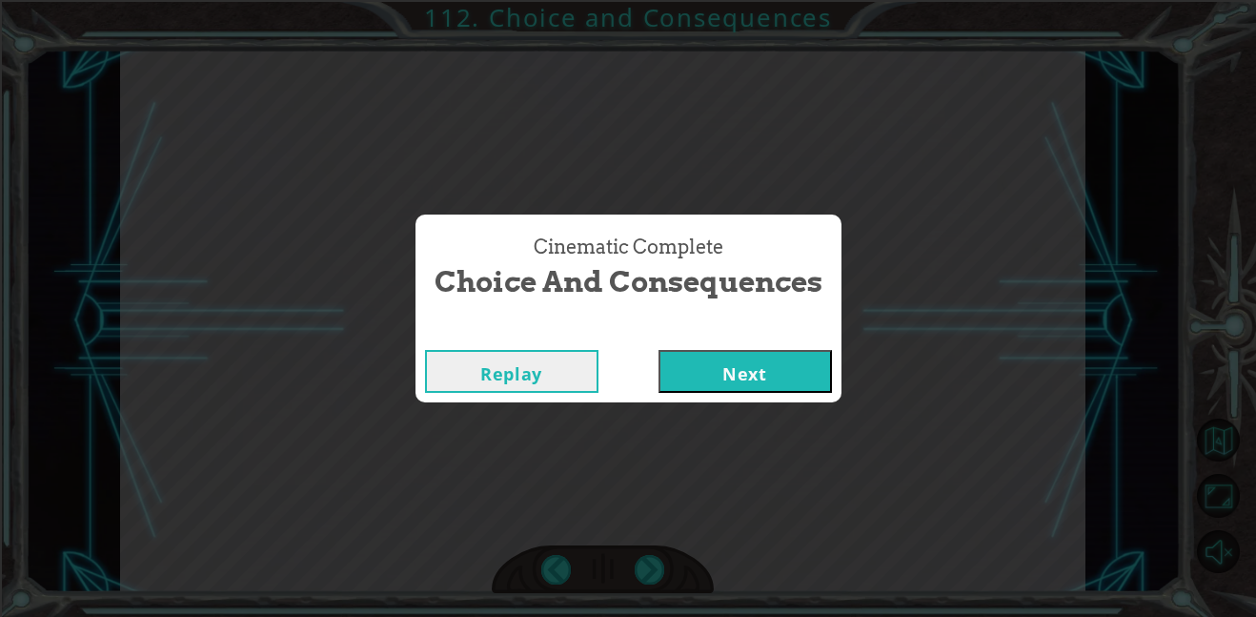
click at [743, 352] on button "Next" at bounding box center [745, 371] width 173 height 43
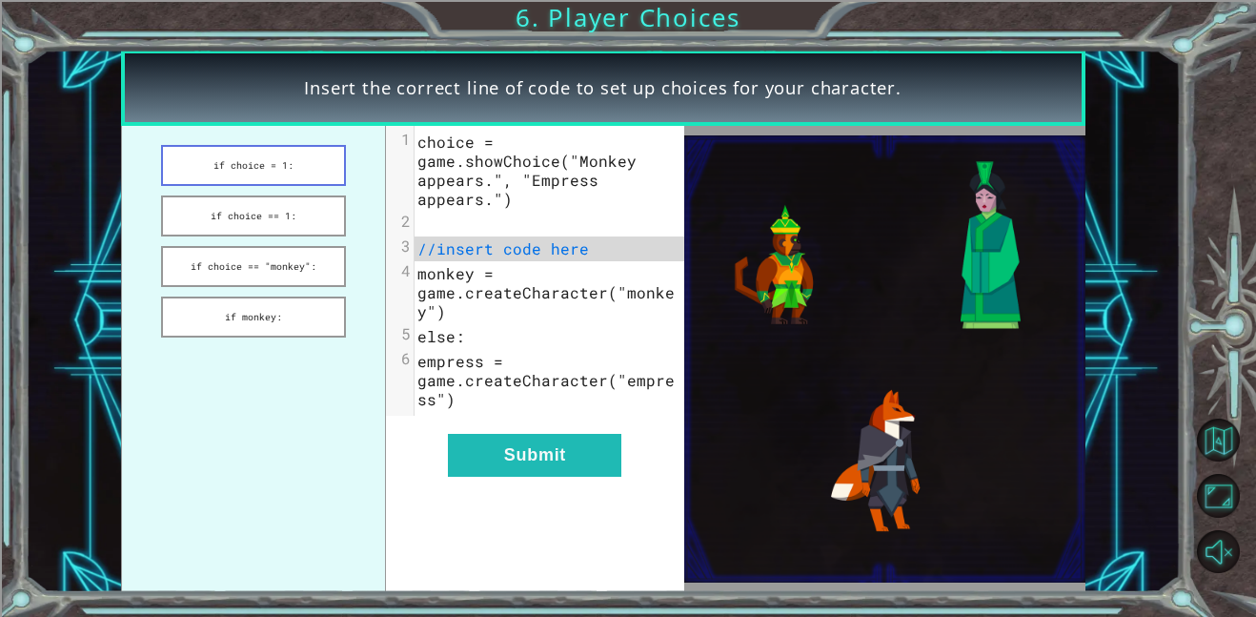
click at [303, 173] on button "if choice = 1:" at bounding box center [253, 165] width 185 height 41
click at [307, 205] on button "if choice == 1:" at bounding box center [253, 215] width 185 height 41
click at [312, 246] on button "if choice == "monkey":" at bounding box center [253, 266] width 185 height 41
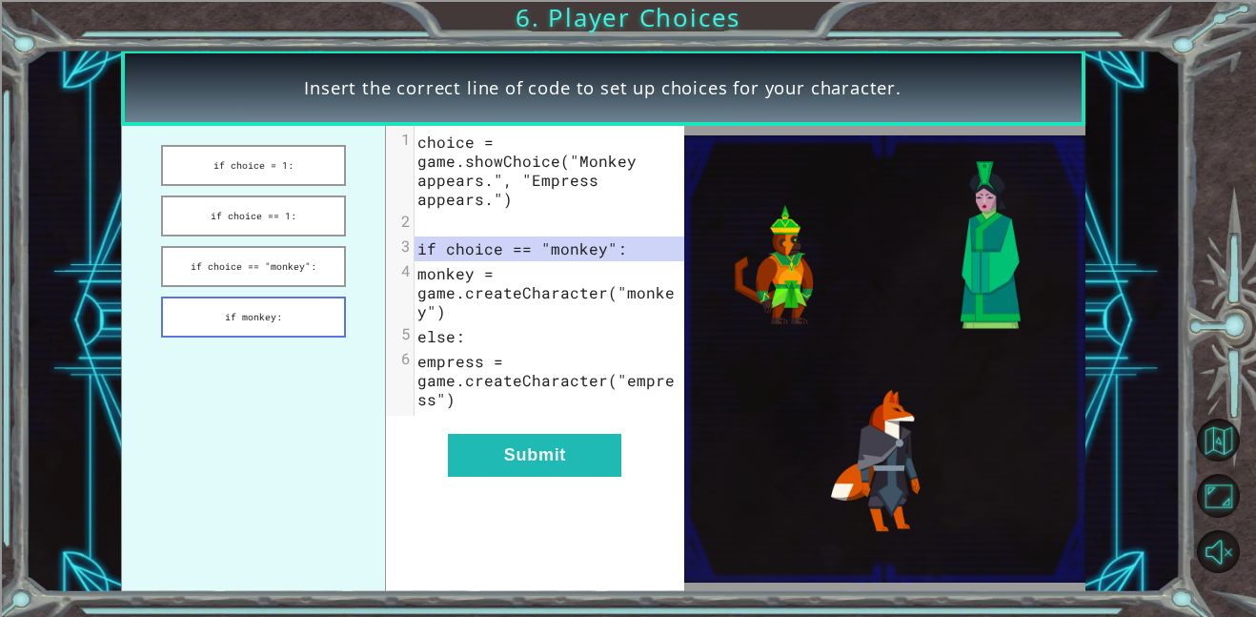
click at [316, 311] on button "if monkey:" at bounding box center [253, 316] width 185 height 41
click at [299, 267] on button "if choice == "monkey":" at bounding box center [253, 266] width 185 height 41
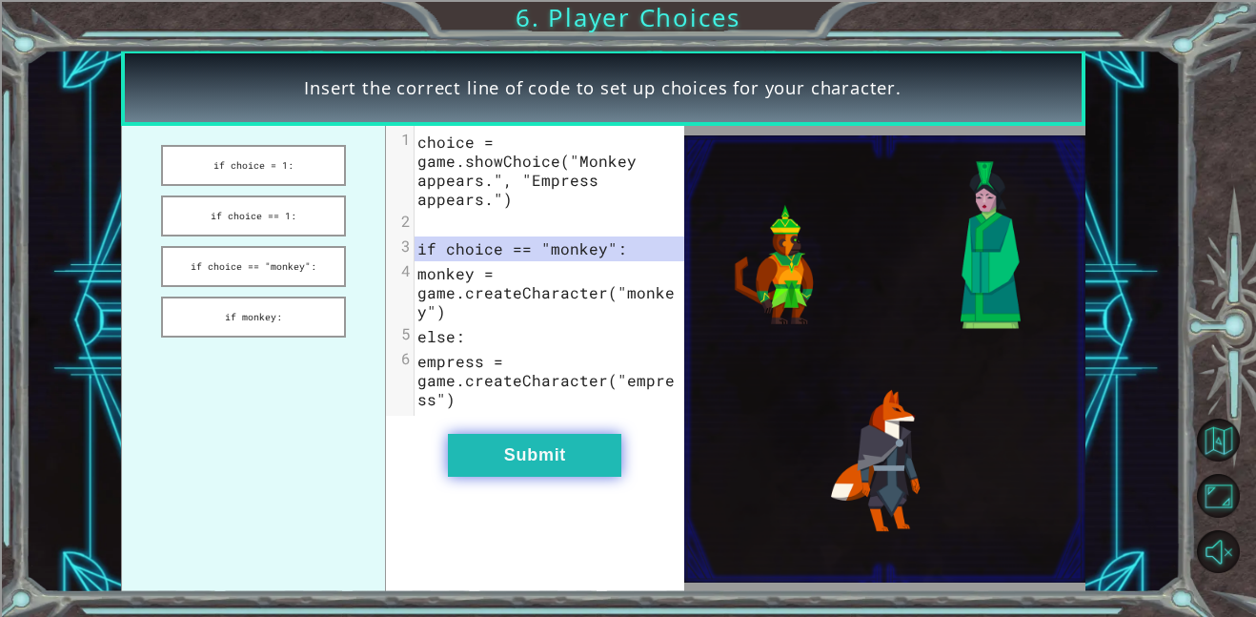
click at [516, 450] on button "Submit" at bounding box center [534, 455] width 173 height 43
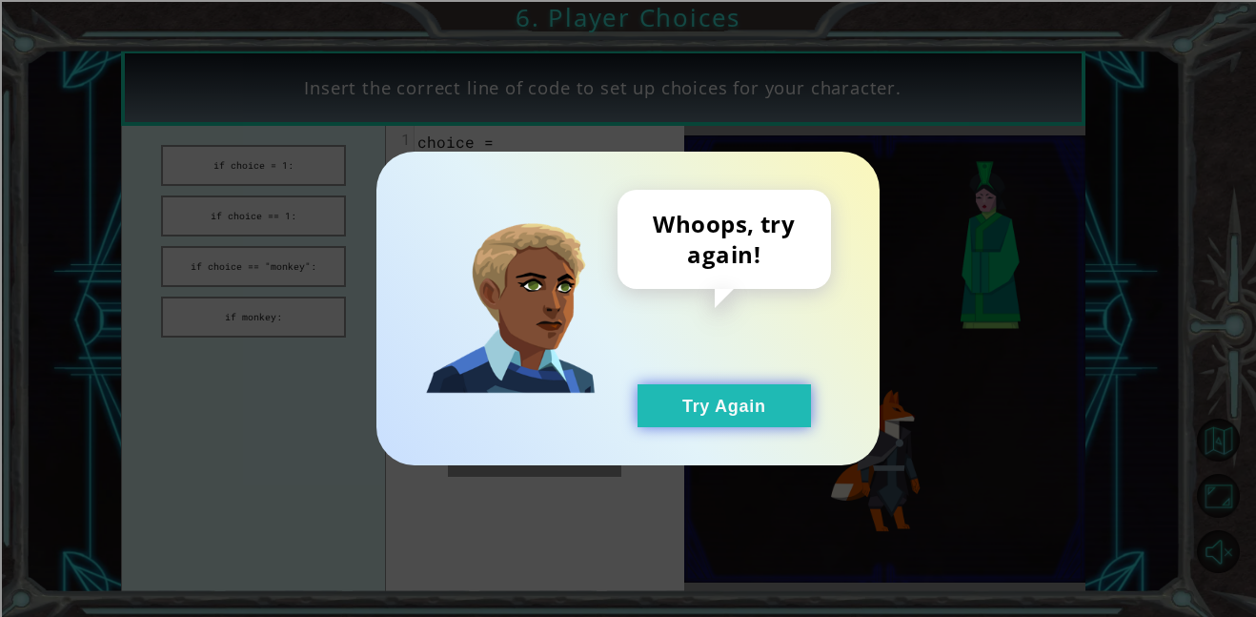
click at [676, 401] on button "Try Again" at bounding box center [724, 405] width 173 height 43
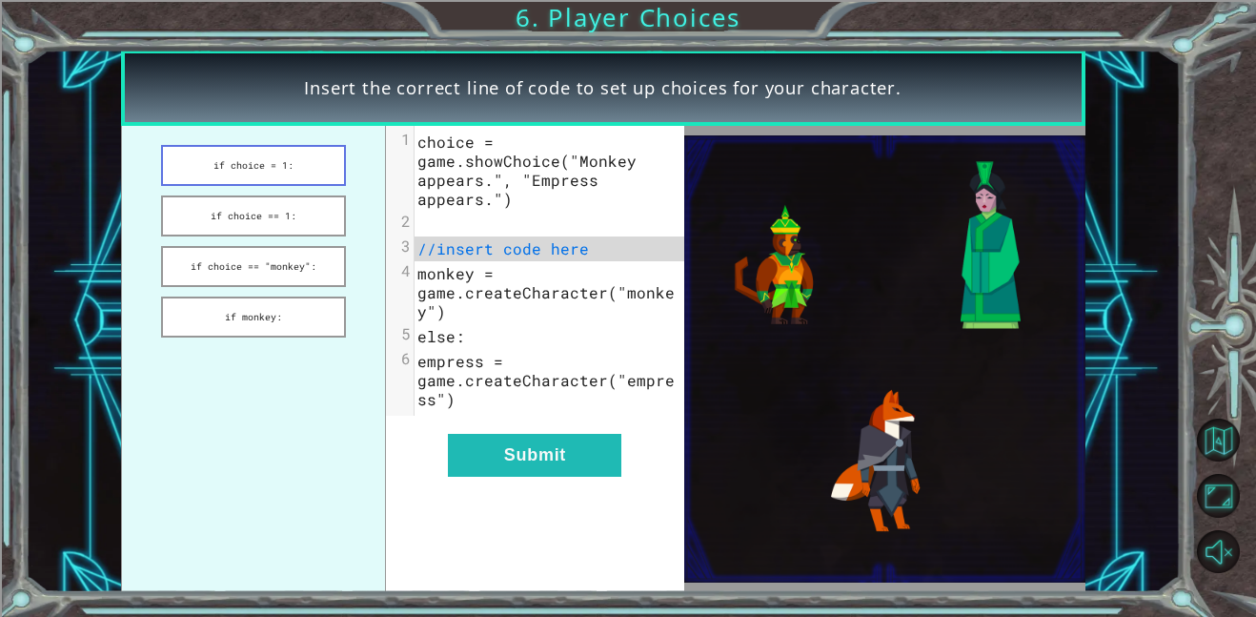
click at [290, 171] on button "if choice = 1:" at bounding box center [253, 165] width 185 height 41
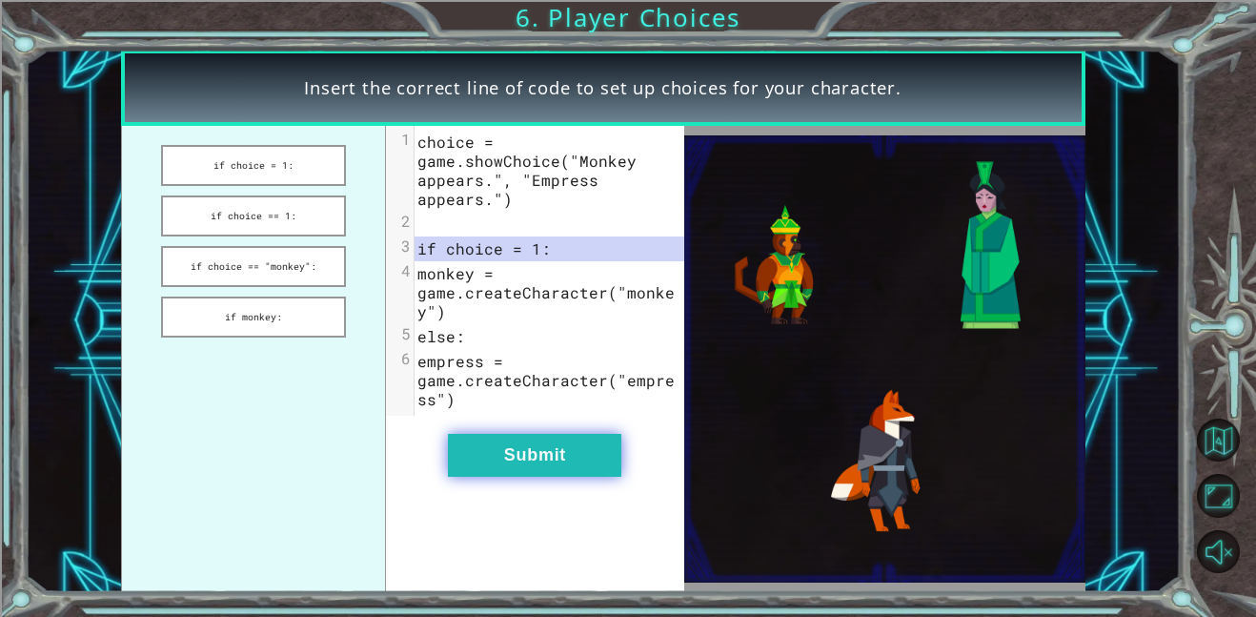
click at [512, 456] on button "Submit" at bounding box center [534, 455] width 173 height 43
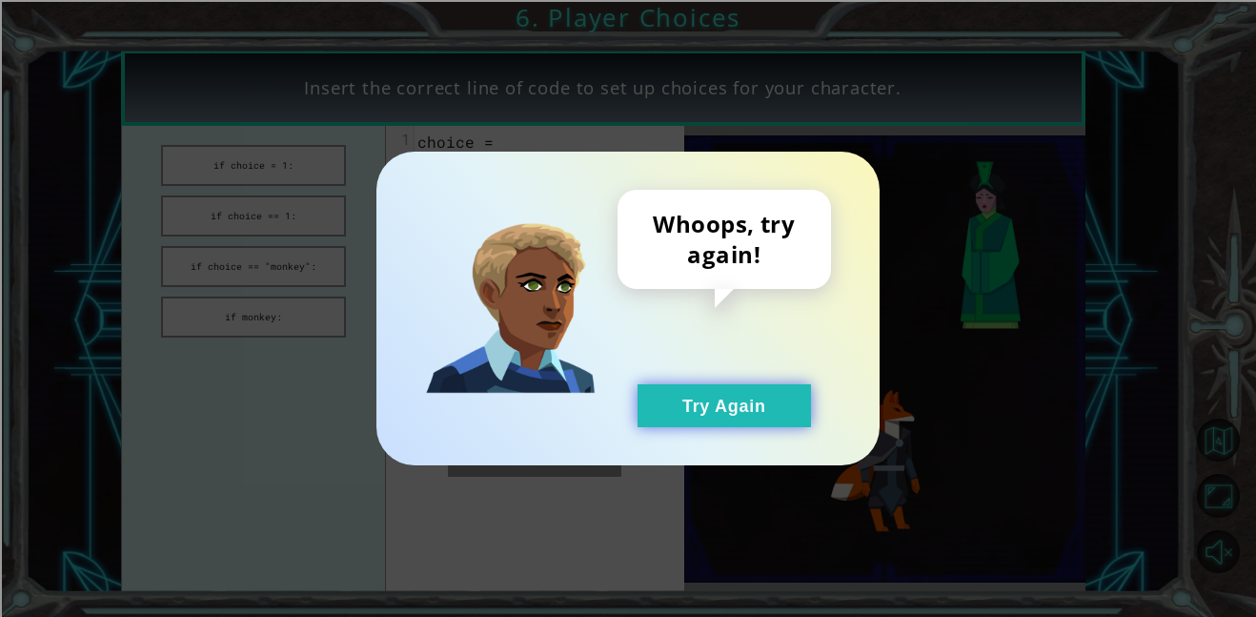
click at [677, 392] on button "Try Again" at bounding box center [724, 405] width 173 height 43
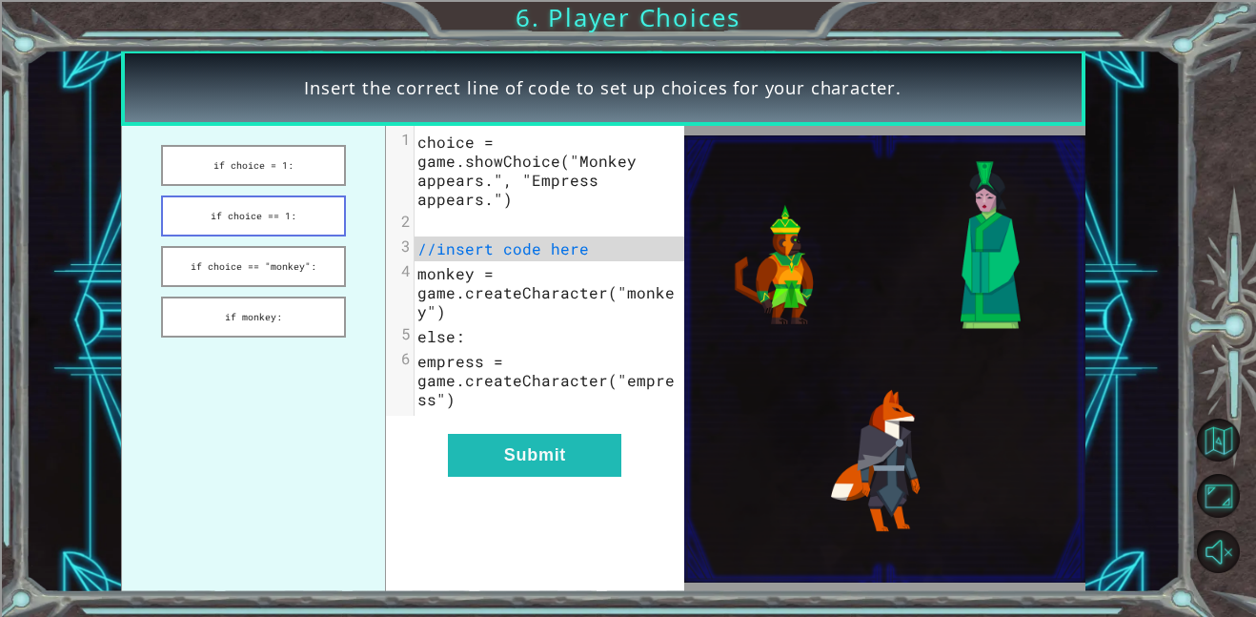
click at [227, 203] on button "if choice == 1:" at bounding box center [253, 215] width 185 height 41
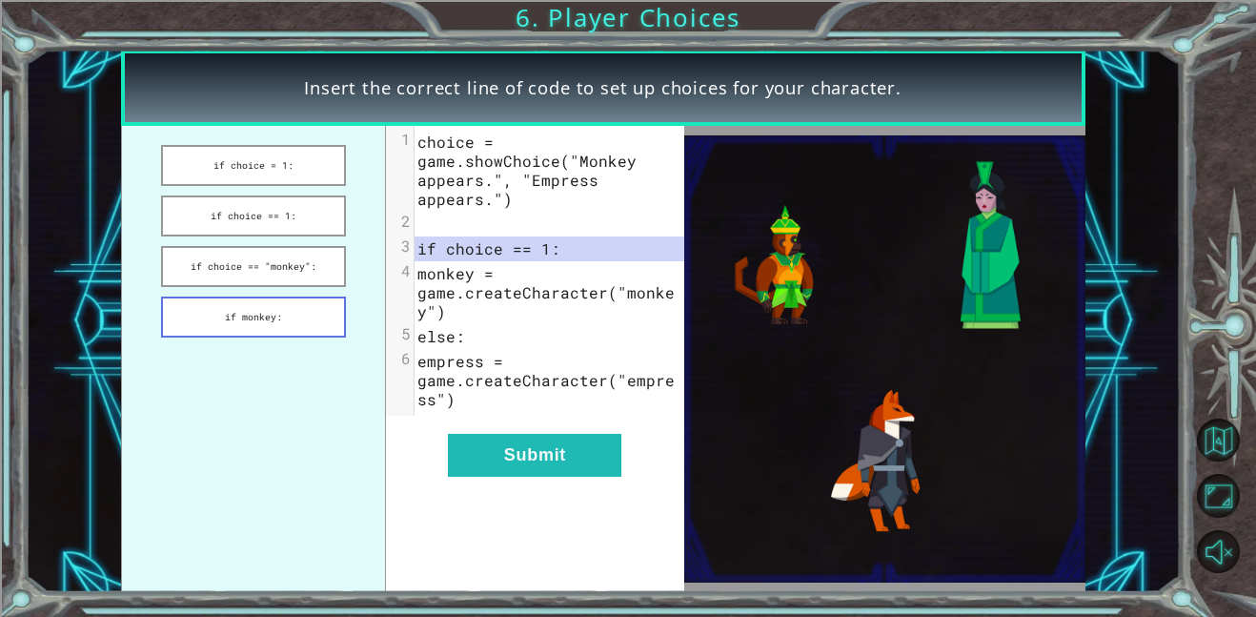
click at [306, 318] on button "if monkey:" at bounding box center [253, 316] width 185 height 41
click at [277, 272] on button "if choice == "monkey":" at bounding box center [253, 266] width 185 height 41
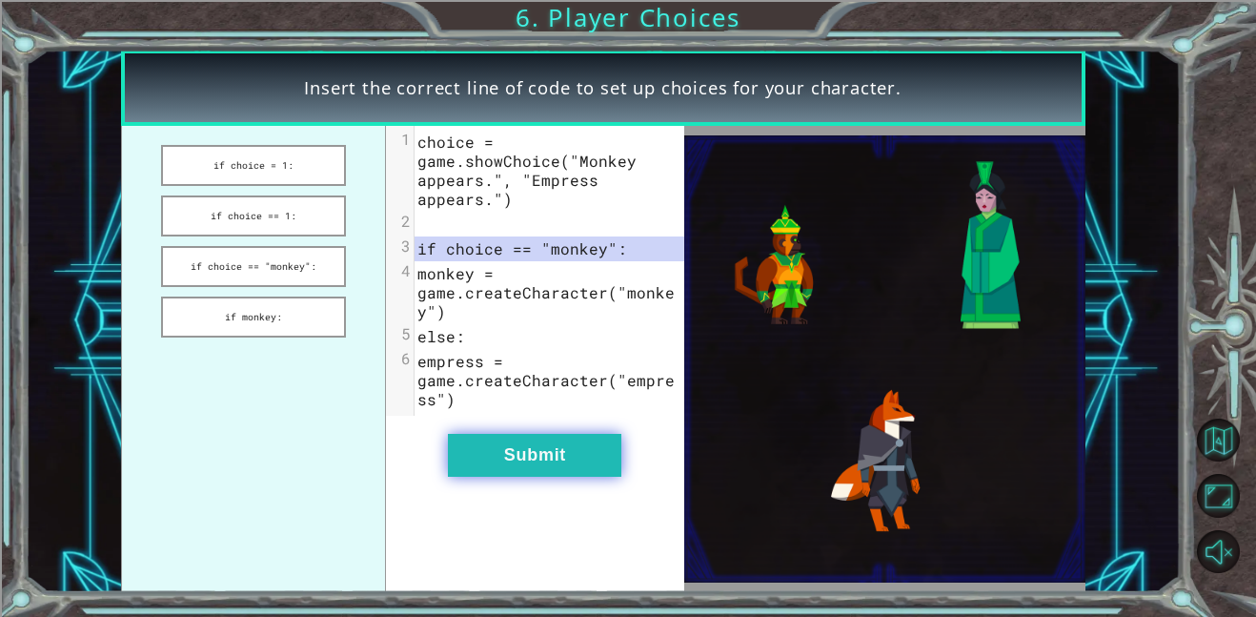
click at [508, 461] on button "Submit" at bounding box center [534, 455] width 173 height 43
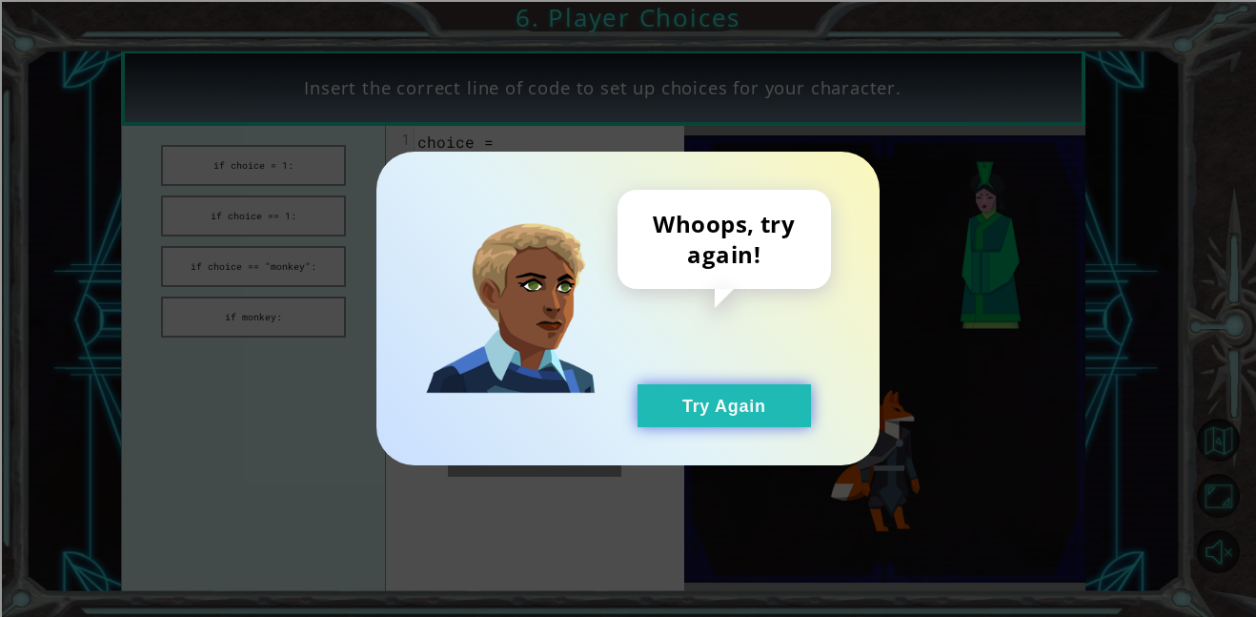
click at [669, 405] on button "Try Again" at bounding box center [724, 405] width 173 height 43
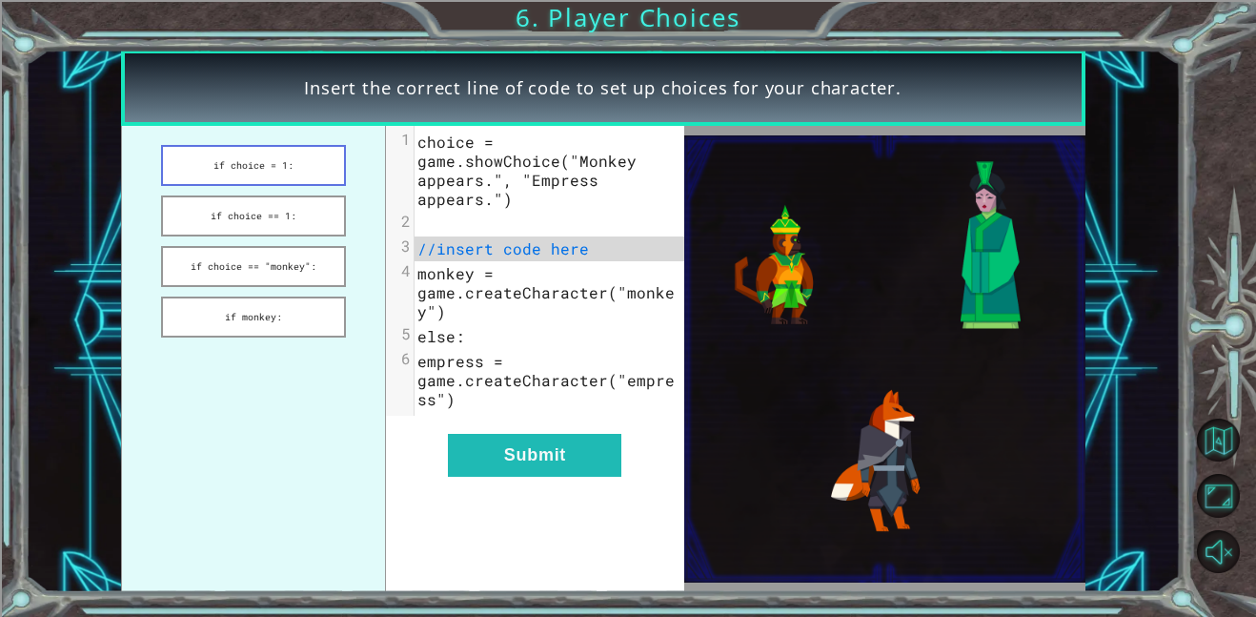
click at [236, 164] on button "if choice = 1:" at bounding box center [253, 165] width 185 height 41
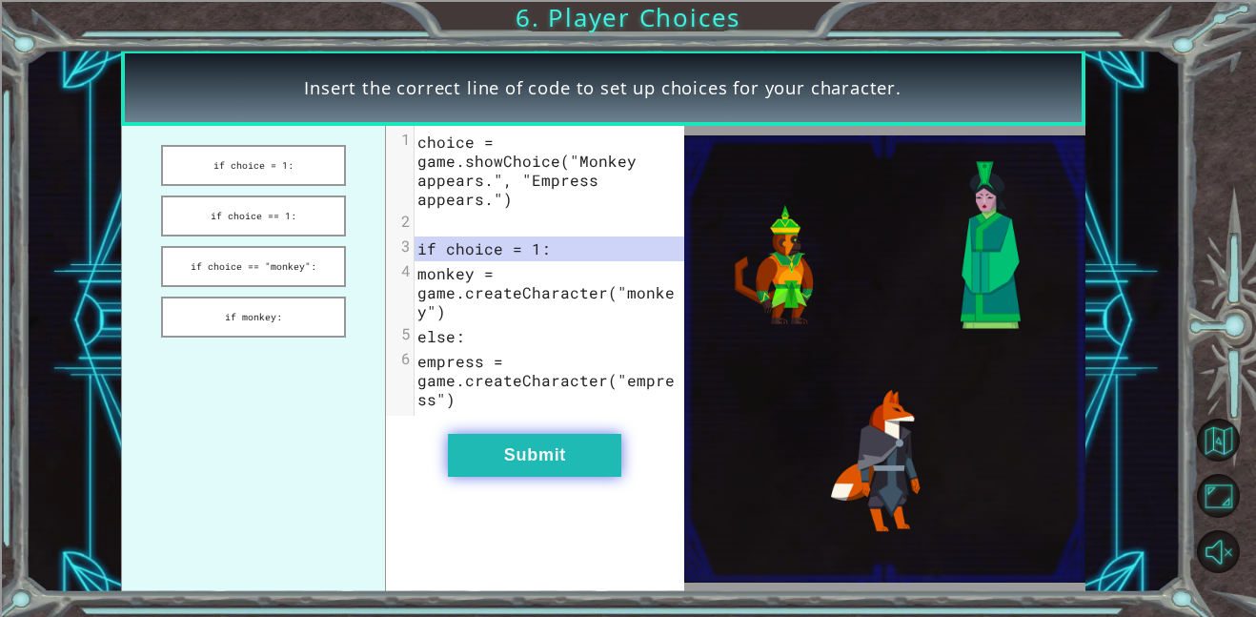
click at [549, 453] on button "Submit" at bounding box center [534, 455] width 173 height 43
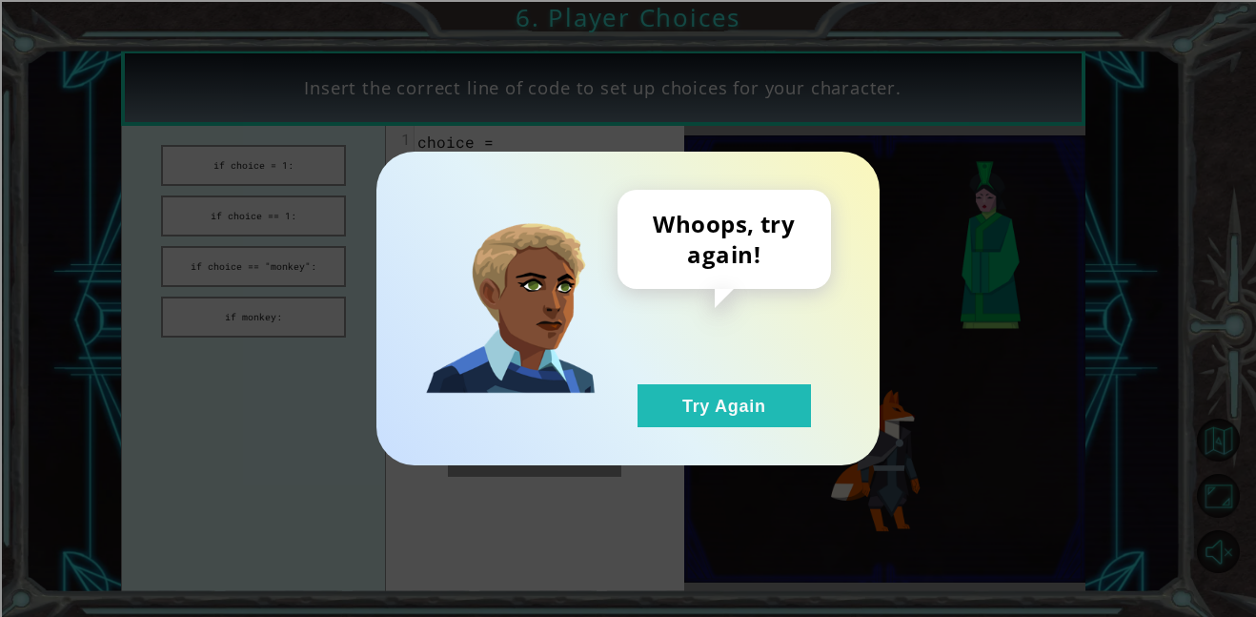
click at [635, 425] on div "Whoops, try again! Try Again" at bounding box center [725, 308] width 214 height 237
click at [653, 415] on button "Try Again" at bounding box center [724, 405] width 173 height 43
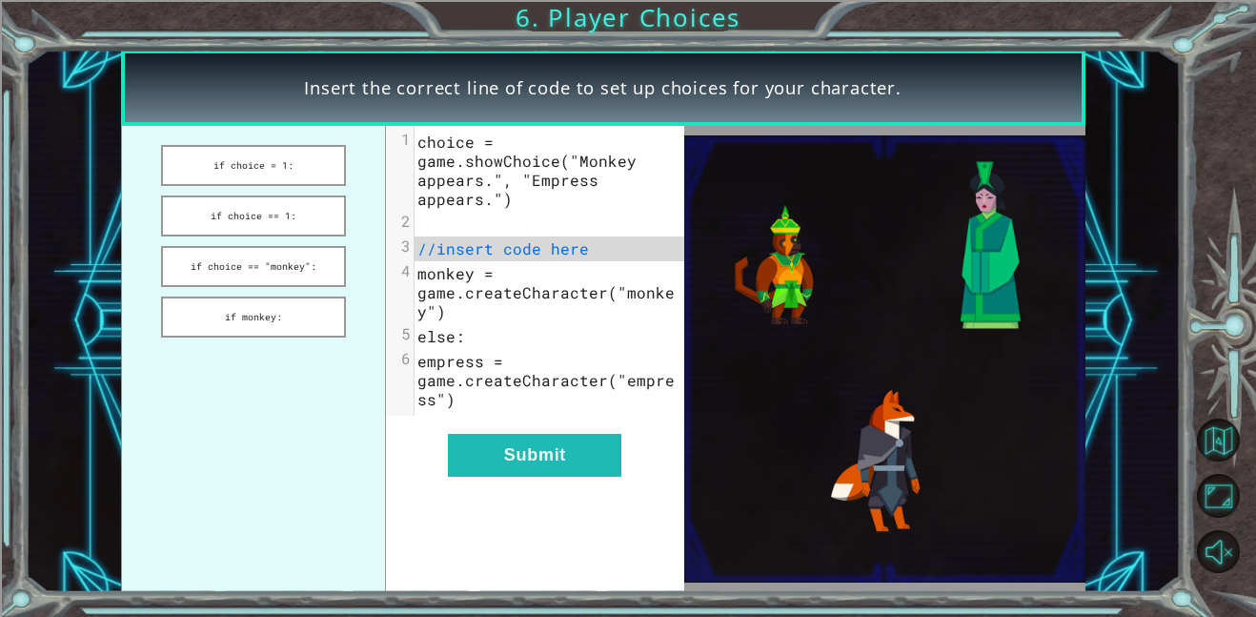
click at [317, 294] on ul "if choice = 1: if choice == 1: if choice == "monkey": if monkey:" at bounding box center [254, 359] width 266 height 466
click at [324, 304] on button "if monkey:" at bounding box center [253, 316] width 185 height 41
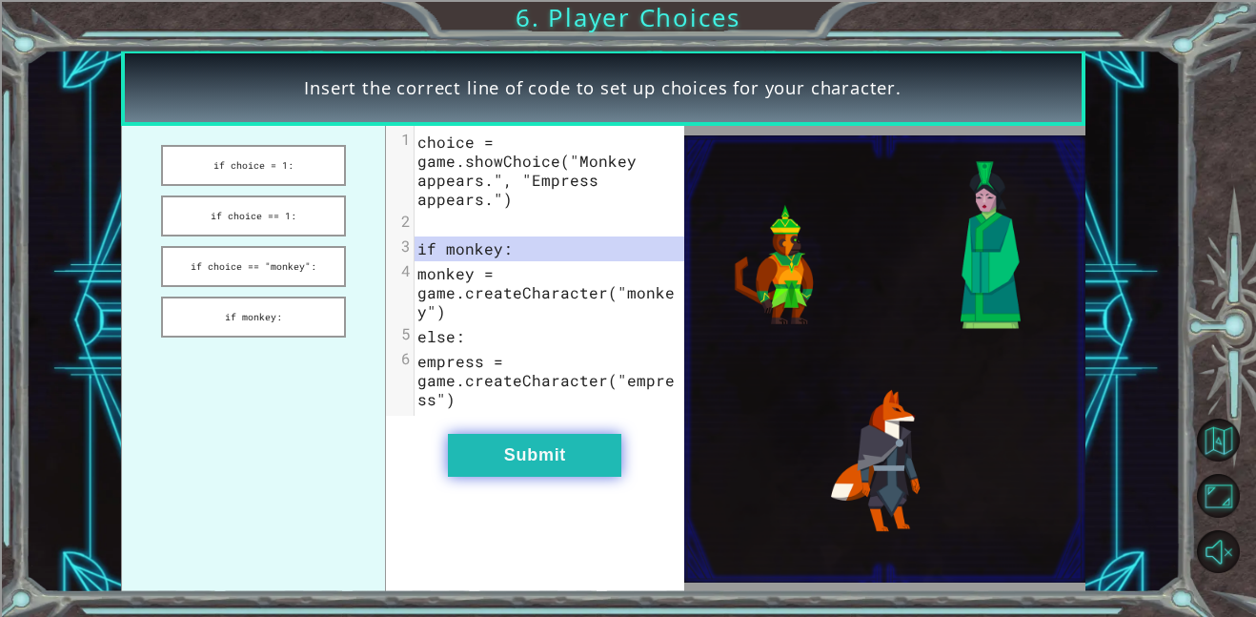
click at [512, 449] on button "Submit" at bounding box center [534, 455] width 173 height 43
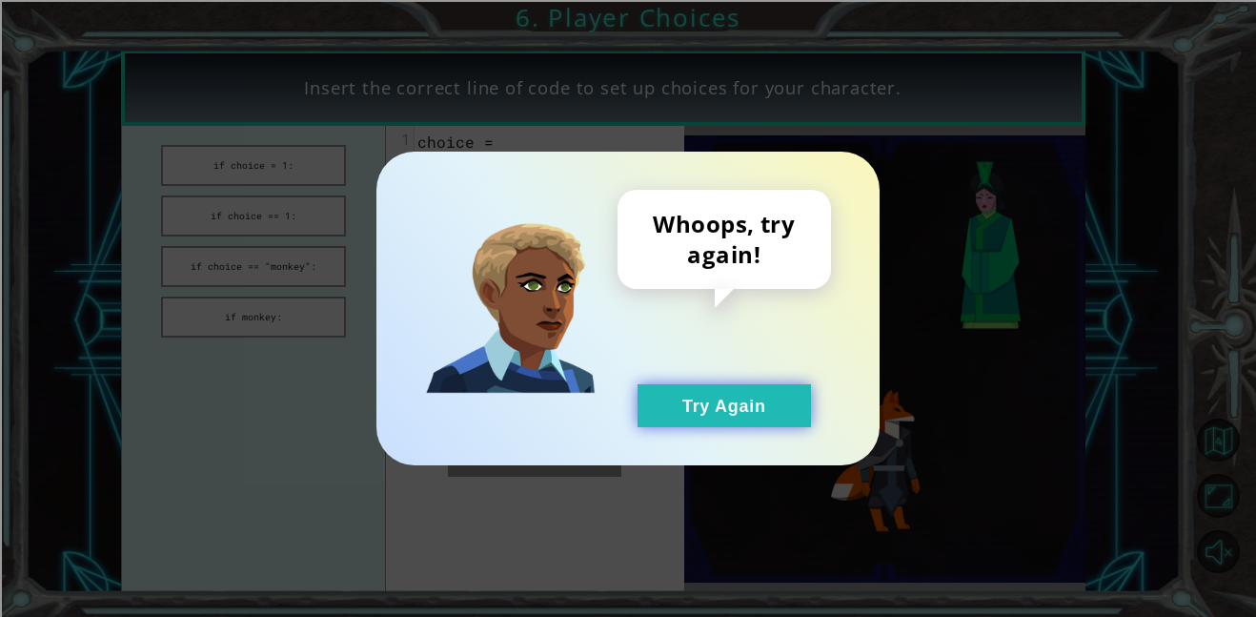
click at [662, 387] on button "Try Again" at bounding box center [724, 405] width 173 height 43
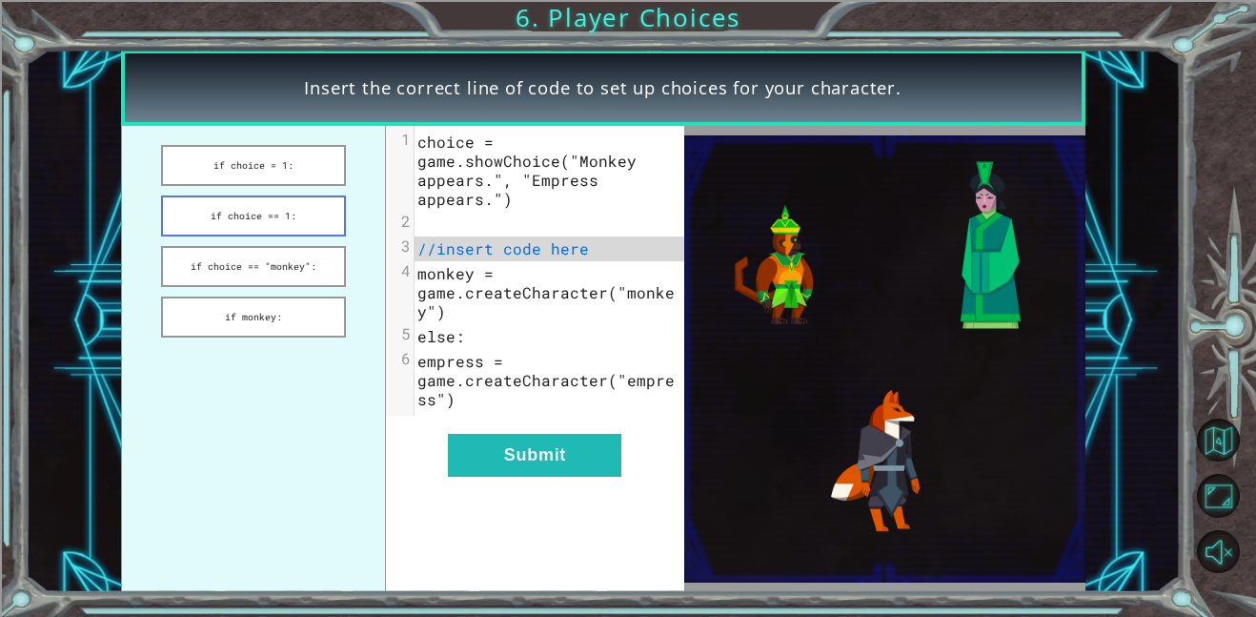
click at [298, 225] on button "if choice == 1:" at bounding box center [253, 215] width 185 height 41
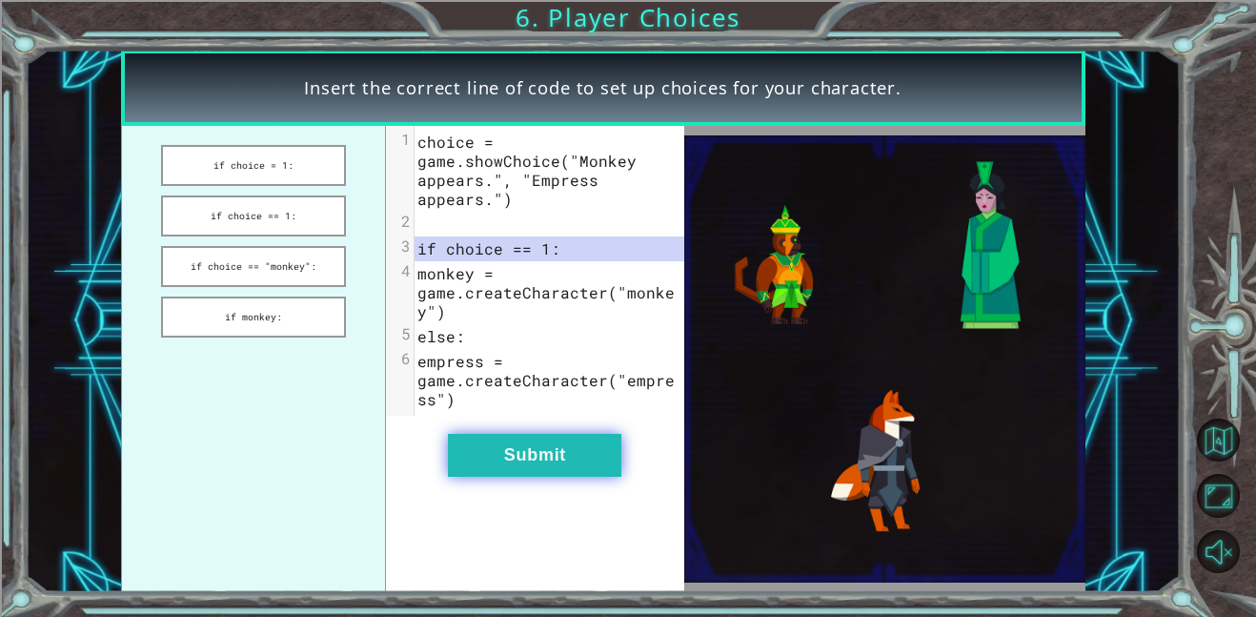
click at [533, 455] on button "Submit" at bounding box center [534, 455] width 173 height 43
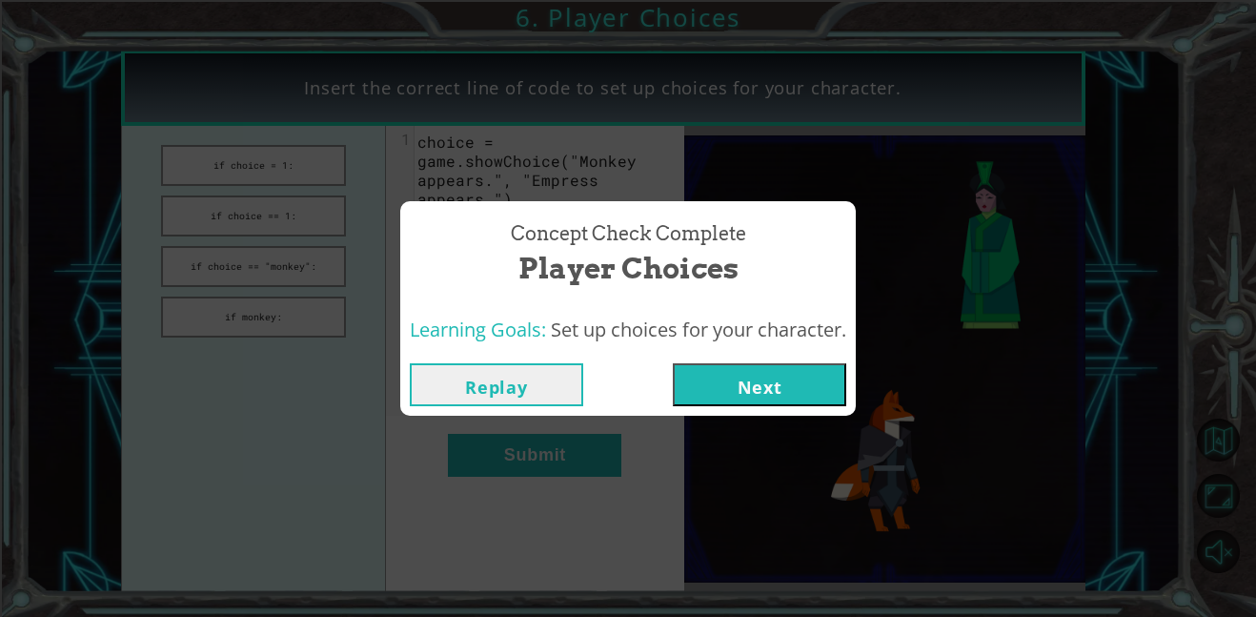
click at [708, 378] on button "Next" at bounding box center [759, 384] width 173 height 43
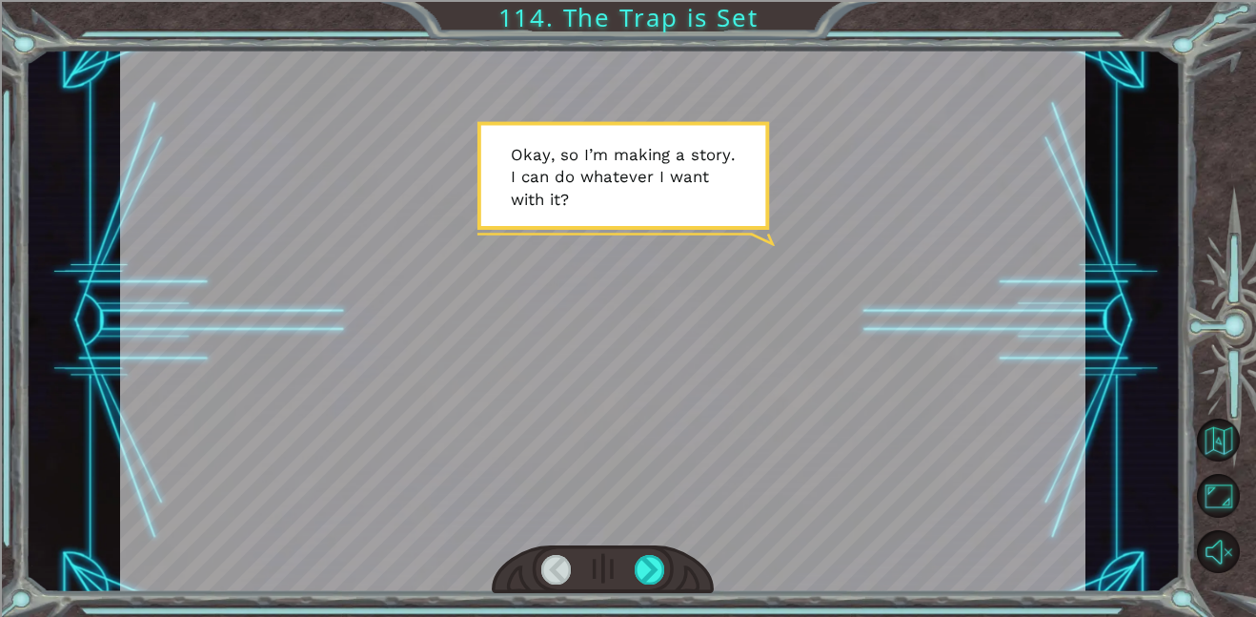
click at [708, 378] on div at bounding box center [603, 321] width 966 height 542
click at [658, 551] on div at bounding box center [603, 569] width 222 height 49
click at [662, 561] on div at bounding box center [650, 570] width 31 height 30
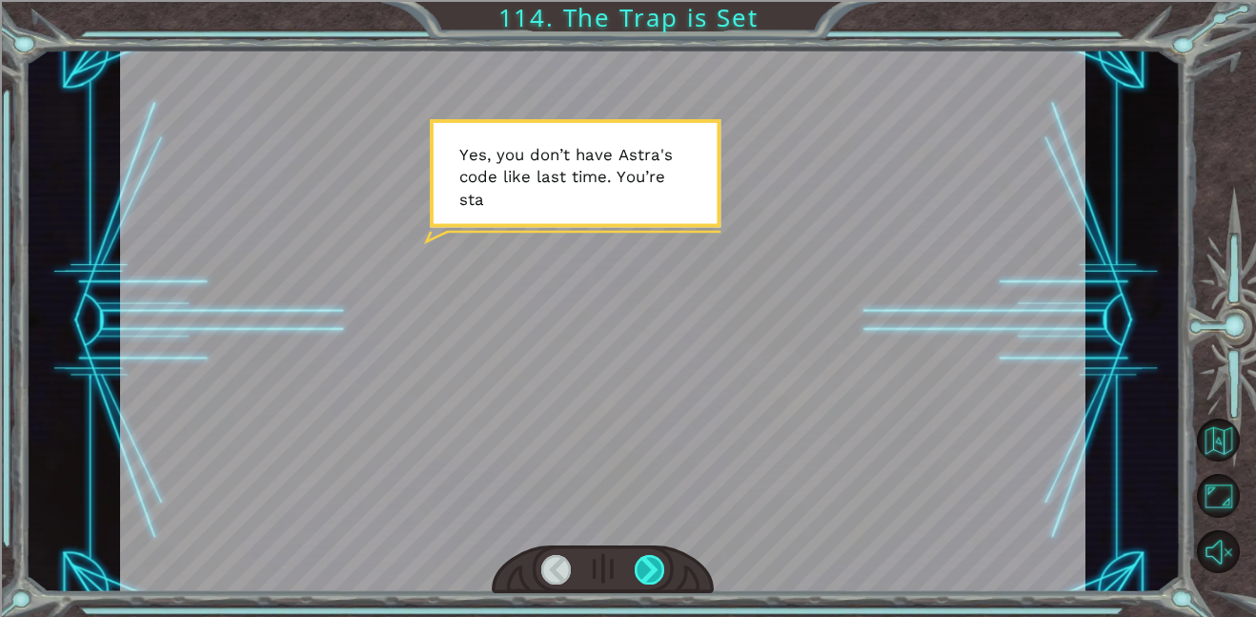
click at [662, 561] on div at bounding box center [650, 570] width 31 height 30
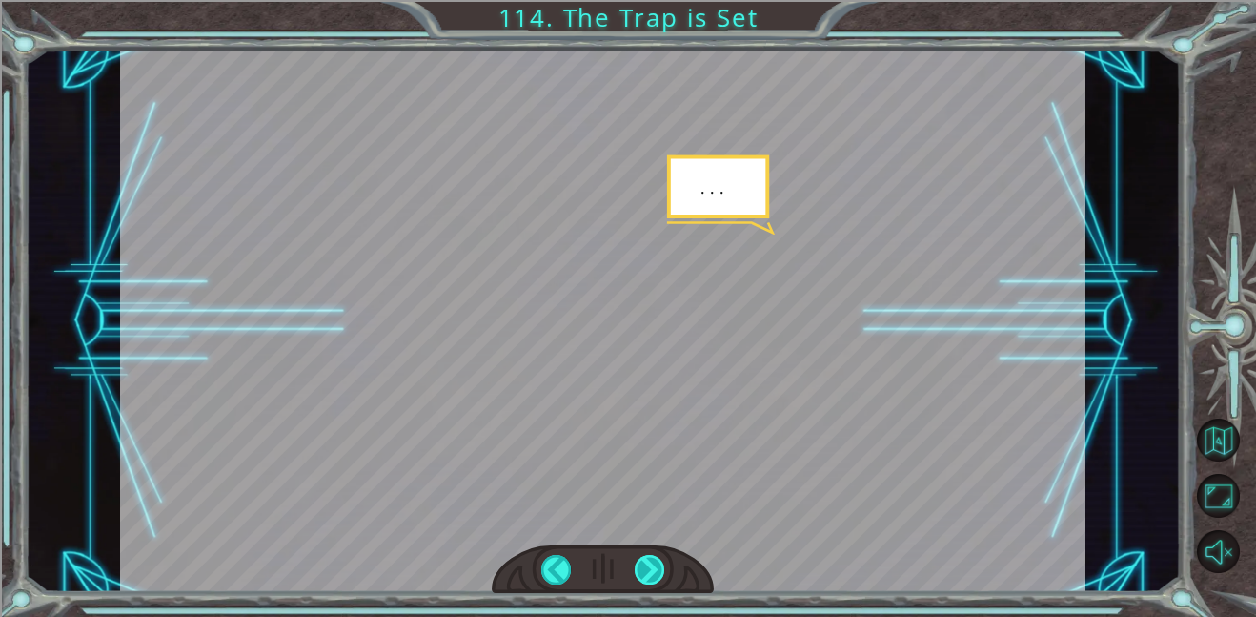
click at [662, 561] on div at bounding box center [650, 570] width 31 height 30
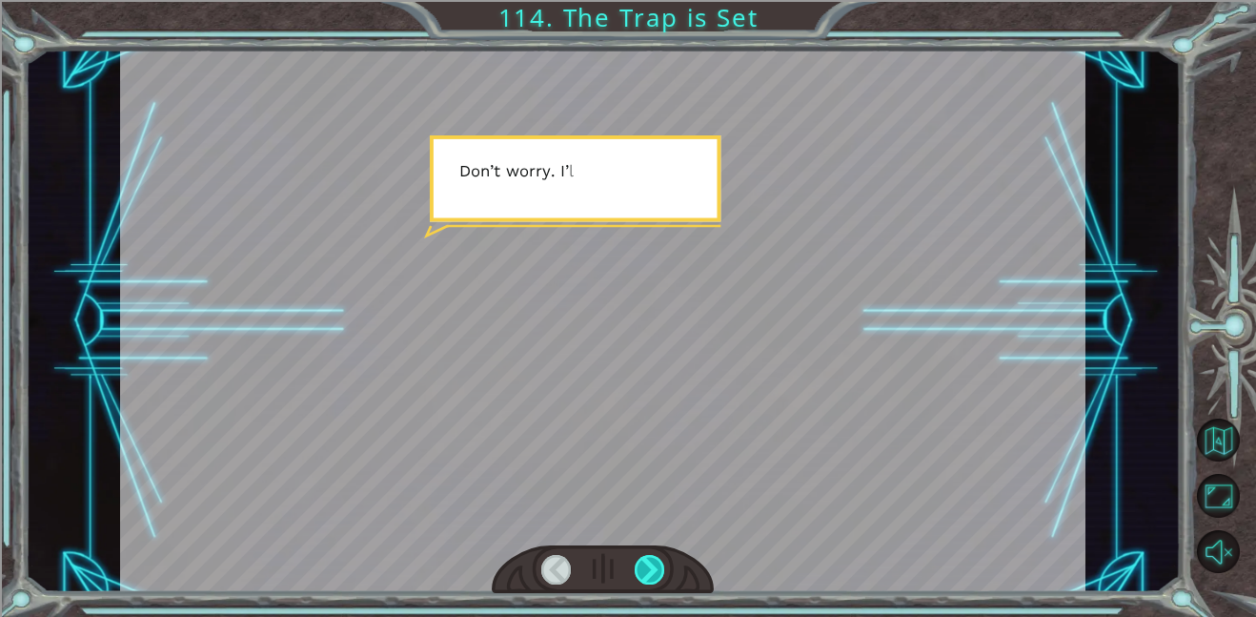
click at [662, 561] on div at bounding box center [650, 570] width 31 height 30
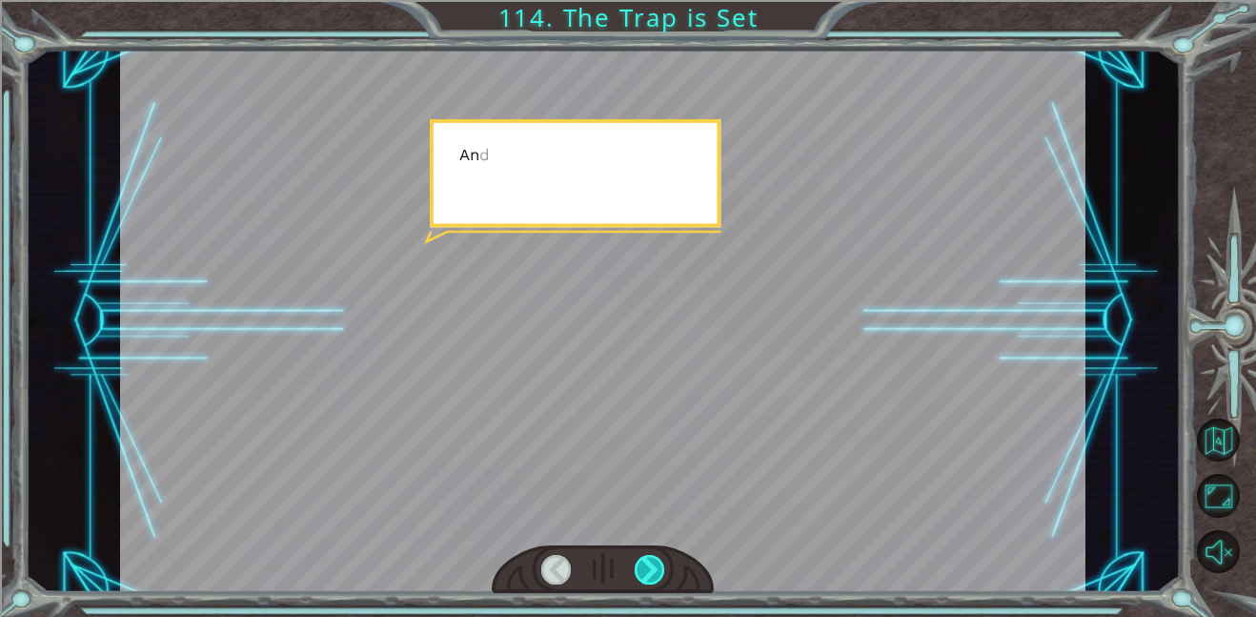
click at [662, 561] on div at bounding box center [650, 570] width 31 height 30
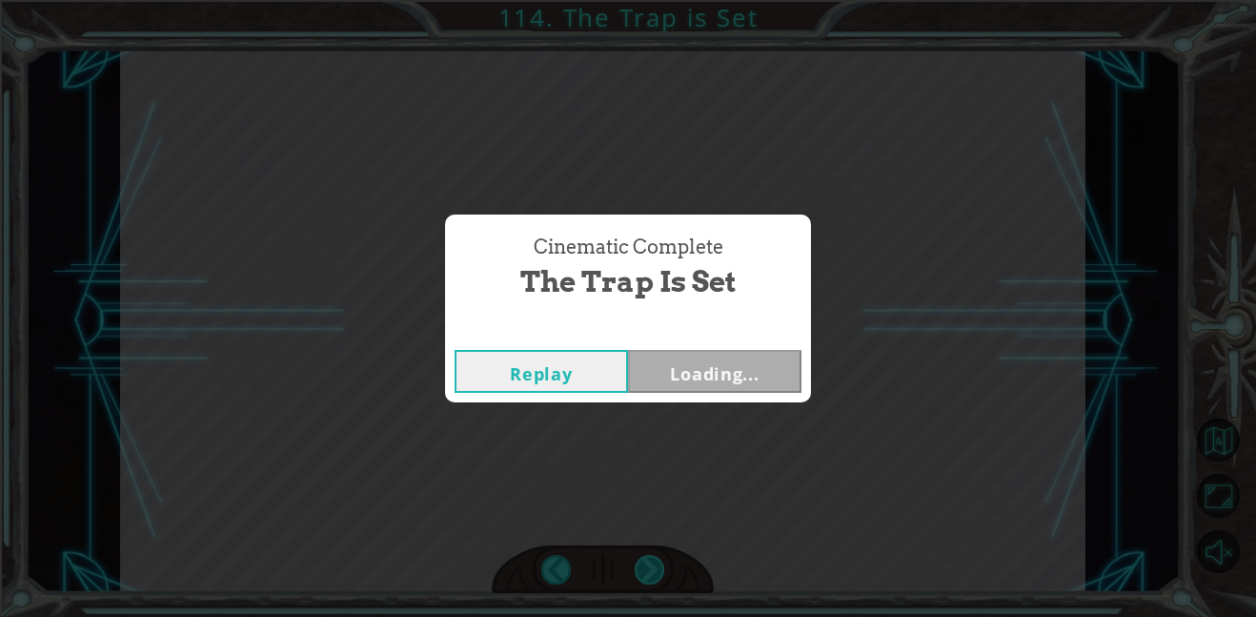
click at [662, 561] on div "Cinematic Complete The Trap is Set Replay Loading..." at bounding box center [628, 308] width 1256 height 617
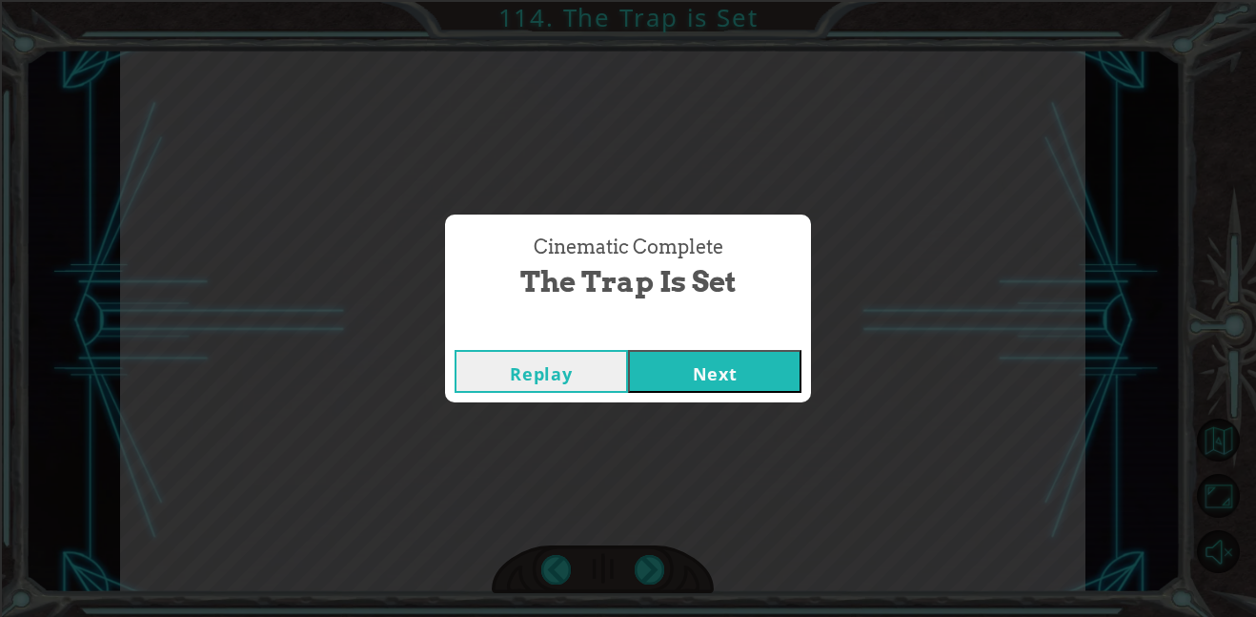
click at [745, 360] on button "Next" at bounding box center [714, 371] width 173 height 43
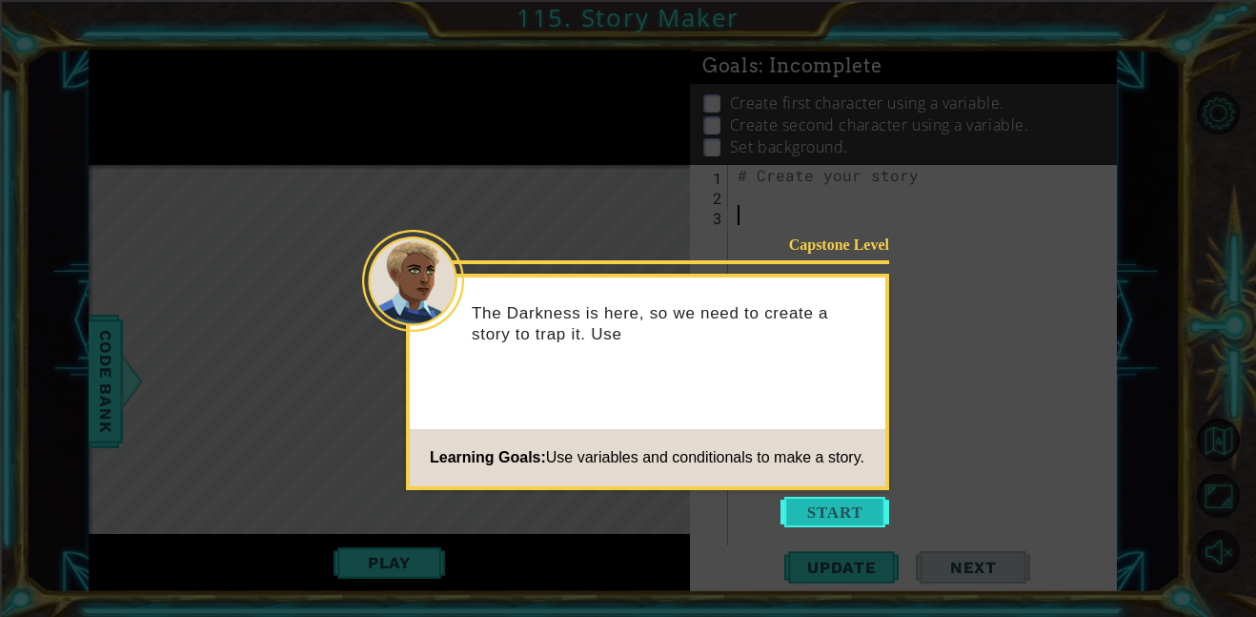
click at [842, 506] on button "Start" at bounding box center [835, 512] width 109 height 31
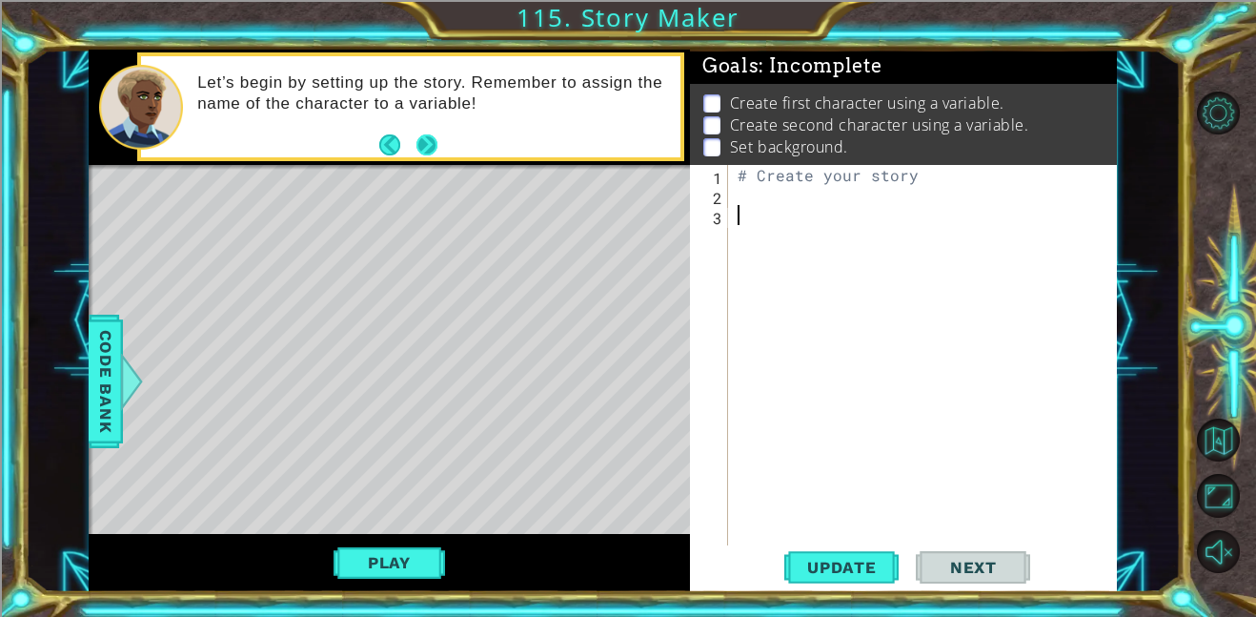
click at [422, 148] on button "Next" at bounding box center [427, 144] width 21 height 21
click at [751, 195] on div "# Create your story" at bounding box center [928, 375] width 389 height 420
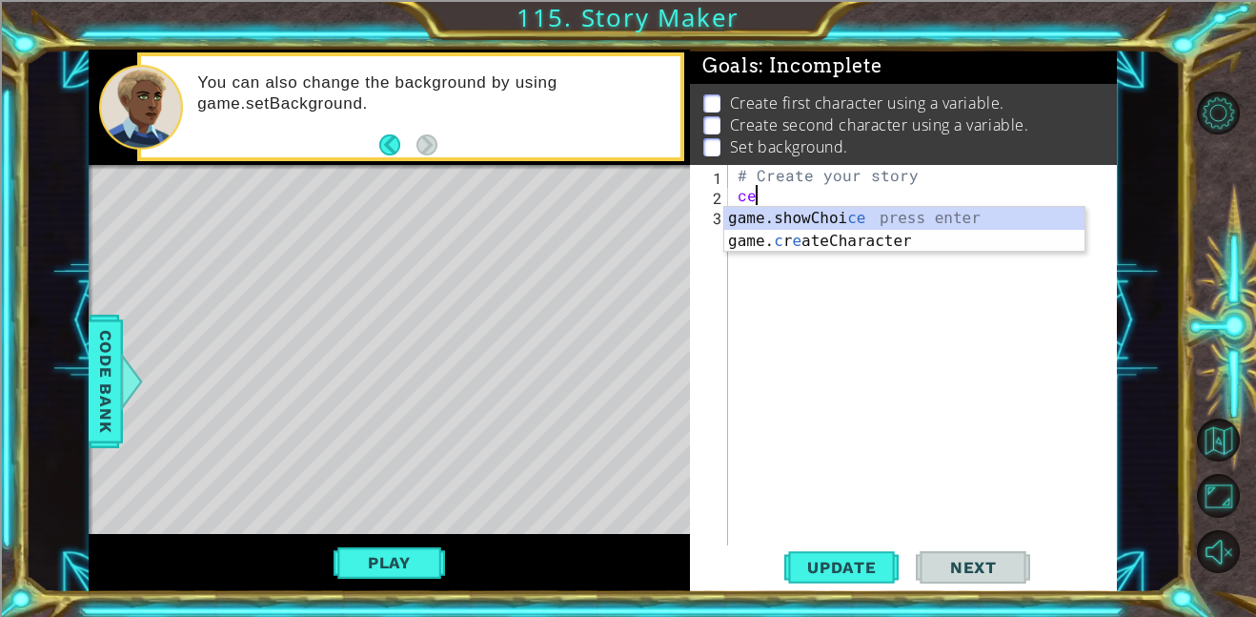
click at [1013, 249] on div "game.showChoi ce press enter game. c r e ateCharacter press enter" at bounding box center [904, 253] width 360 height 92
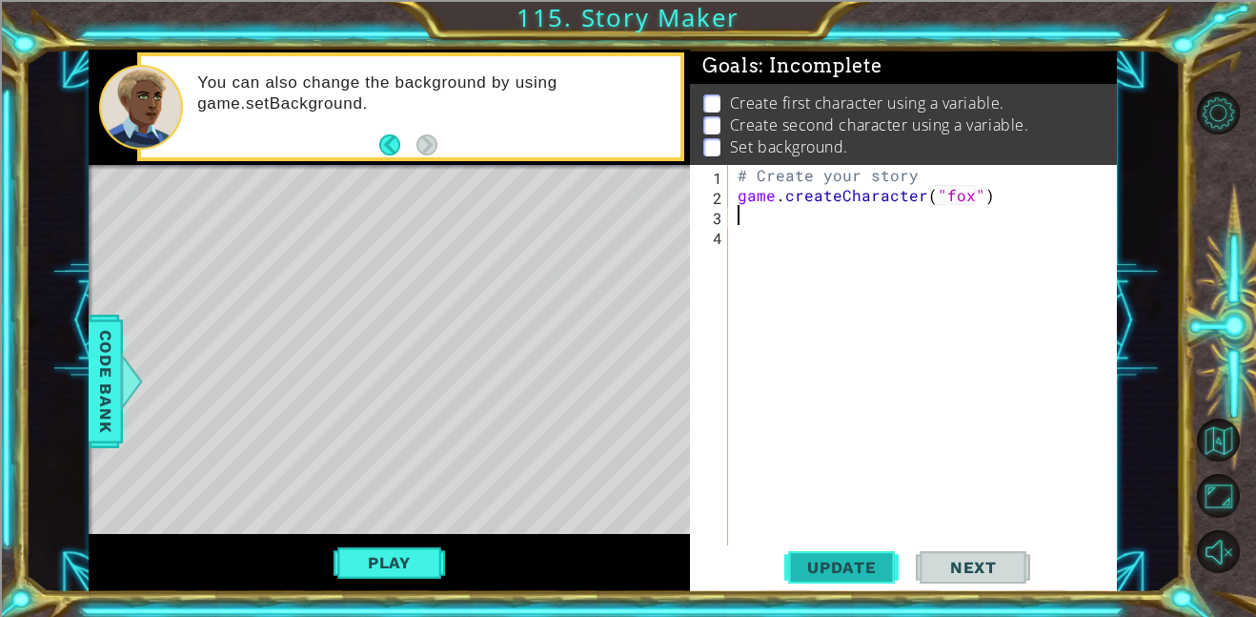
type textarea "game.createCharacter("fox")"
click at [851, 547] on button "Update" at bounding box center [842, 566] width 114 height 43
click at [395, 556] on button "Play" at bounding box center [390, 562] width 112 height 36
click at [842, 234] on div "# Create your story game . createCharacter ( "fox" )" at bounding box center [928, 375] width 389 height 420
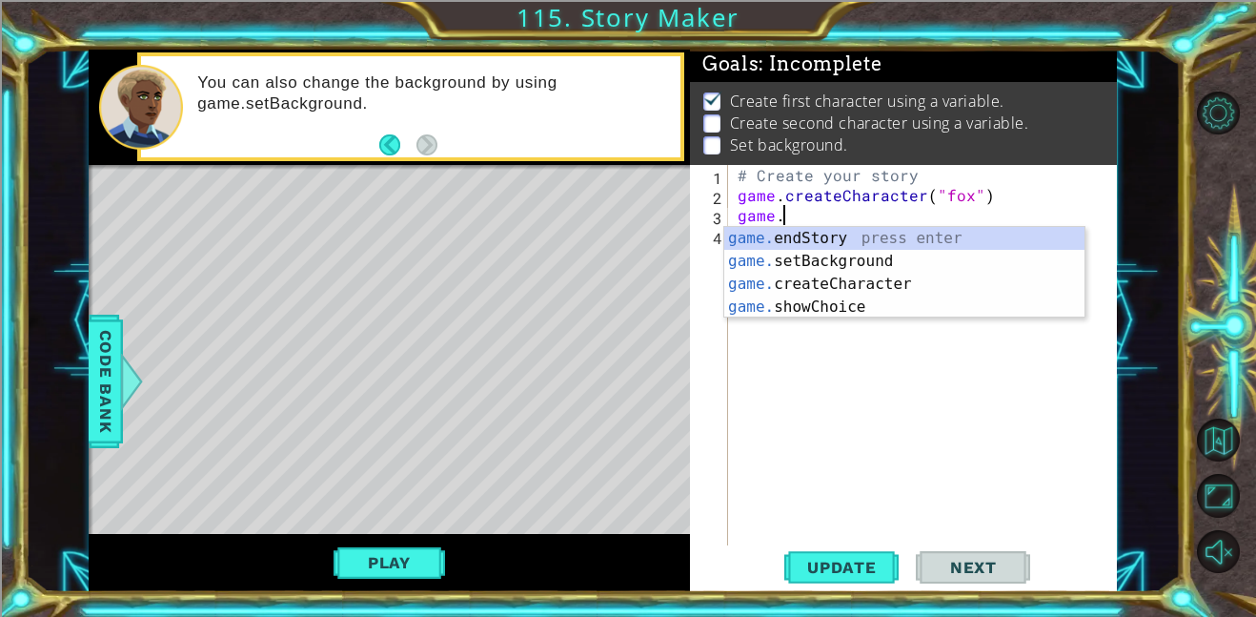
scroll to position [0, 2]
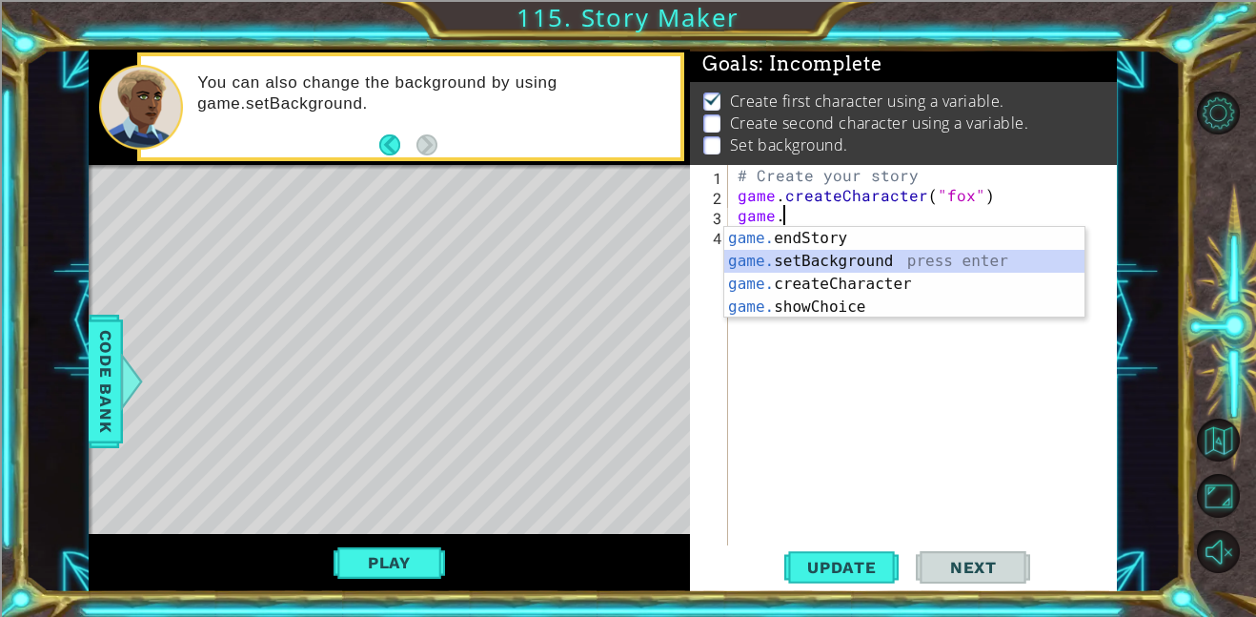
click at [861, 258] on div "game. endStory press enter game. setBackground press enter game. createCharacte…" at bounding box center [904, 295] width 360 height 137
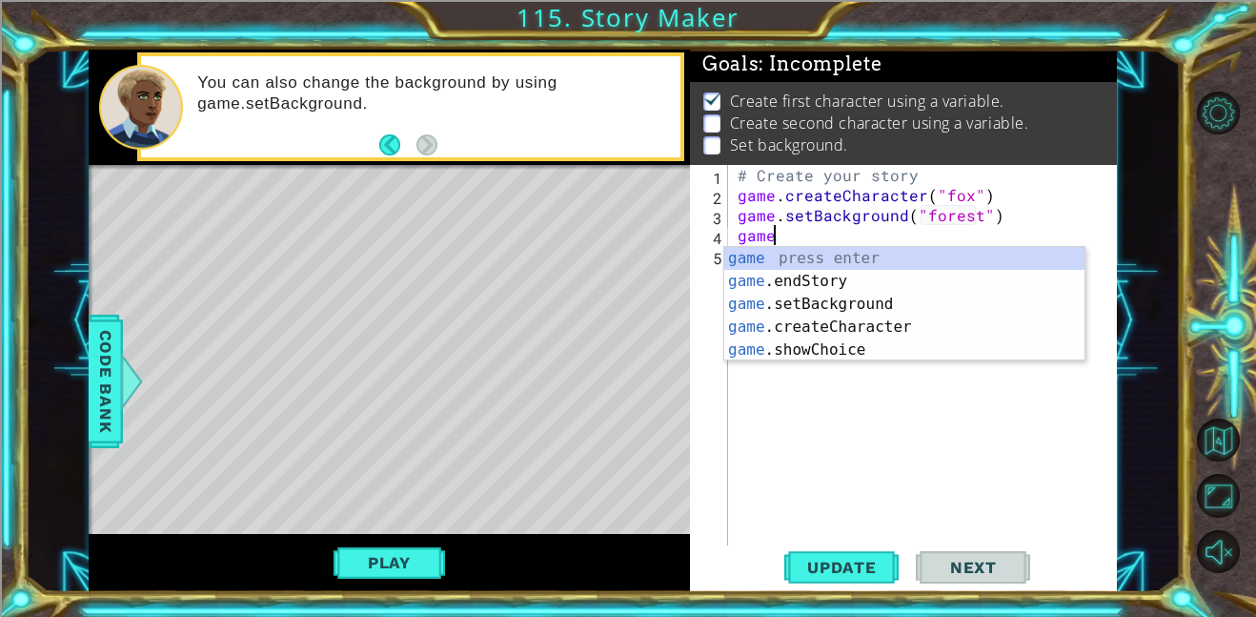
scroll to position [0, 17]
click at [864, 352] on div "game press enter game .endStory press enter game .setBackground press enter gam…" at bounding box center [904, 327] width 360 height 160
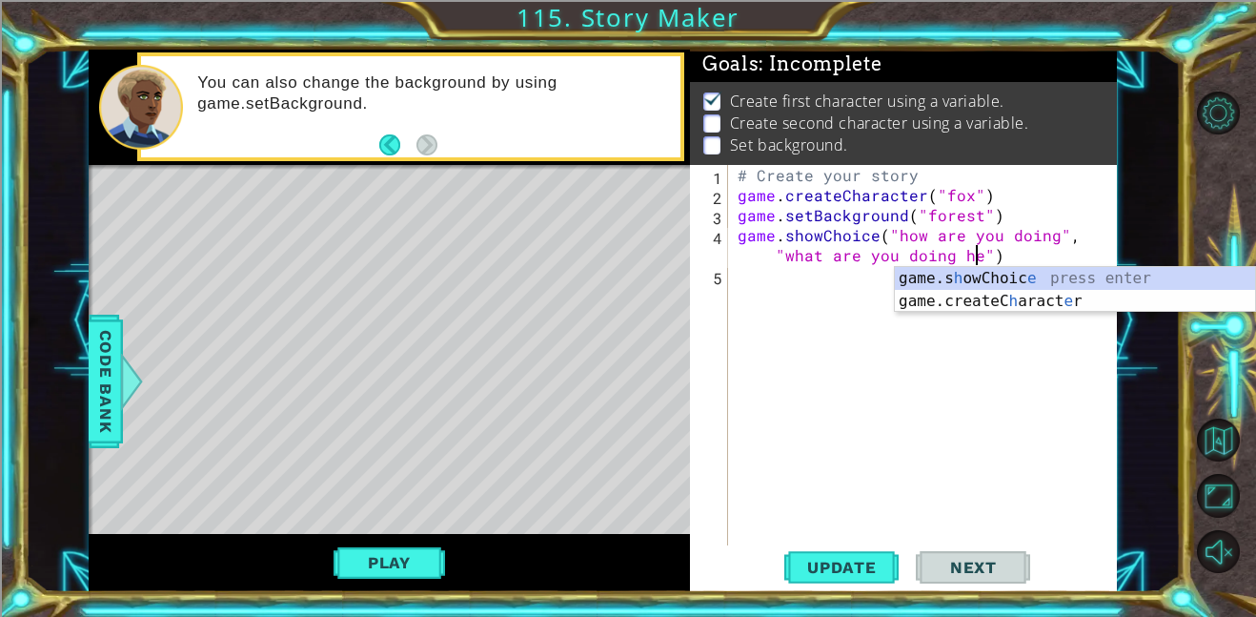
scroll to position [0, 34]
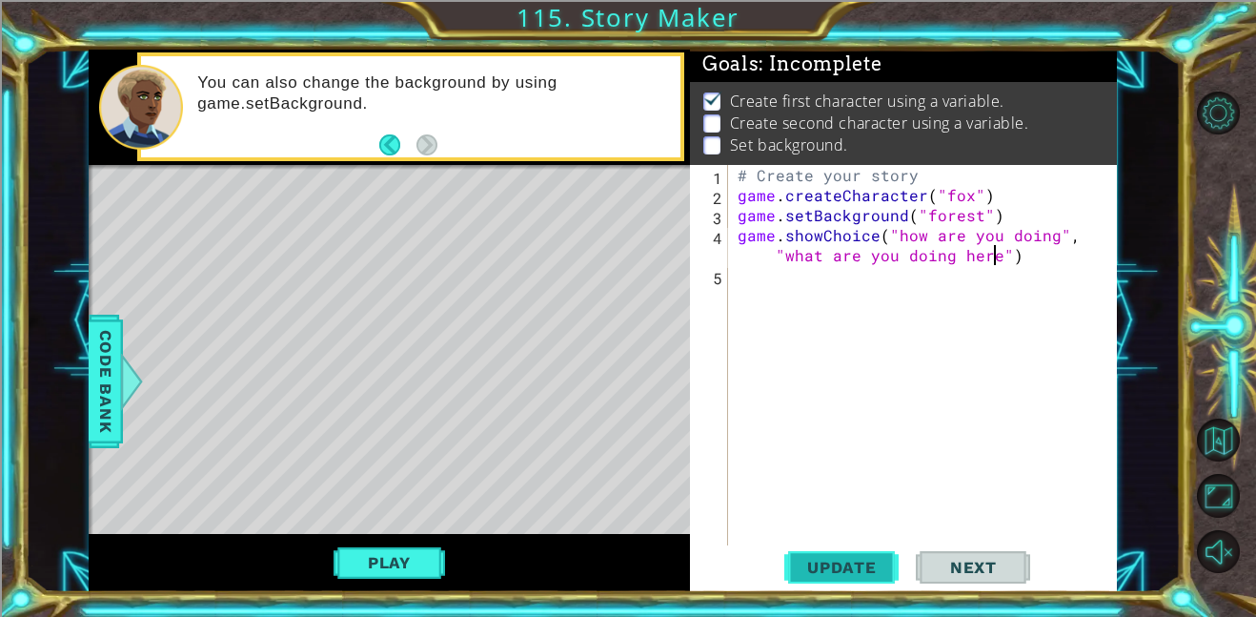
type textarea "game.showChoice("how are you doing", "what are you doing here")"
click at [856, 578] on button "Update" at bounding box center [842, 566] width 114 height 43
click at [435, 287] on div "Level Map" at bounding box center [529, 445] width 881 height 561
click at [427, 293] on div "Level Map" at bounding box center [529, 445] width 881 height 561
click at [418, 565] on button "Play" at bounding box center [390, 562] width 112 height 36
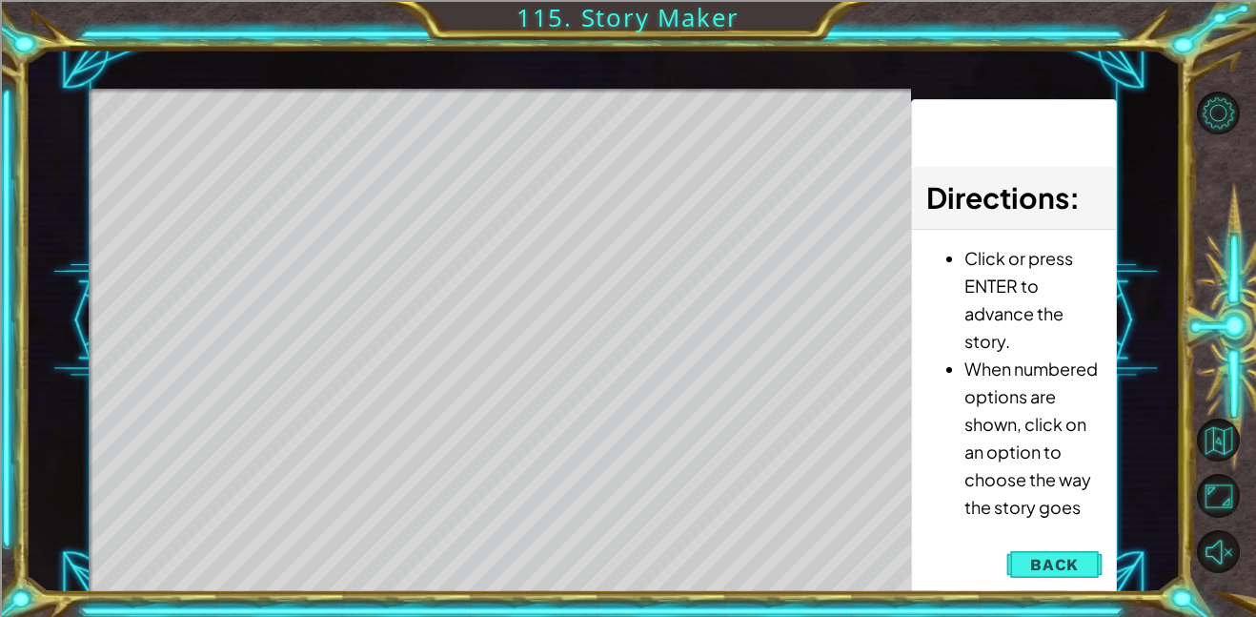
click at [1004, 612] on div "1 ההההההההההההההההההההההההההההההההההההההההההההההההההההההההההההההההההההההההההההה…" at bounding box center [628, 308] width 1256 height 617
click at [542, 281] on div "Level Map" at bounding box center [529, 369] width 881 height 561
click at [508, 150] on div "Level Map" at bounding box center [529, 369] width 881 height 561
click at [1023, 554] on button "Back" at bounding box center [1055, 564] width 96 height 38
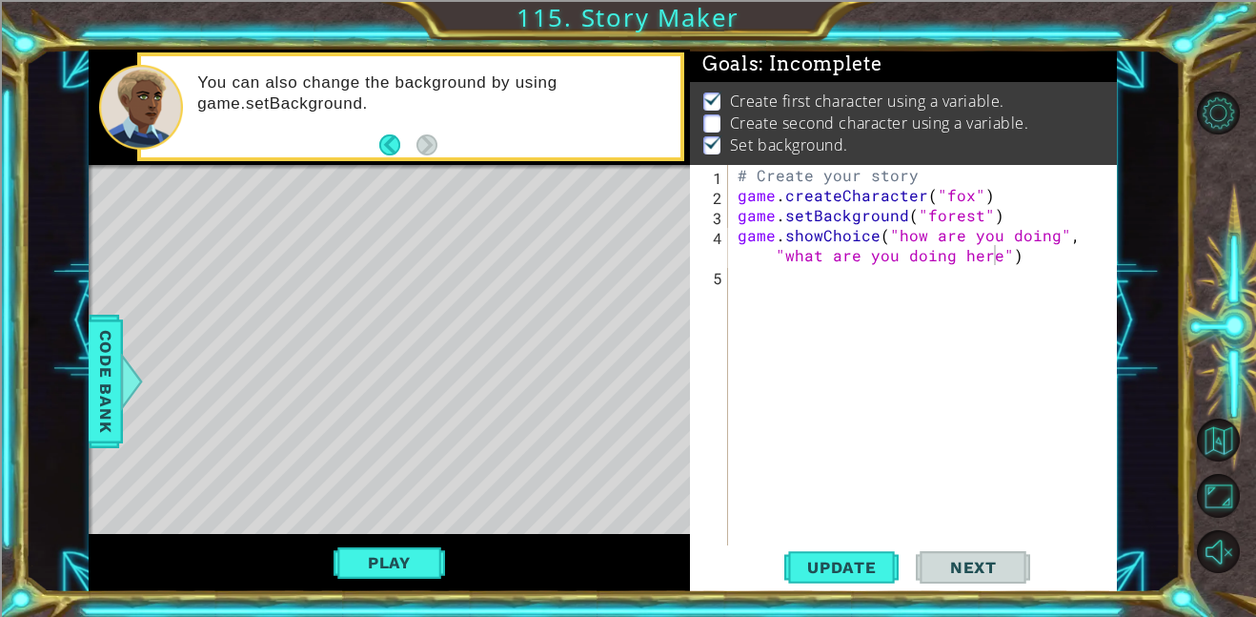
click at [752, 277] on div "# Create your story game . createCharacter ( "fox" ) game . setBackground ( "fo…" at bounding box center [928, 375] width 389 height 420
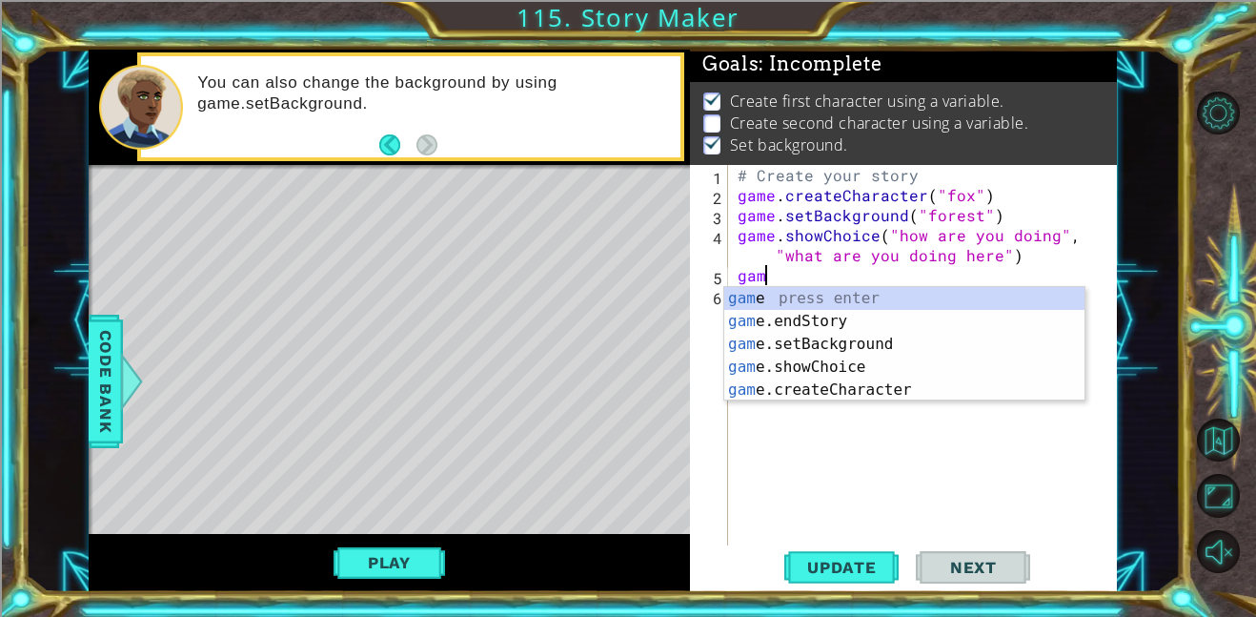
scroll to position [0, 1]
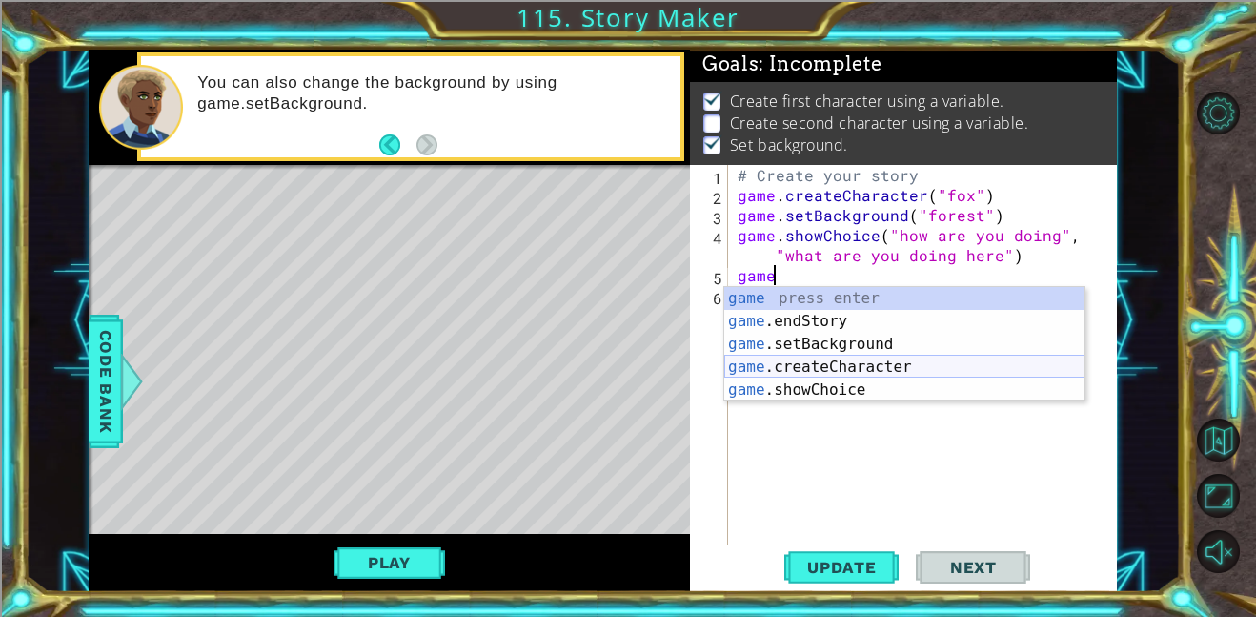
click at [832, 369] on div "game press enter game .endStory press enter game .setBackground press enter gam…" at bounding box center [904, 367] width 360 height 160
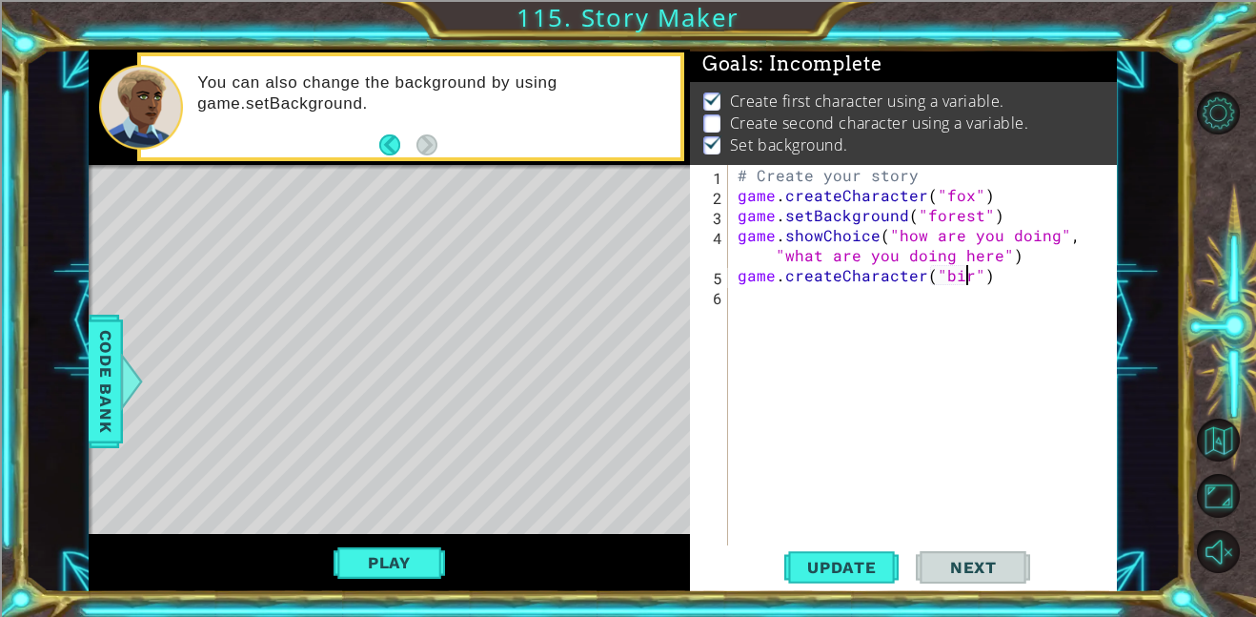
scroll to position [0, 14]
type textarea "game.createCharacter("bird")"
click at [832, 569] on span "Update" at bounding box center [842, 567] width 108 height 19
click at [829, 561] on span "Update" at bounding box center [842, 567] width 108 height 19
click at [418, 571] on button "Play" at bounding box center [390, 562] width 112 height 36
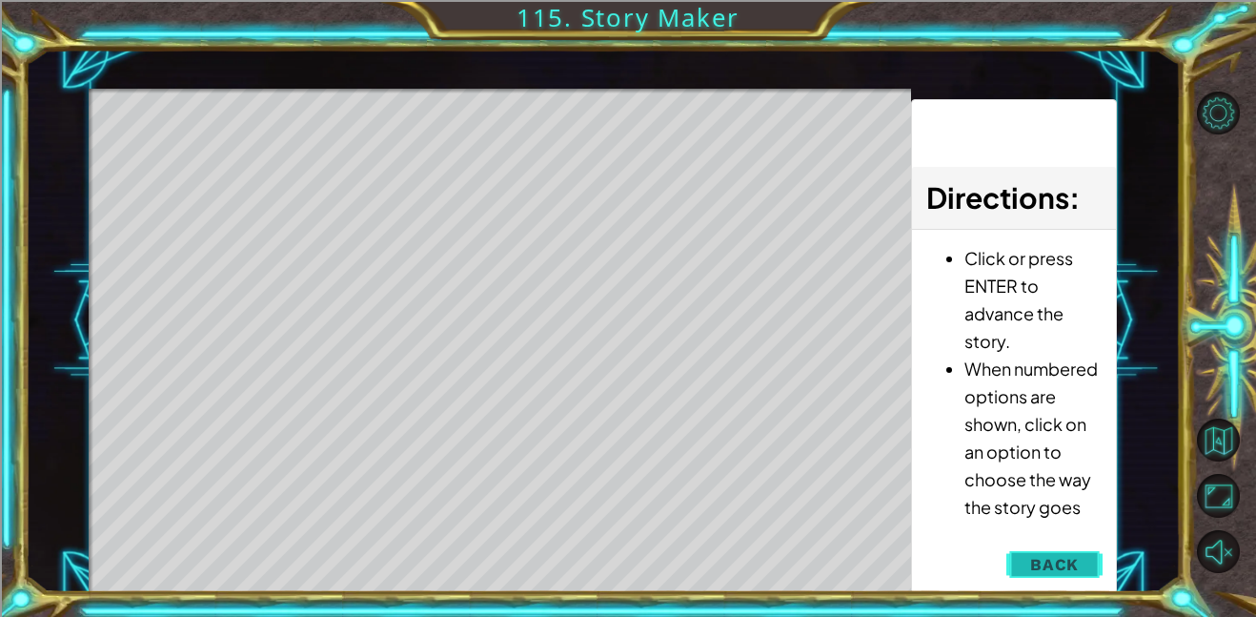
click at [1062, 564] on span "Back" at bounding box center [1054, 564] width 49 height 19
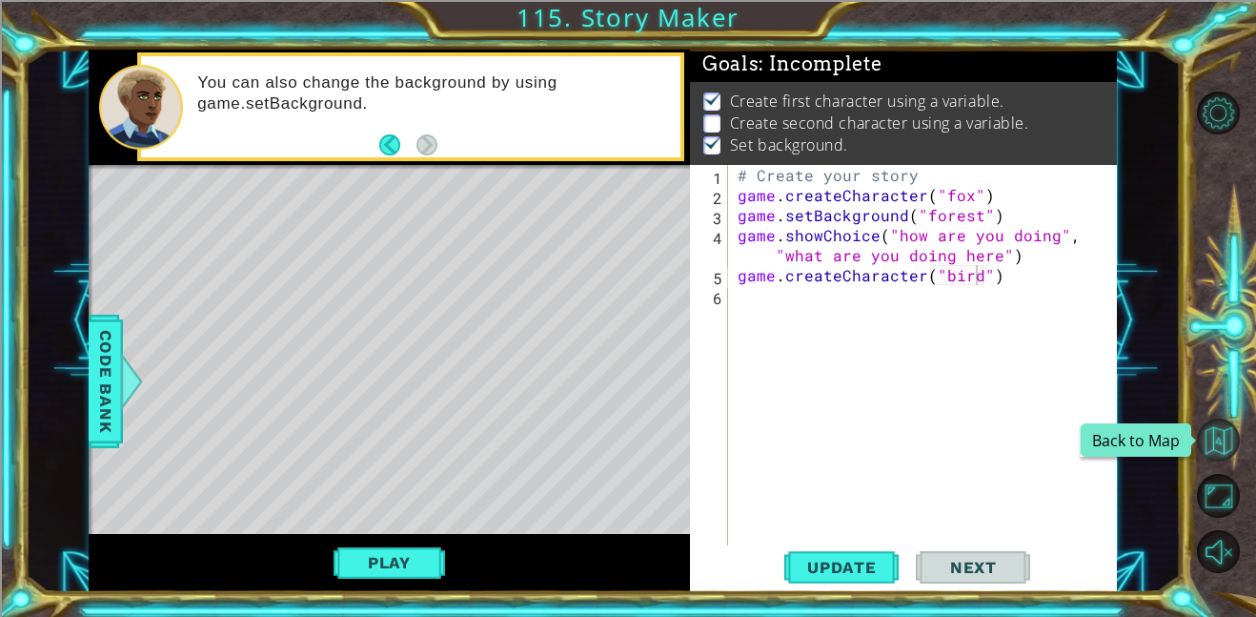
click at [1231, 440] on button "Back to Map" at bounding box center [1218, 439] width 43 height 43
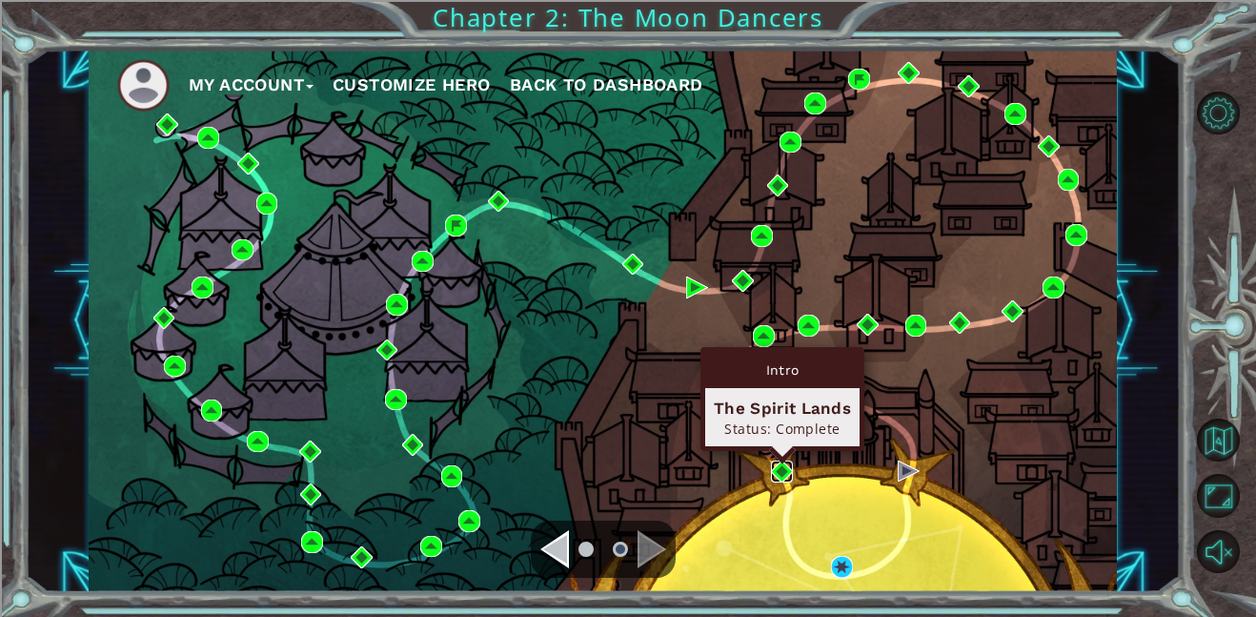
click at [784, 473] on img at bounding box center [782, 471] width 22 height 22
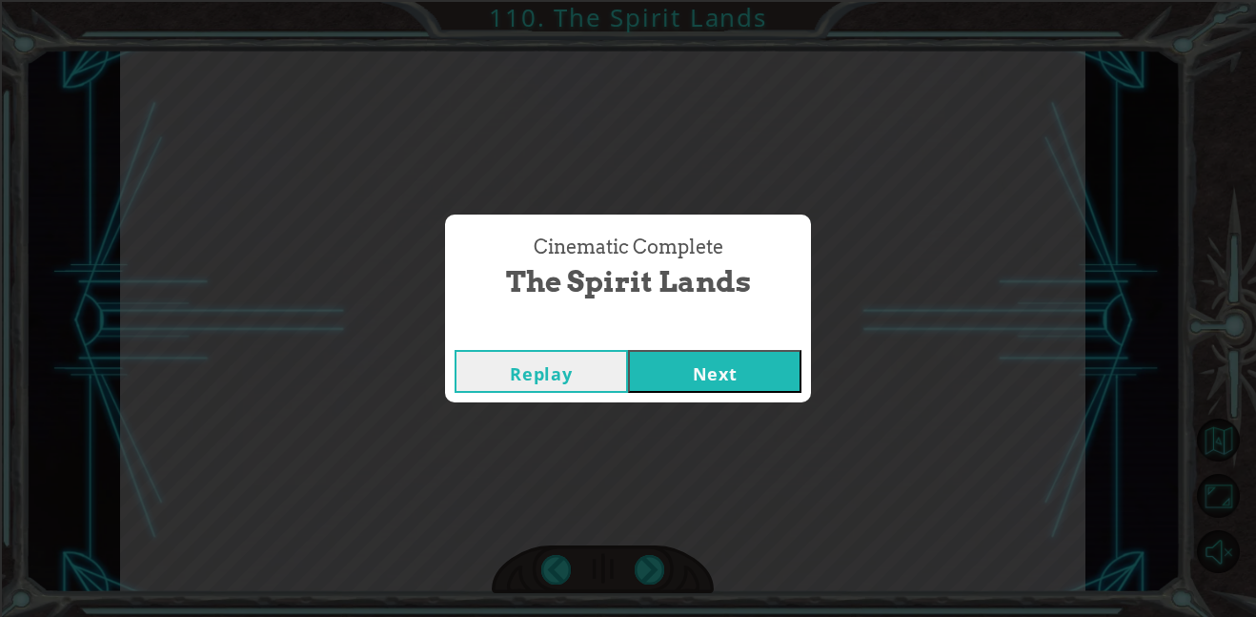
click at [734, 391] on button "Next" at bounding box center [714, 371] width 173 height 43
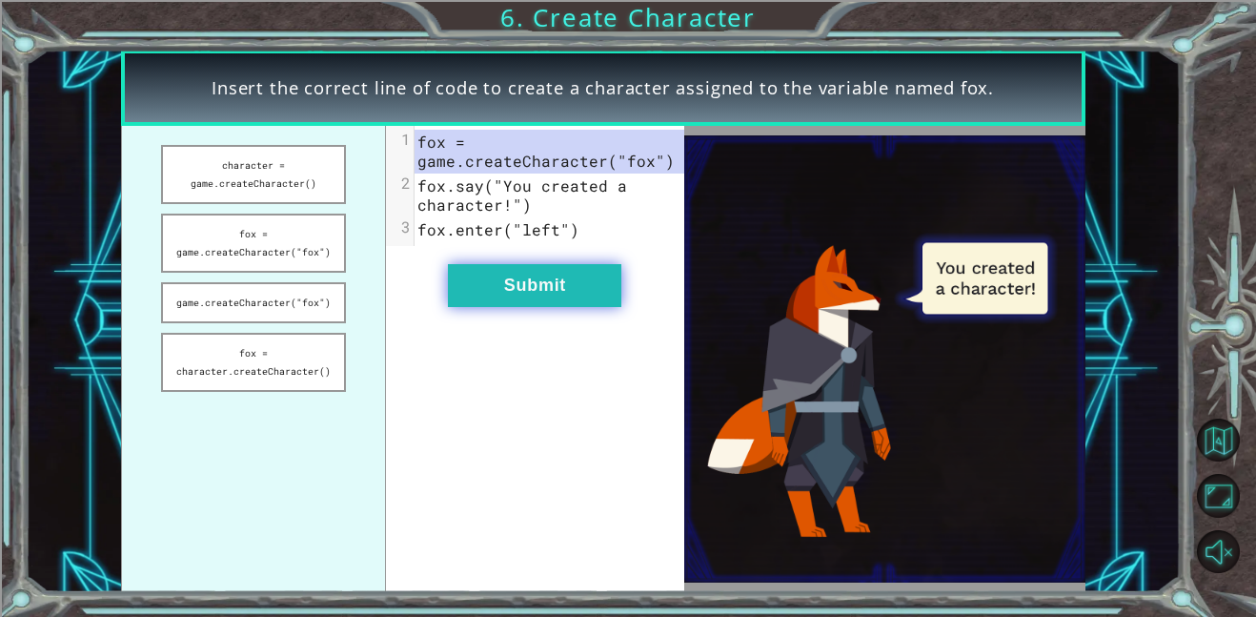
click at [577, 278] on button "Submit" at bounding box center [534, 285] width 173 height 43
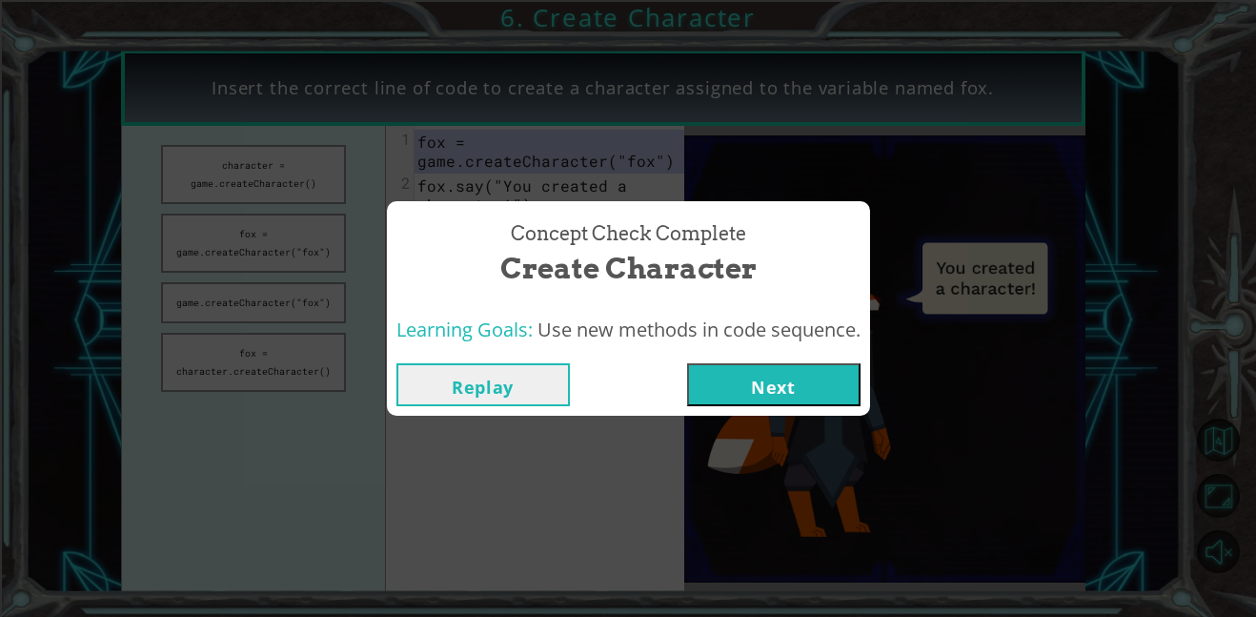
click at [728, 381] on button "Next" at bounding box center [773, 384] width 173 height 43
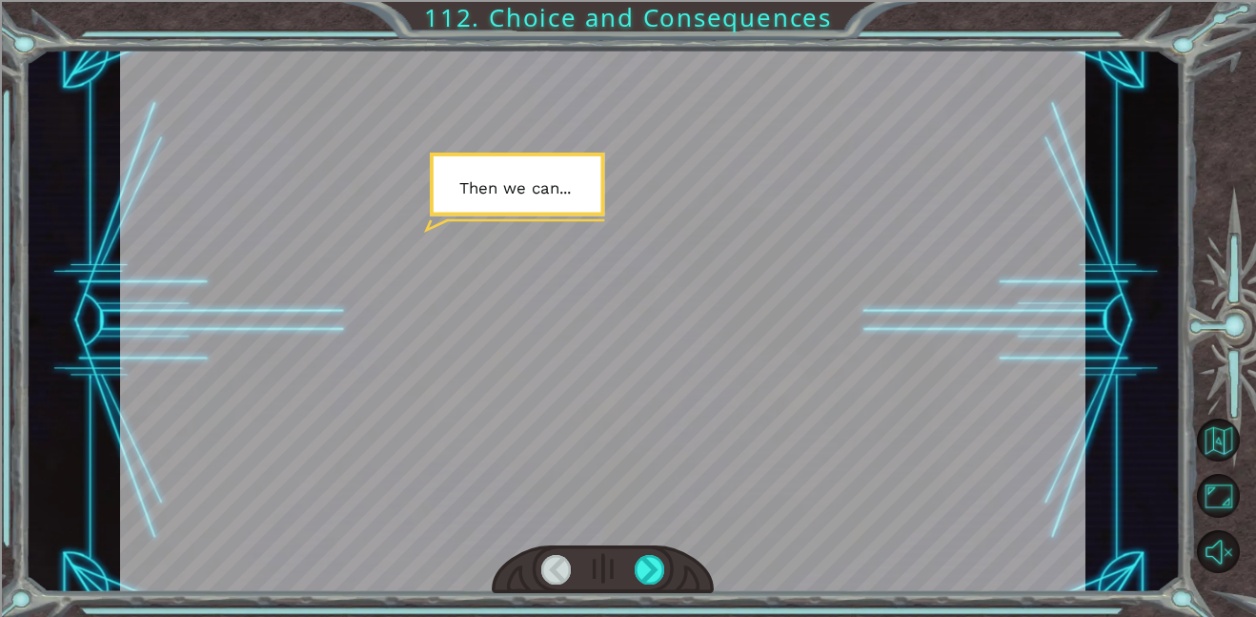
click at [668, 563] on div at bounding box center [603, 569] width 222 height 49
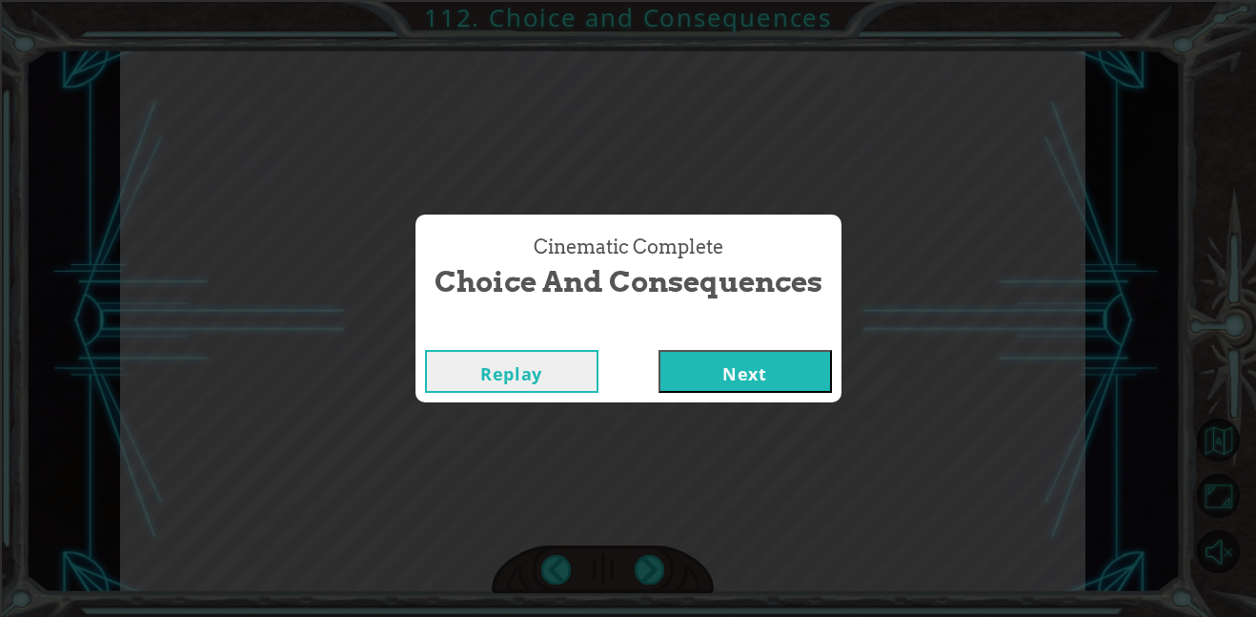
click at [765, 365] on button "Next" at bounding box center [745, 371] width 173 height 43
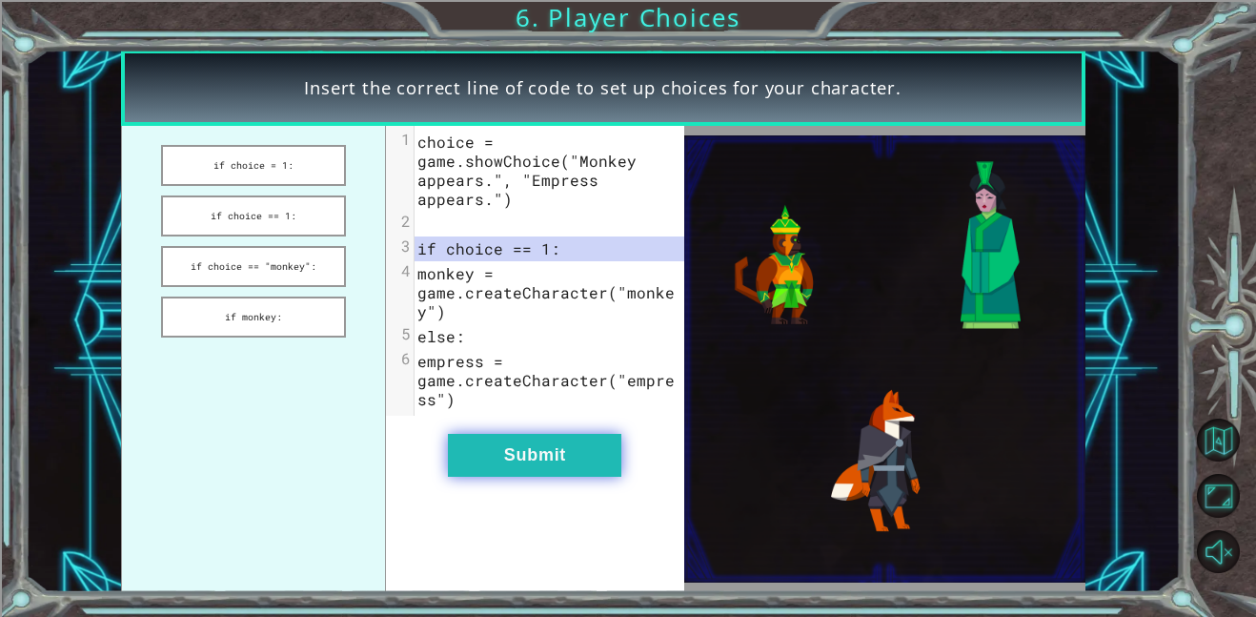
click at [570, 475] on button "Submit" at bounding box center [534, 455] width 173 height 43
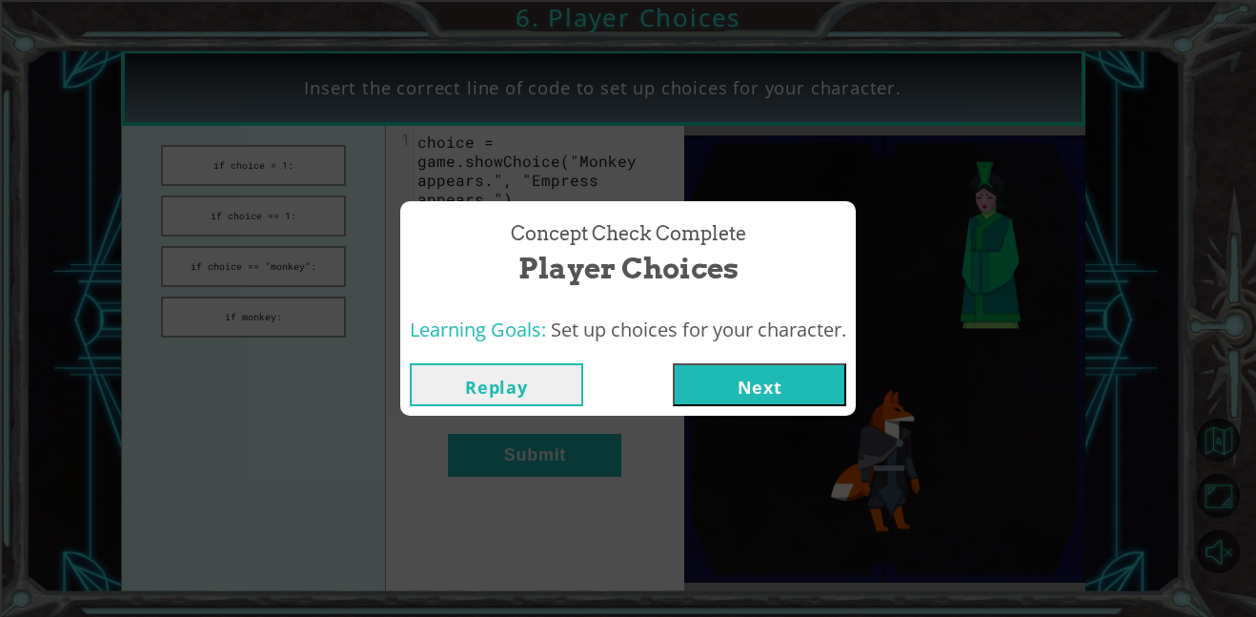
click at [785, 366] on button "Next" at bounding box center [759, 384] width 173 height 43
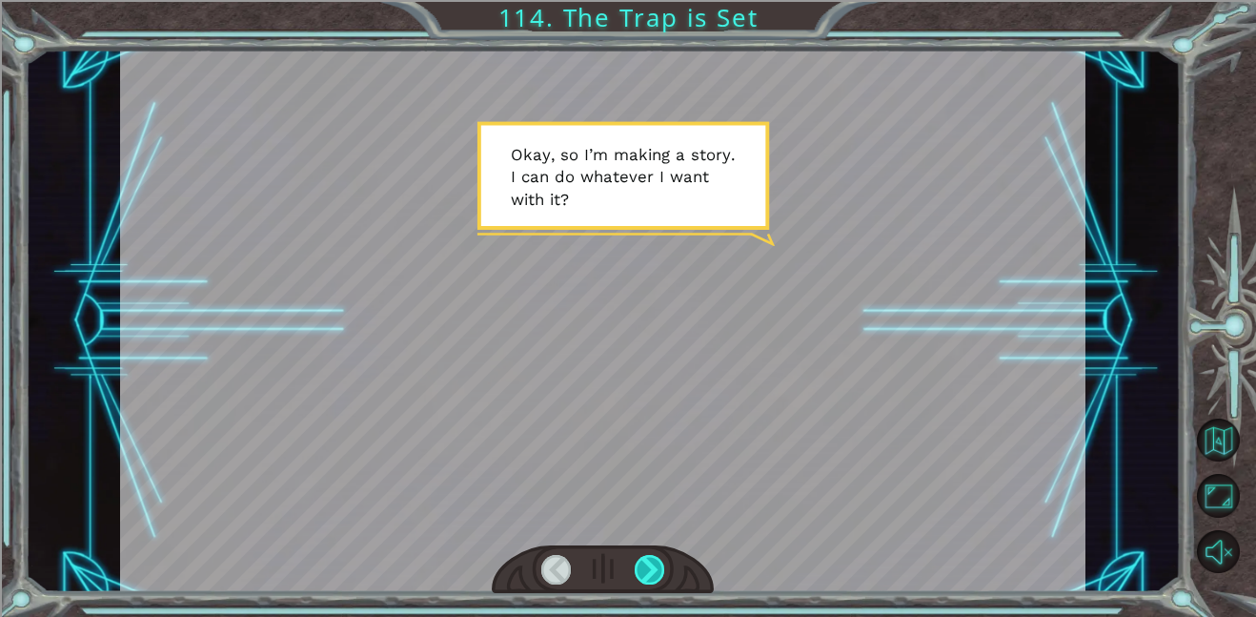
click at [645, 572] on div at bounding box center [650, 570] width 31 height 30
click at [643, 572] on div at bounding box center [650, 570] width 31 height 30
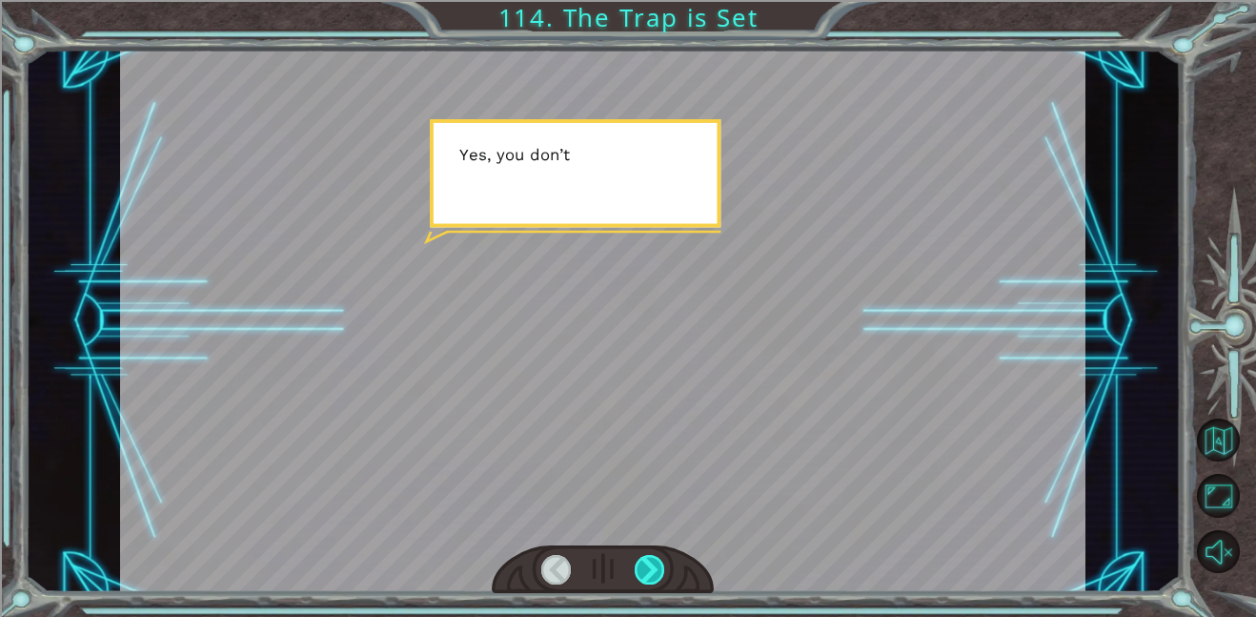
click at [643, 571] on div at bounding box center [650, 570] width 31 height 30
click at [644, 568] on div at bounding box center [650, 570] width 31 height 30
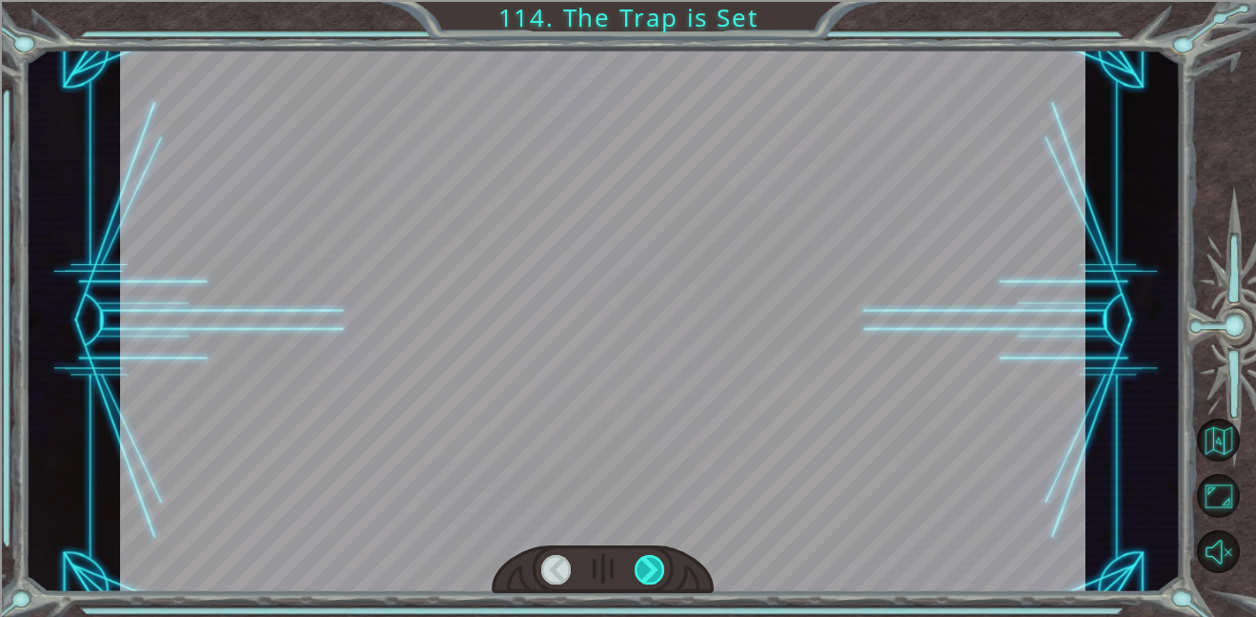
click at [644, 566] on div at bounding box center [650, 570] width 31 height 30
click at [650, 562] on div at bounding box center [650, 570] width 31 height 30
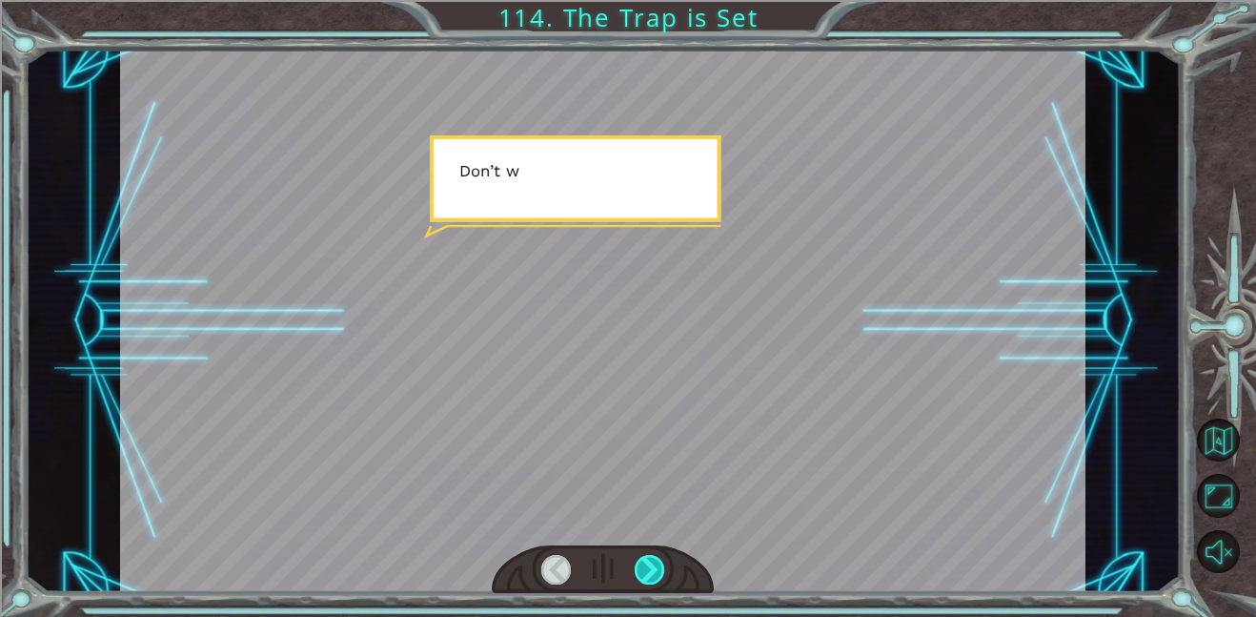
click at [650, 562] on div at bounding box center [650, 570] width 31 height 30
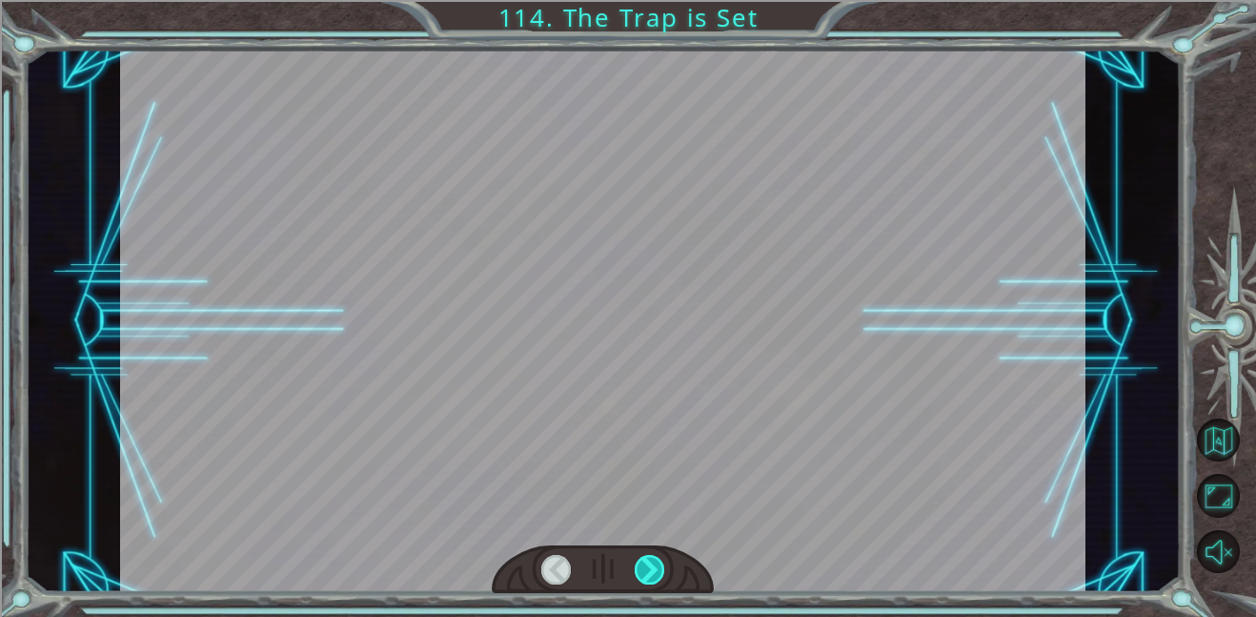
click at [651, 560] on div at bounding box center [650, 570] width 31 height 30
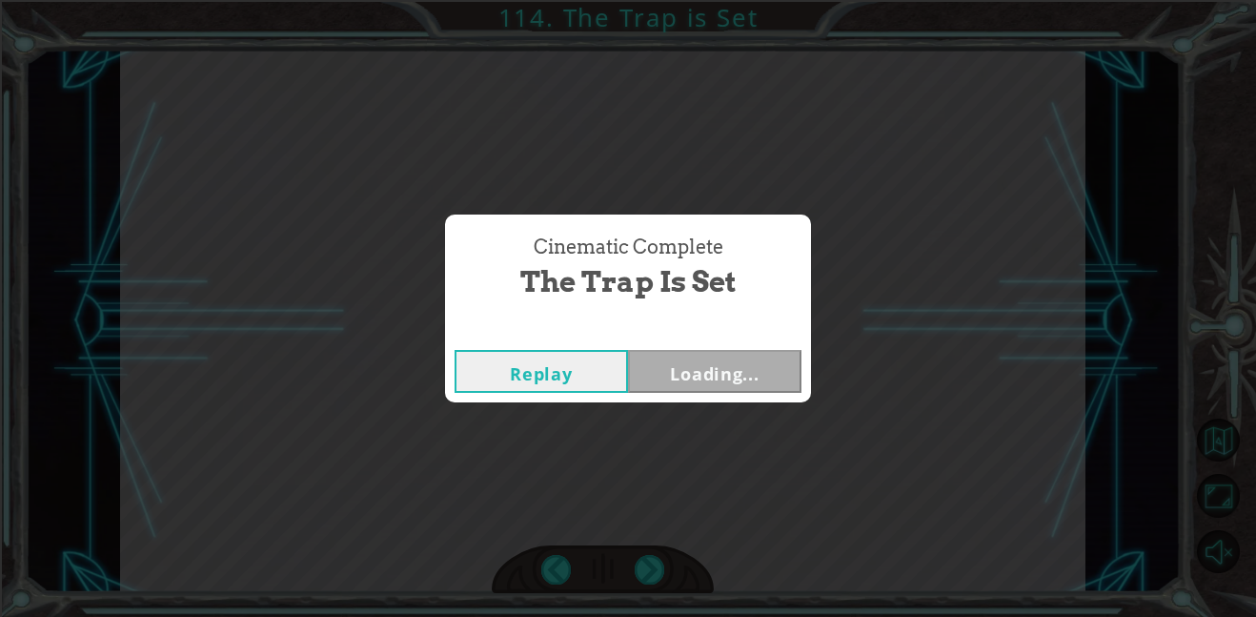
click at [654, 558] on div "Cinematic Complete The Trap is Set Replay Loading..." at bounding box center [628, 308] width 1256 height 617
click at [655, 560] on div "Cinematic Complete The Trap is Set Replay Loading..." at bounding box center [628, 308] width 1256 height 617
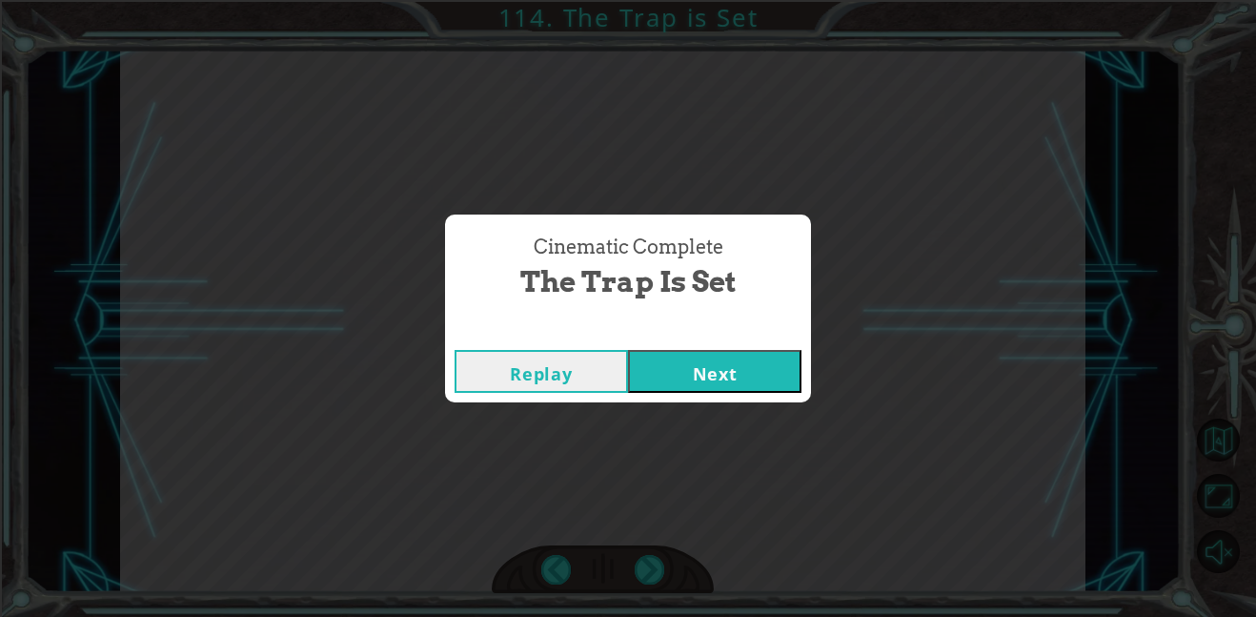
click at [725, 378] on button "Next" at bounding box center [714, 371] width 173 height 43
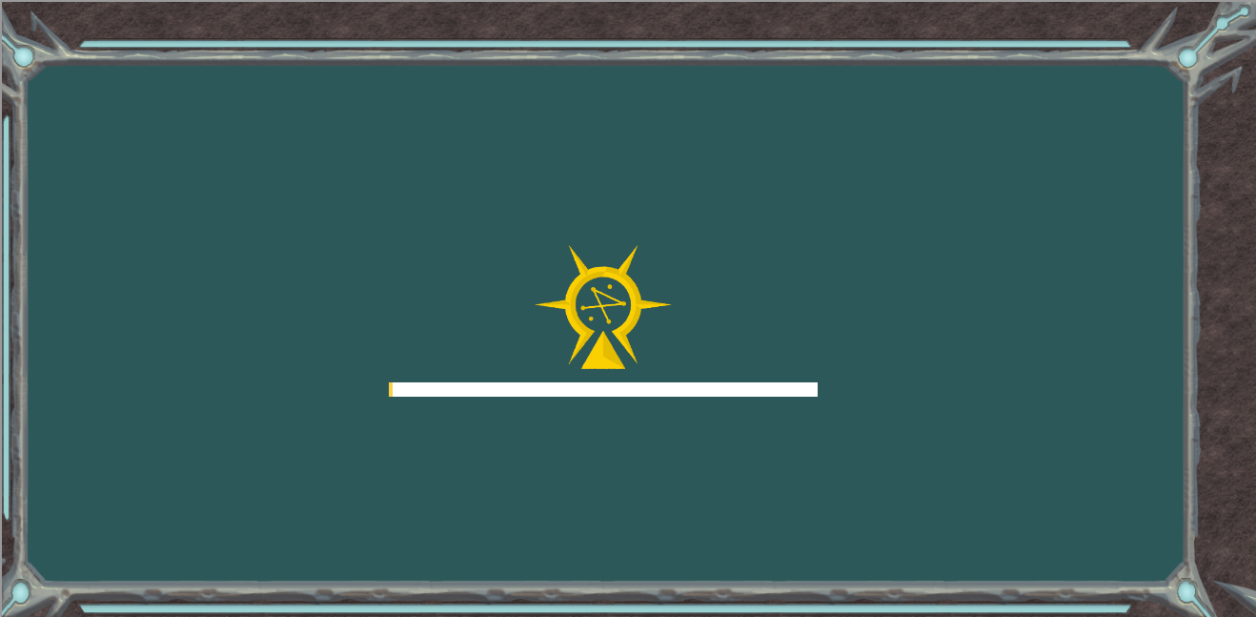
click at [724, 379] on div at bounding box center [603, 321] width 429 height 153
click at [728, 372] on div at bounding box center [603, 321] width 429 height 153
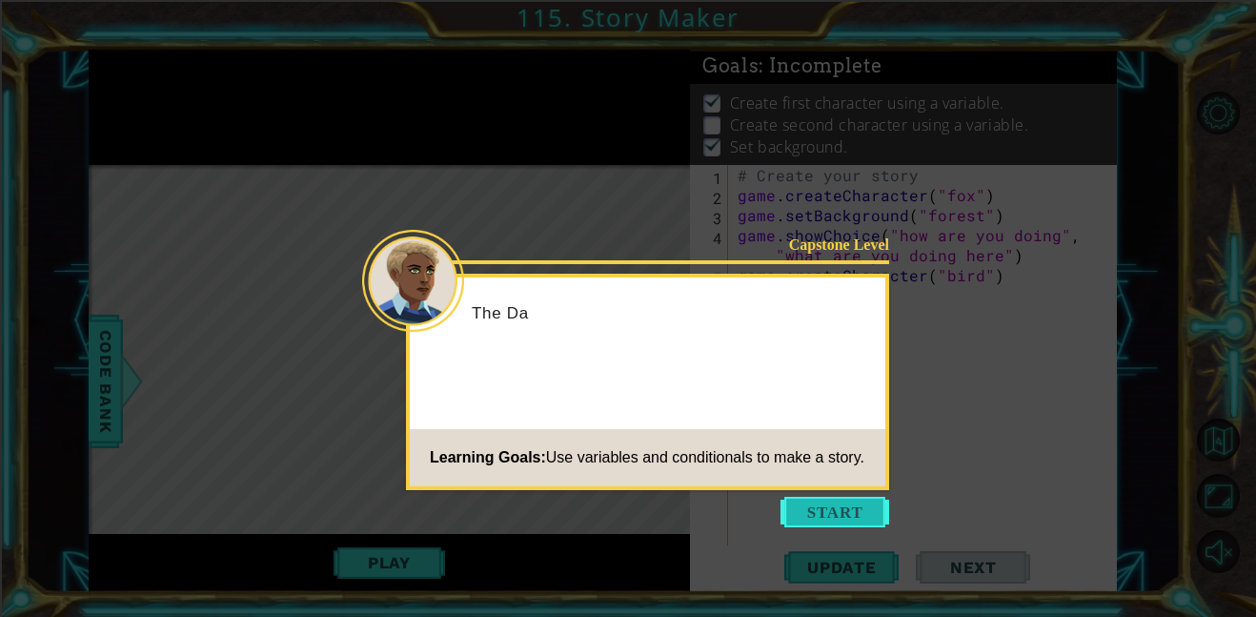
click at [847, 520] on button "Start" at bounding box center [835, 512] width 109 height 31
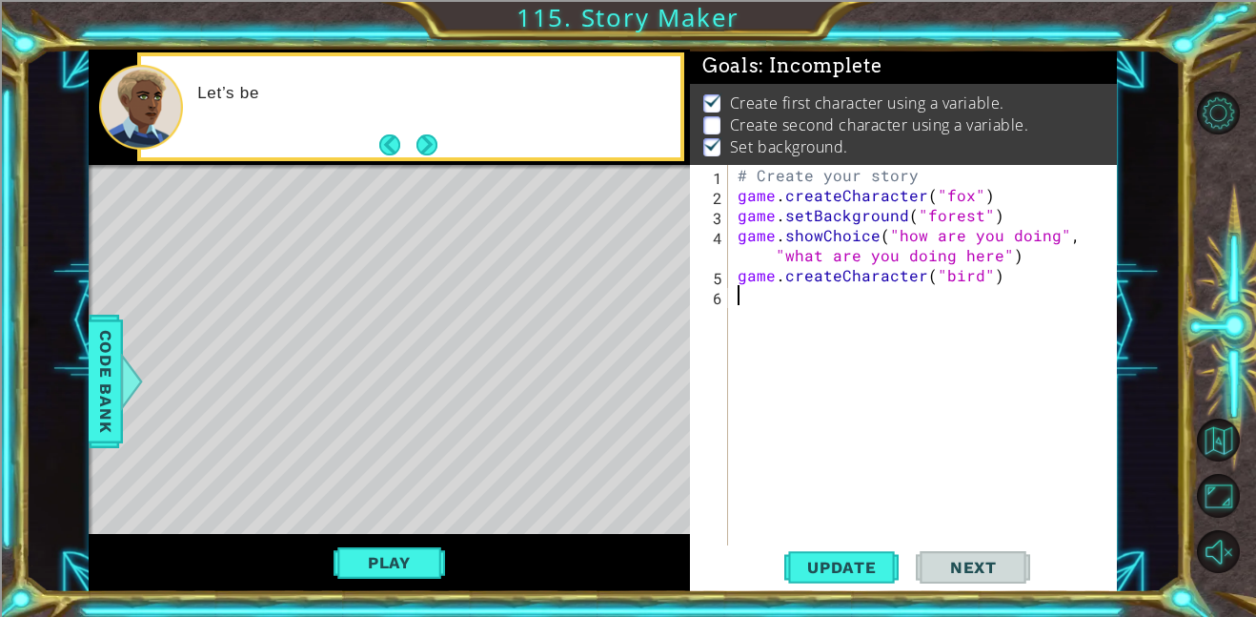
click at [740, 194] on div "# Create your story game . createCharacter ( "fox" ) game . setBackground ( "fo…" at bounding box center [928, 375] width 389 height 420
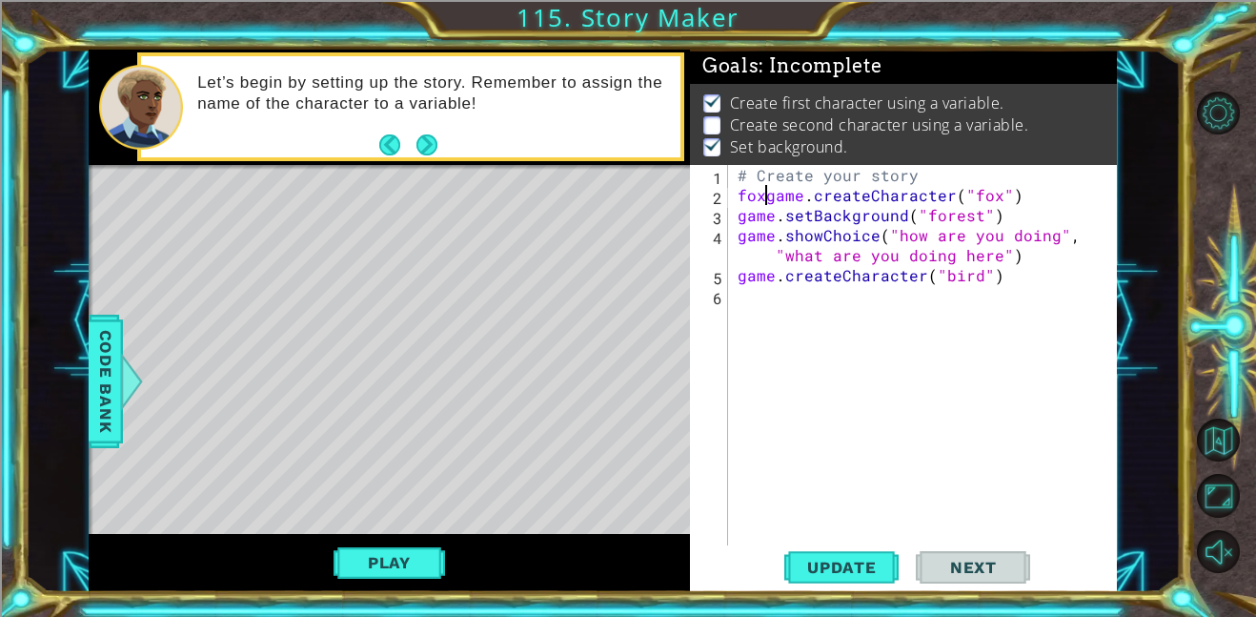
scroll to position [0, 2]
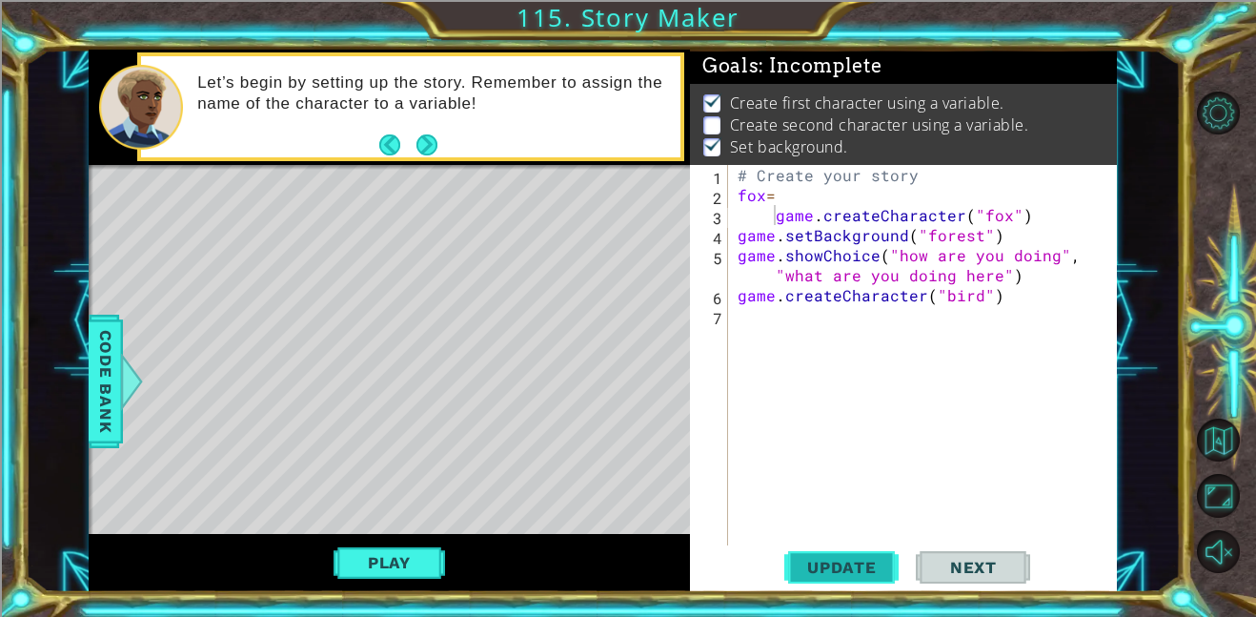
click at [818, 566] on span "Update" at bounding box center [842, 567] width 108 height 19
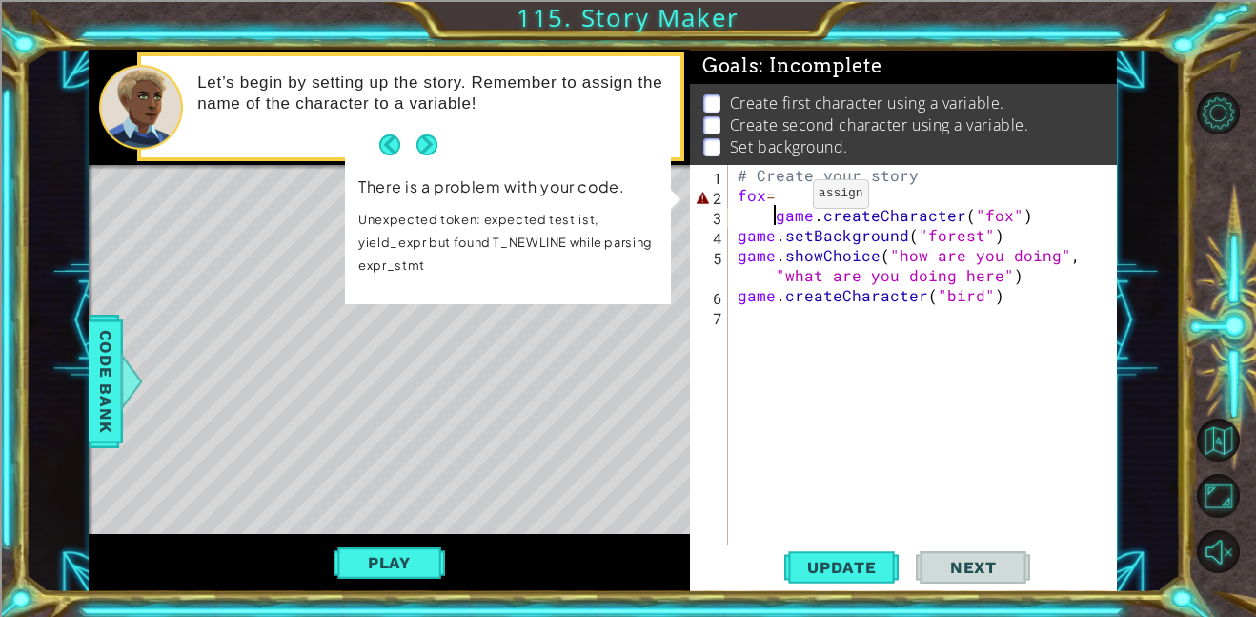
click at [781, 198] on div "# Create your story fox = game . createCharacter ( "fox" ) game . setBackground…" at bounding box center [928, 375] width 389 height 420
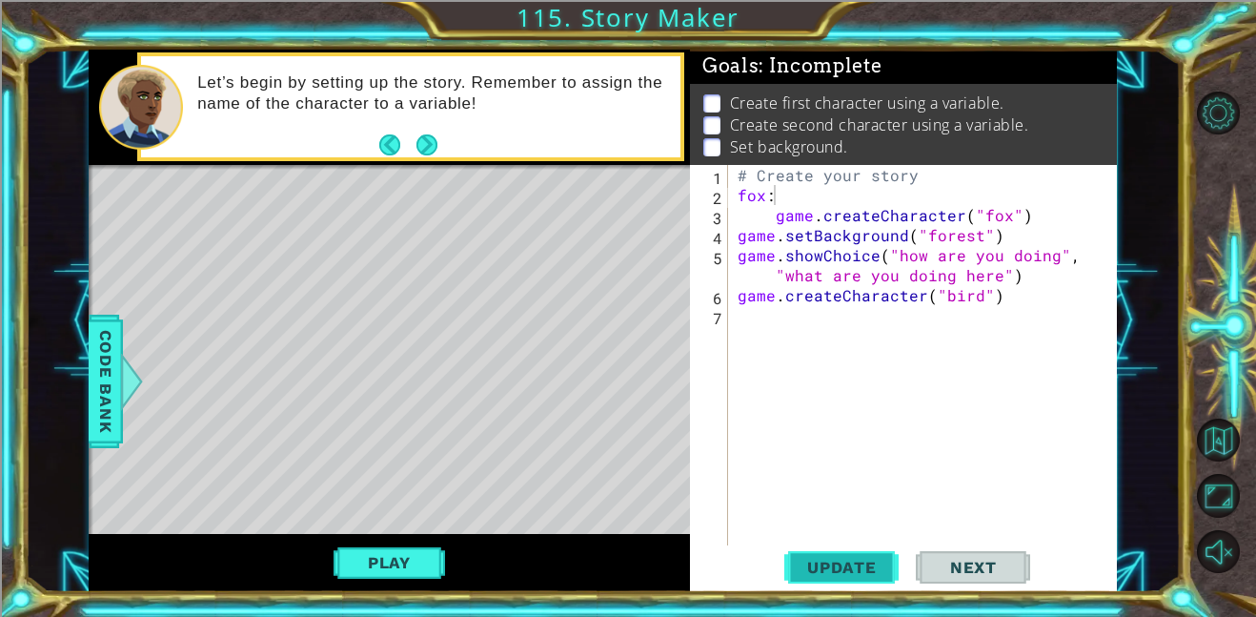
click at [866, 573] on span "Update" at bounding box center [842, 567] width 108 height 19
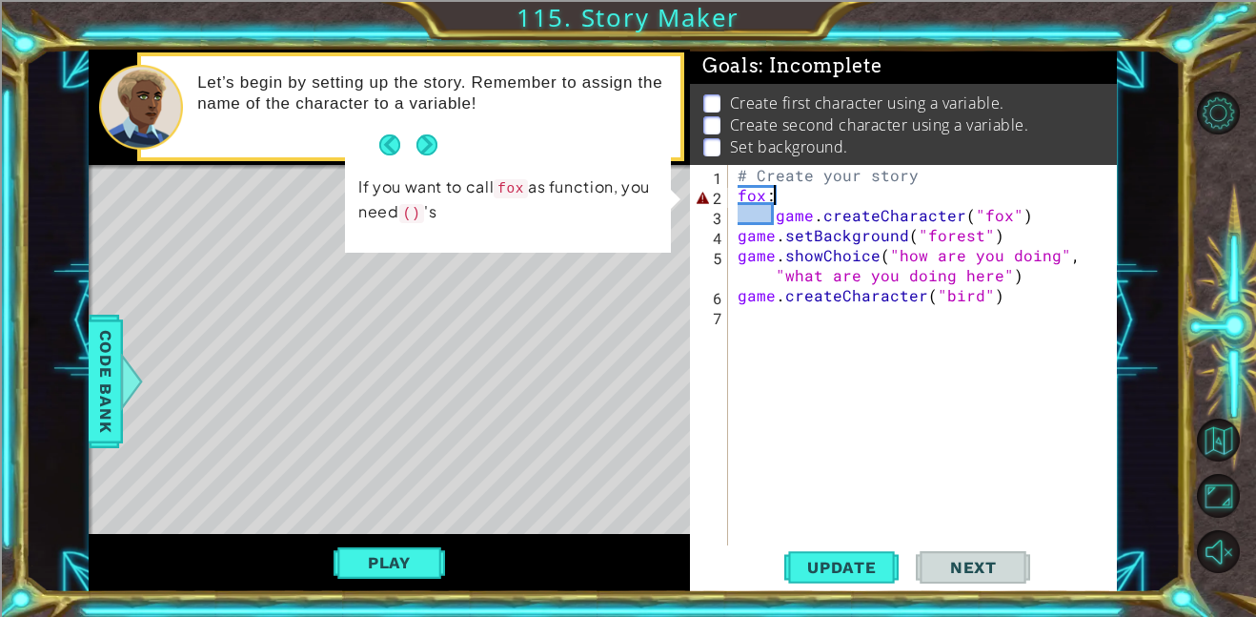
click at [779, 215] on div "# Create your story fox : game . createCharacter ( "fox" ) game . setBackground…" at bounding box center [928, 375] width 389 height 420
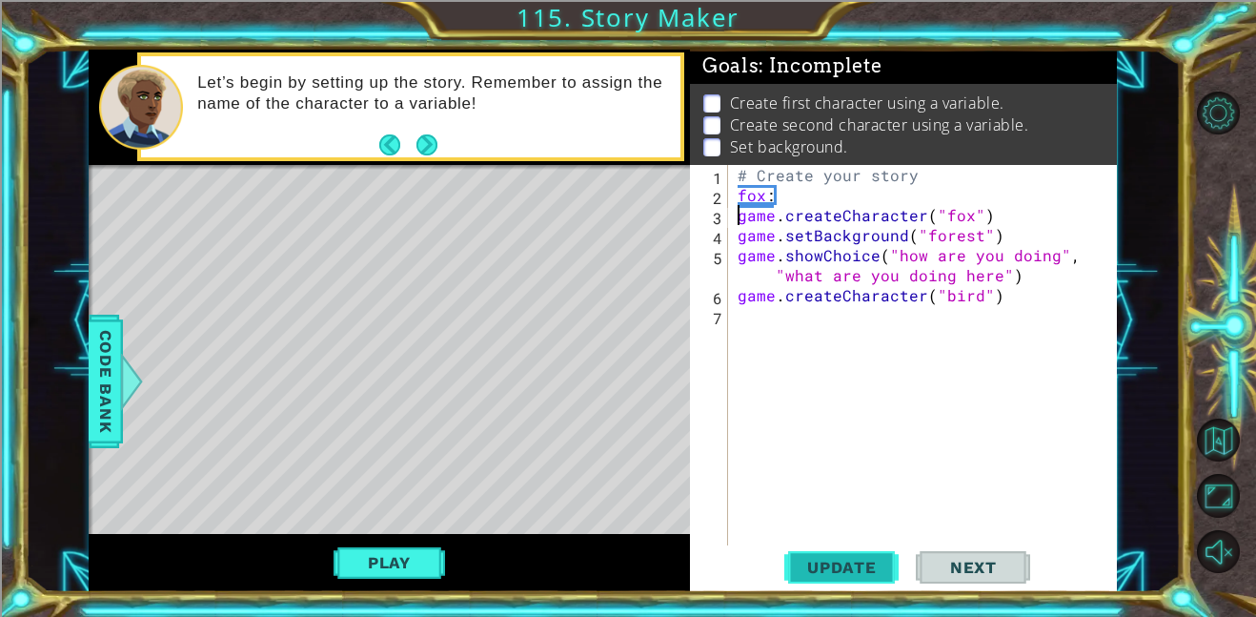
click at [878, 555] on button "Update" at bounding box center [842, 566] width 114 height 43
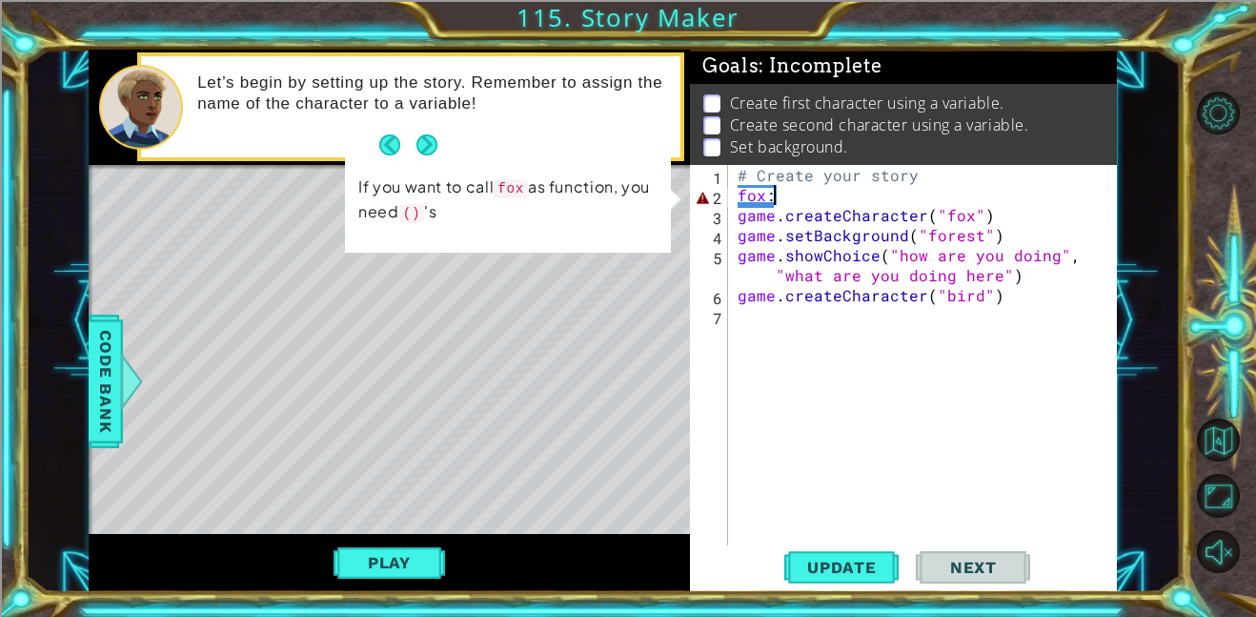
click at [776, 196] on div "# Create your story fox : game . createCharacter ( "fox" ) game . setBackground…" at bounding box center [928, 375] width 389 height 420
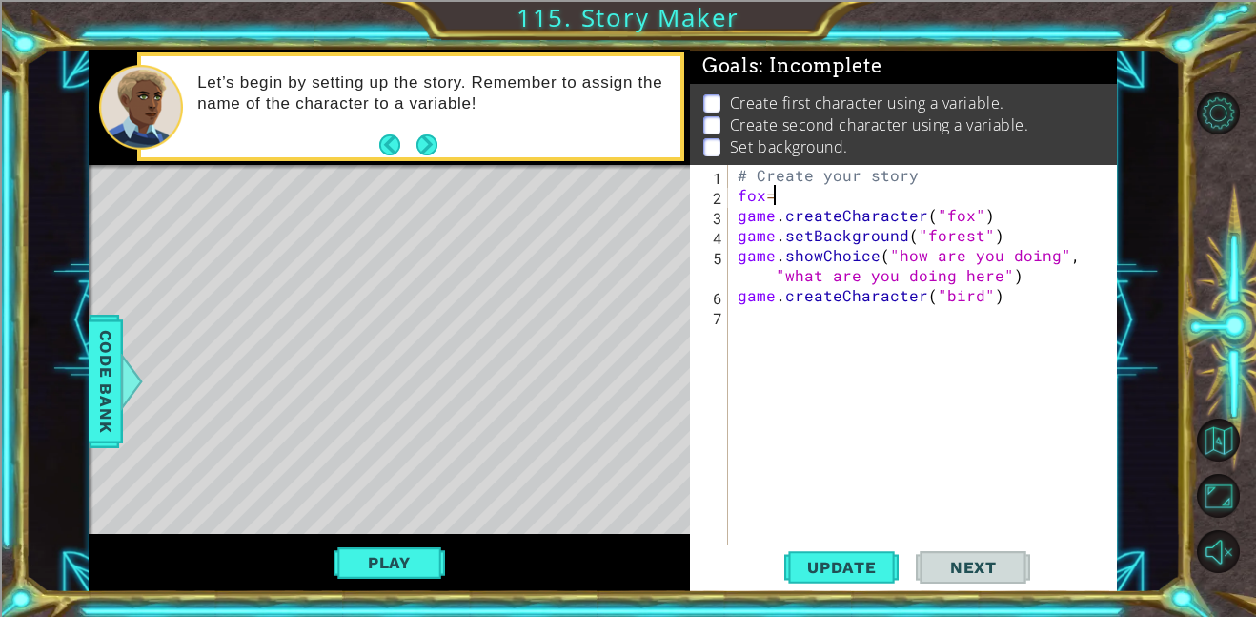
type textarea "fox"
click at [858, 558] on span "Update" at bounding box center [842, 567] width 108 height 19
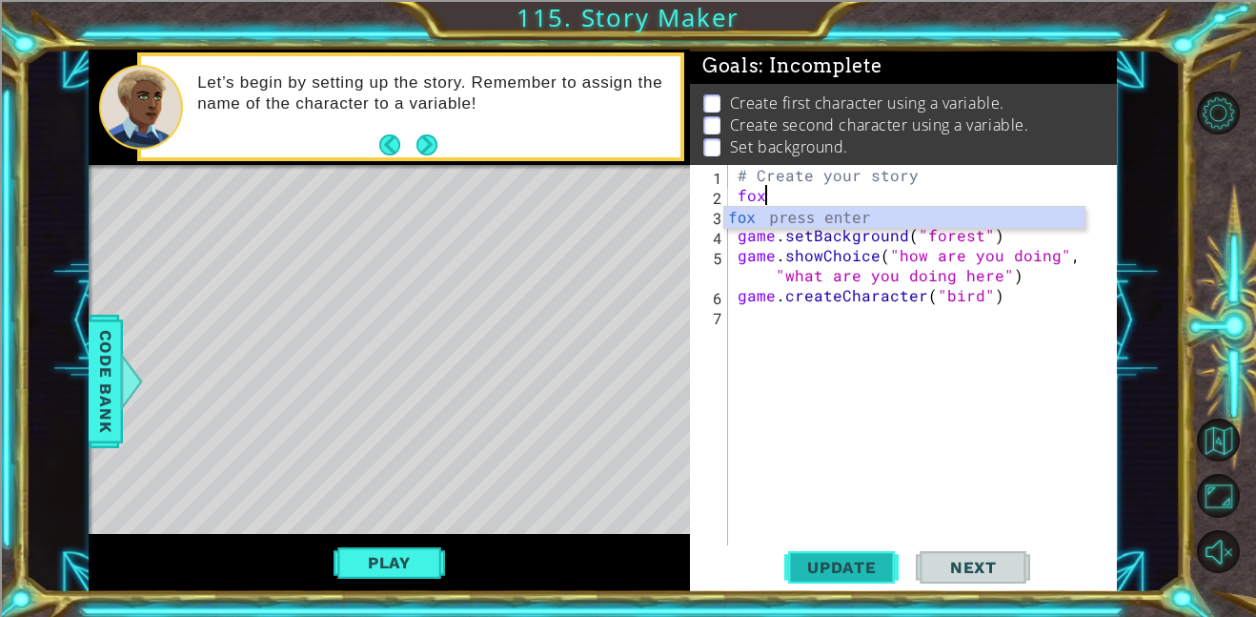
click at [844, 579] on button "Update" at bounding box center [842, 566] width 114 height 43
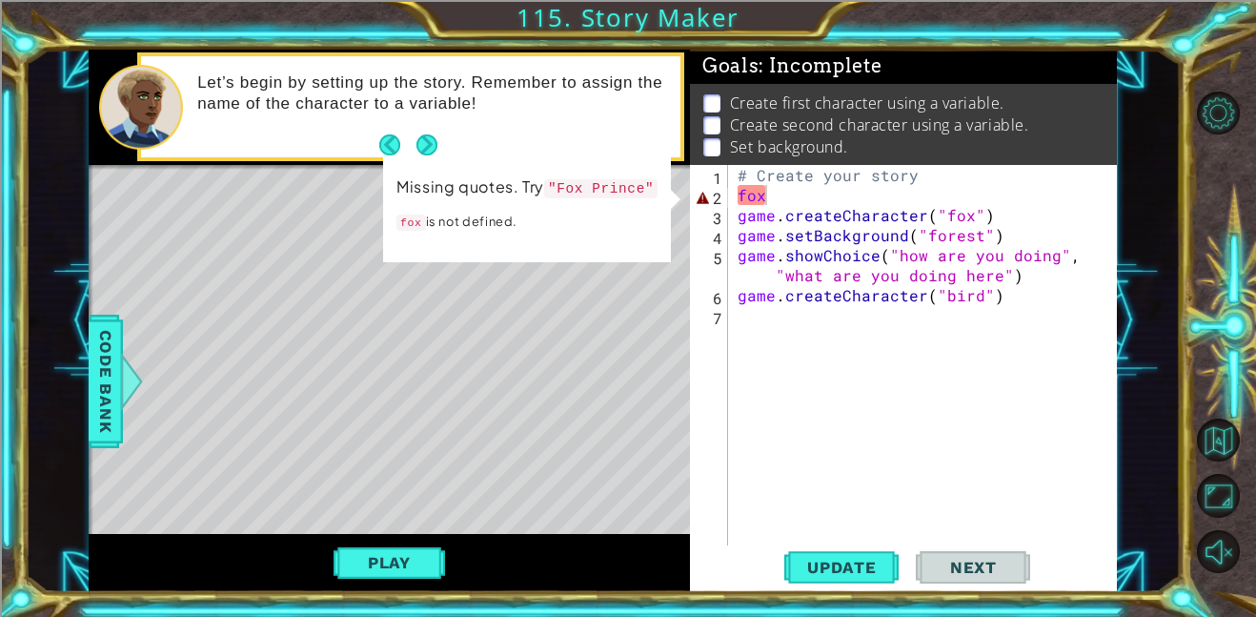
click at [732, 220] on div "fox 1 2 3 4 5 6 7 # Create your story fox game . createCharacter ( "fox" ) game…" at bounding box center [901, 355] width 423 height 380
click at [722, 219] on div "3" at bounding box center [711, 218] width 34 height 20
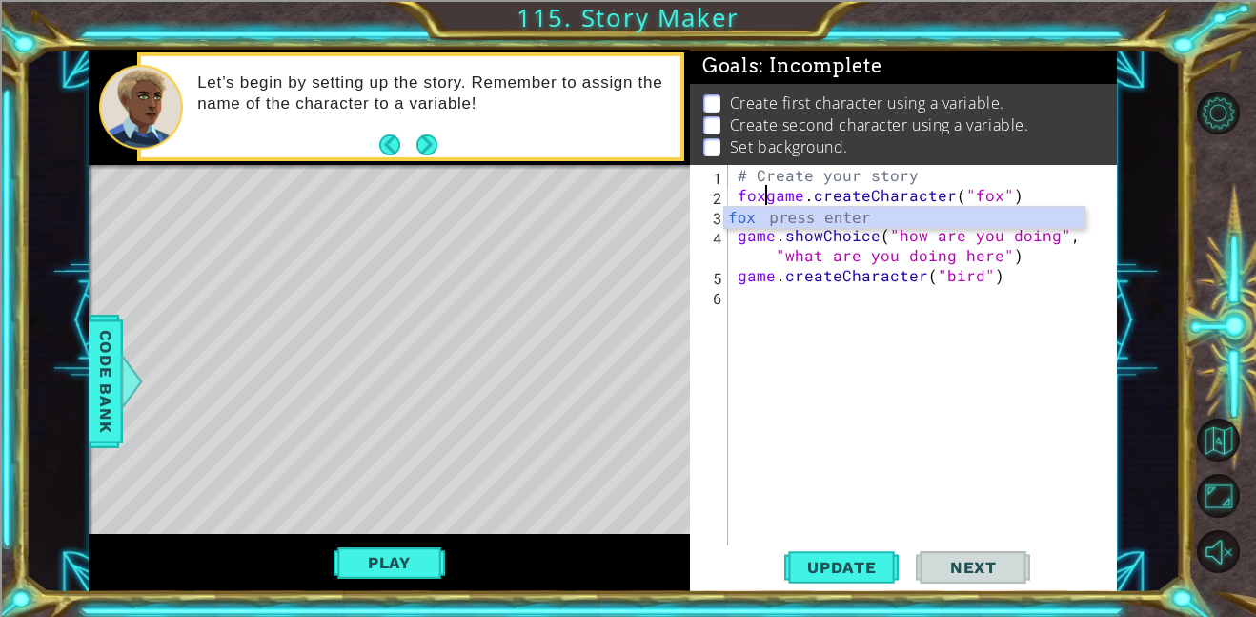
scroll to position [0, 2]
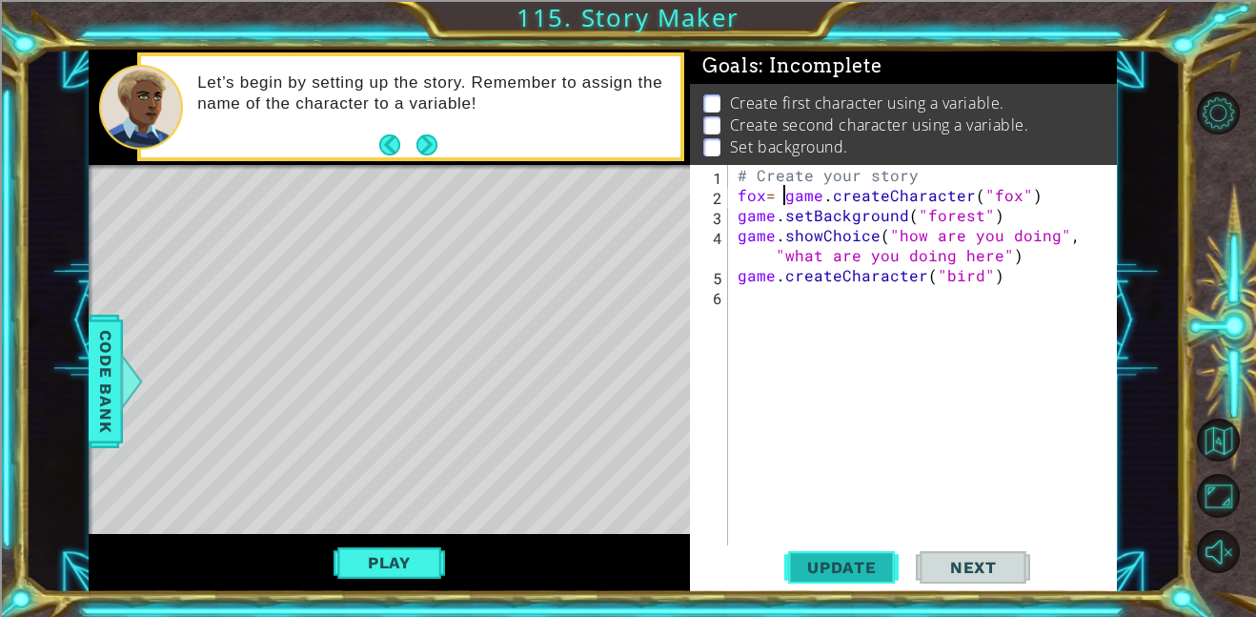
click at [837, 571] on span "Update" at bounding box center [842, 567] width 108 height 19
click at [430, 549] on button "Play" at bounding box center [390, 562] width 112 height 36
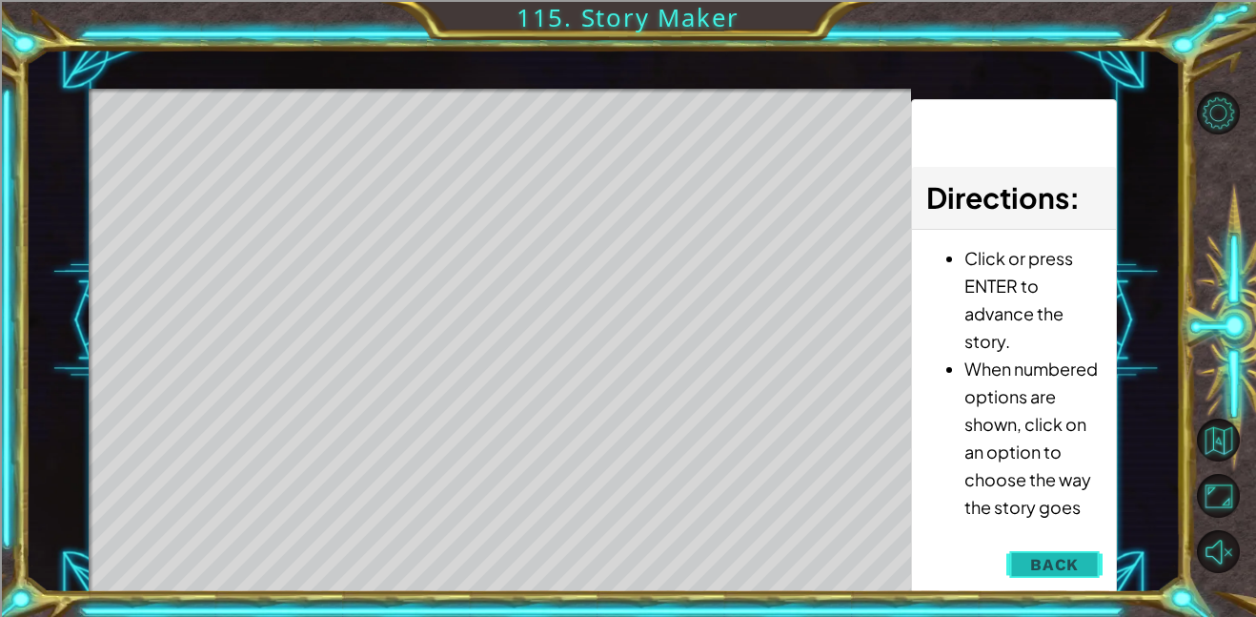
click at [1050, 558] on span "Back" at bounding box center [1054, 564] width 49 height 19
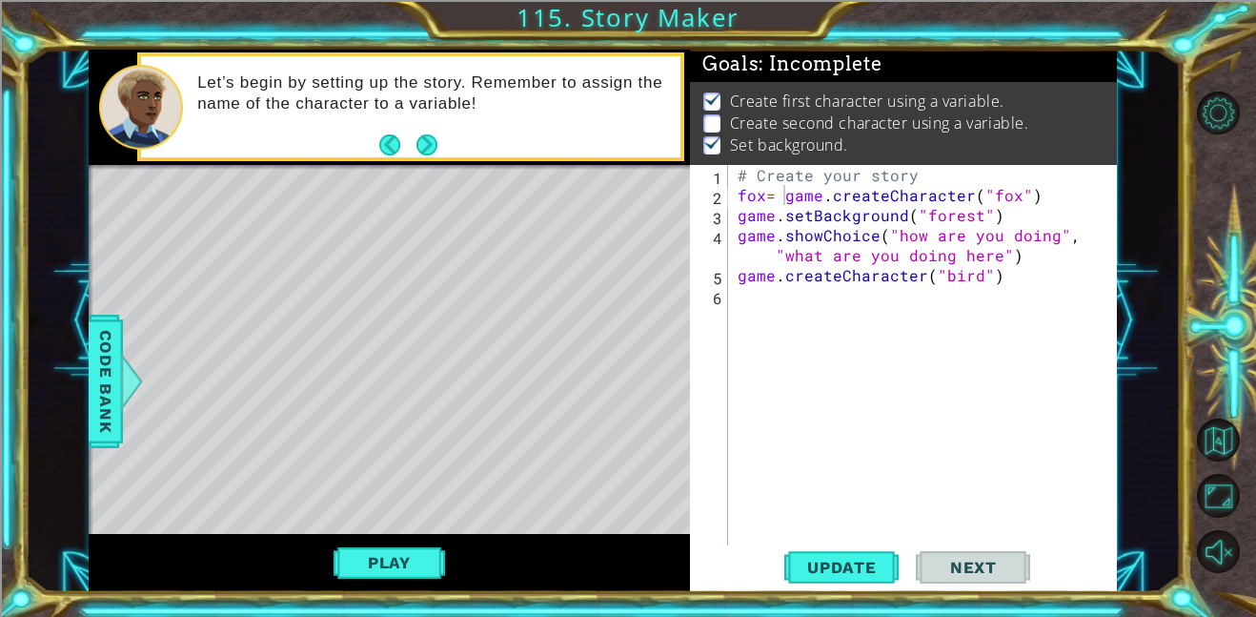
click at [1050, 558] on div "Update Next" at bounding box center [907, 566] width 427 height 43
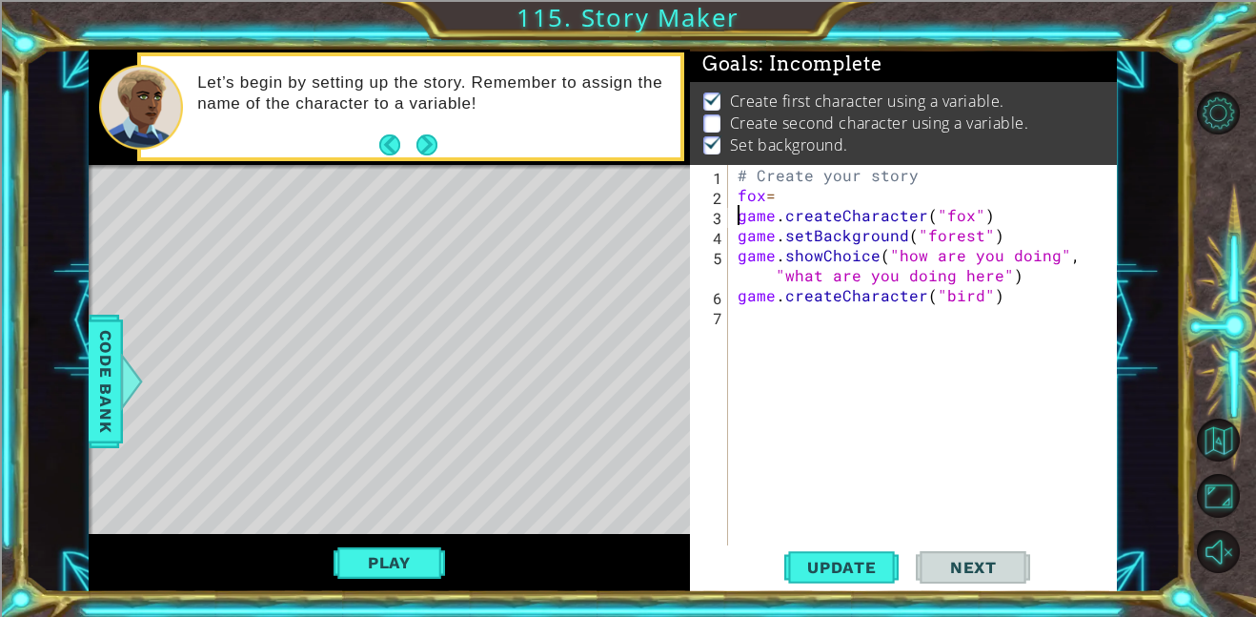
click at [785, 197] on div "# Create your story fox = game . createCharacter ( "fox" ) game . setBackground…" at bounding box center [928, 375] width 389 height 420
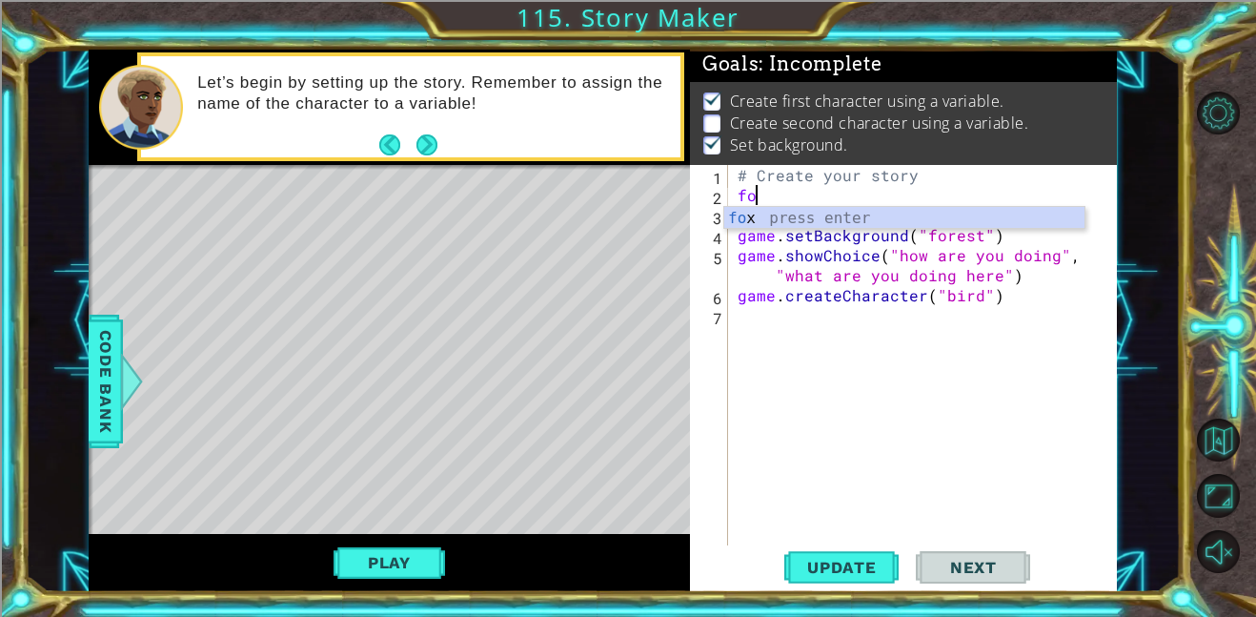
scroll to position [0, 0]
type textarea "f"
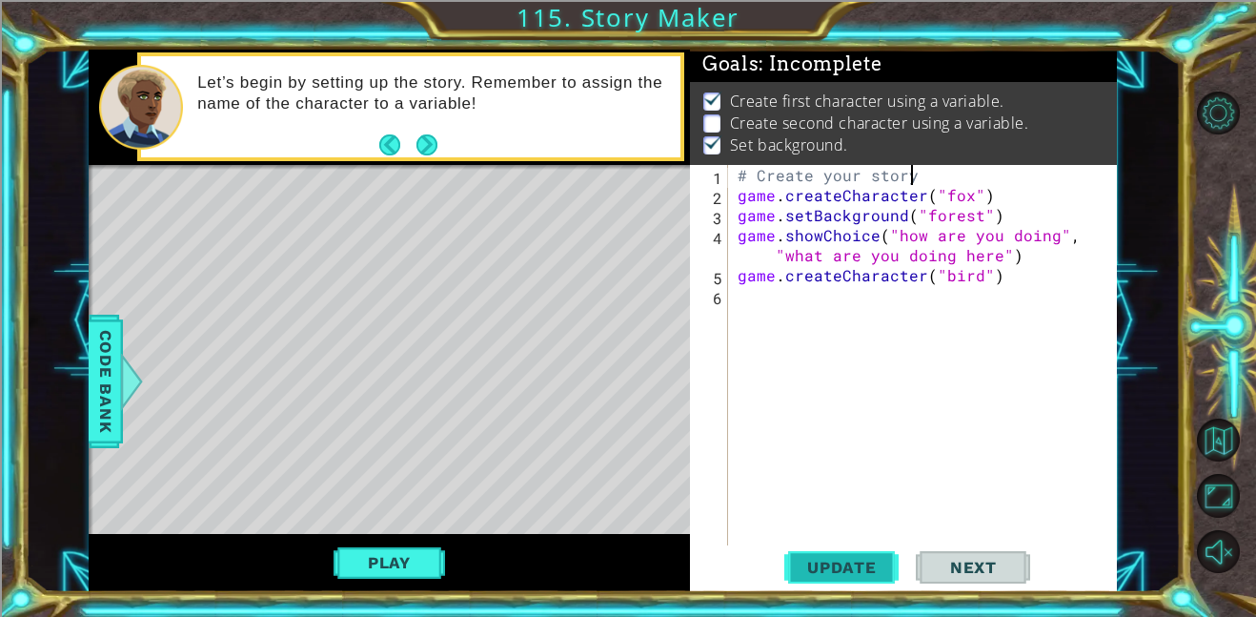
click at [856, 566] on span "Update" at bounding box center [842, 567] width 108 height 19
click at [740, 196] on div "# Create your story game . createCharacter ( "fox" ) game . setBackground ( "fo…" at bounding box center [928, 375] width 389 height 420
click at [838, 565] on span "Update" at bounding box center [842, 567] width 108 height 19
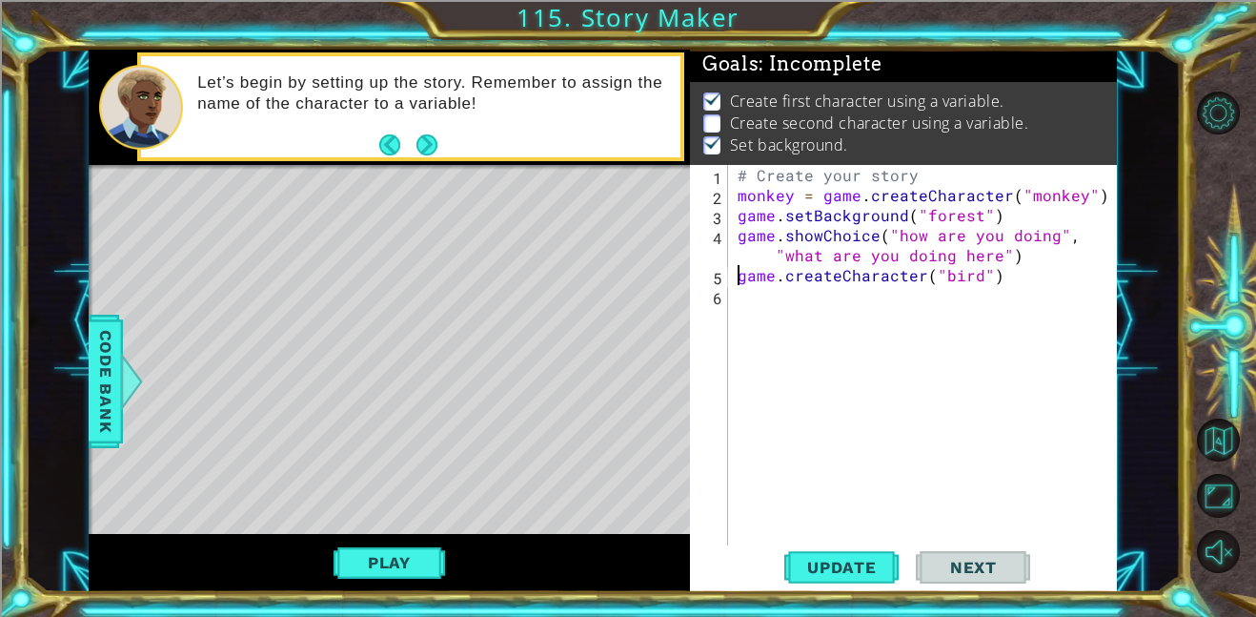
click at [737, 281] on div "# Create your story monkey = game . createCharacter ( "monkey" ) game . setBack…" at bounding box center [928, 375] width 389 height 420
click at [1062, 277] on div "# Create your story monkey = game . createCharacter ( "monkey" ) game . setBack…" at bounding box center [928, 375] width 389 height 420
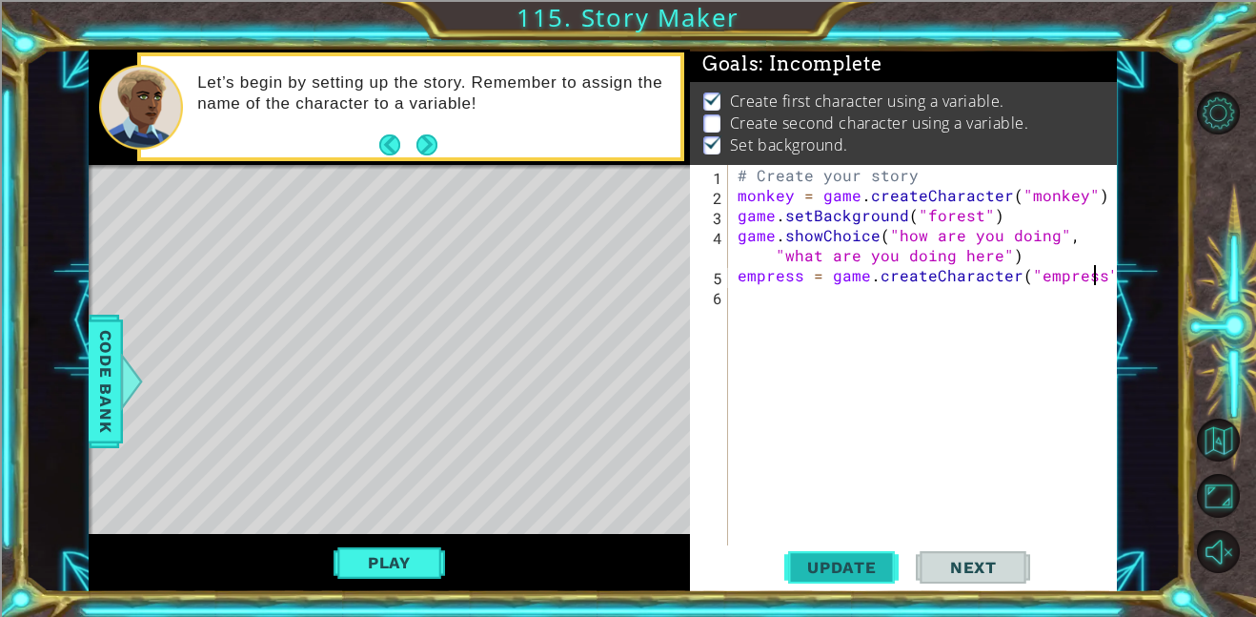
type textarea "empress = game.createCharacter("empress")"
click at [863, 559] on span "Update" at bounding box center [842, 567] width 108 height 19
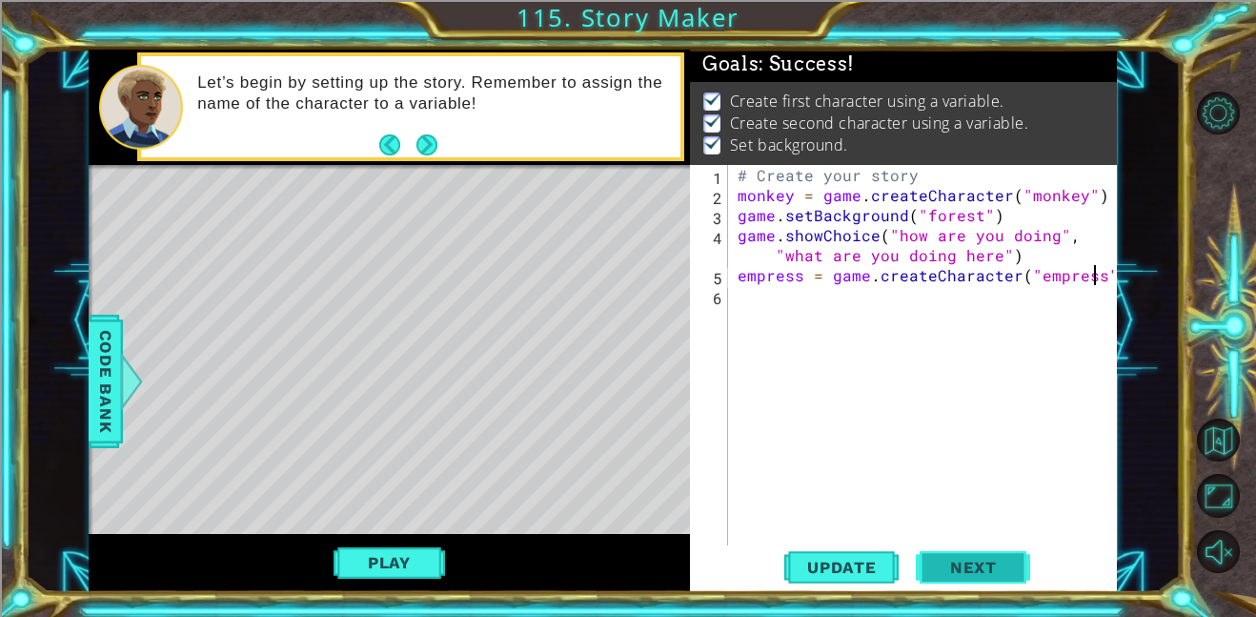
click at [948, 558] on span "Next" at bounding box center [973, 567] width 85 height 19
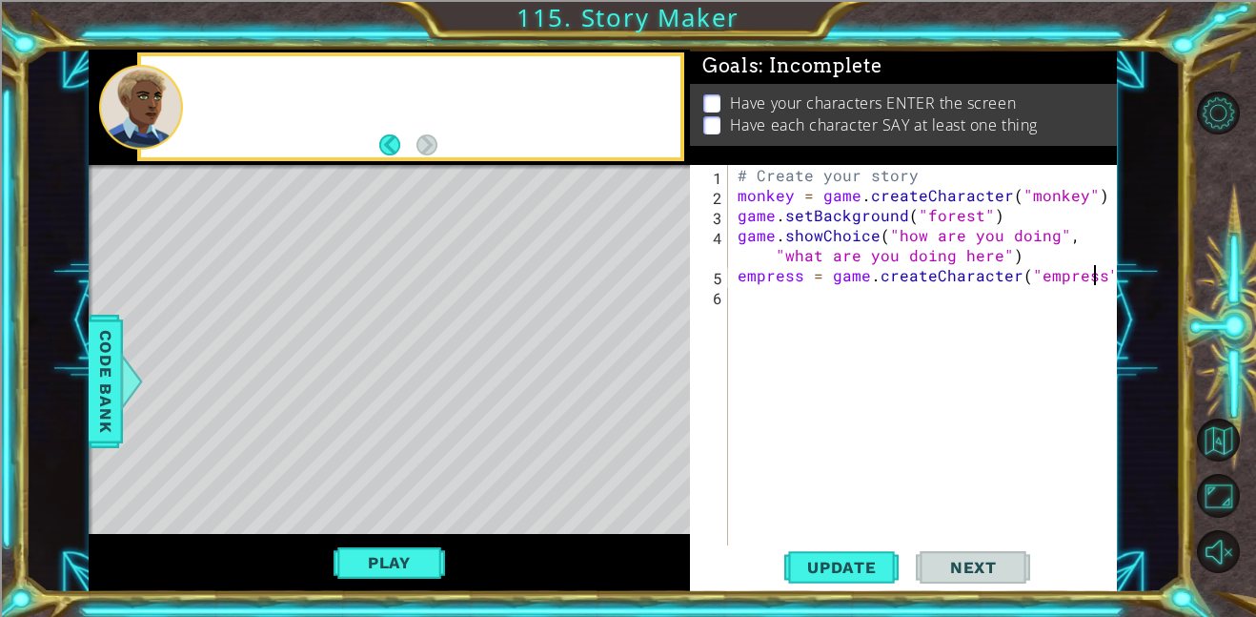
scroll to position [0, 0]
